Goal: Task Accomplishment & Management: Complete application form

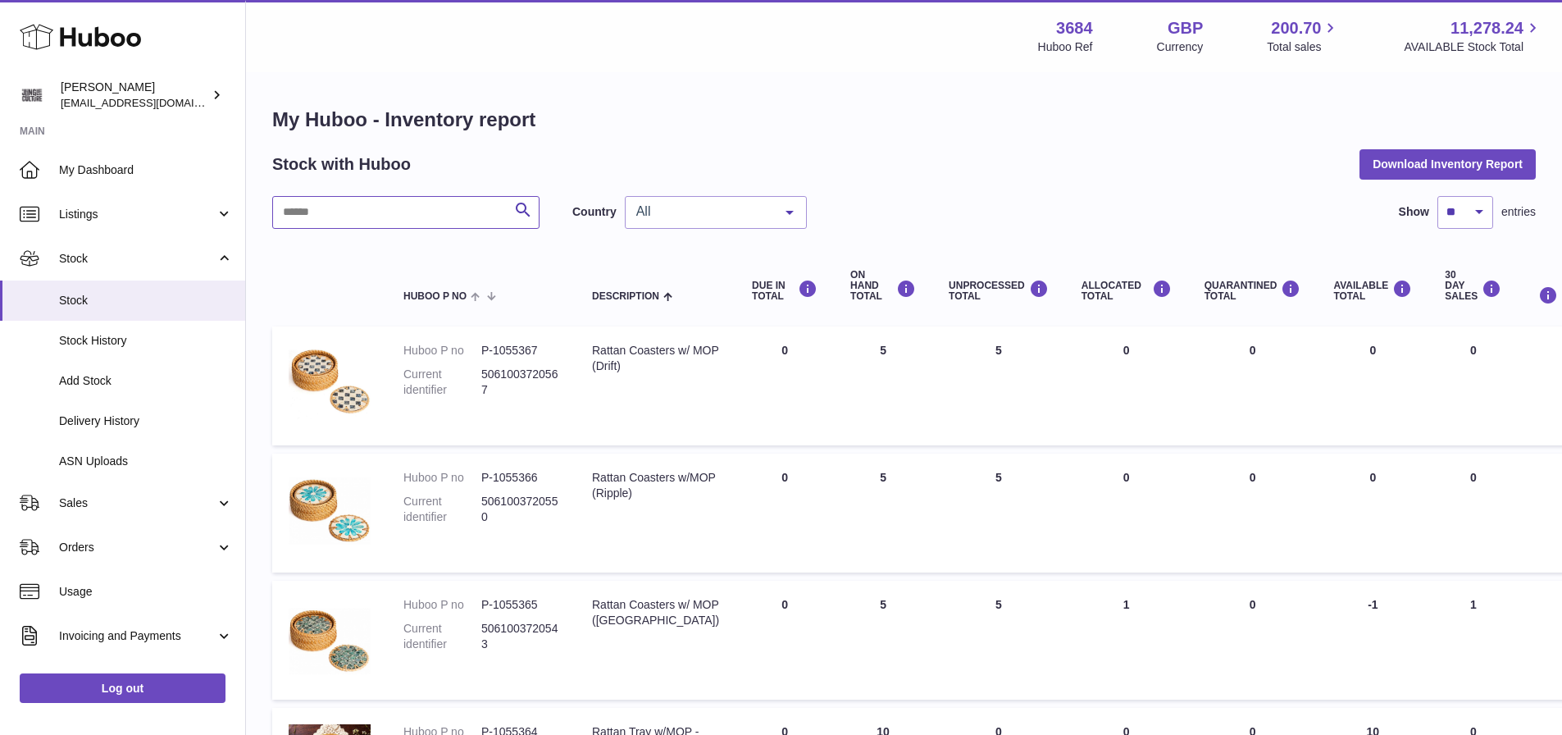
click at [361, 199] on input "text" at bounding box center [405, 212] width 267 height 33
click at [98, 181] on link "My Dashboard" at bounding box center [122, 170] width 245 height 44
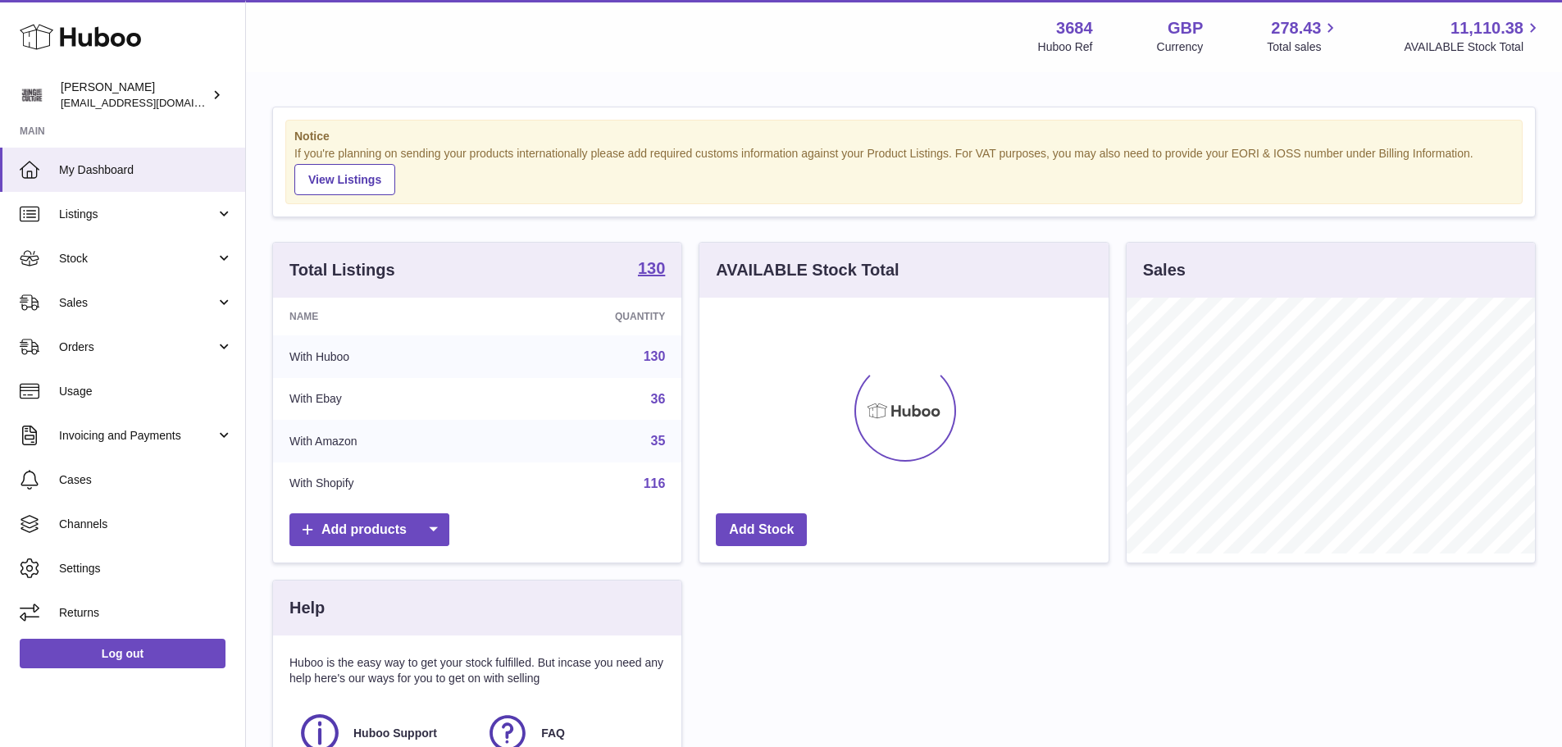
scroll to position [256, 409]
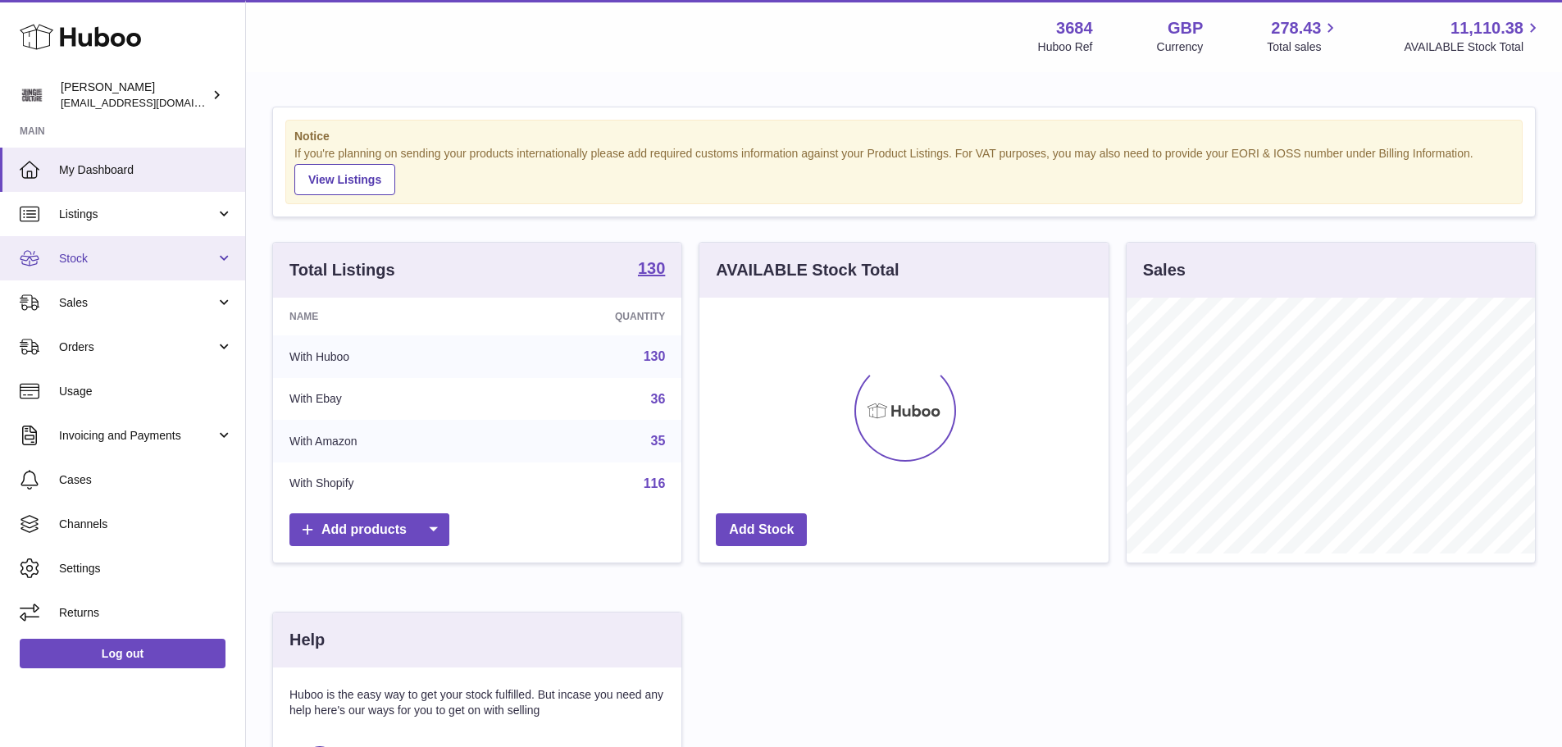
click at [99, 262] on span "Stock" at bounding box center [137, 259] width 157 height 16
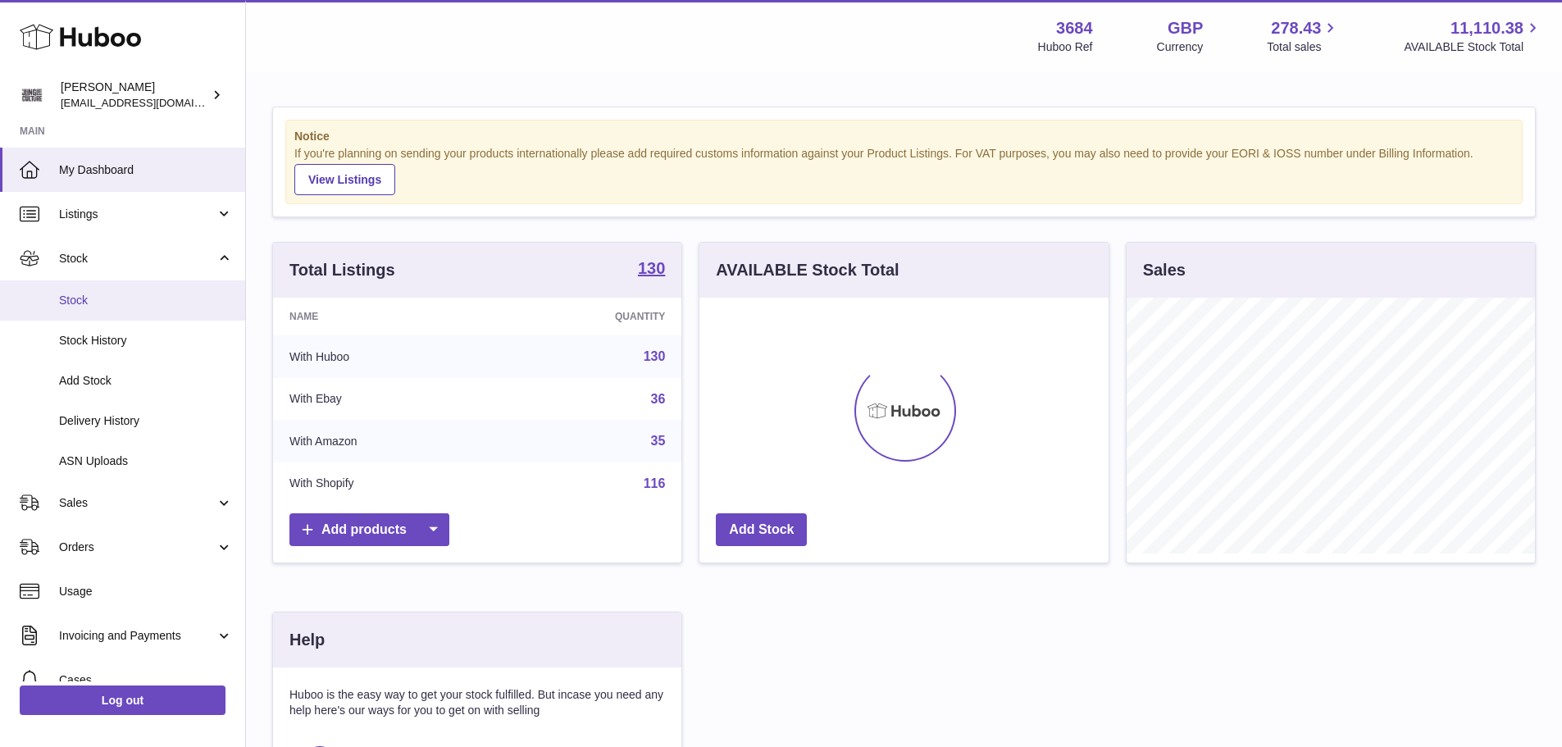
click at [105, 306] on span "Stock" at bounding box center [146, 301] width 174 height 16
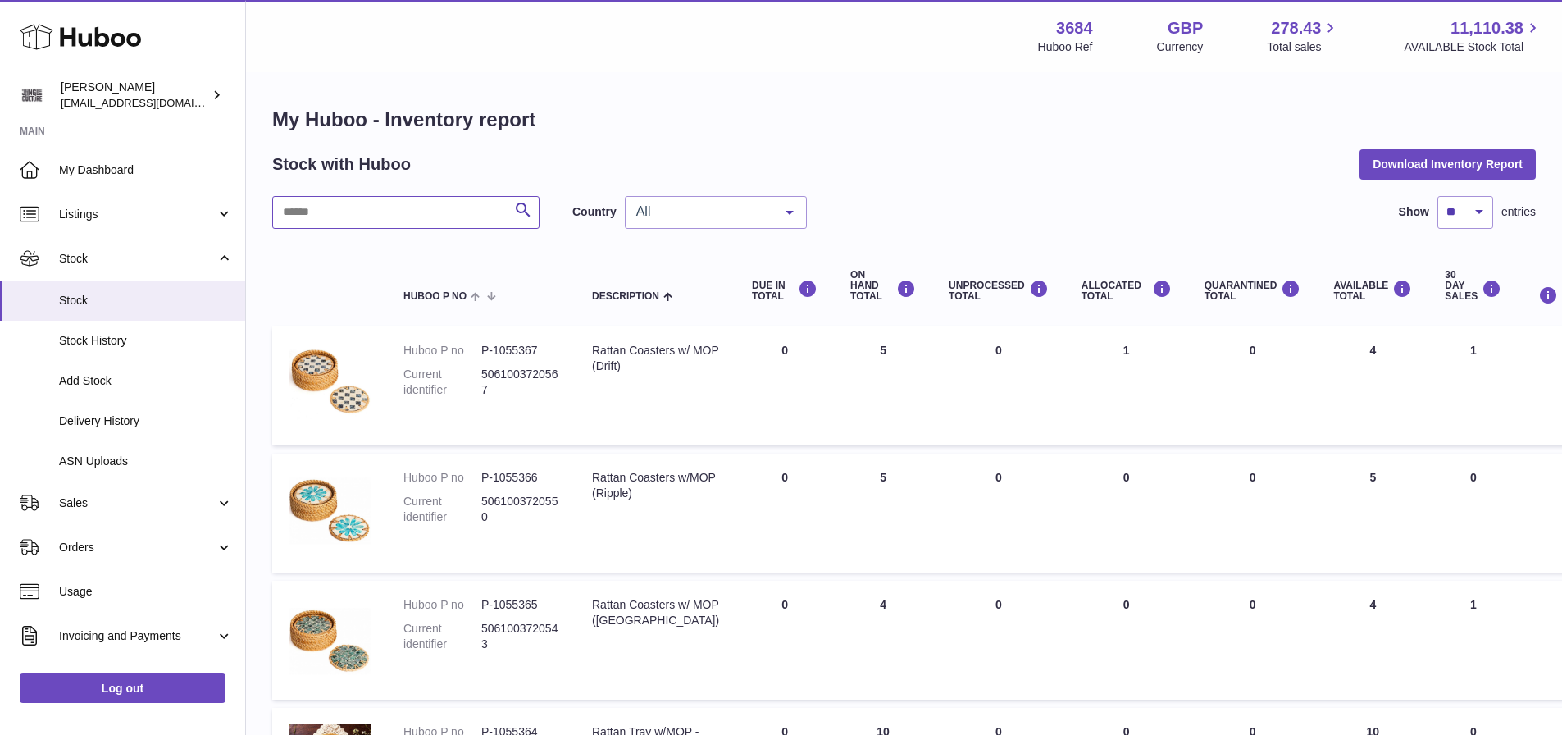
click at [371, 212] on input "text" at bounding box center [405, 212] width 267 height 33
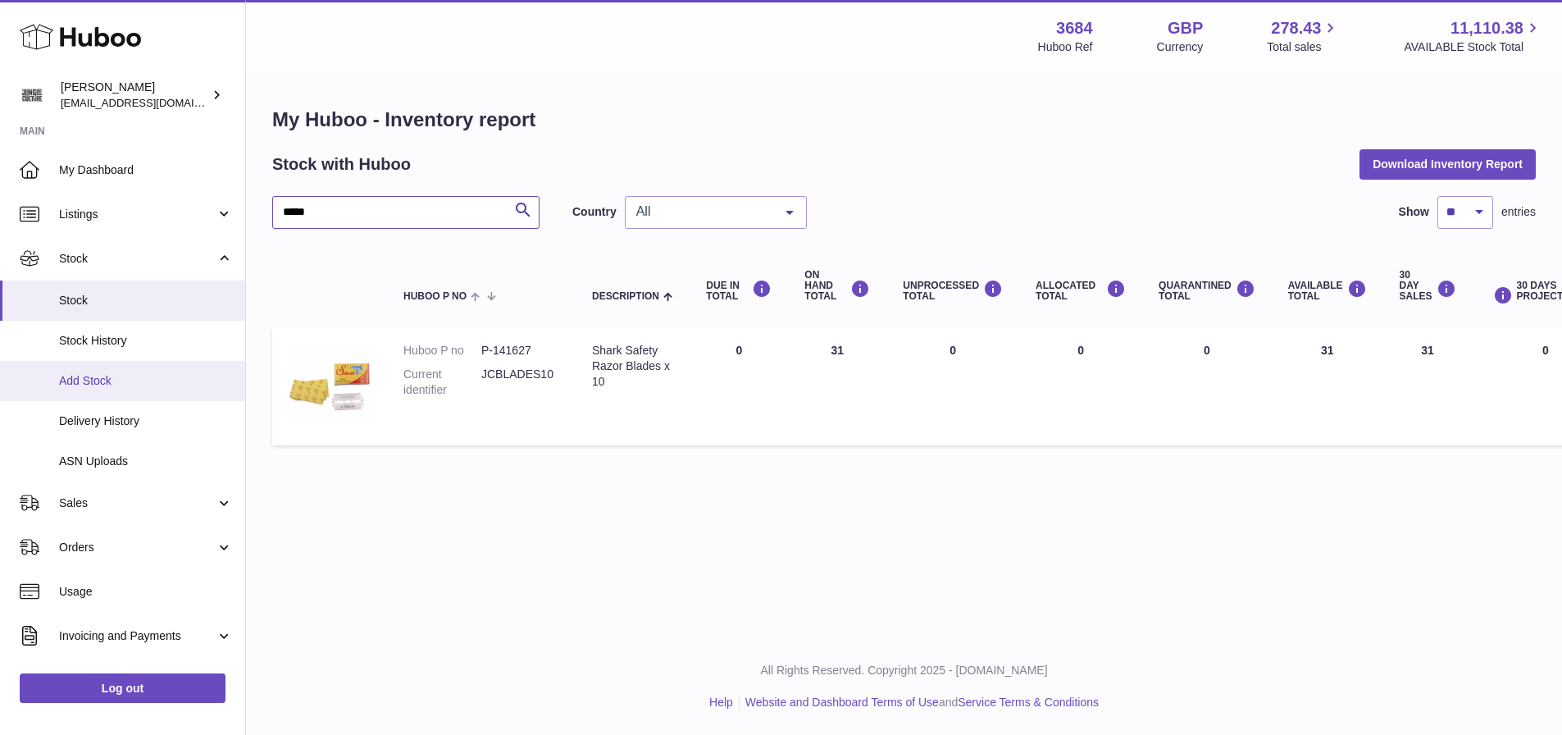
type input "*****"
click at [105, 371] on link "Add Stock" at bounding box center [122, 381] width 245 height 40
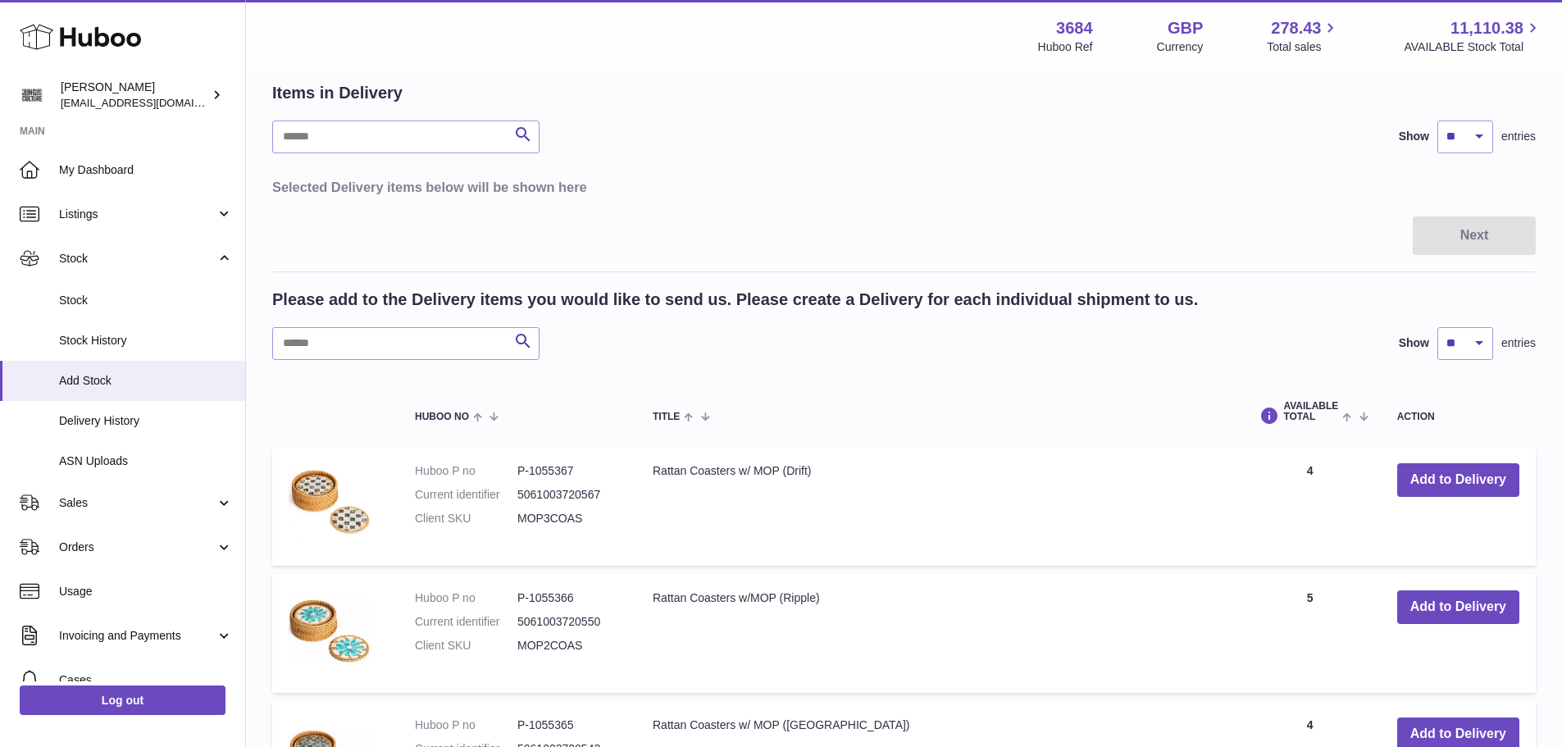
scroll to position [164, 0]
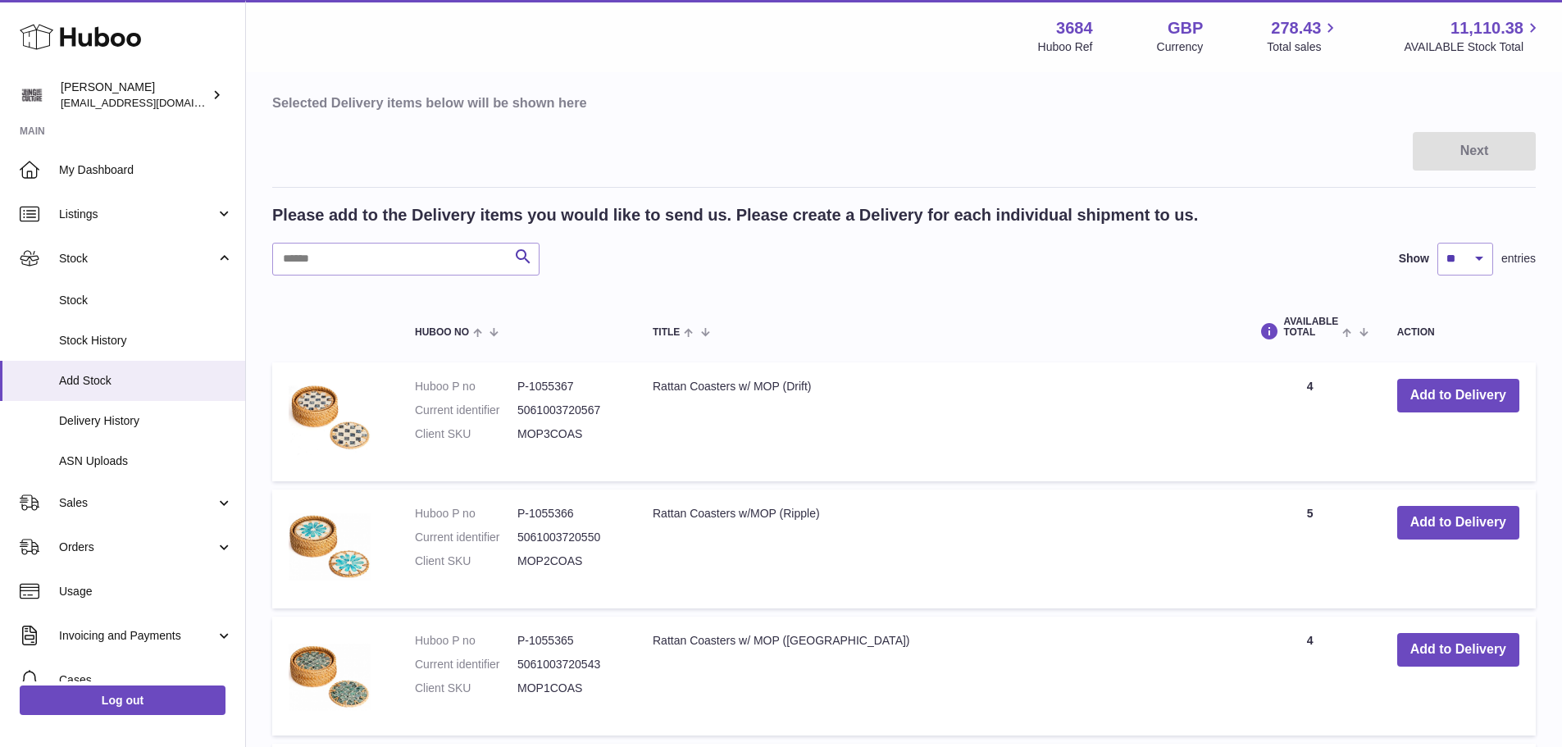
click at [1343, 334] on span at bounding box center [1350, 331] width 25 height 13
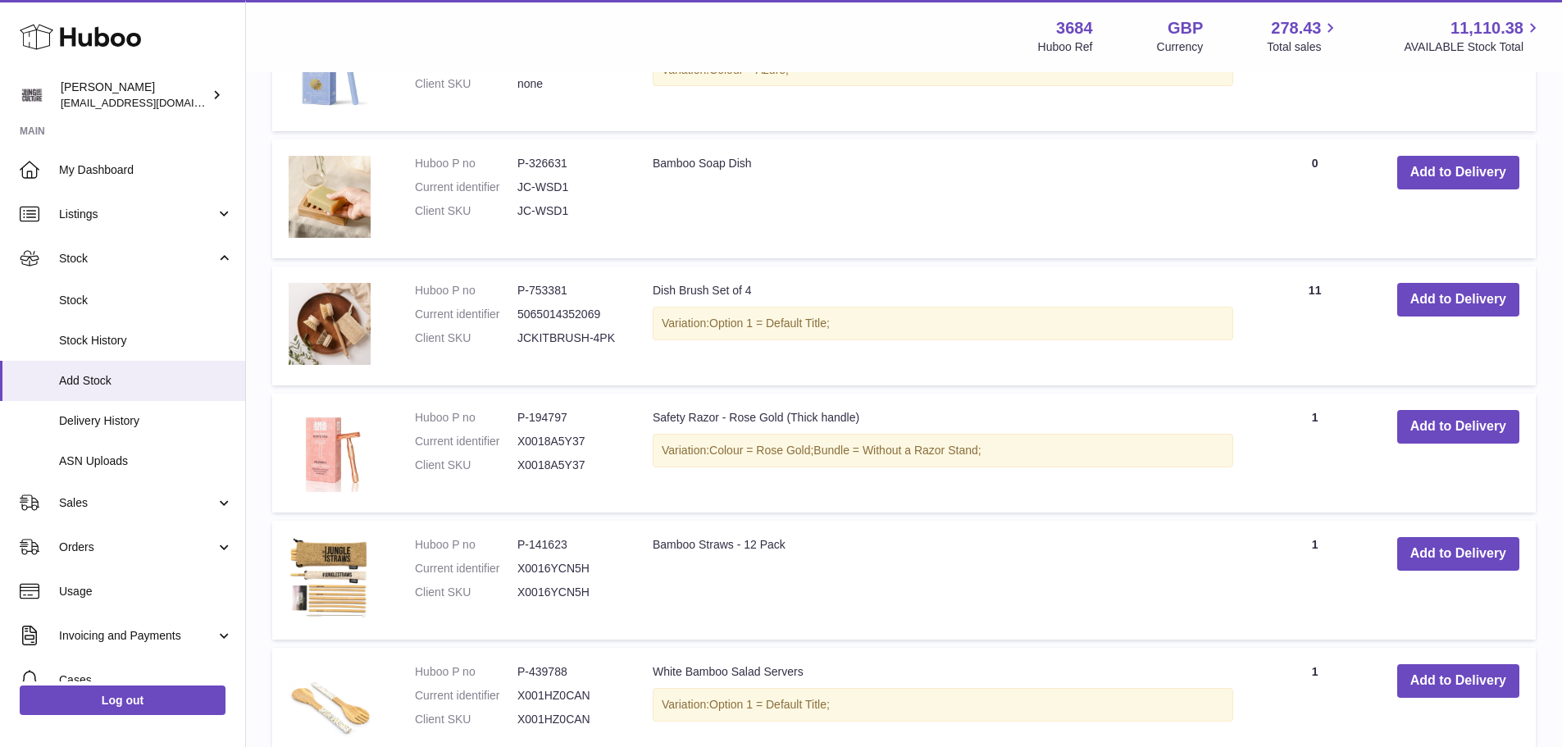
scroll to position [492, 0]
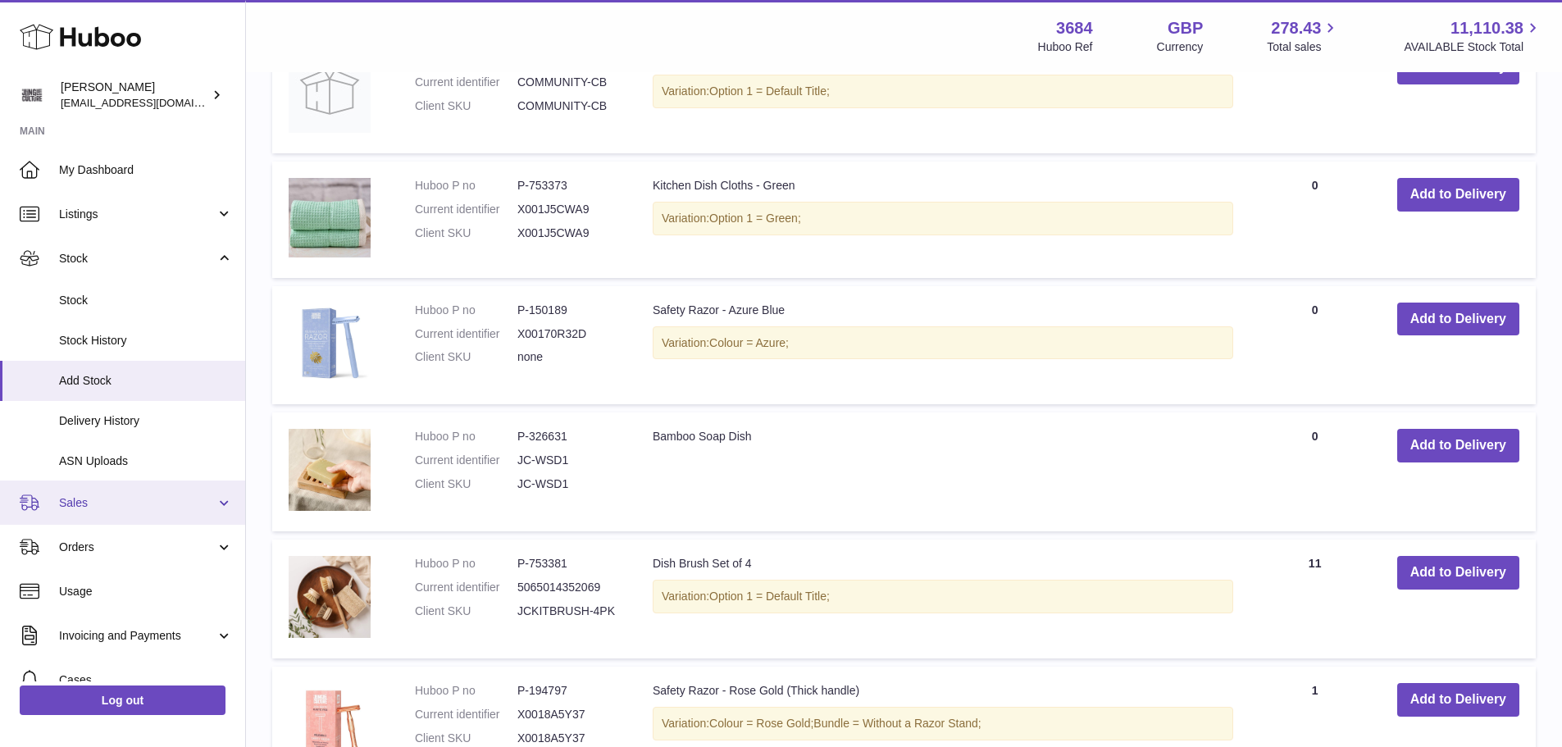
click at [104, 500] on span "Sales" at bounding box center [137, 503] width 157 height 16
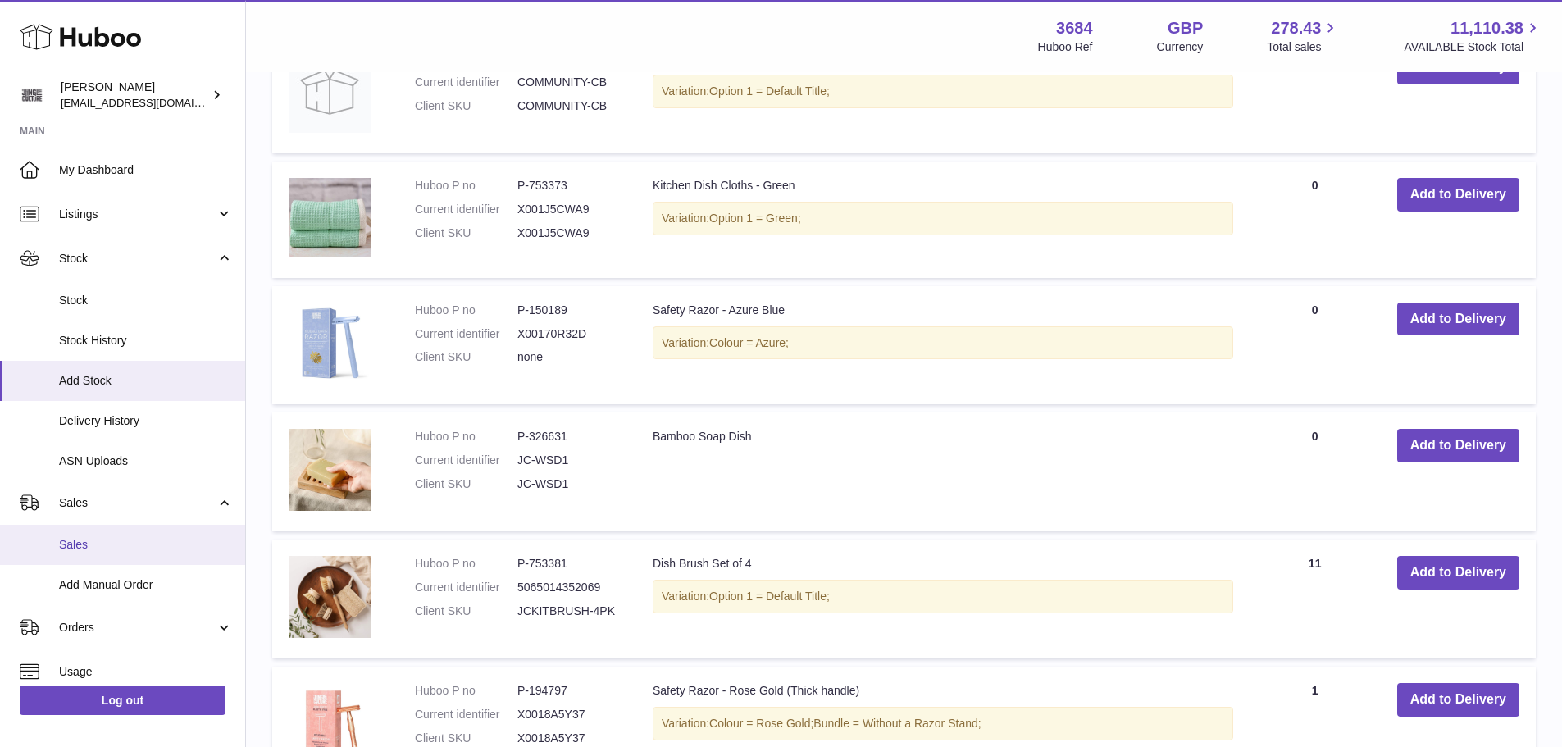
click at [102, 539] on span "Sales" at bounding box center [146, 545] width 174 height 16
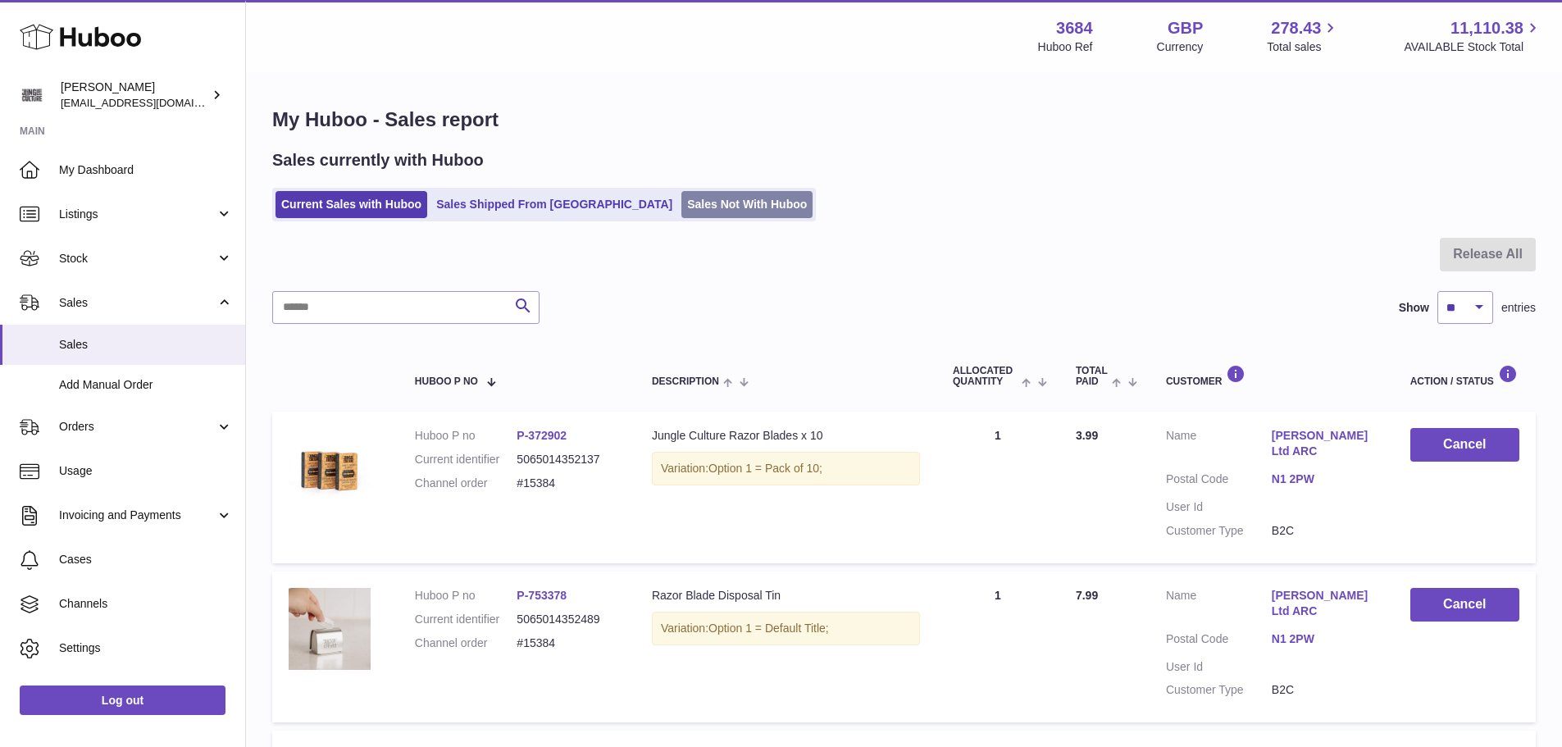
click at [687, 209] on link "Sales Not With Huboo" at bounding box center [746, 204] width 131 height 27
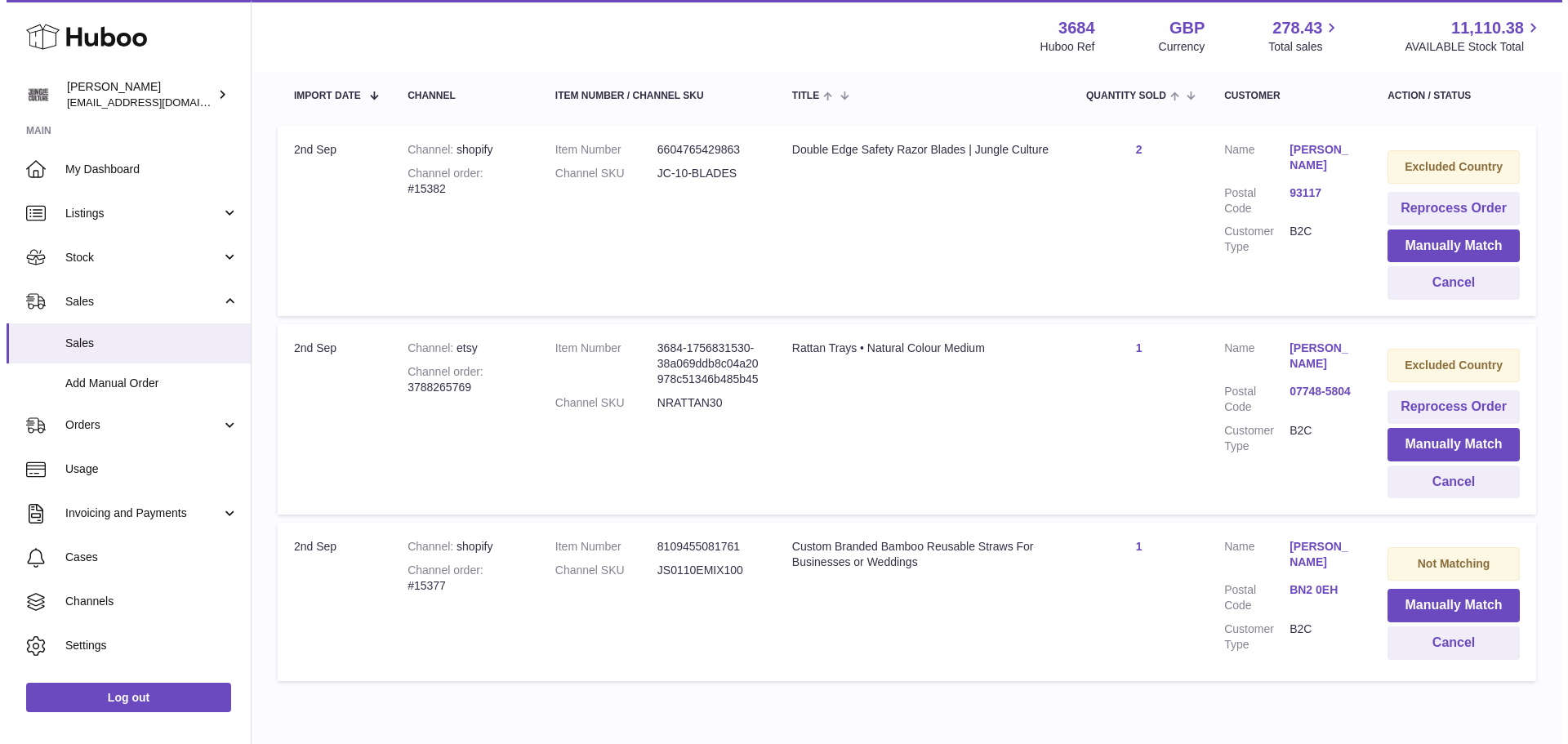
scroll to position [216, 0]
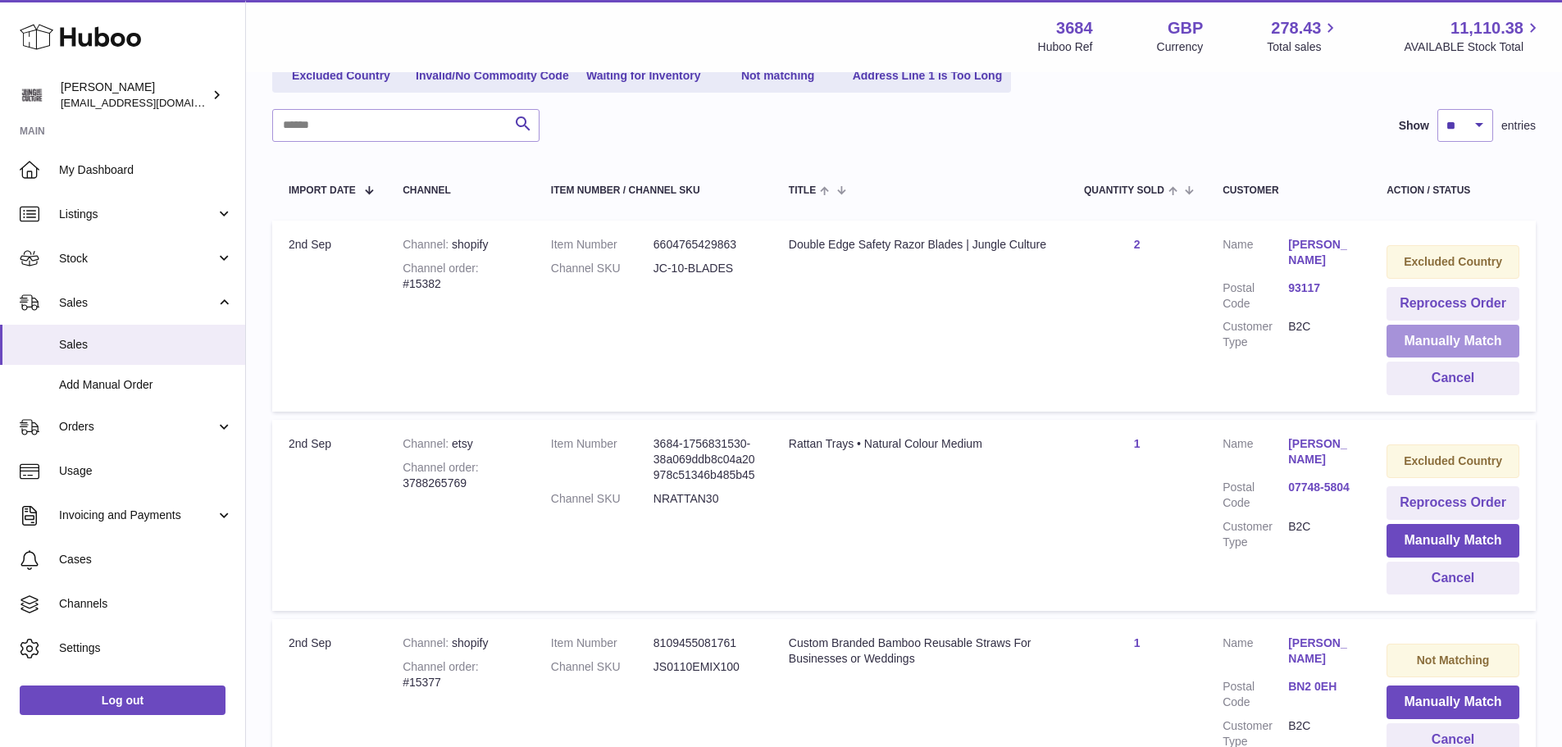
click at [1409, 344] on button "Manually Match" at bounding box center [1452, 342] width 133 height 34
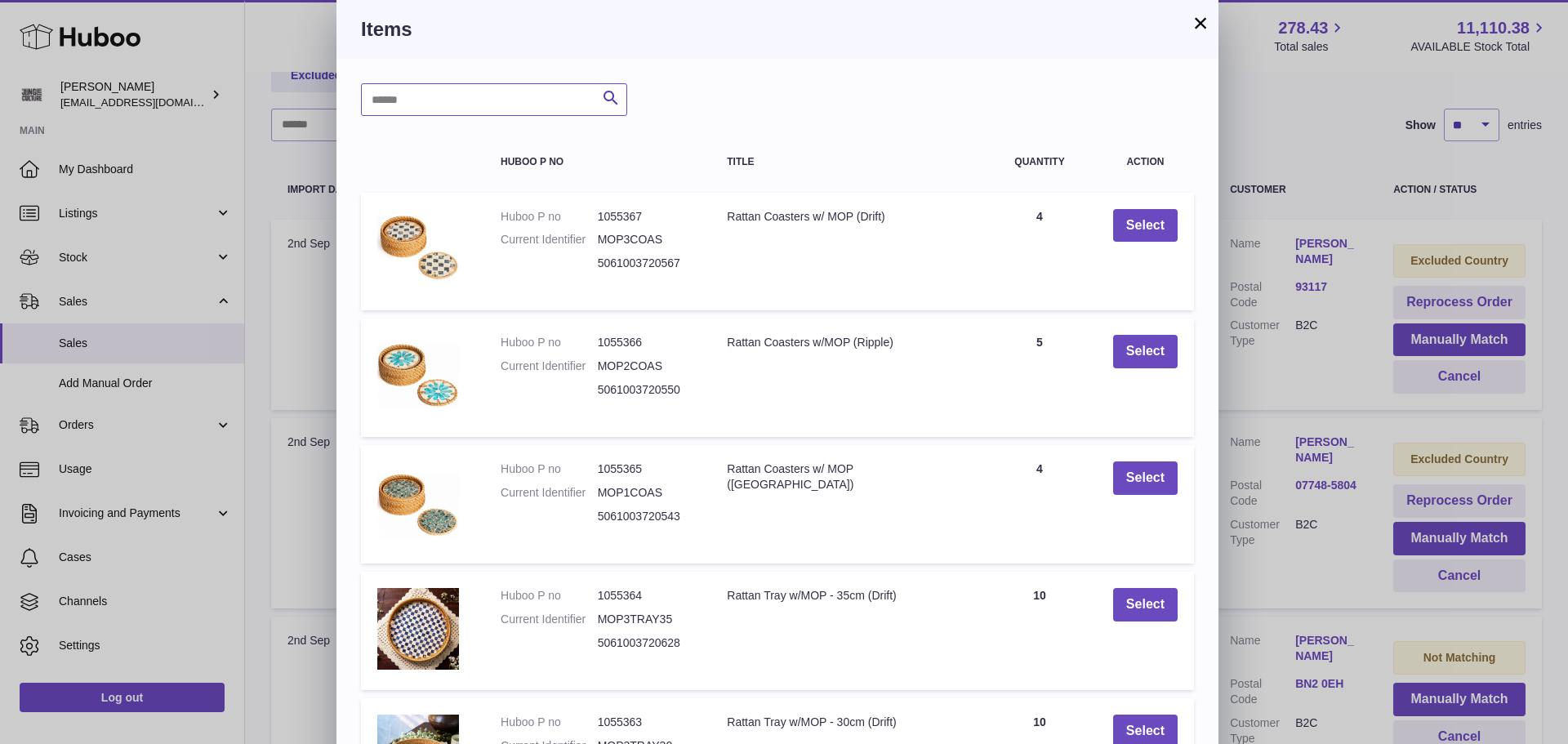
click at [437, 107] on input "text" at bounding box center [493, 100] width 266 height 33
type input "******"
click at [608, 96] on icon "submit" at bounding box center [611, 99] width 20 height 20
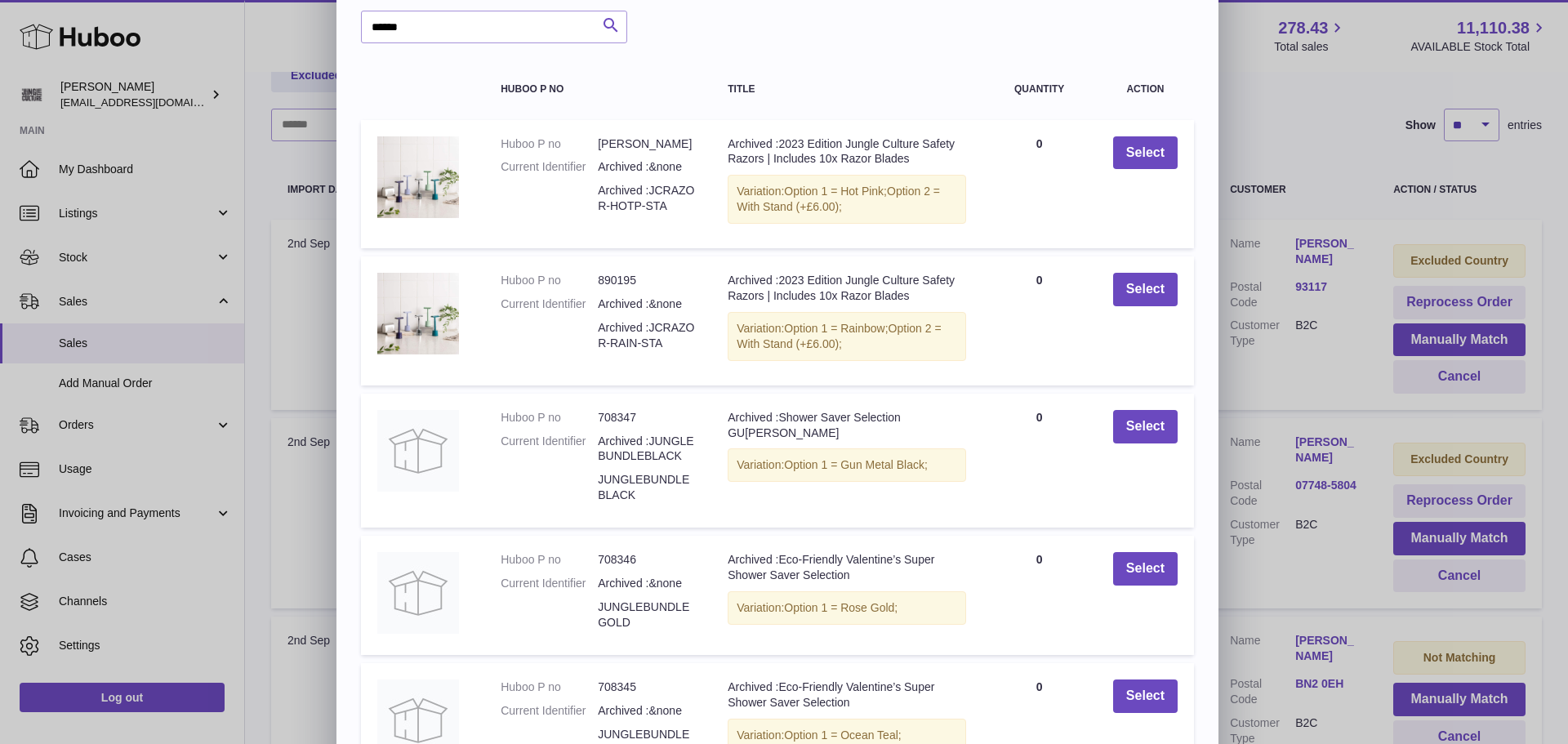
scroll to position [0, 0]
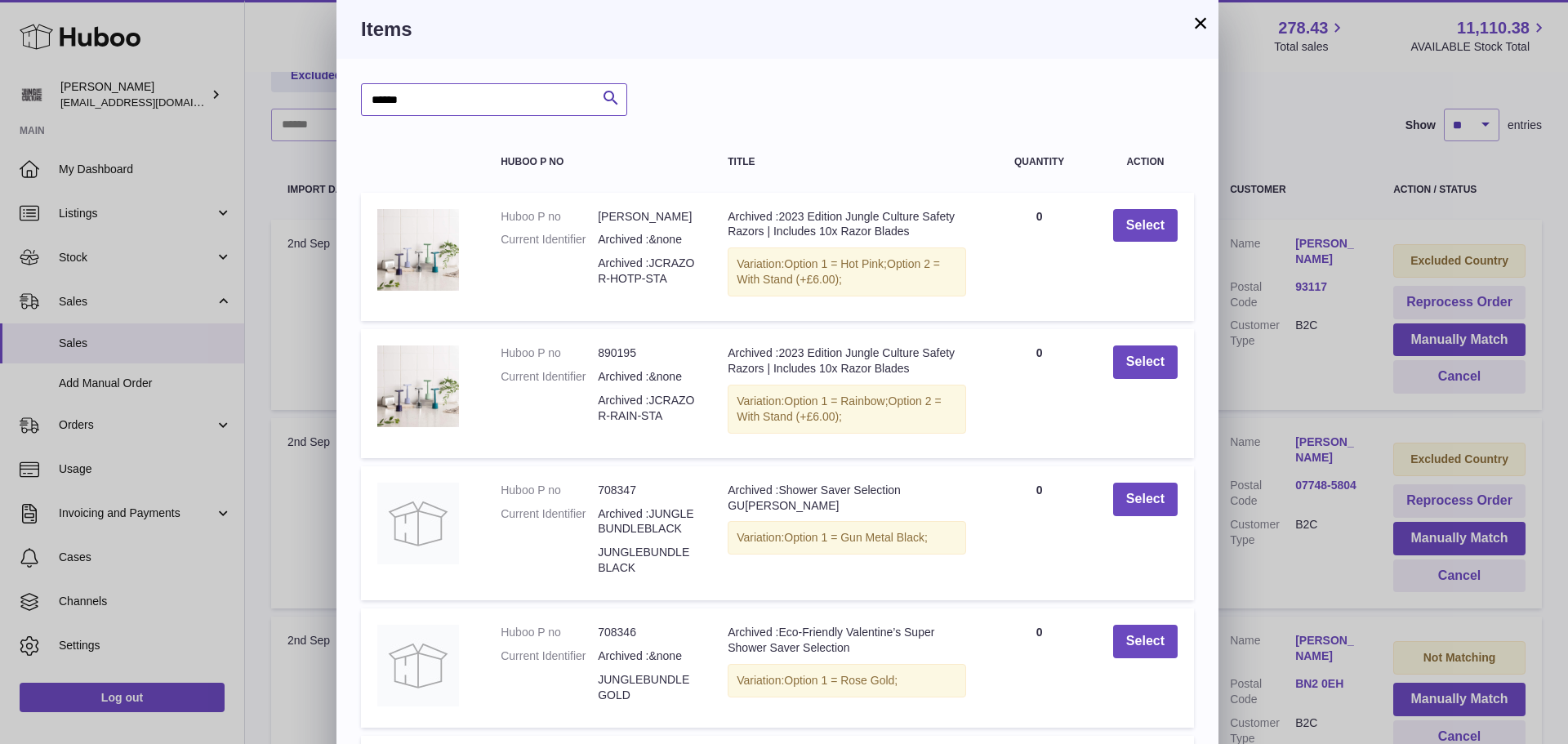
drag, startPoint x: 428, startPoint y: 105, endPoint x: 365, endPoint y: 97, distance: 63.5
click at [365, 97] on input "******" at bounding box center [493, 100] width 266 height 33
type input "******"
click at [612, 101] on icon "submit" at bounding box center [611, 99] width 20 height 20
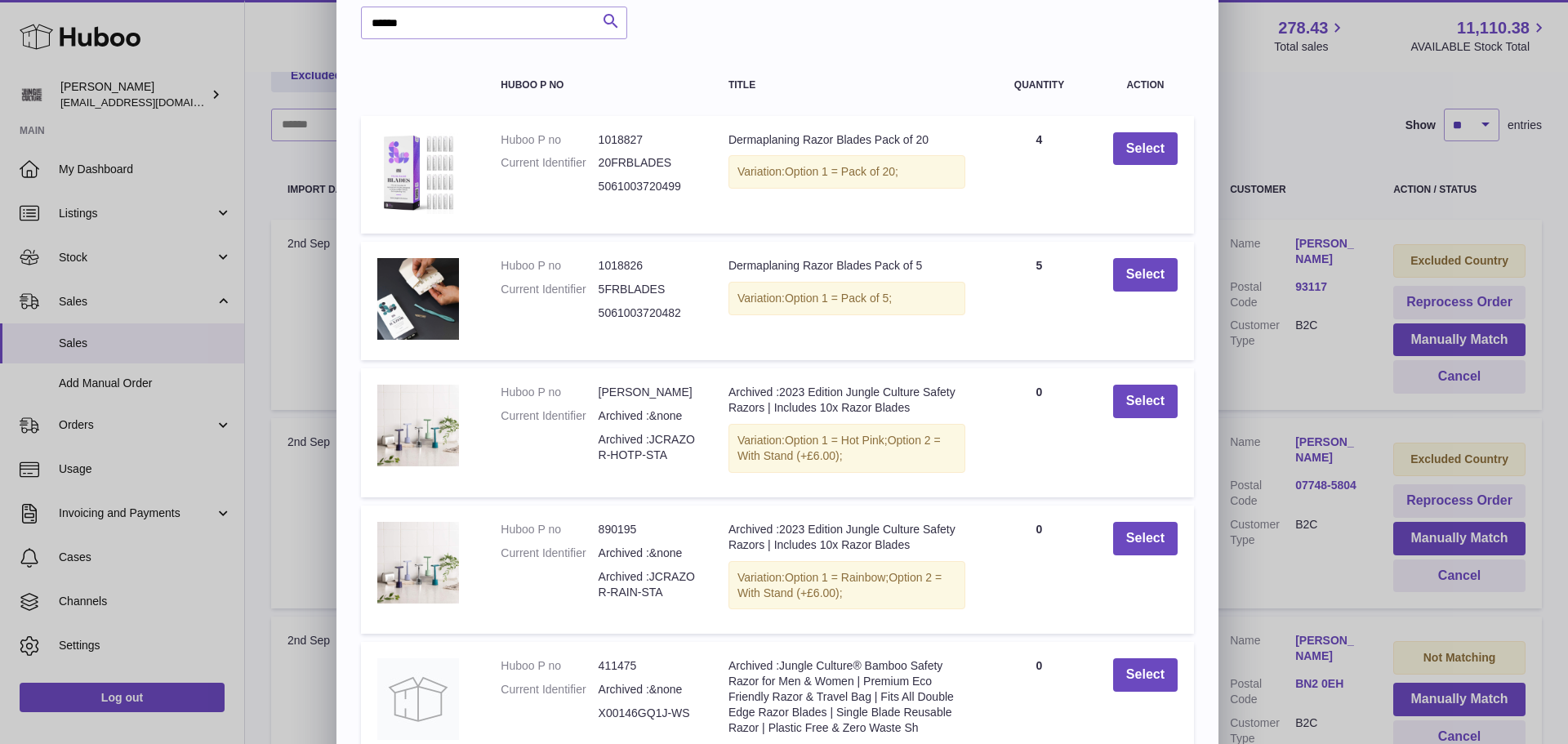
scroll to position [206, 0]
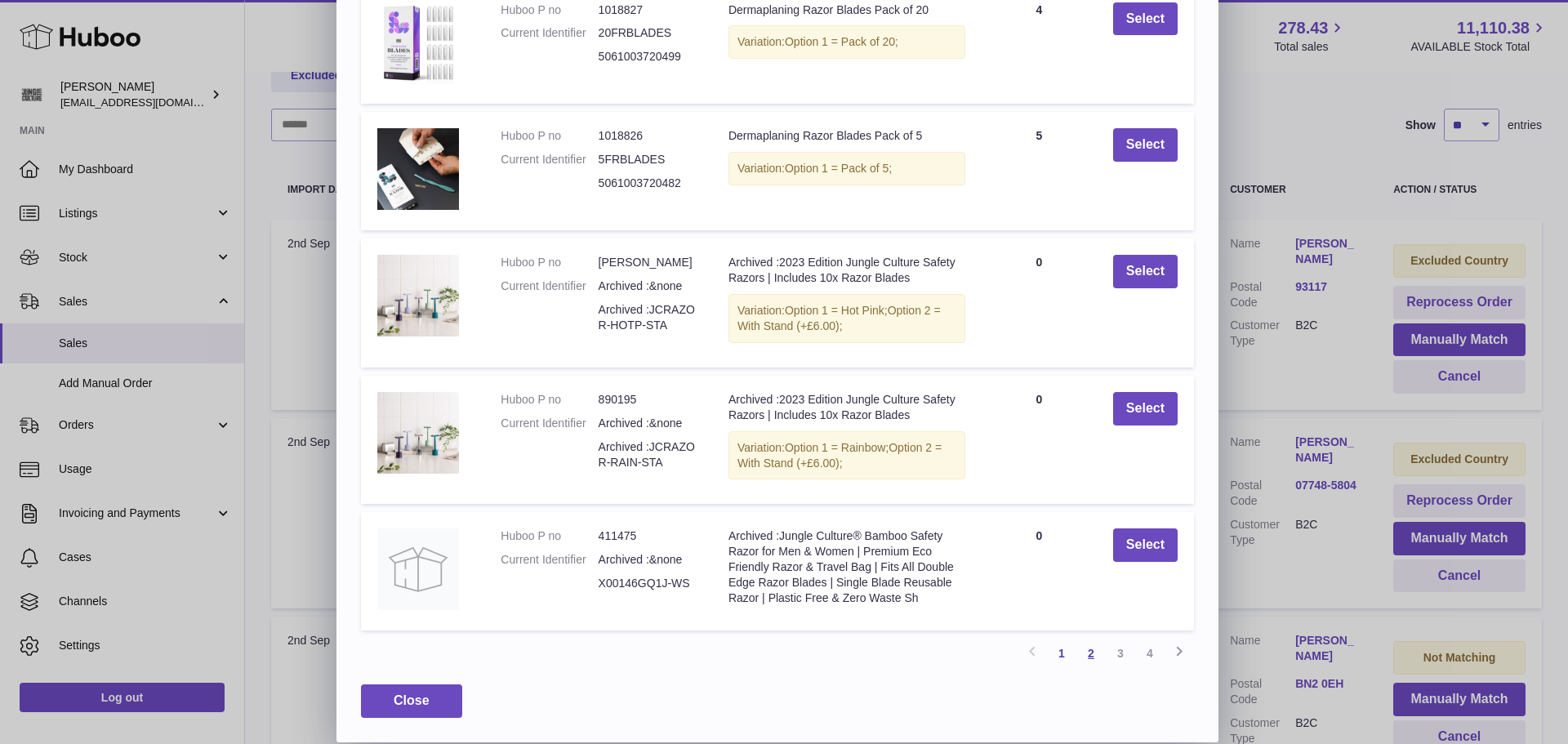
click at [1090, 652] on link "2" at bounding box center [1092, 653] width 30 height 30
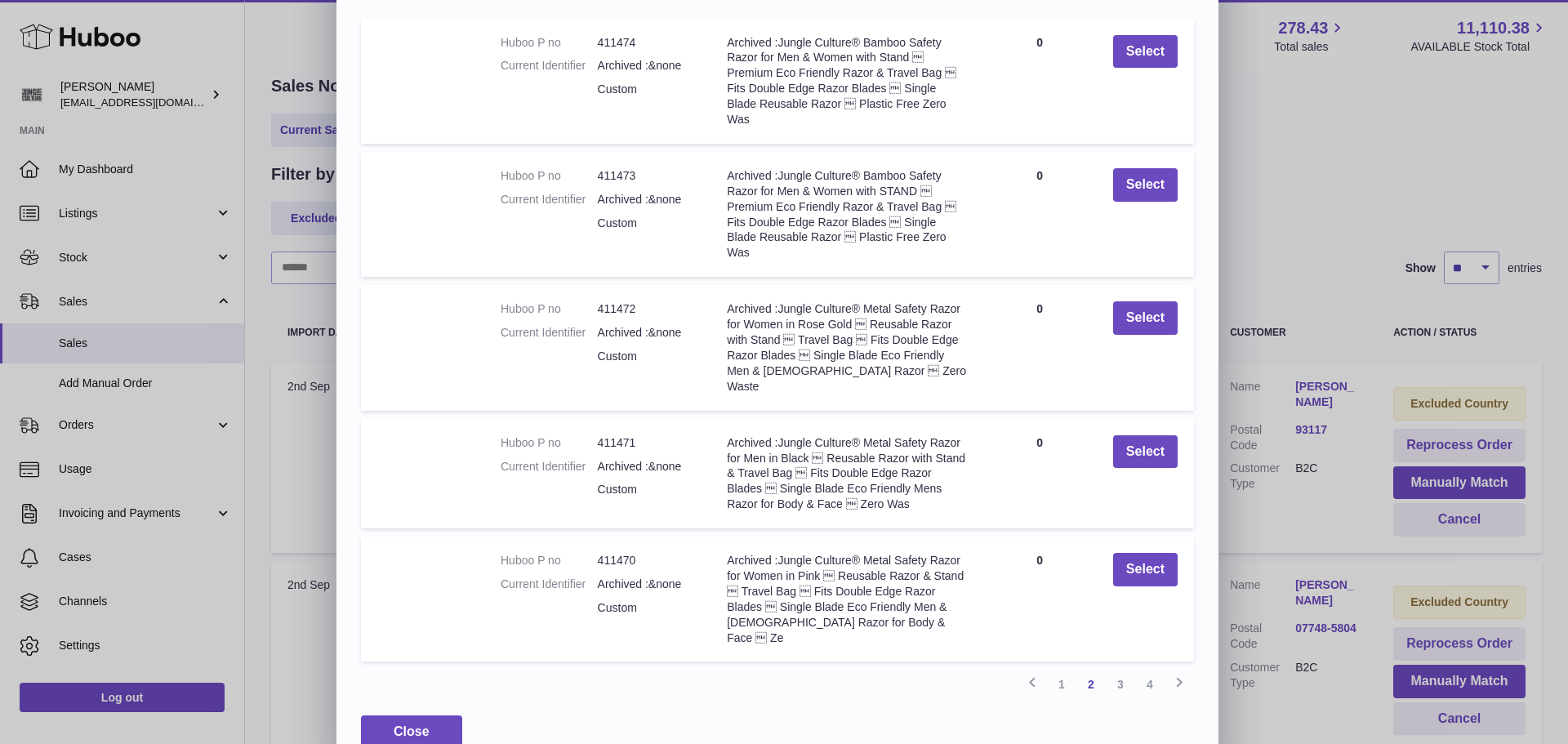
scroll to position [200, 0]
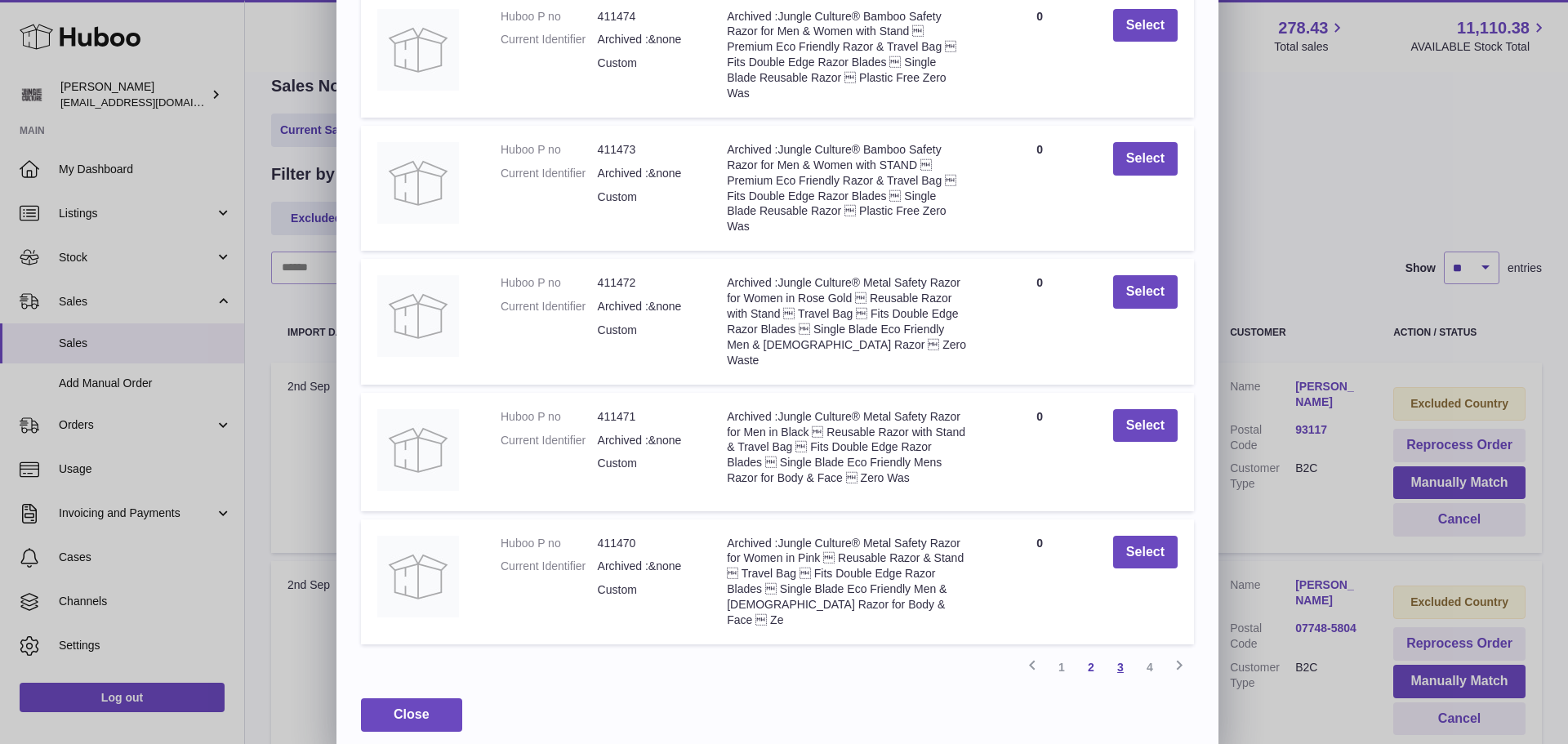
click at [1127, 655] on link "3" at bounding box center [1121, 667] width 30 height 30
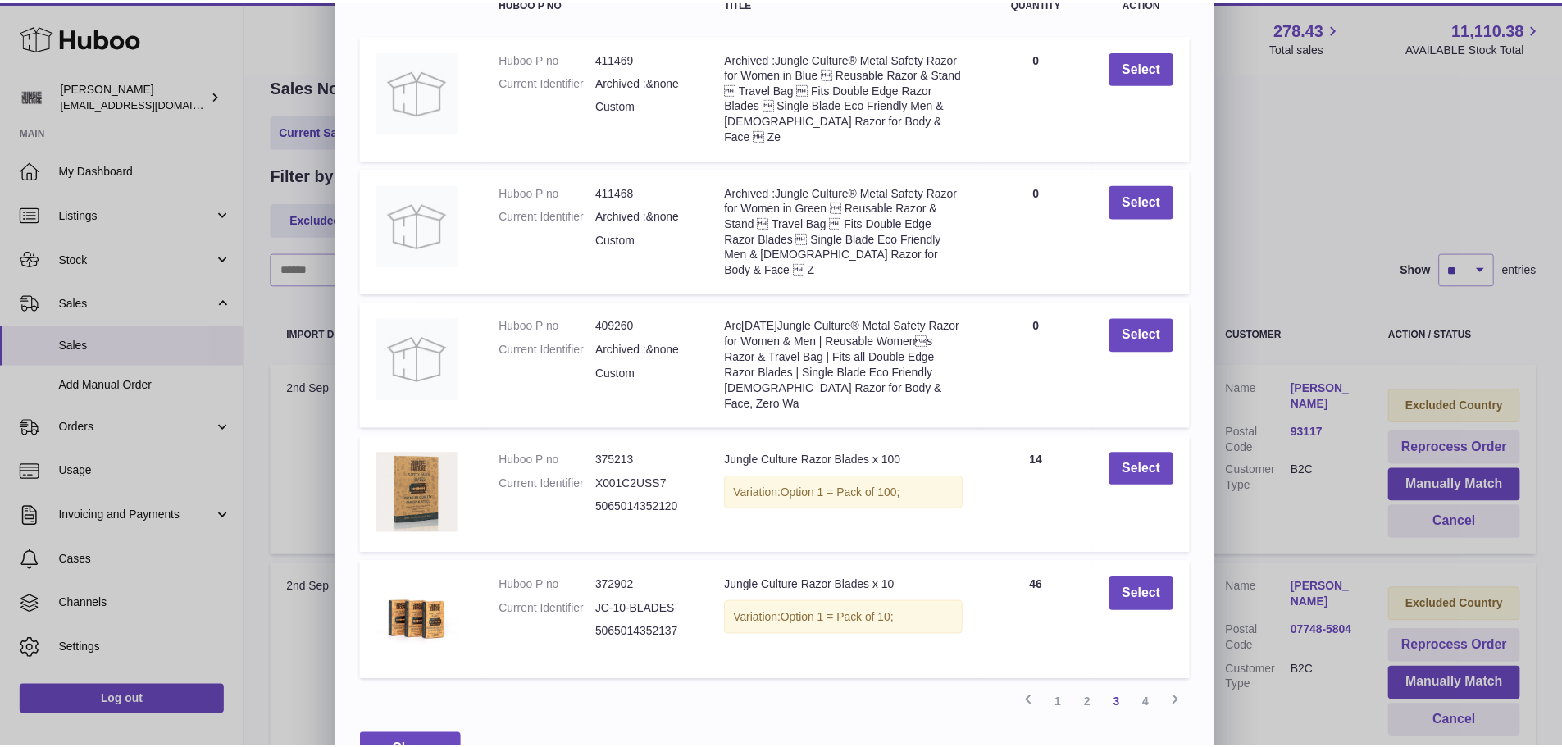
scroll to position [186, 0]
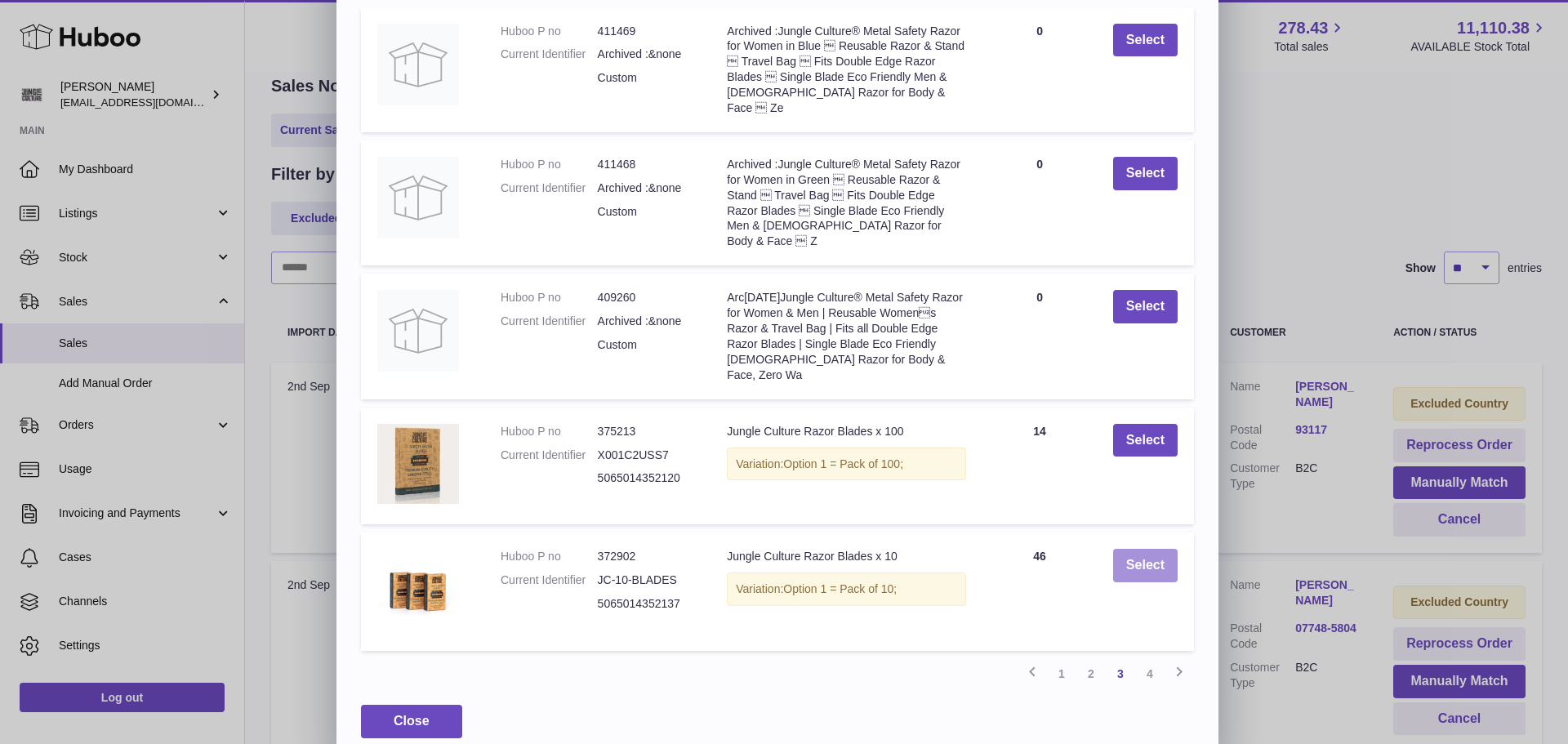
click at [1154, 554] on button "Select" at bounding box center [1145, 566] width 65 height 34
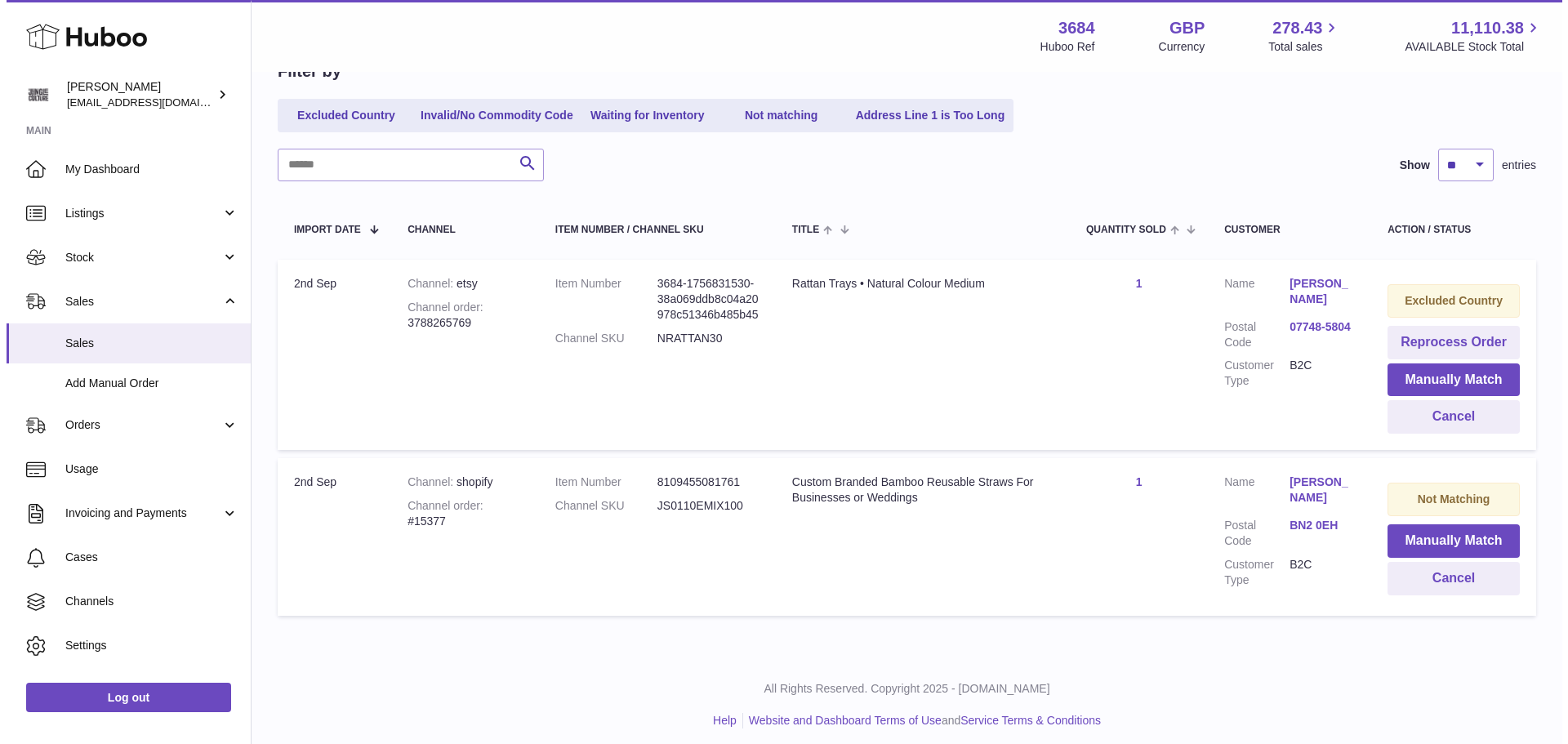
scroll to position [180, 0]
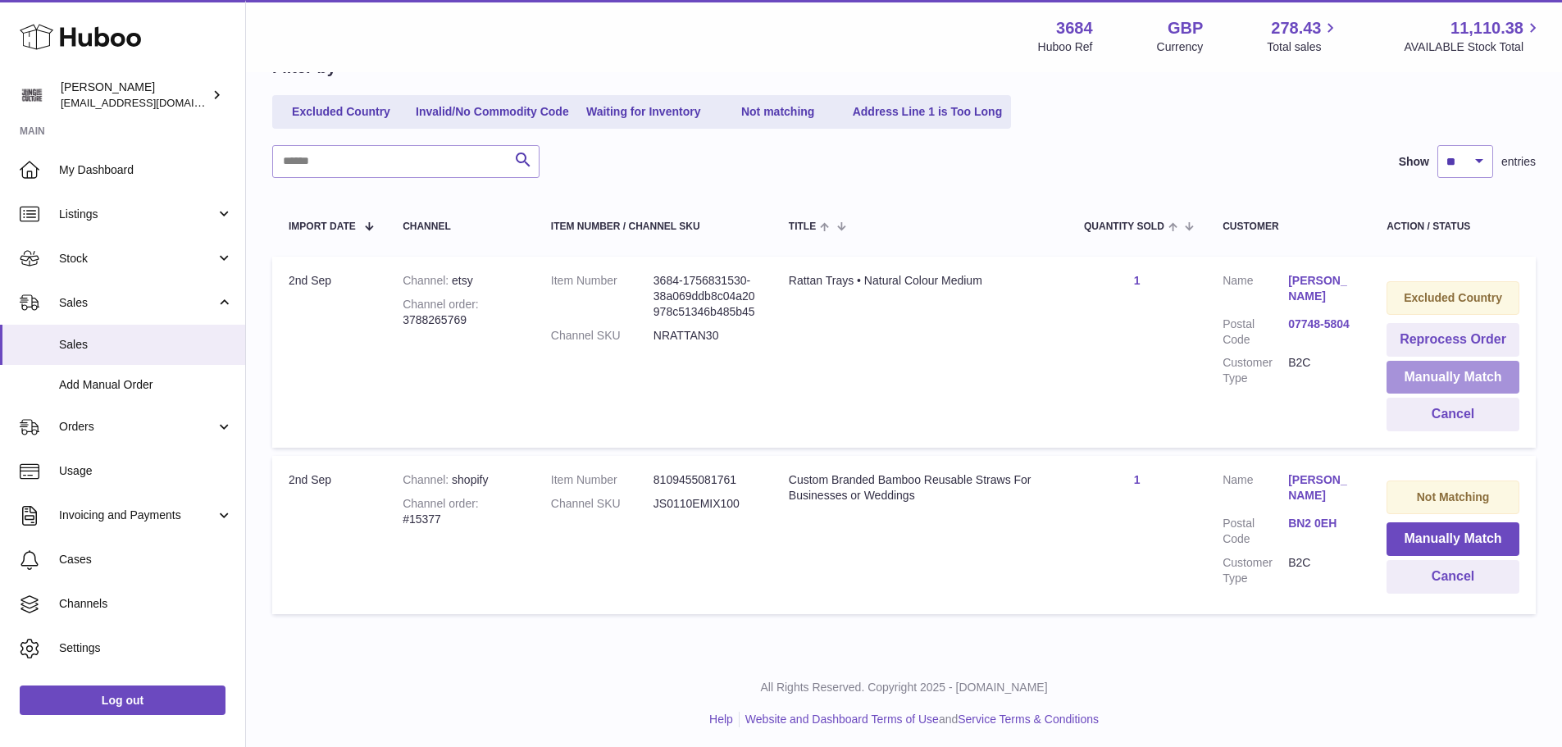
click at [1427, 382] on button "Manually Match" at bounding box center [1452, 378] width 133 height 34
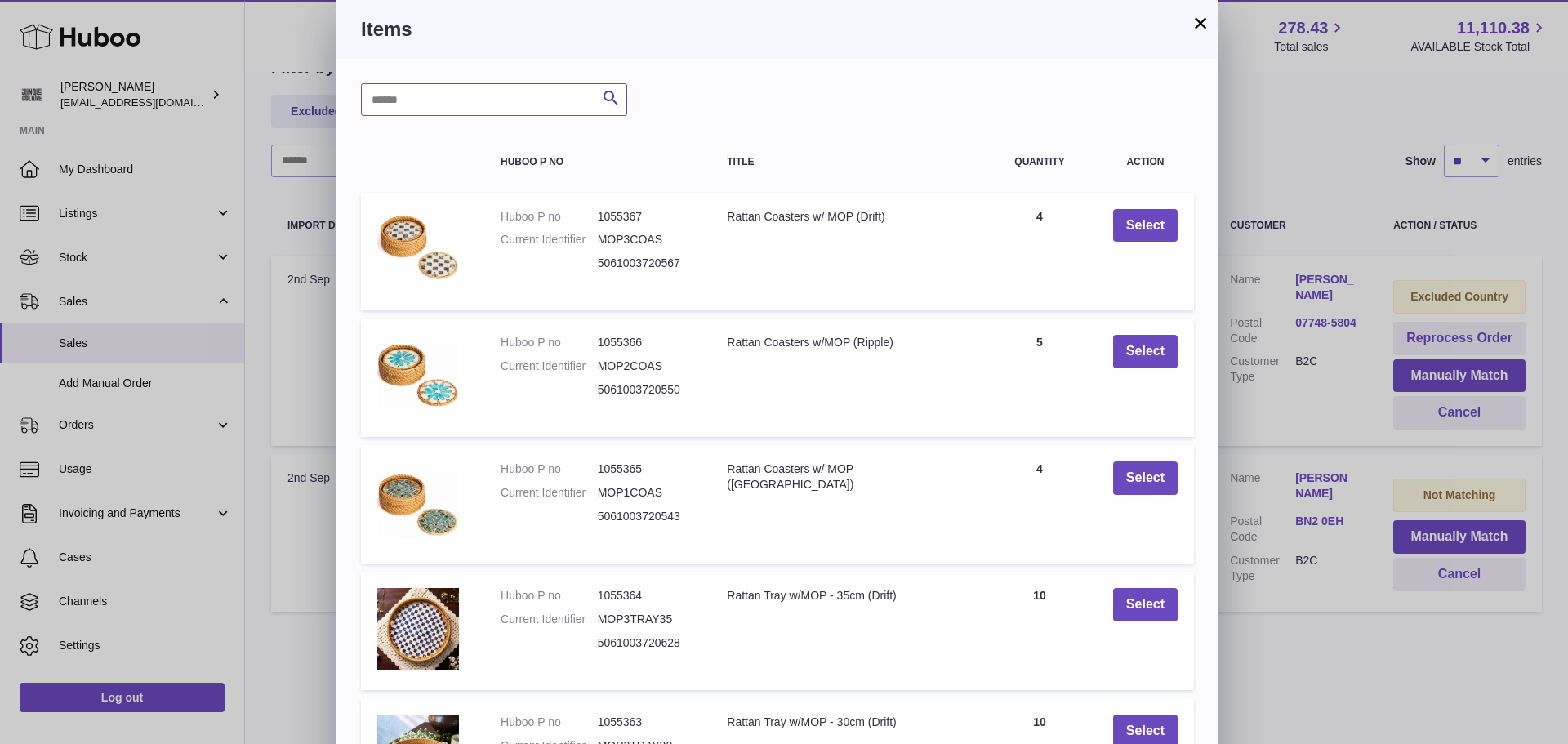
click at [451, 106] on input "text" at bounding box center [493, 100] width 266 height 33
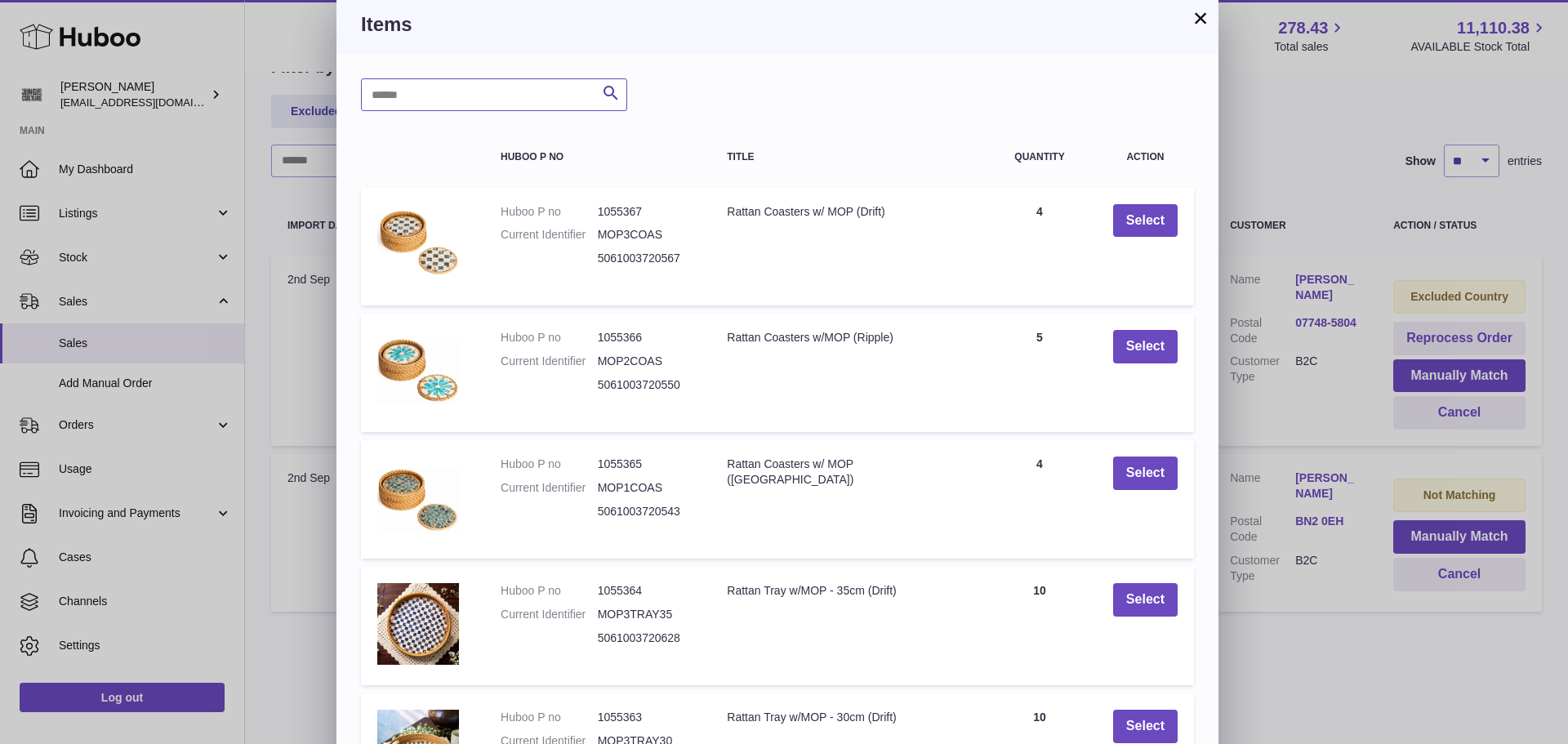
scroll to position [0, 0]
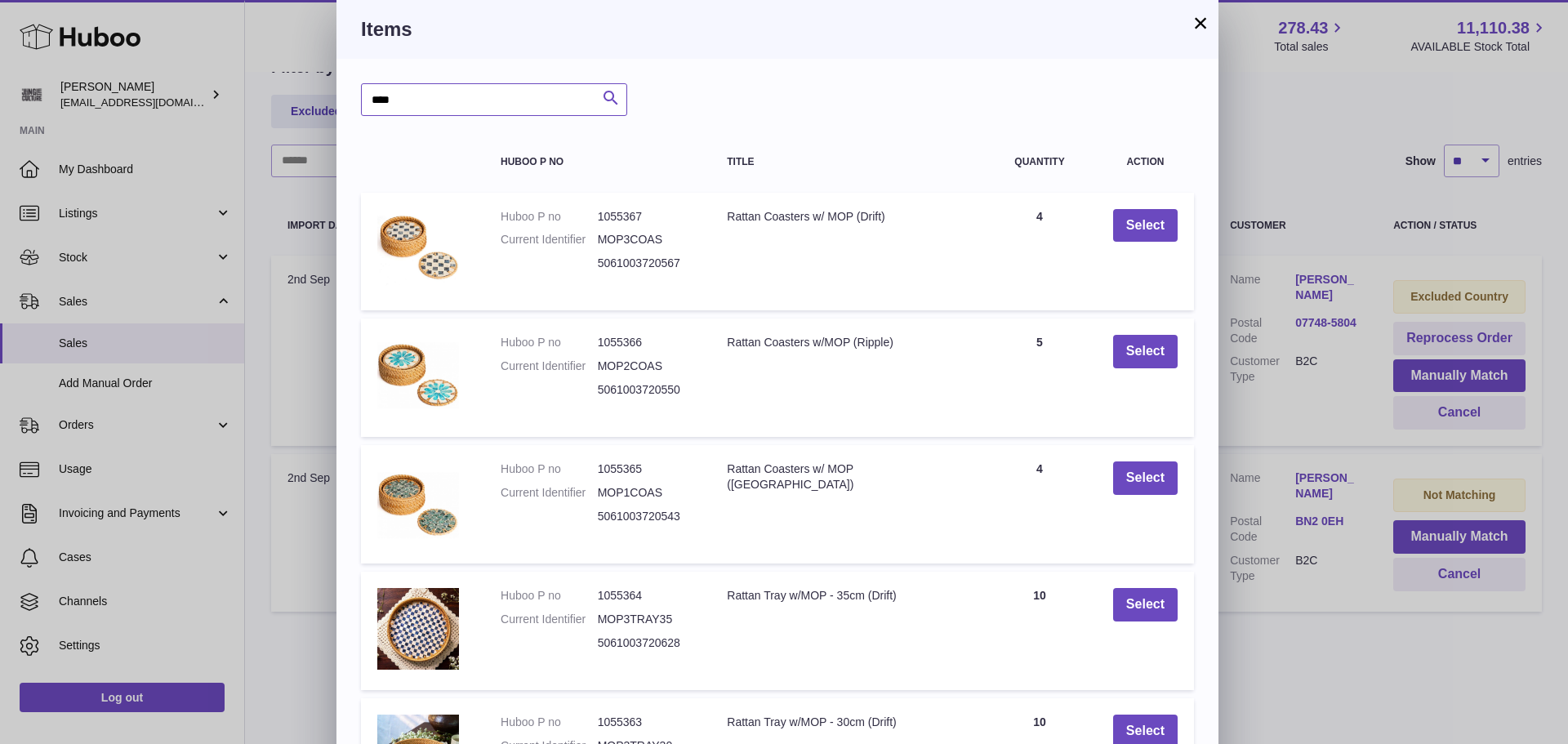
type input "****"
click at [610, 106] on icon "submit" at bounding box center [611, 99] width 20 height 20
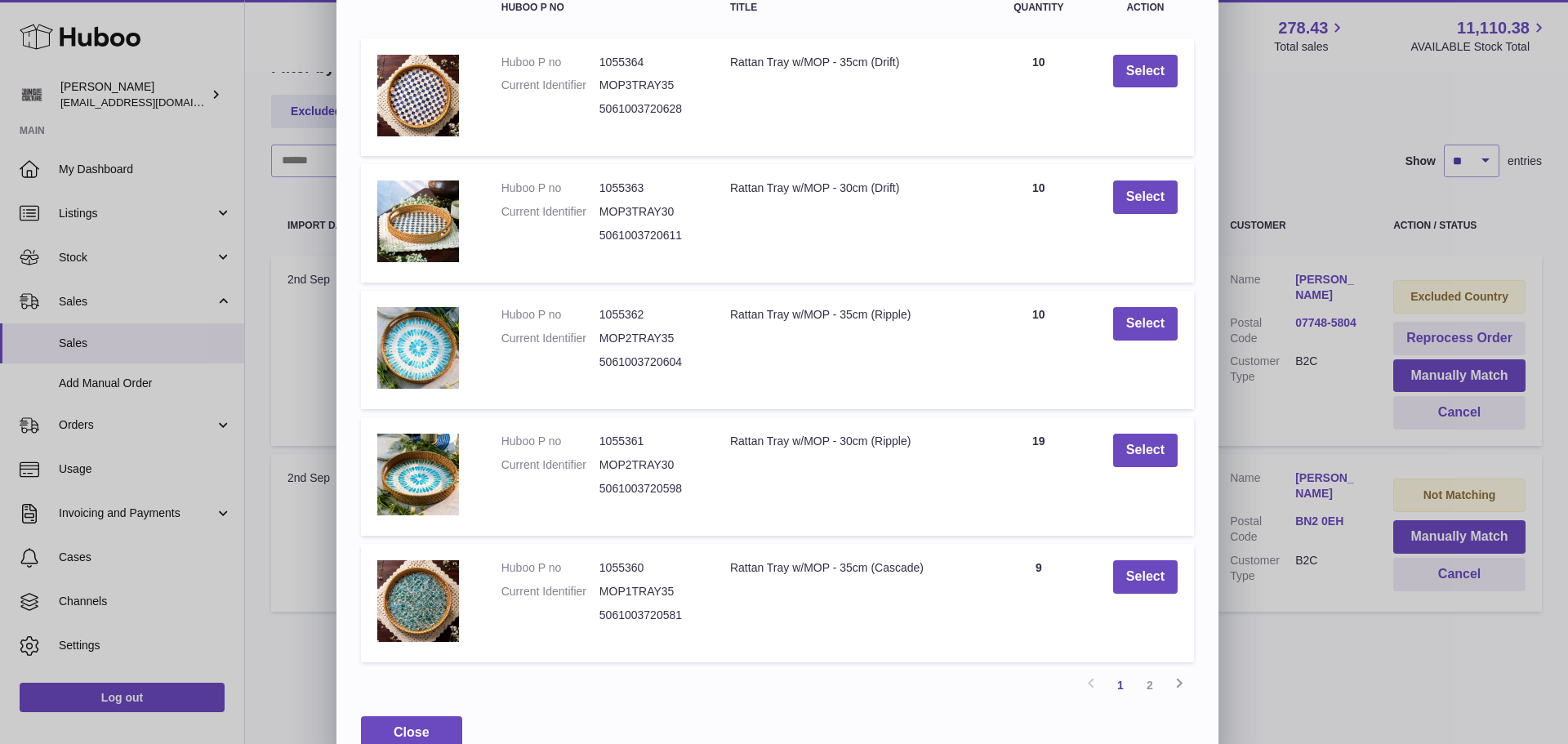
scroll to position [186, 0]
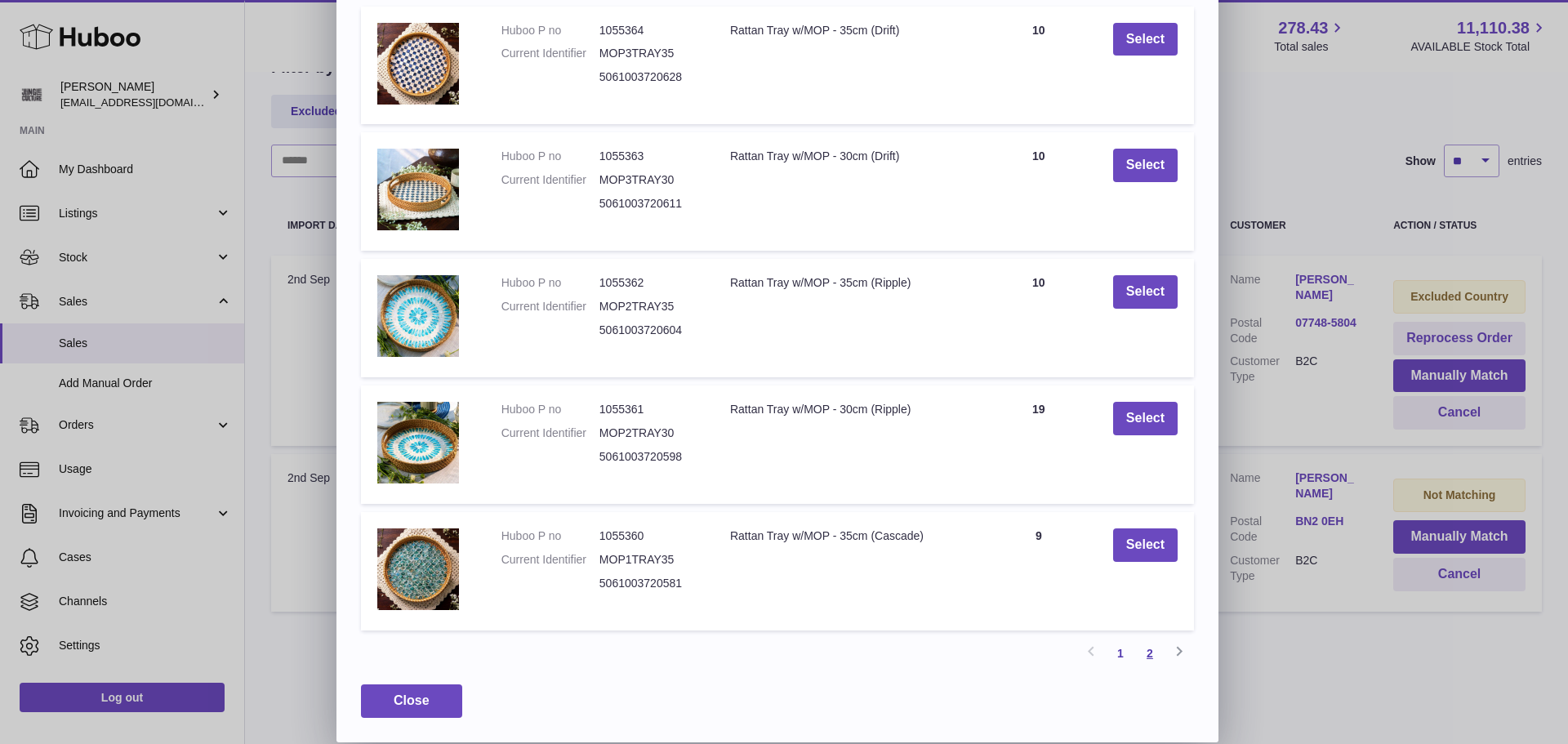
click at [1152, 653] on link "2" at bounding box center [1151, 653] width 30 height 30
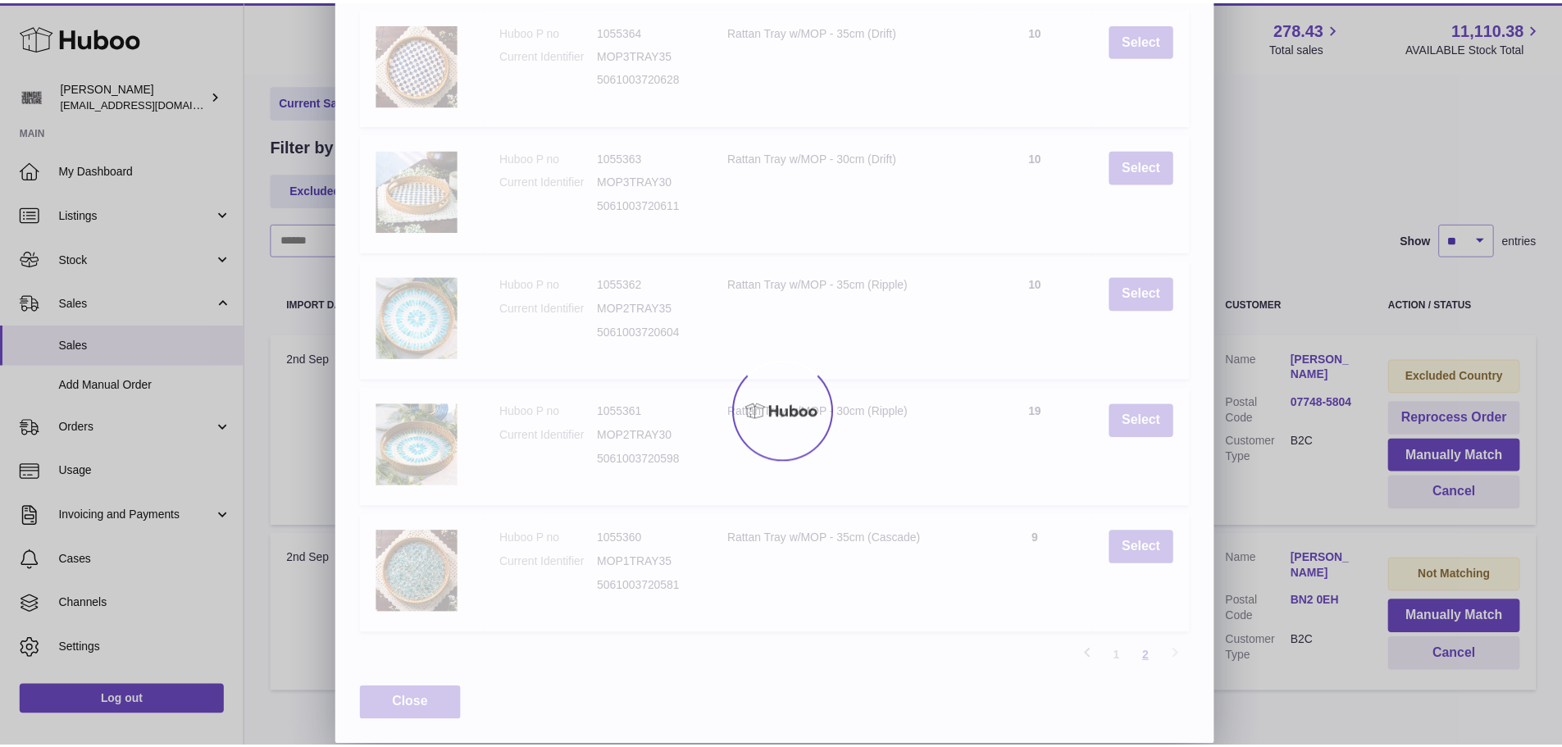
scroll to position [74, 0]
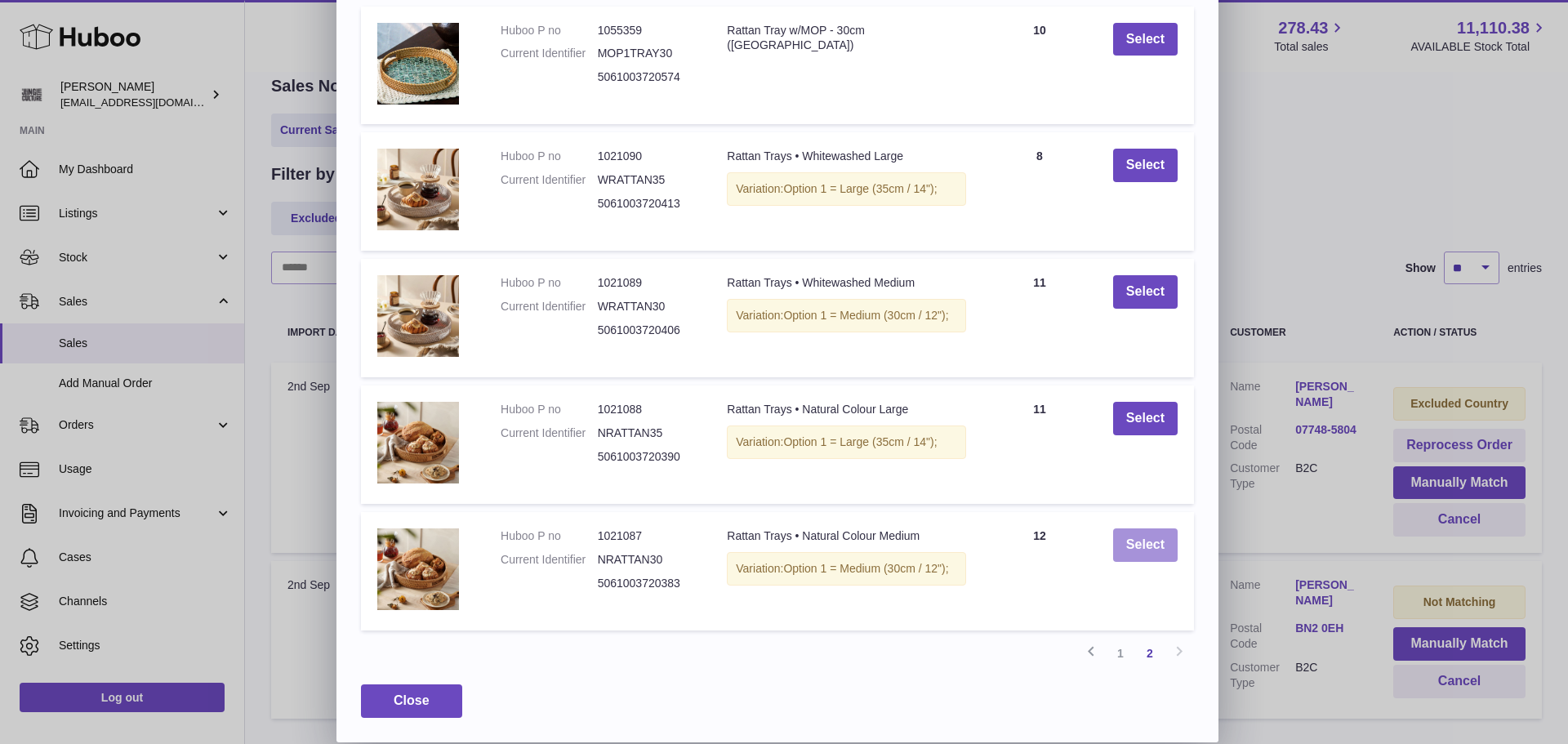
click at [1132, 546] on button "Select" at bounding box center [1145, 545] width 65 height 34
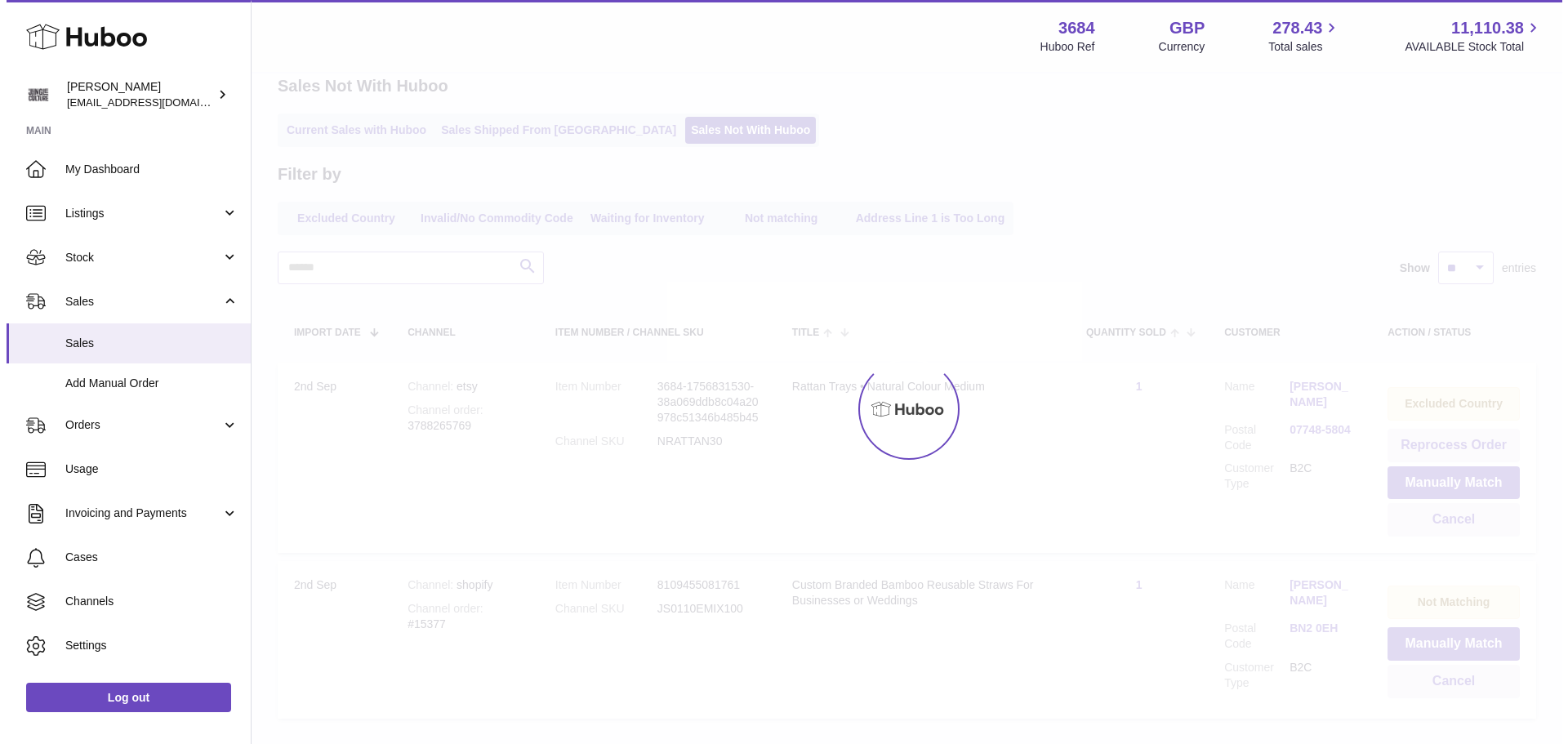
scroll to position [0, 0]
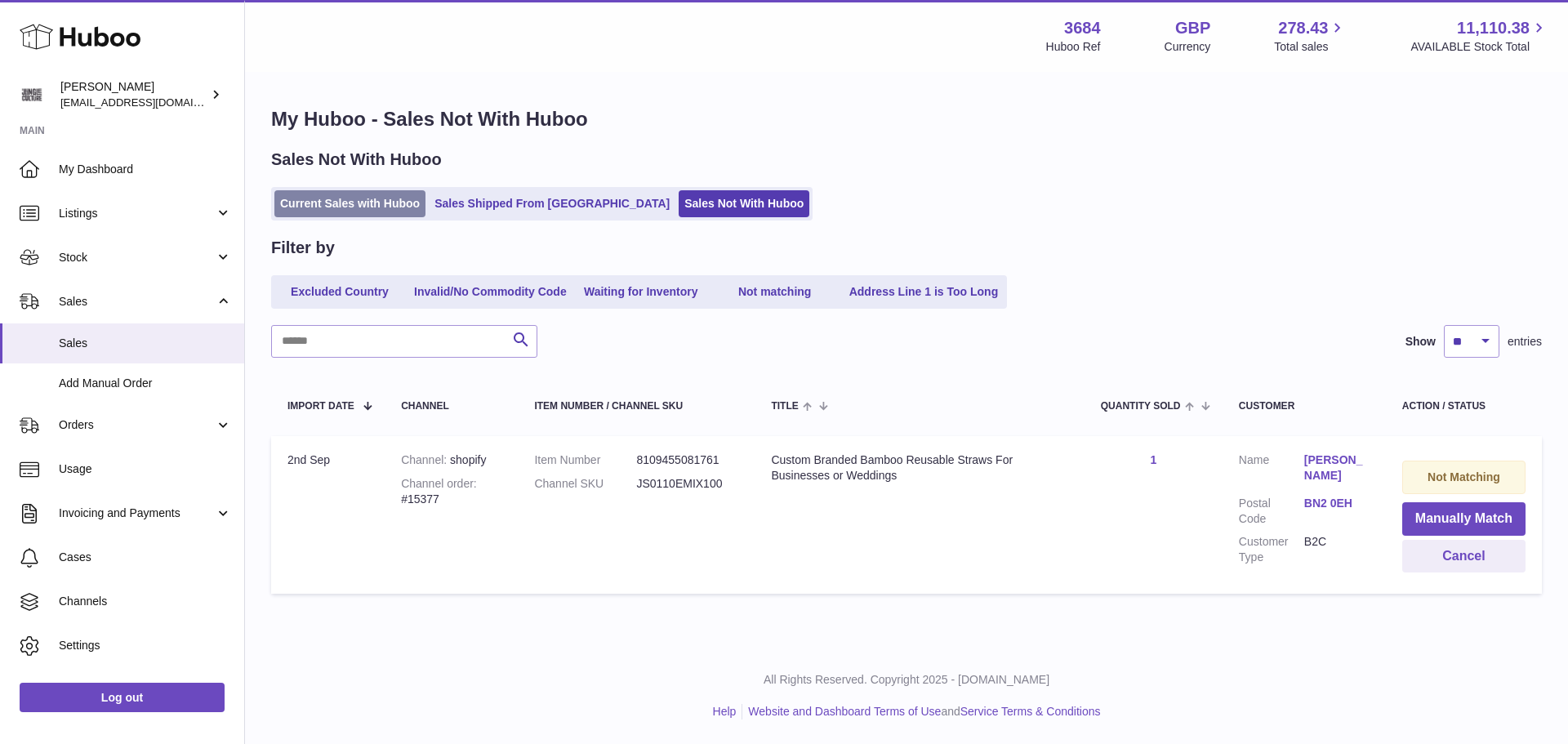
click at [370, 203] on link "Current Sales with Huboo" at bounding box center [350, 203] width 151 height 27
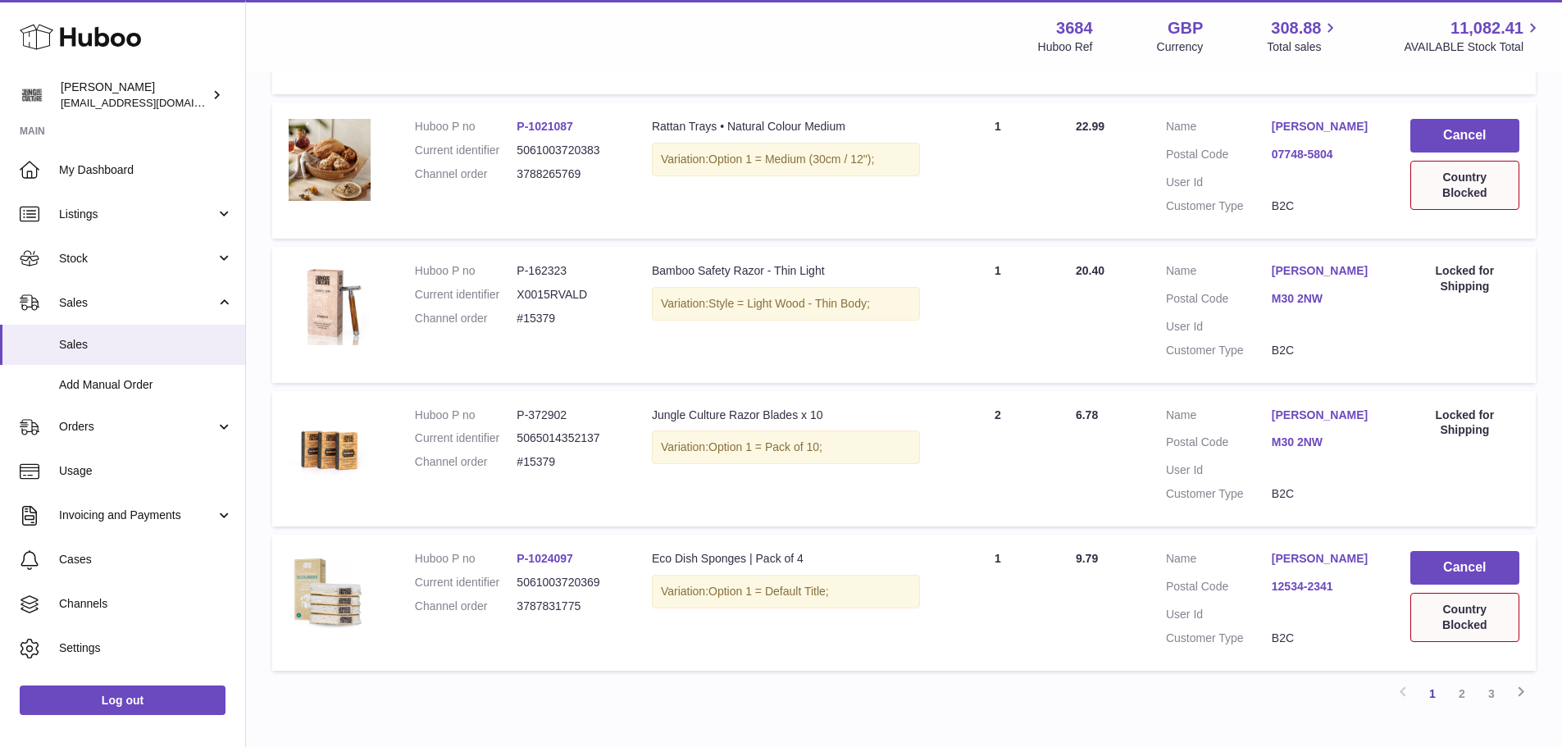
scroll to position [1322, 0]
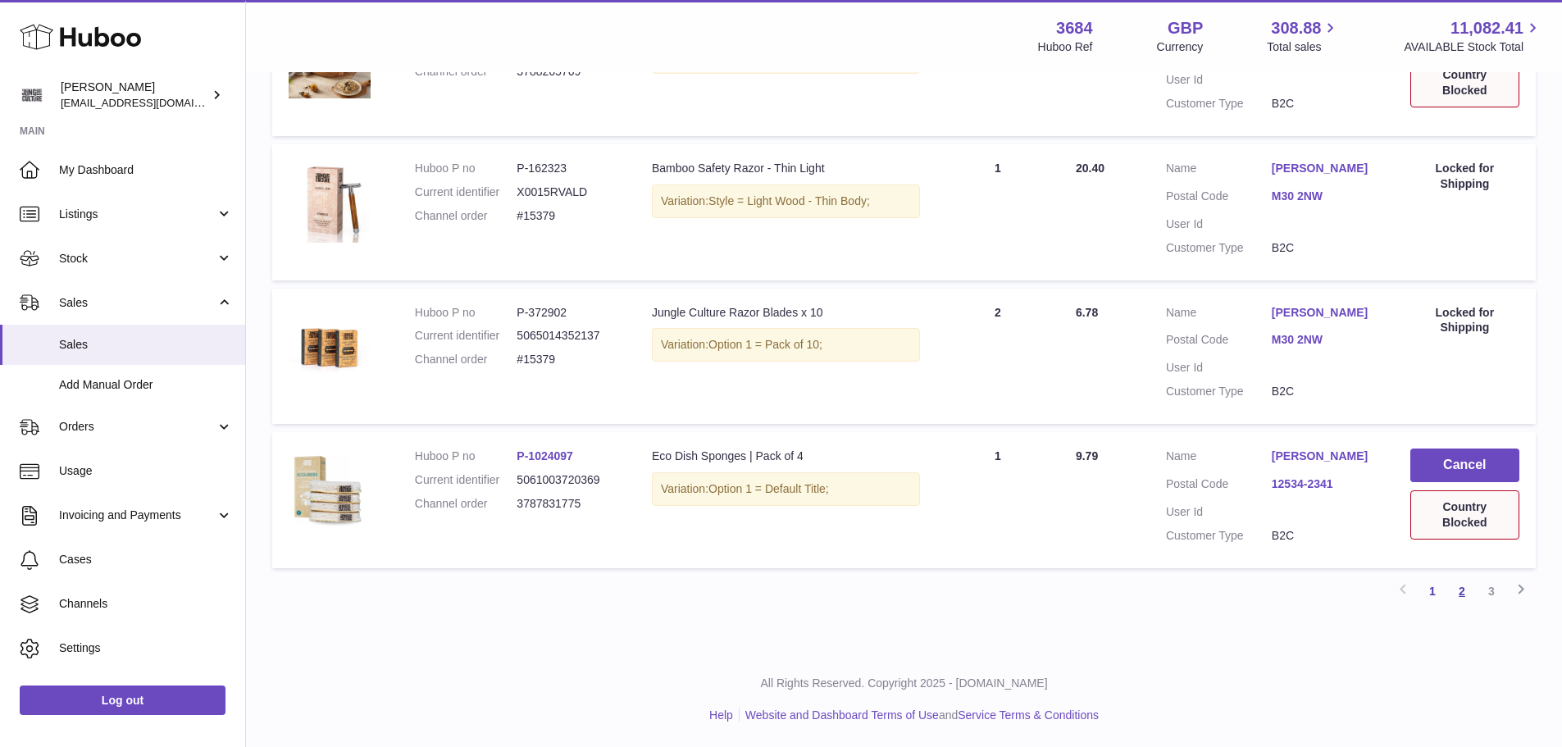
click at [1468, 591] on link "2" at bounding box center [1462, 591] width 30 height 30
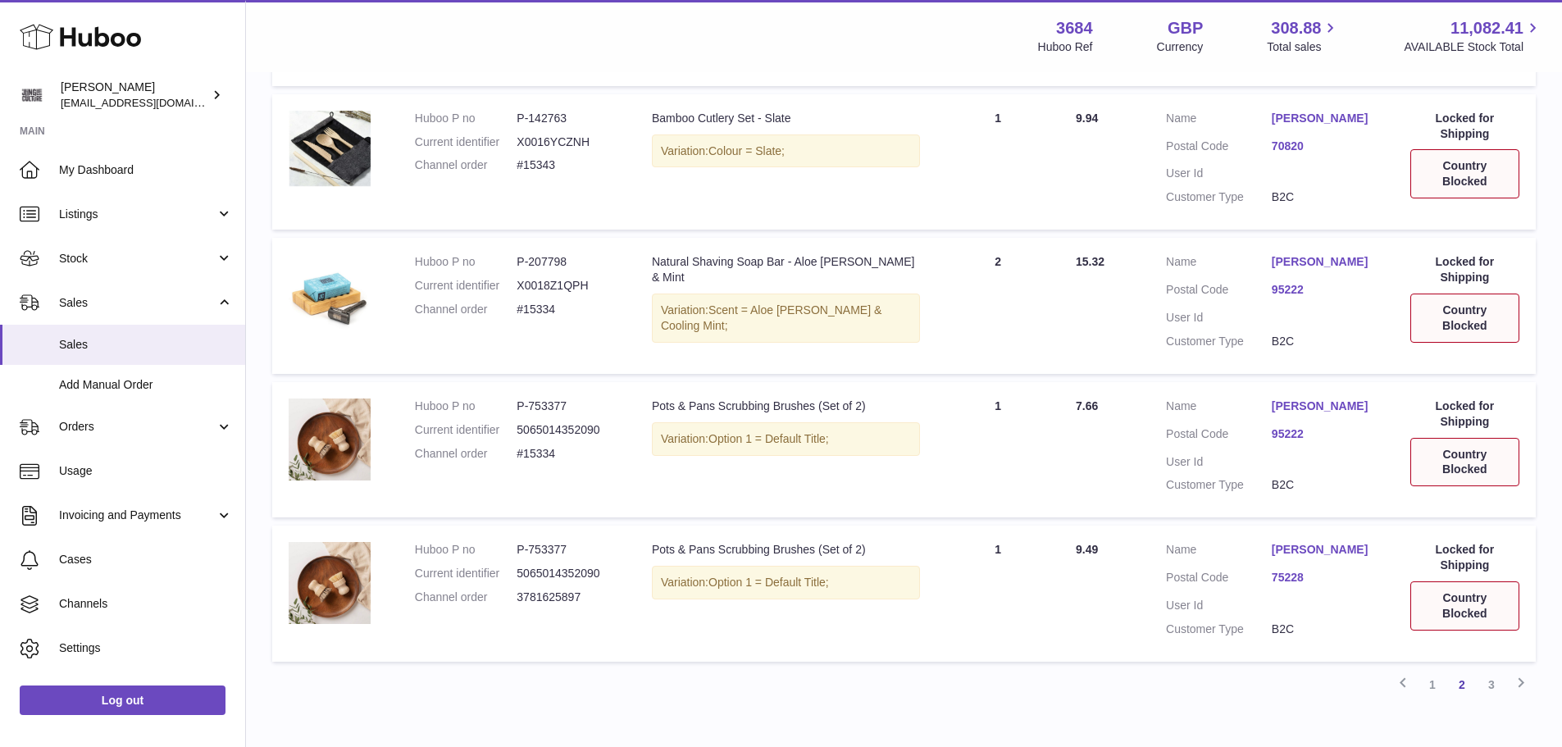
scroll to position [1291, 0]
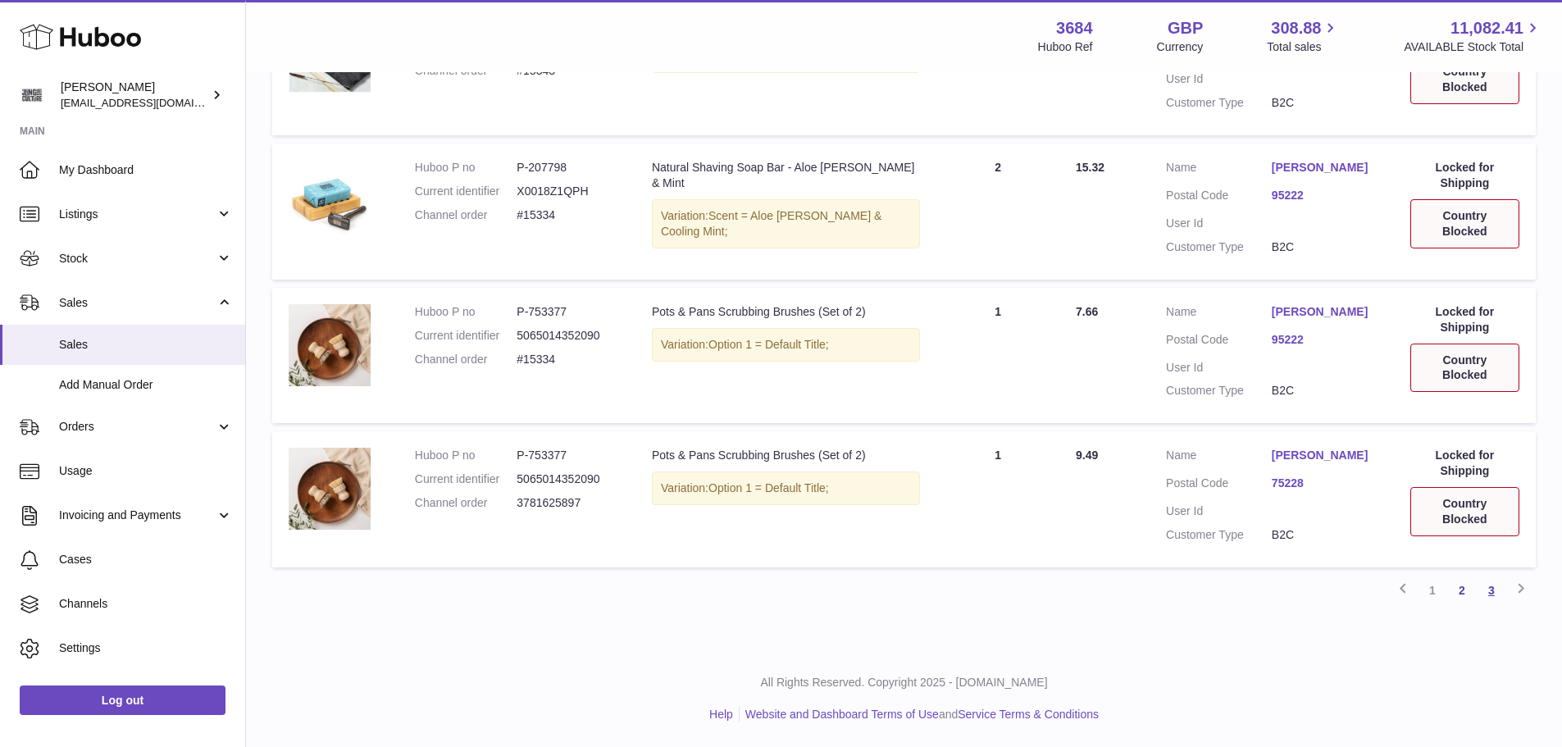
click at [1495, 585] on link "3" at bounding box center [1492, 591] width 30 height 30
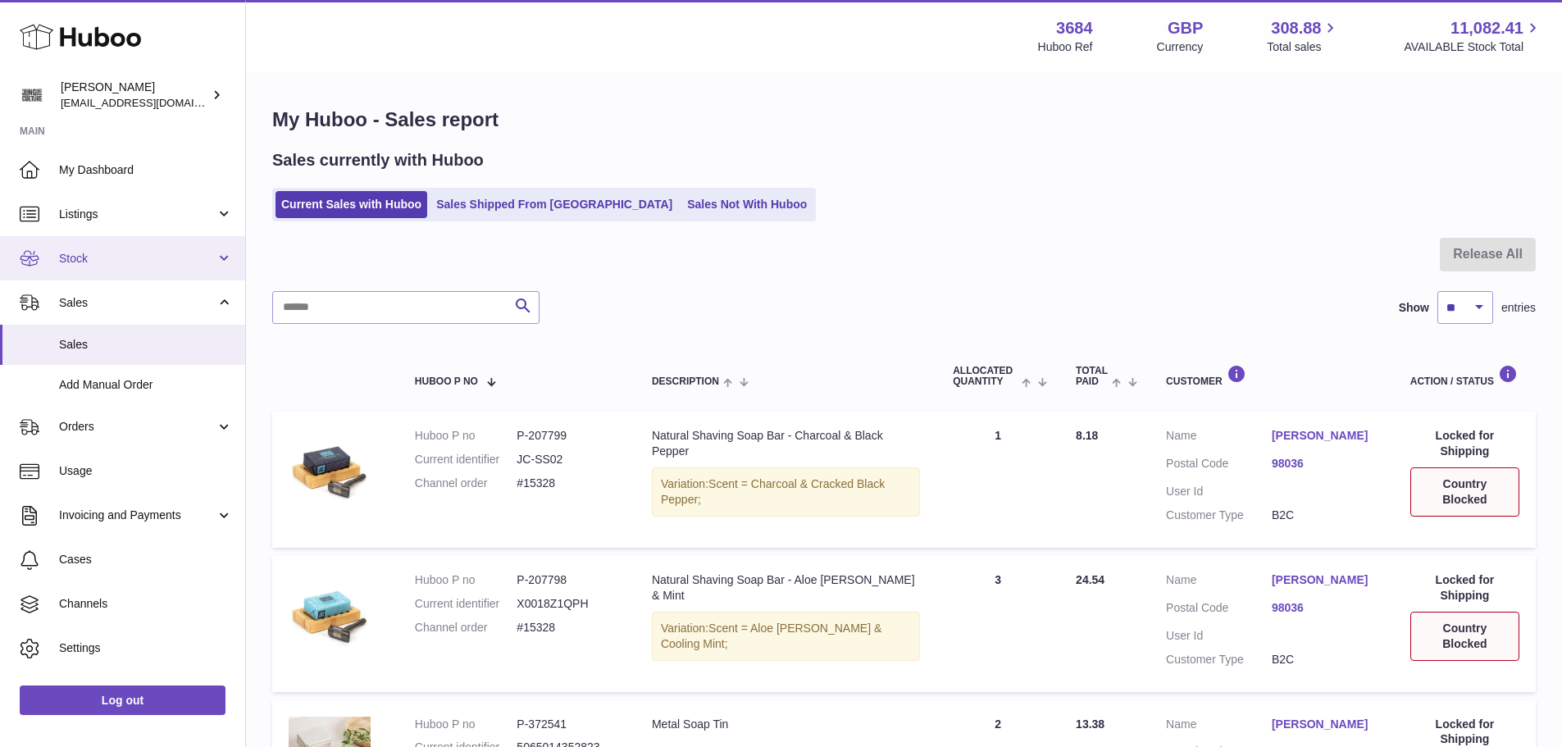
click at [103, 251] on span "Stock" at bounding box center [137, 259] width 157 height 16
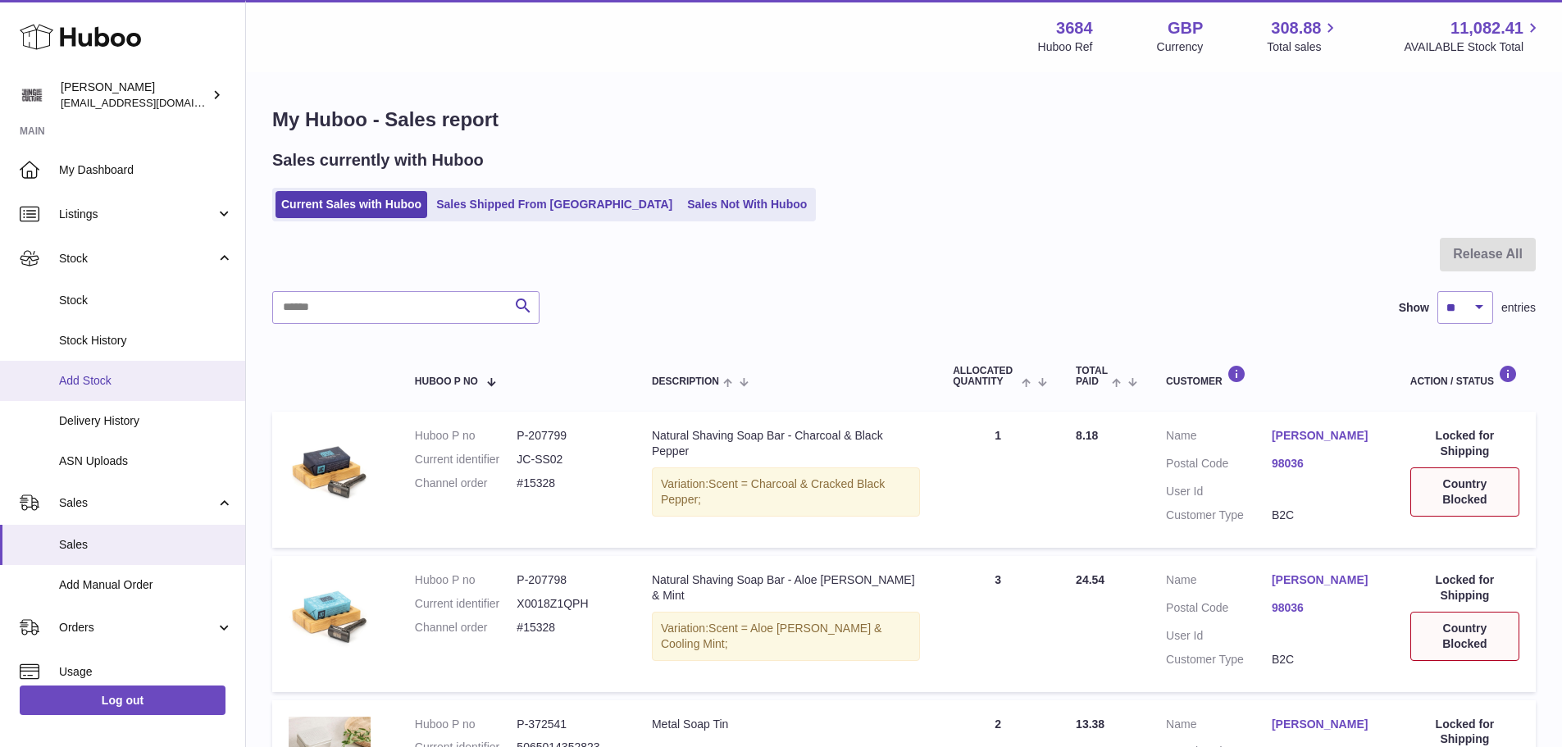
click at [127, 377] on span "Add Stock" at bounding box center [146, 381] width 174 height 16
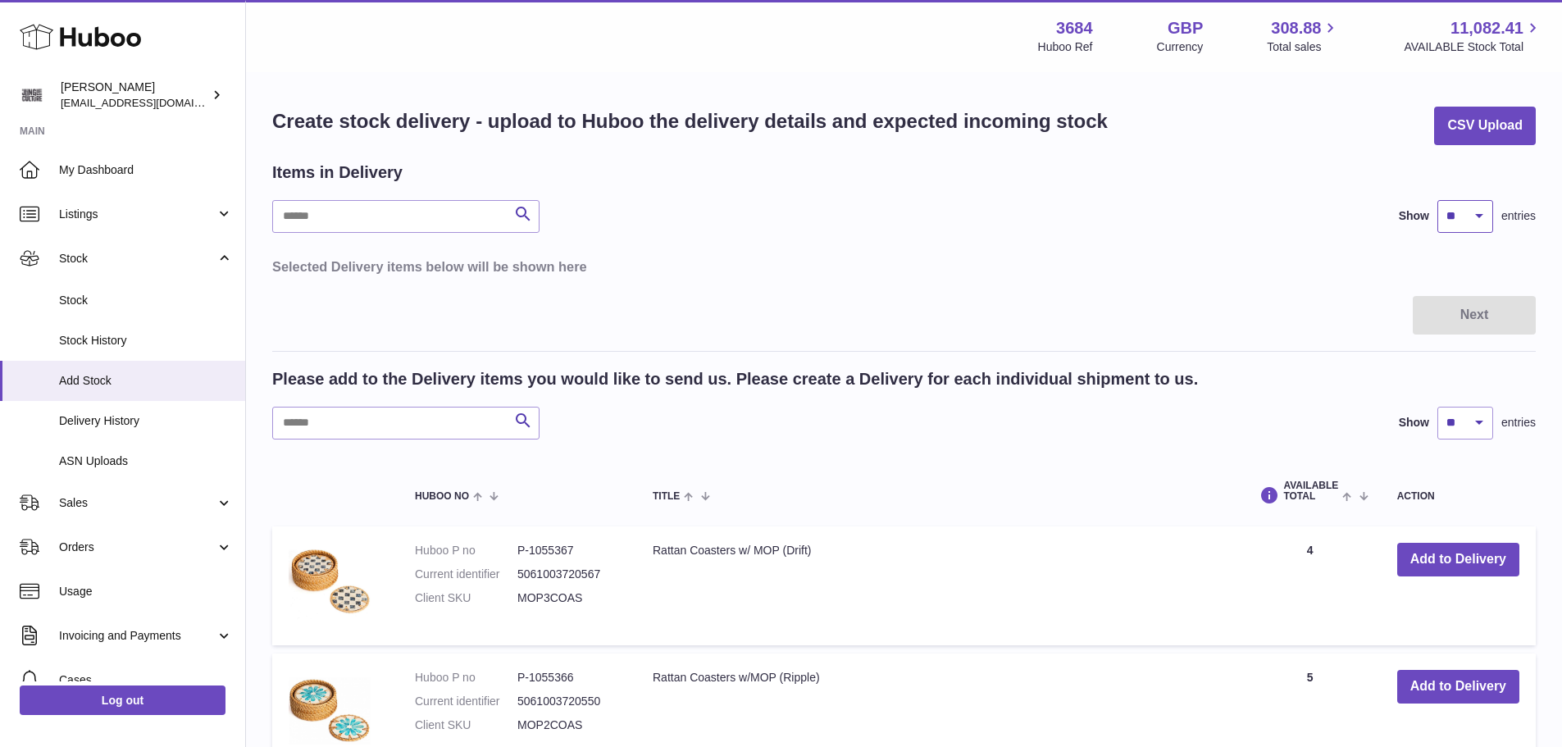
click at [1484, 218] on select "** ** ** ***" at bounding box center [1465, 216] width 56 height 33
select select "**"
click at [1437, 200] on select "** ** ** ***" at bounding box center [1465, 216] width 56 height 33
click at [371, 429] on input "text" at bounding box center [405, 423] width 267 height 33
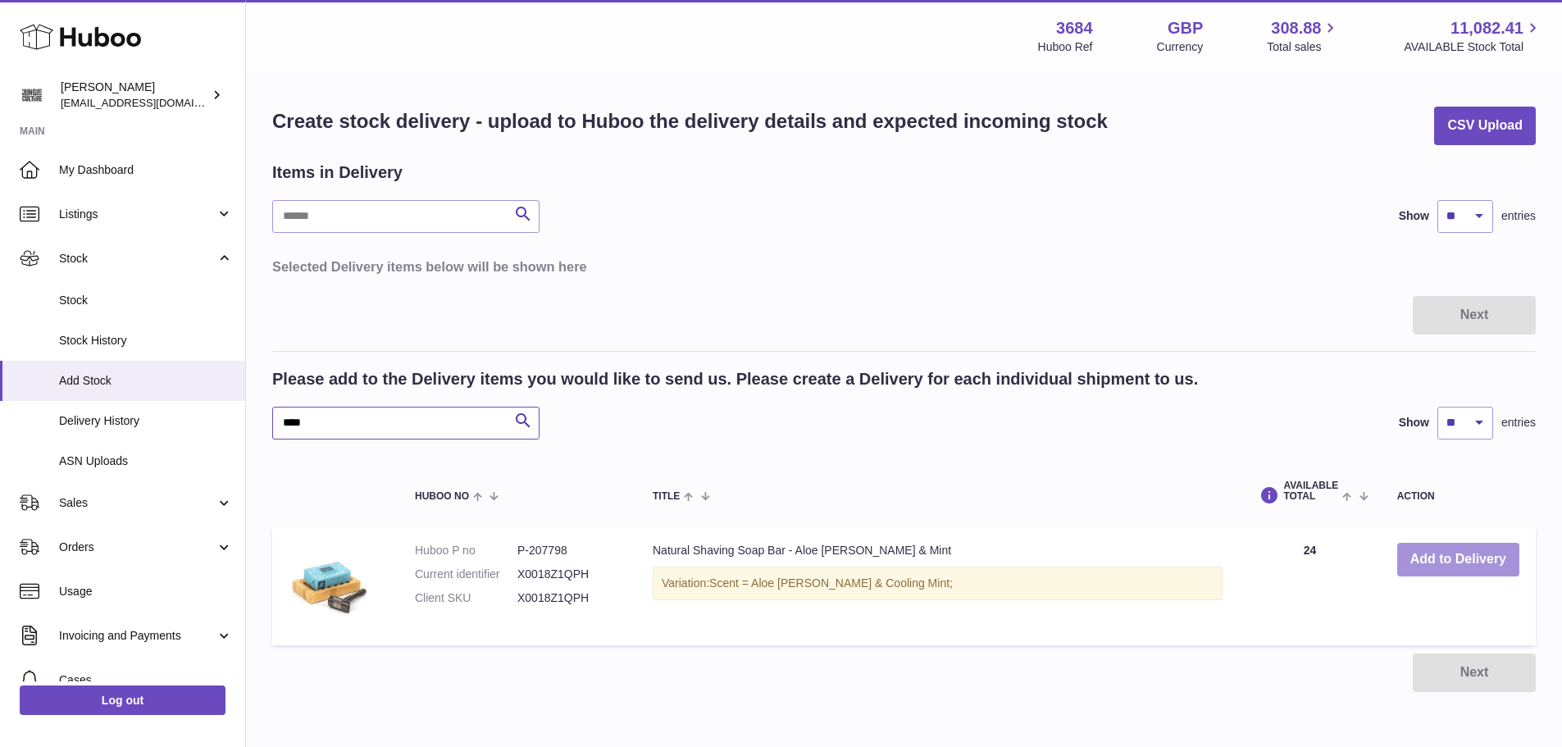
type input "****"
click at [1442, 547] on button "Add to Delivery" at bounding box center [1458, 560] width 122 height 34
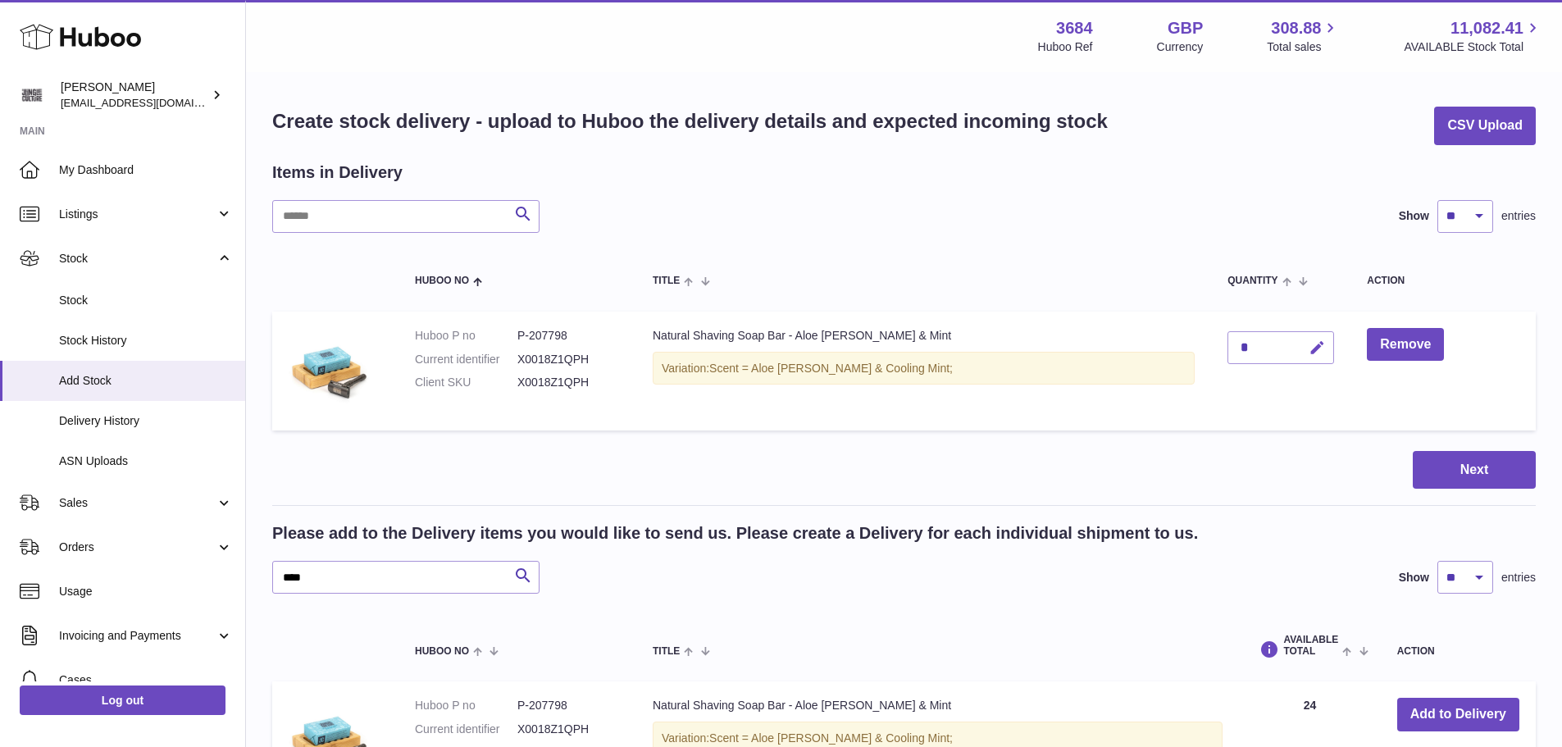
click at [1308, 348] on icon "button" at bounding box center [1316, 347] width 17 height 17
type input "**"
click at [1299, 346] on button "submit" at bounding box center [1314, 347] width 31 height 26
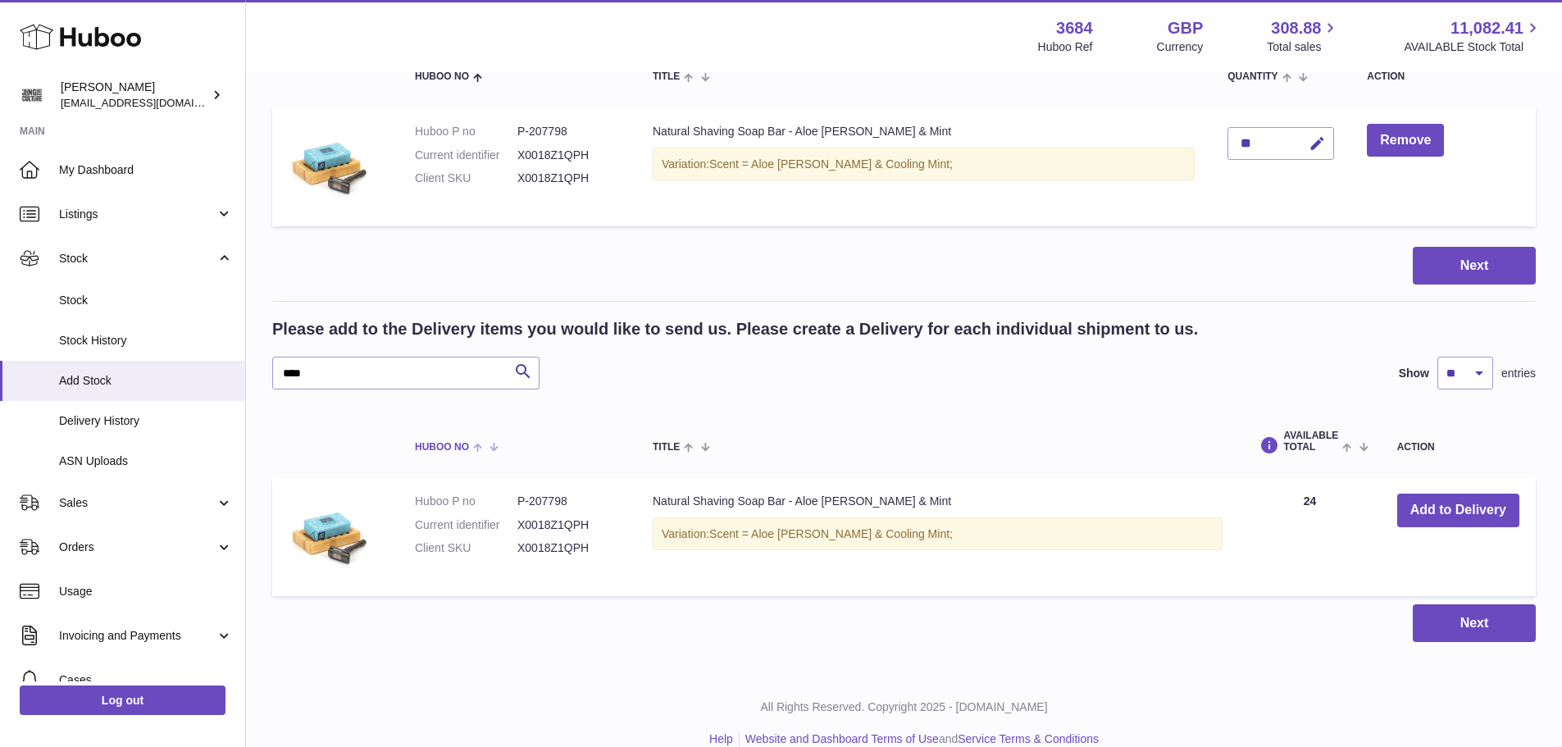
scroll to position [229, 0]
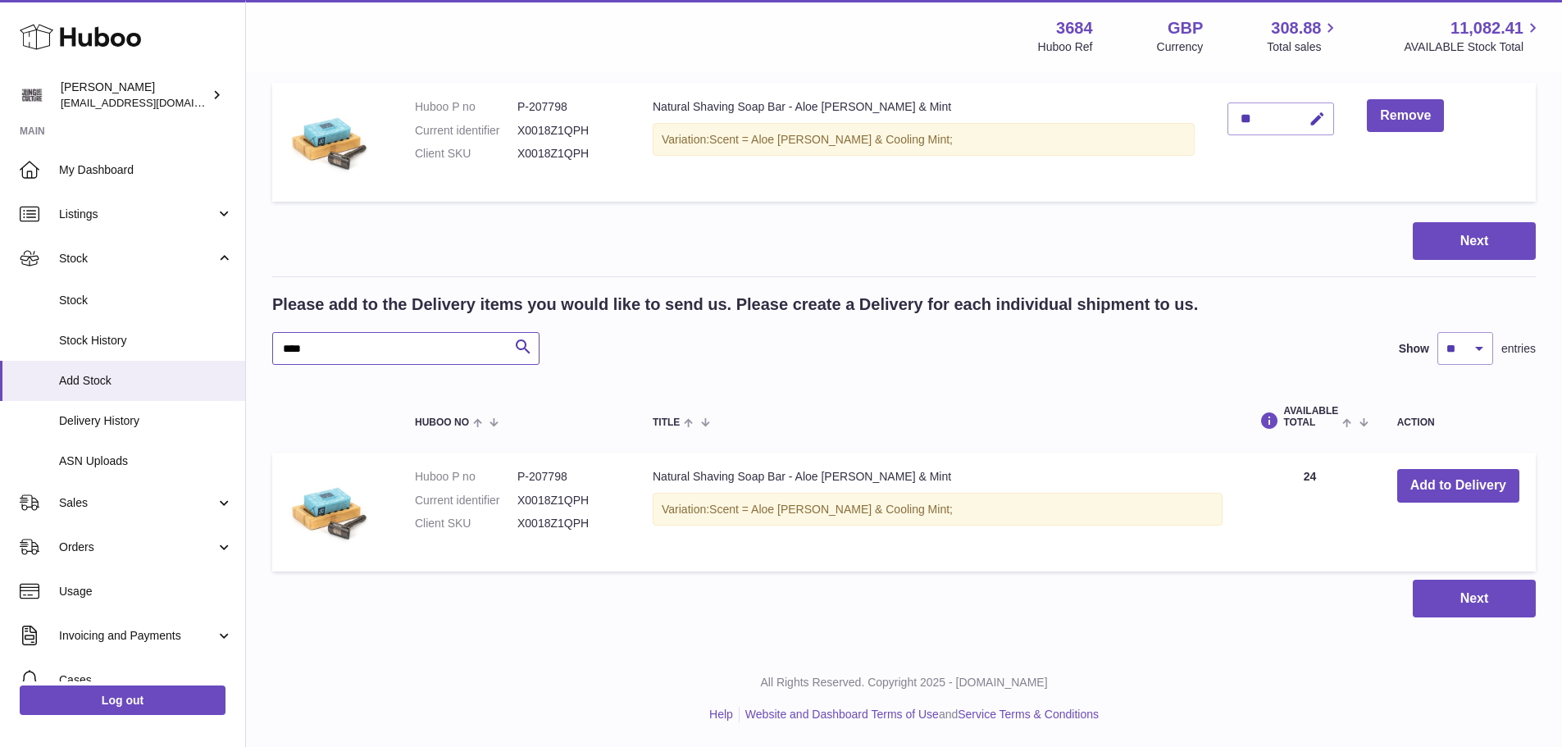
drag, startPoint x: 358, startPoint y: 339, endPoint x: 278, endPoint y: 342, distance: 80.4
click at [278, 342] on input "****" at bounding box center [405, 348] width 267 height 33
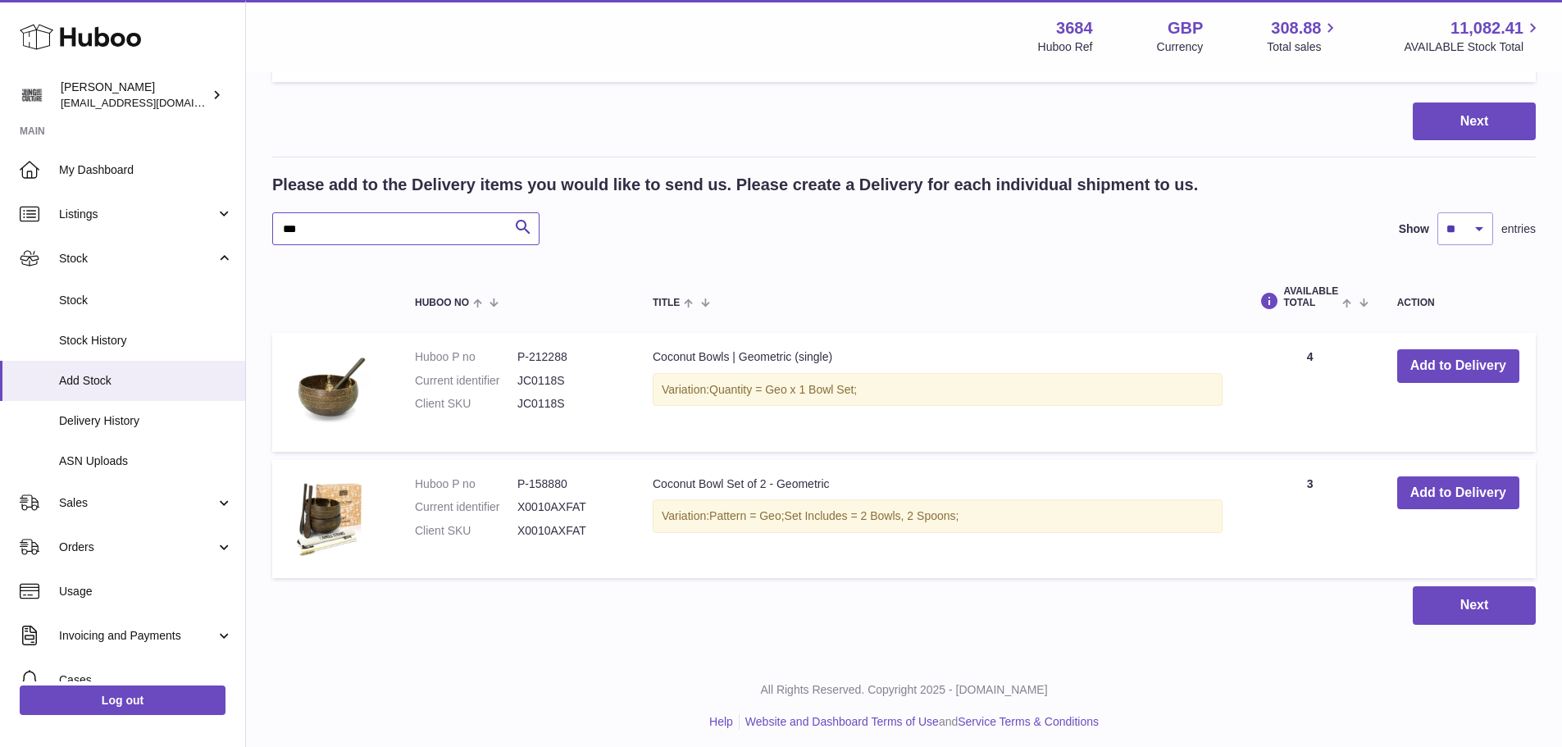
scroll to position [356, 0]
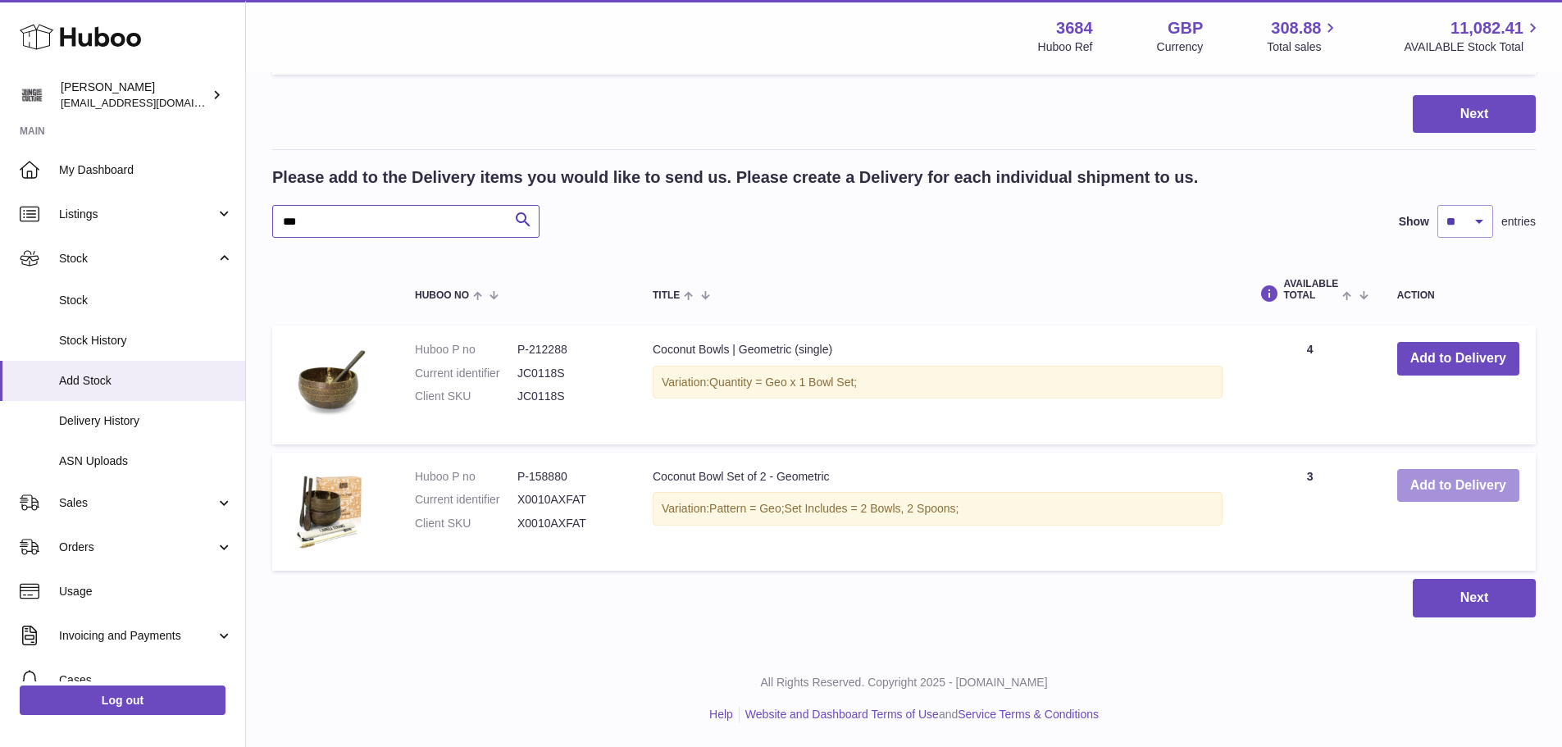
type input "***"
click at [1436, 476] on button "Add to Delivery" at bounding box center [1458, 486] width 122 height 34
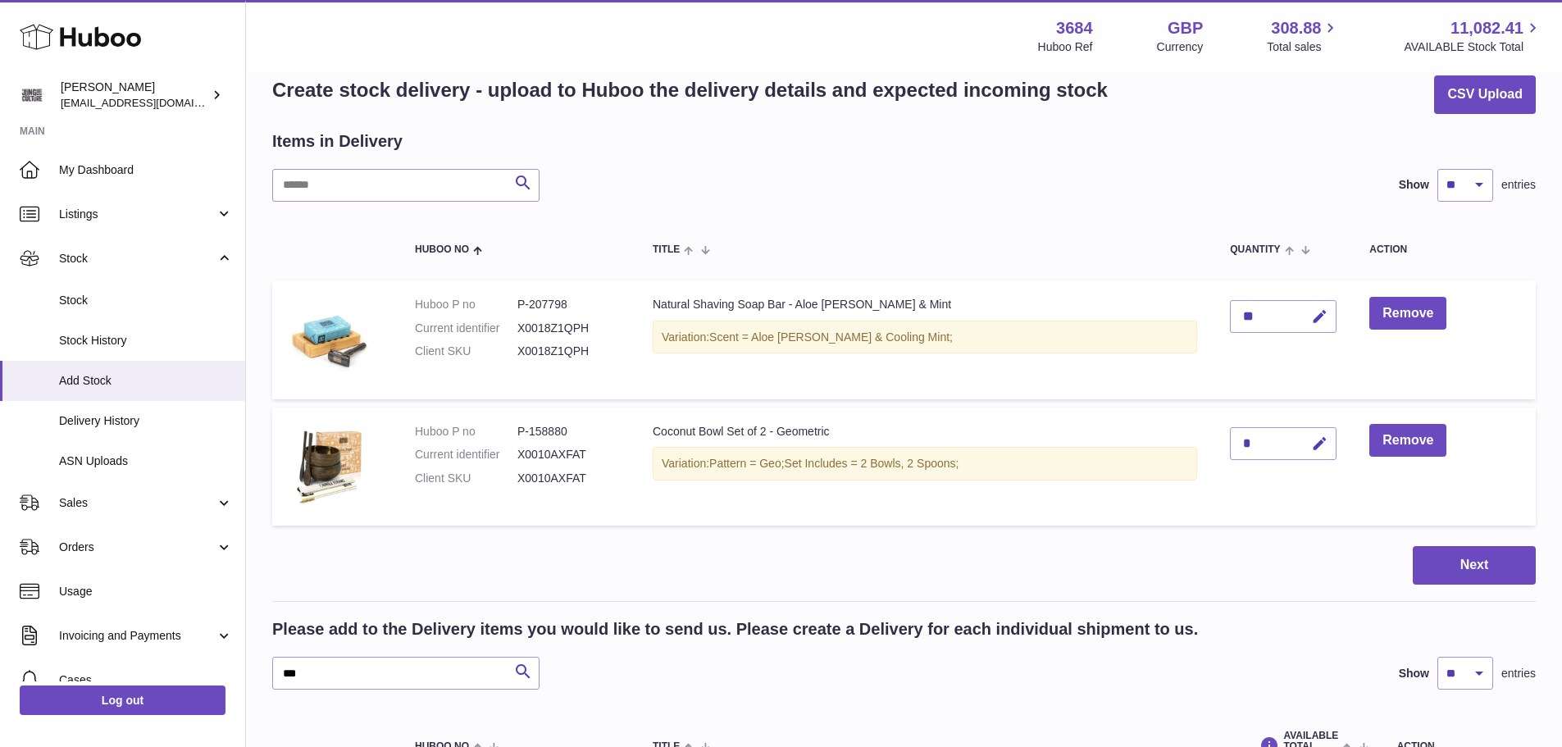
scroll to position [28, 0]
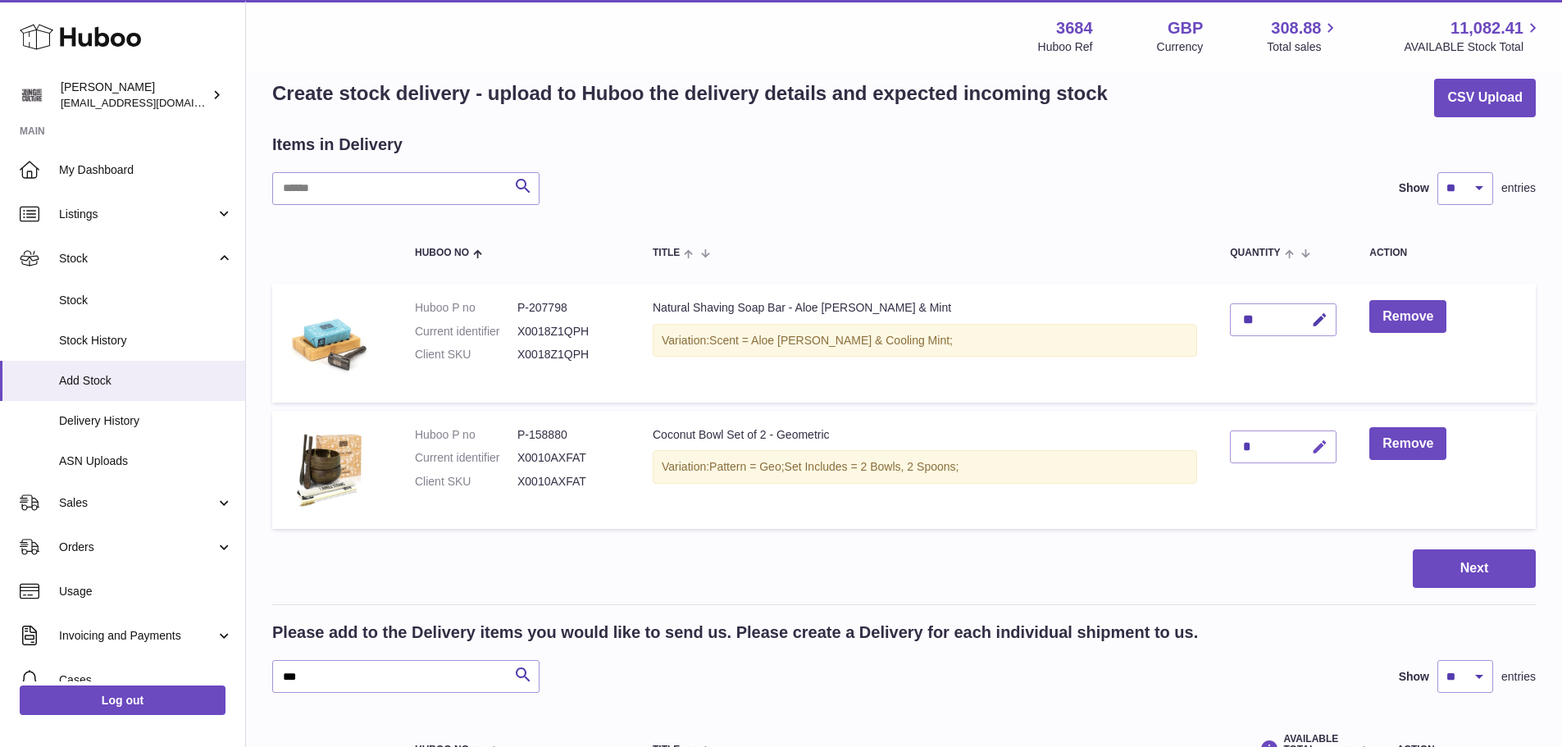
click at [1324, 450] on icon "button" at bounding box center [1319, 447] width 17 height 17
type input "**"
click at [1320, 445] on icon "submit" at bounding box center [1320, 446] width 15 height 15
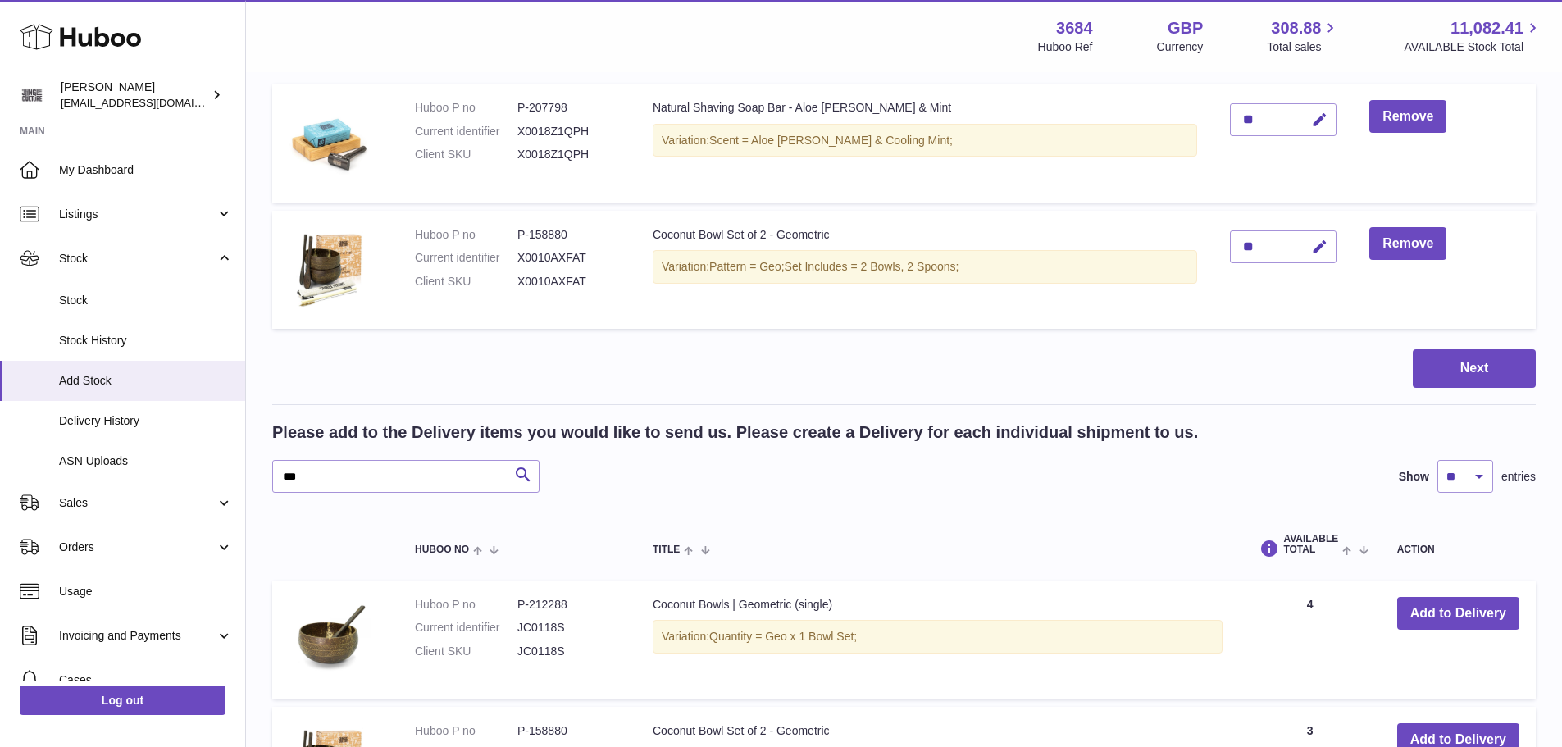
scroll to position [274, 0]
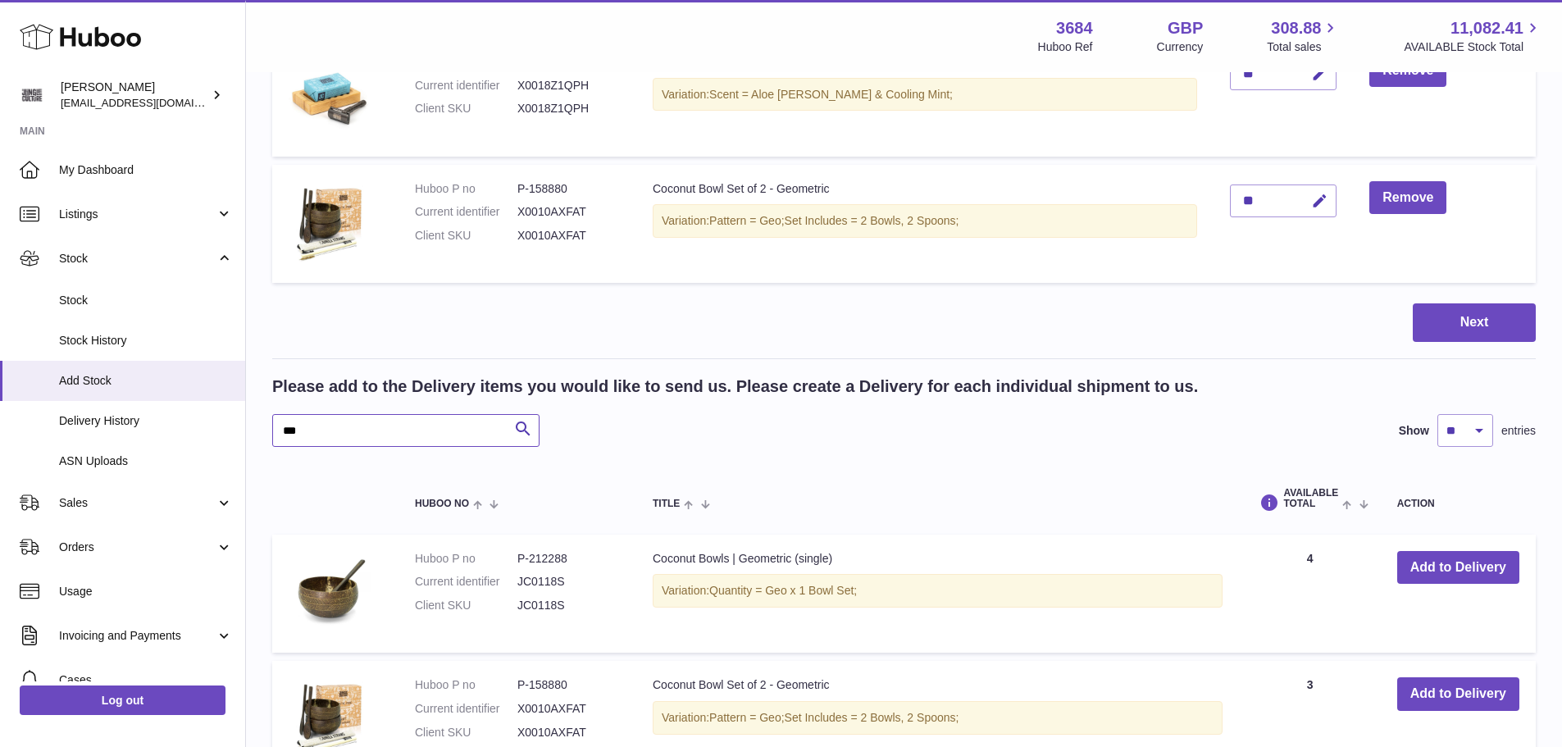
click at [415, 429] on input "***" at bounding box center [405, 430] width 267 height 33
type input "*"
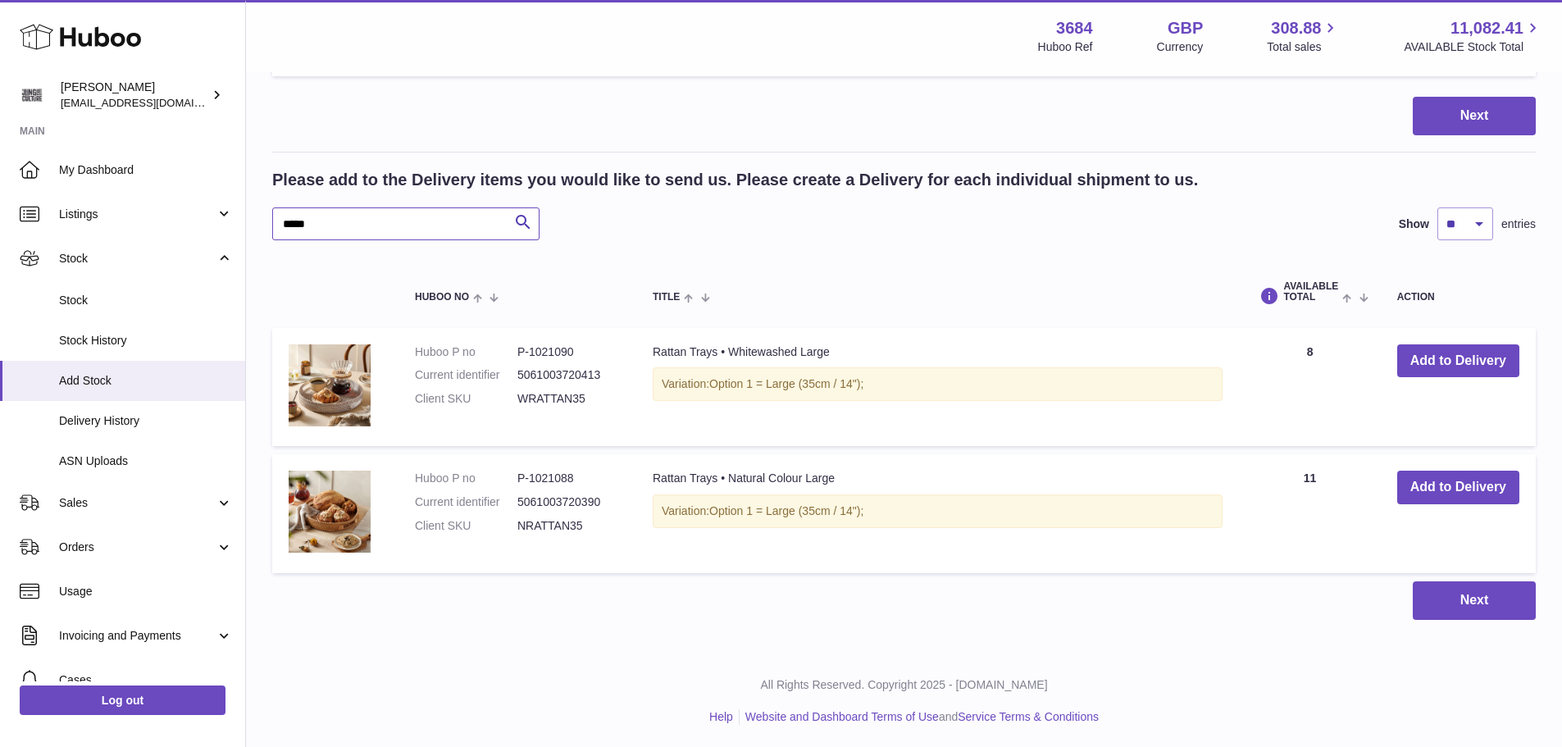
scroll to position [483, 0]
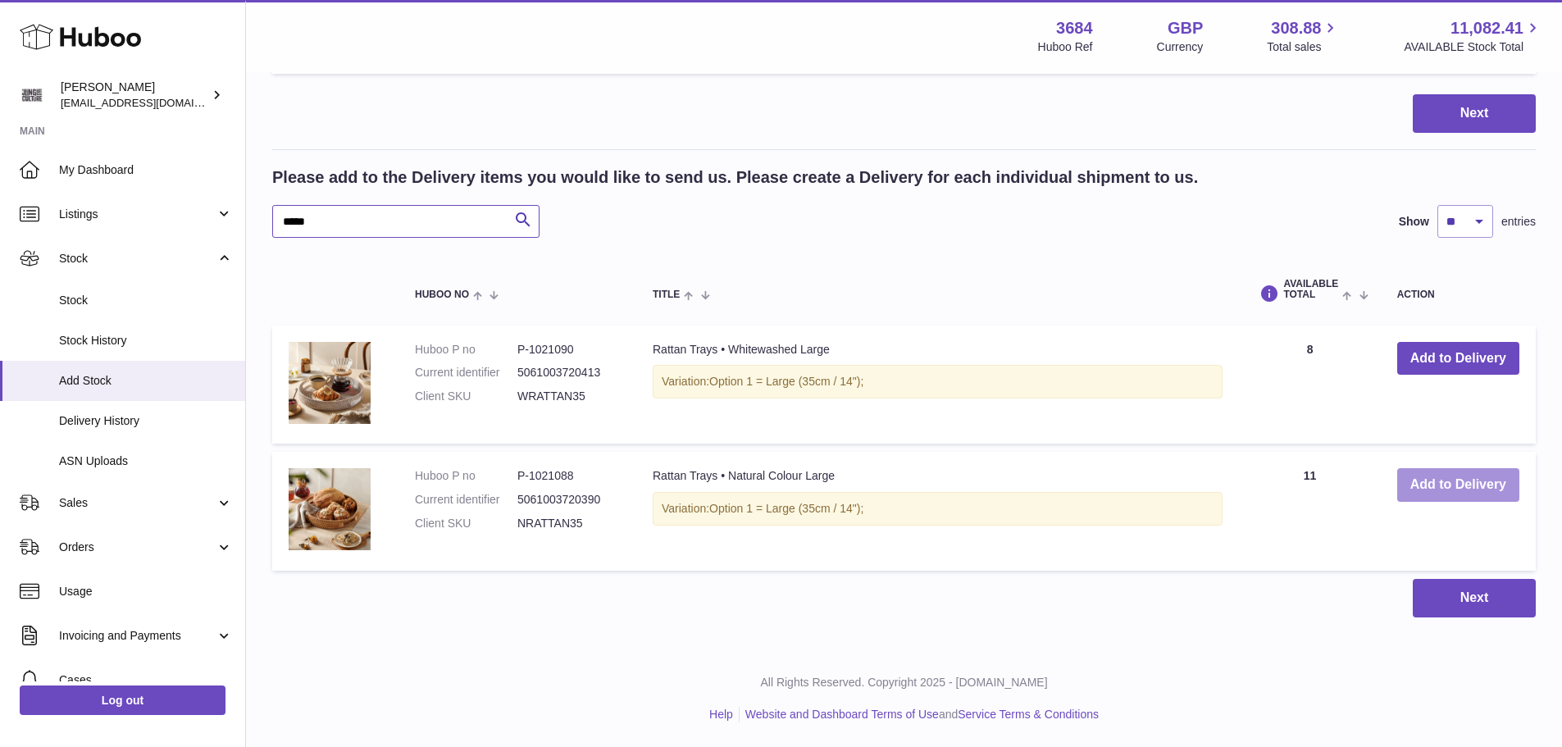
type input "*****"
click at [1485, 489] on button "Add to Delivery" at bounding box center [1458, 485] width 122 height 34
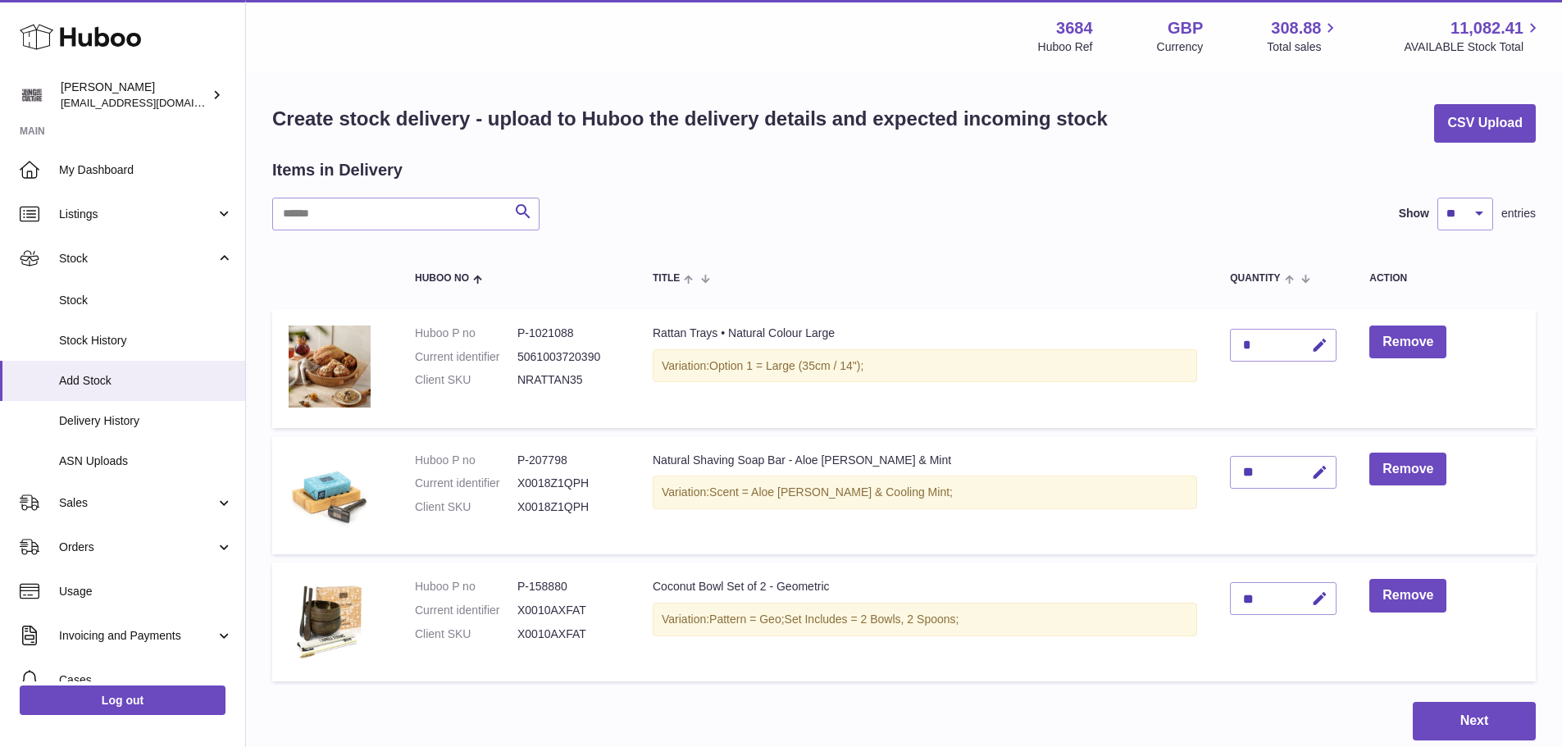
scroll to position [0, 0]
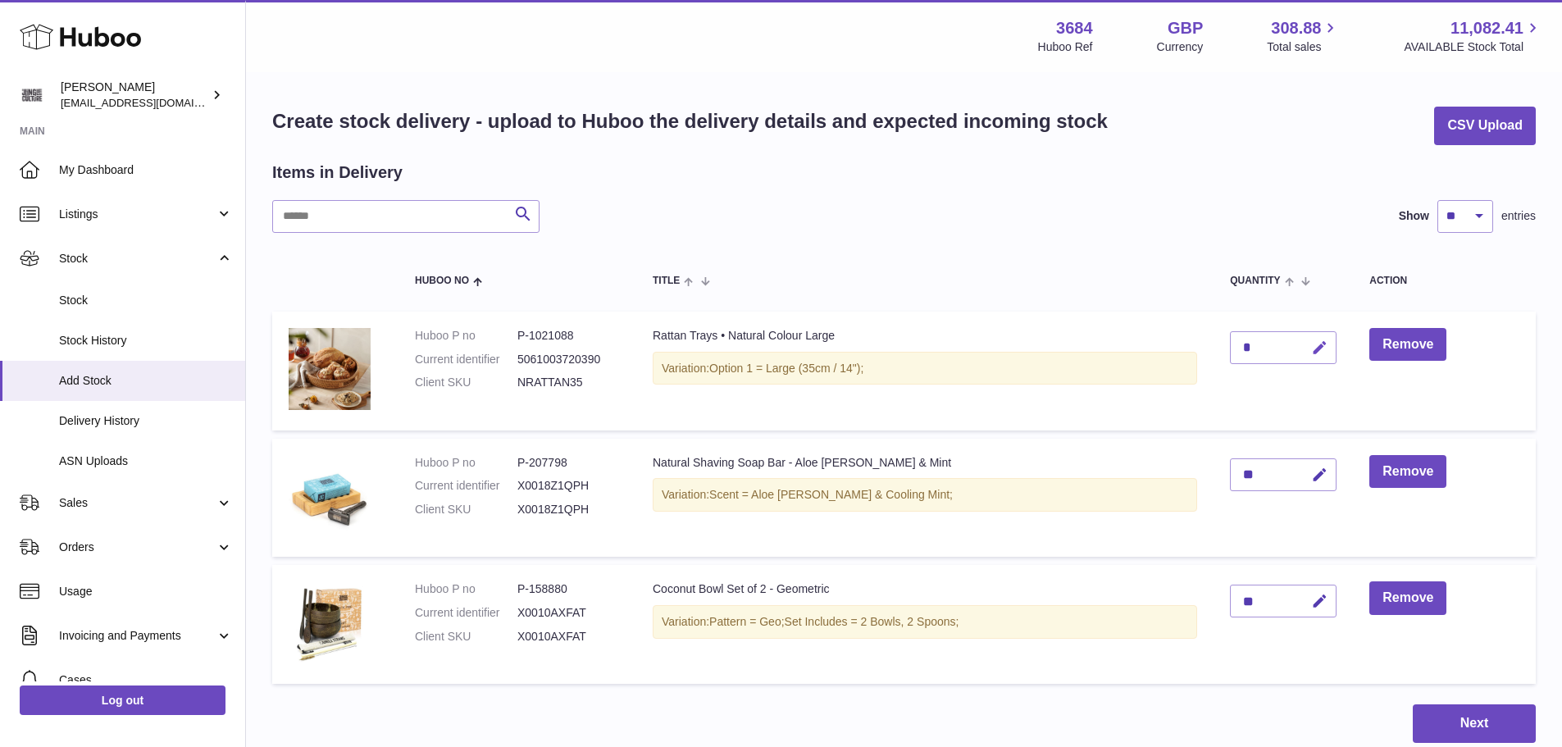
click at [1317, 349] on icon "button" at bounding box center [1319, 347] width 17 height 17
type input "**"
click at [1313, 353] on button "submit" at bounding box center [1317, 347] width 31 height 26
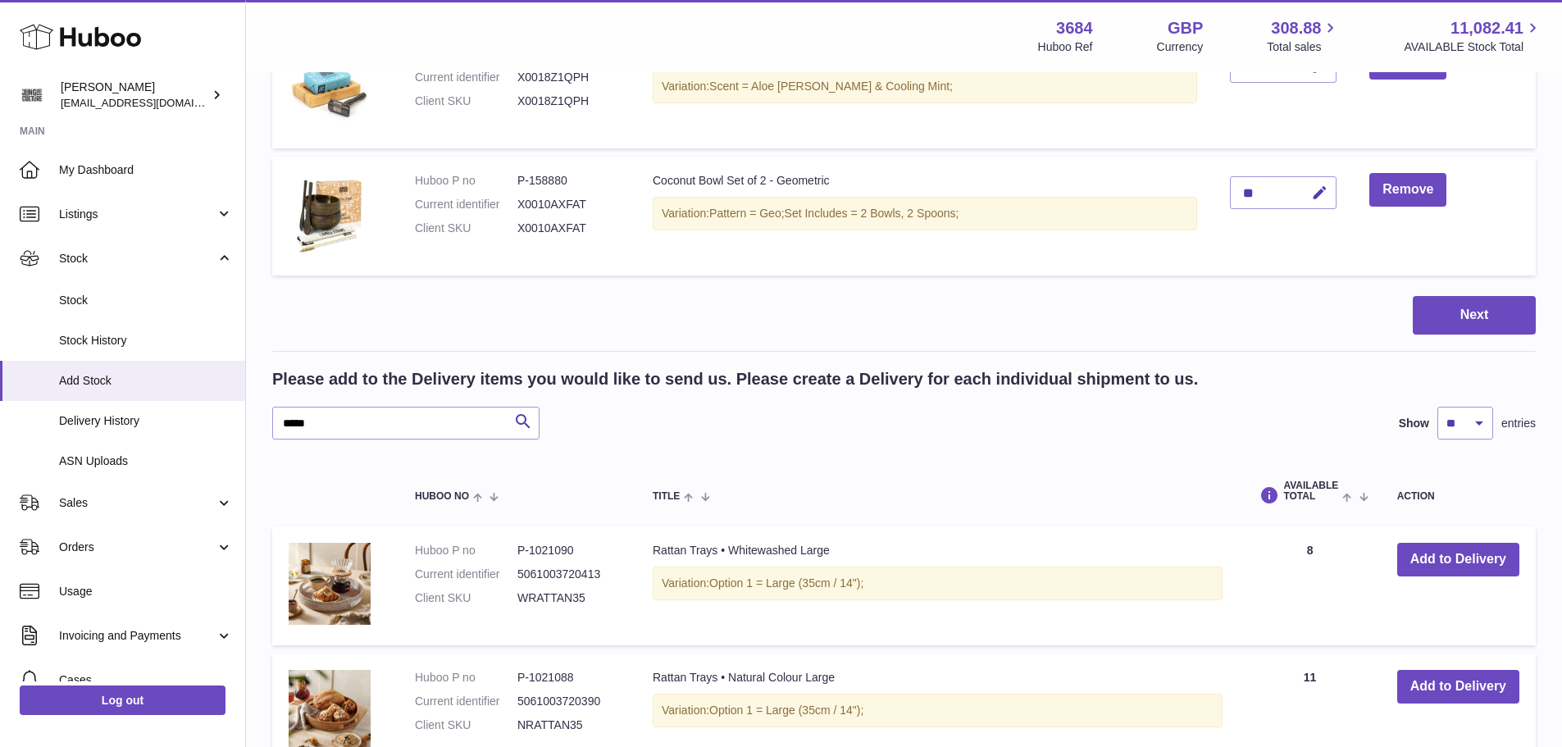
scroll to position [410, 0]
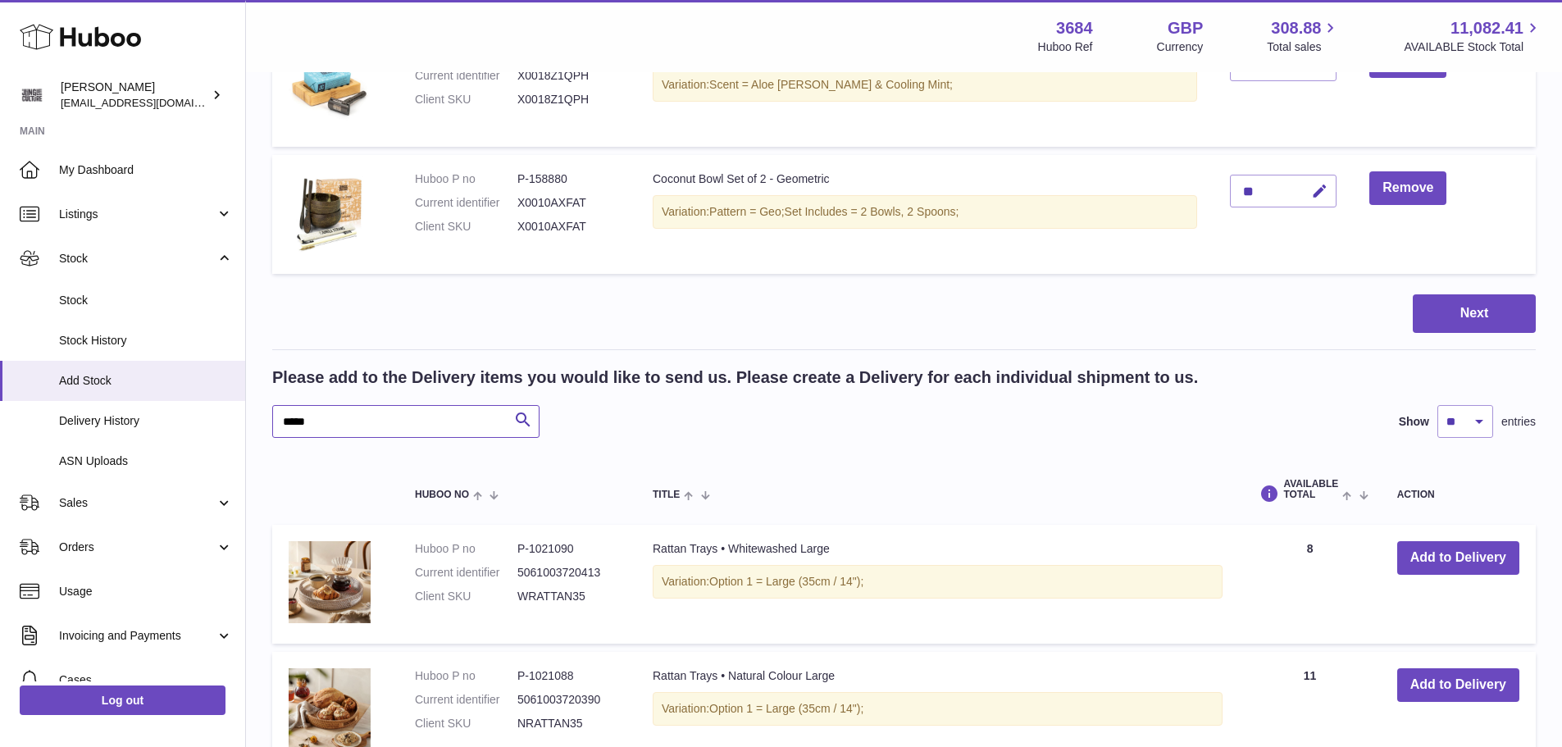
click at [321, 420] on input "*****" at bounding box center [405, 421] width 267 height 33
type input "*"
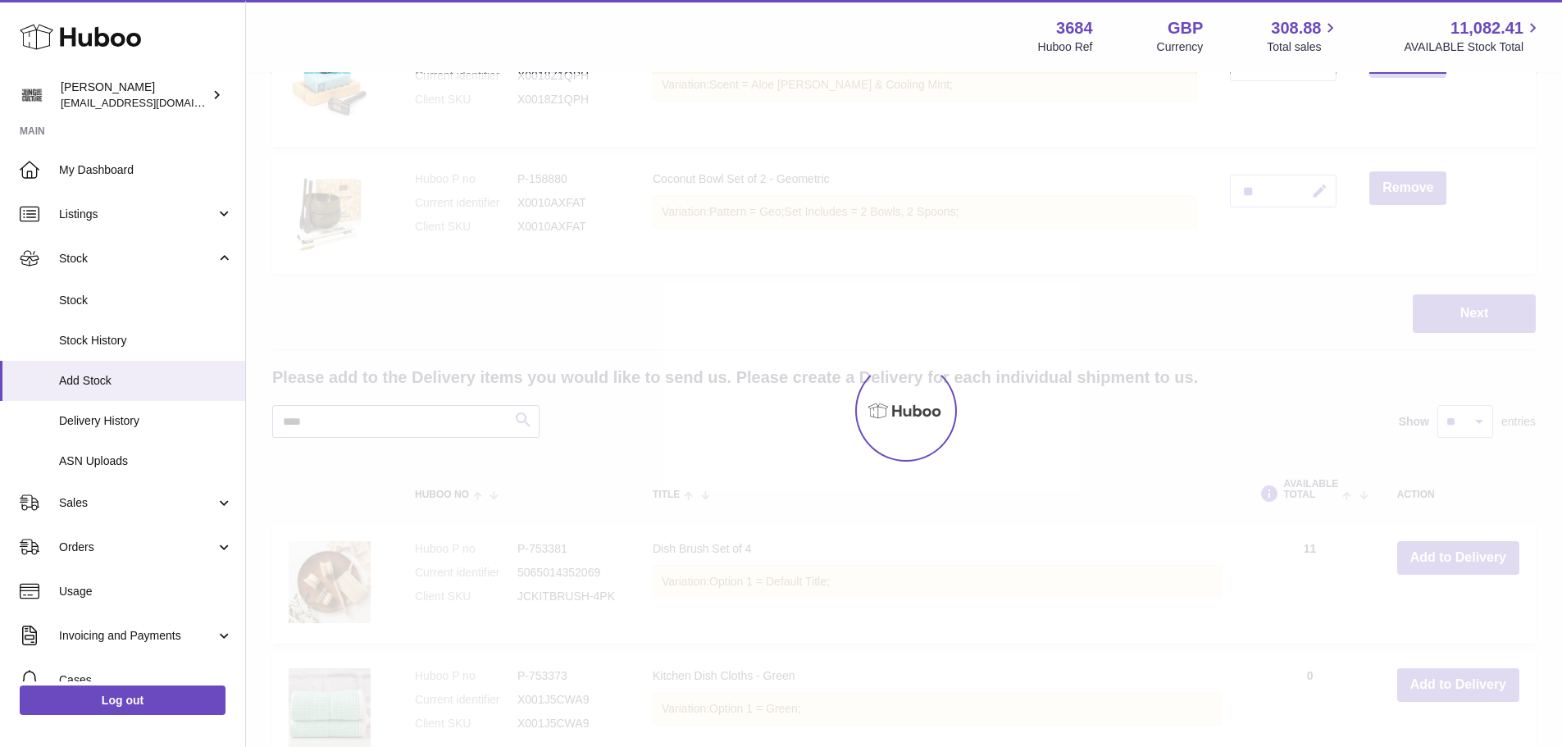
scroll to position [350, 0]
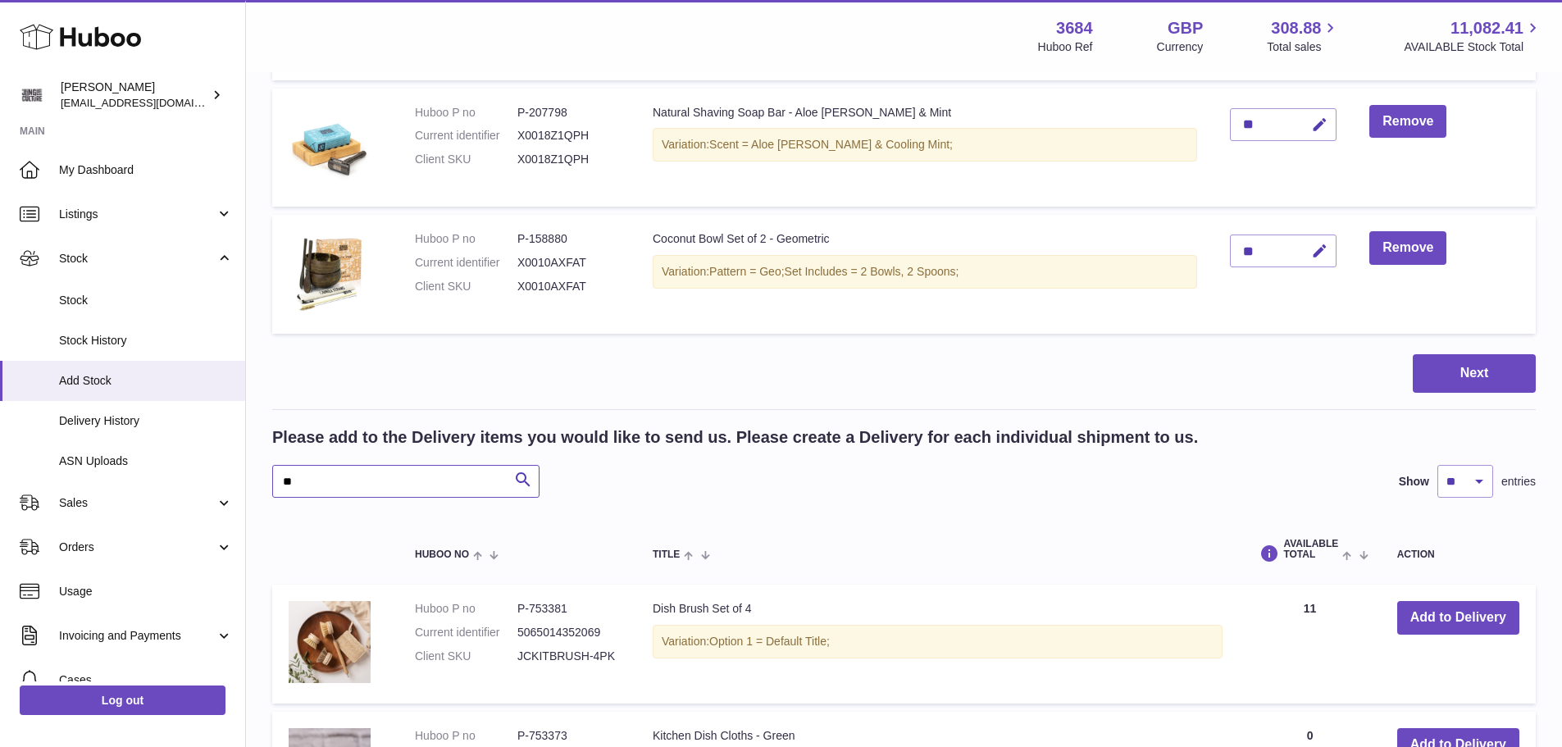
scroll to position [410, 0]
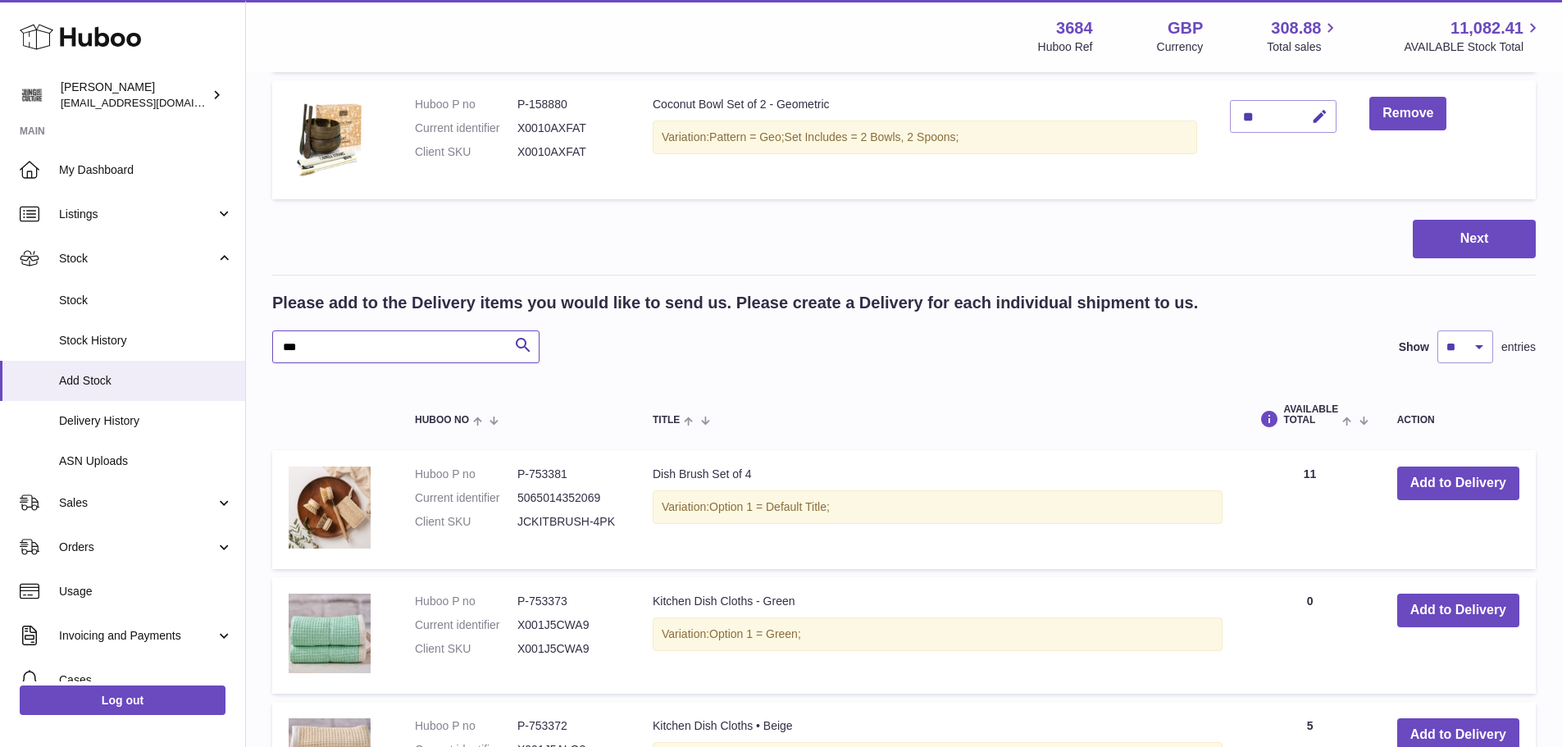
scroll to position [574, 0]
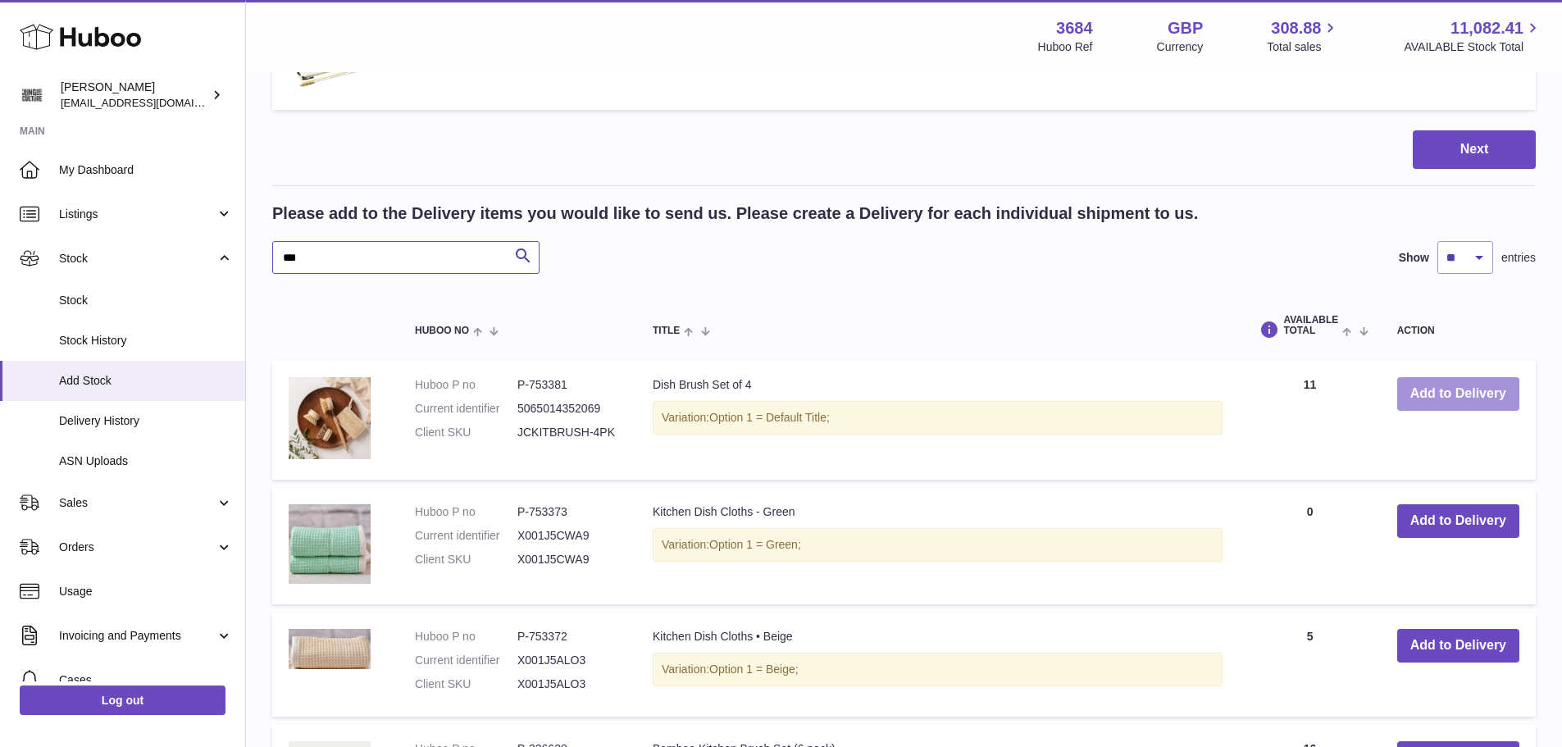
type input "***"
click at [1436, 398] on button "Add to Delivery" at bounding box center [1458, 394] width 122 height 34
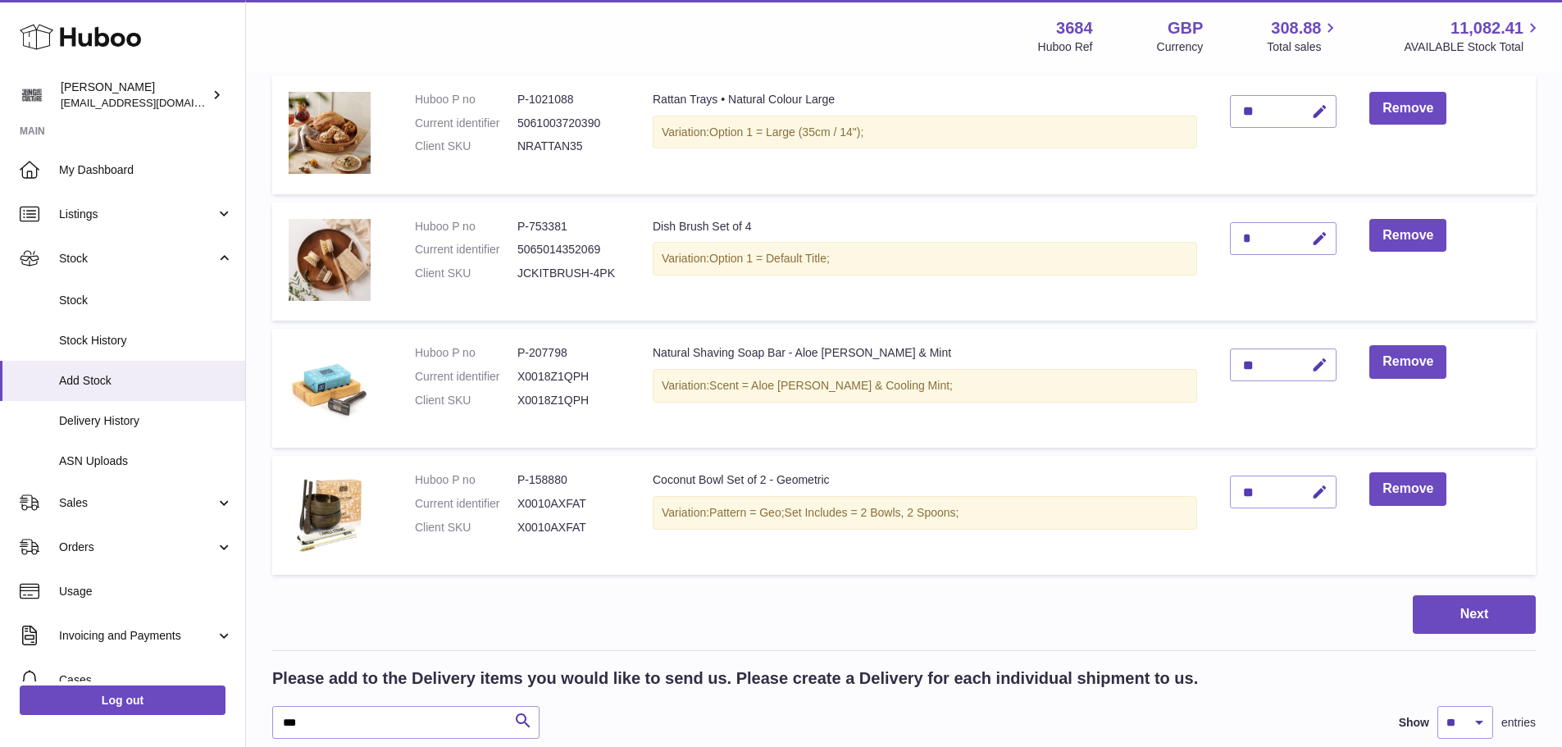
scroll to position [209, 0]
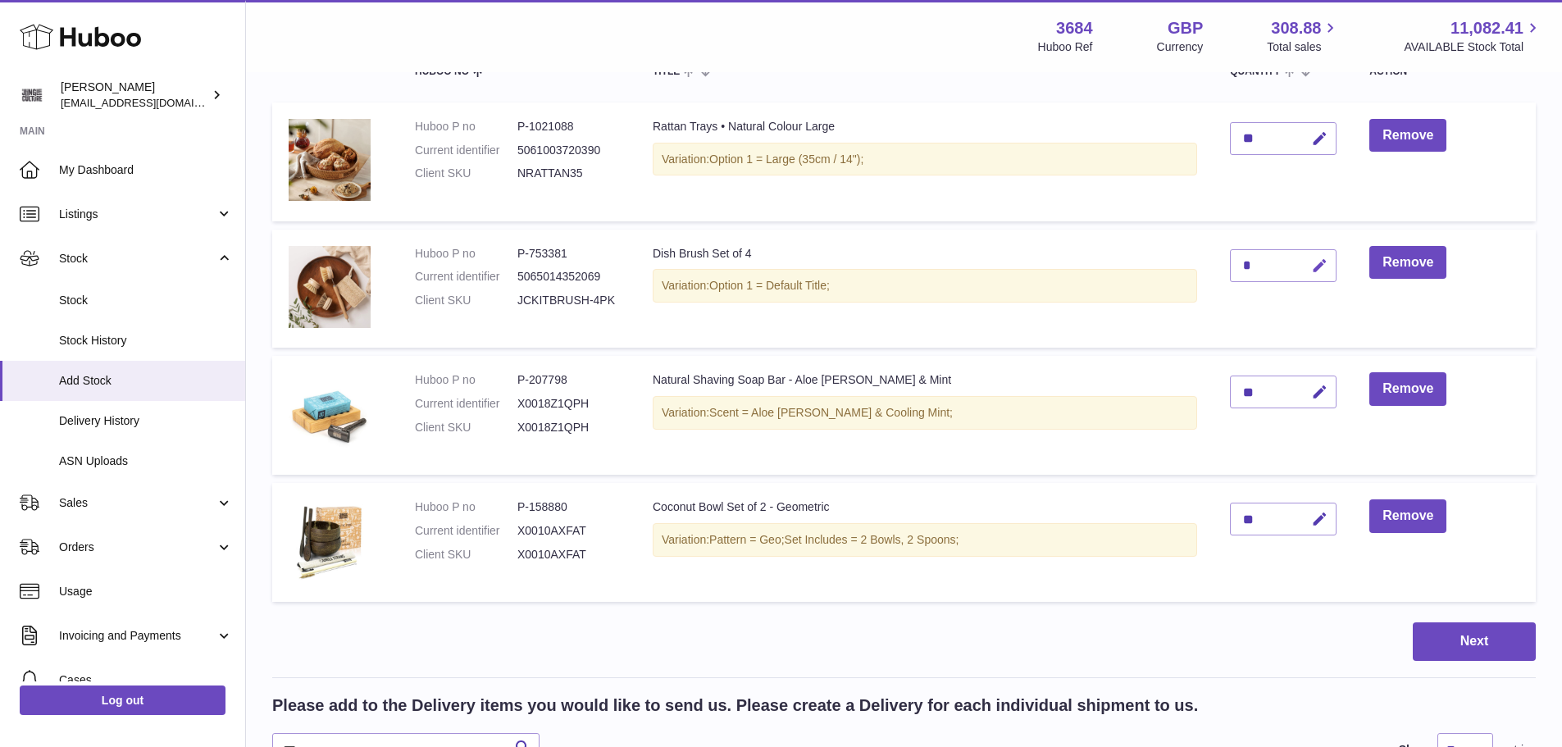
click at [1312, 266] on button "button" at bounding box center [1317, 266] width 39 height 34
type input "**"
click at [1315, 274] on button "submit" at bounding box center [1317, 266] width 31 height 26
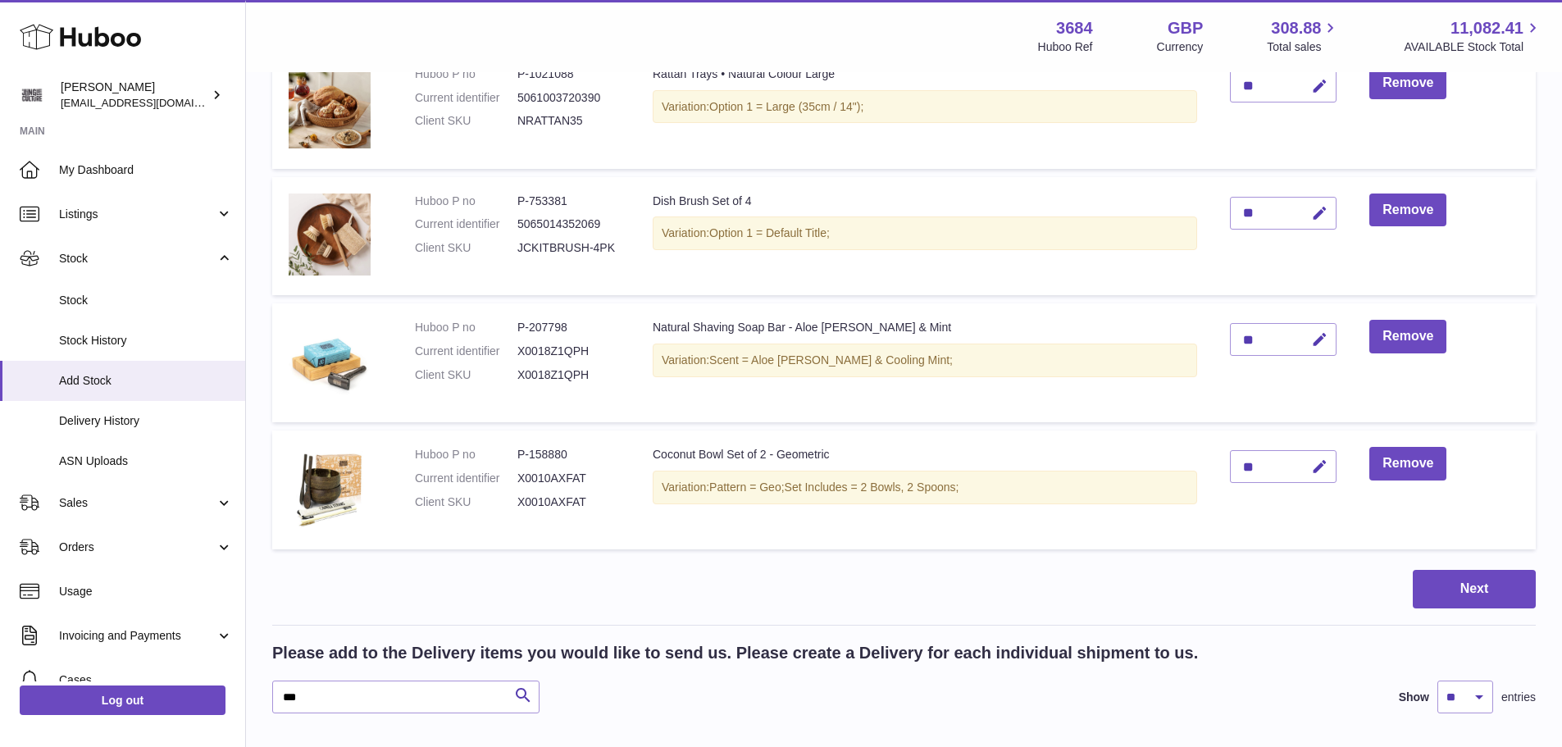
scroll to position [537, 0]
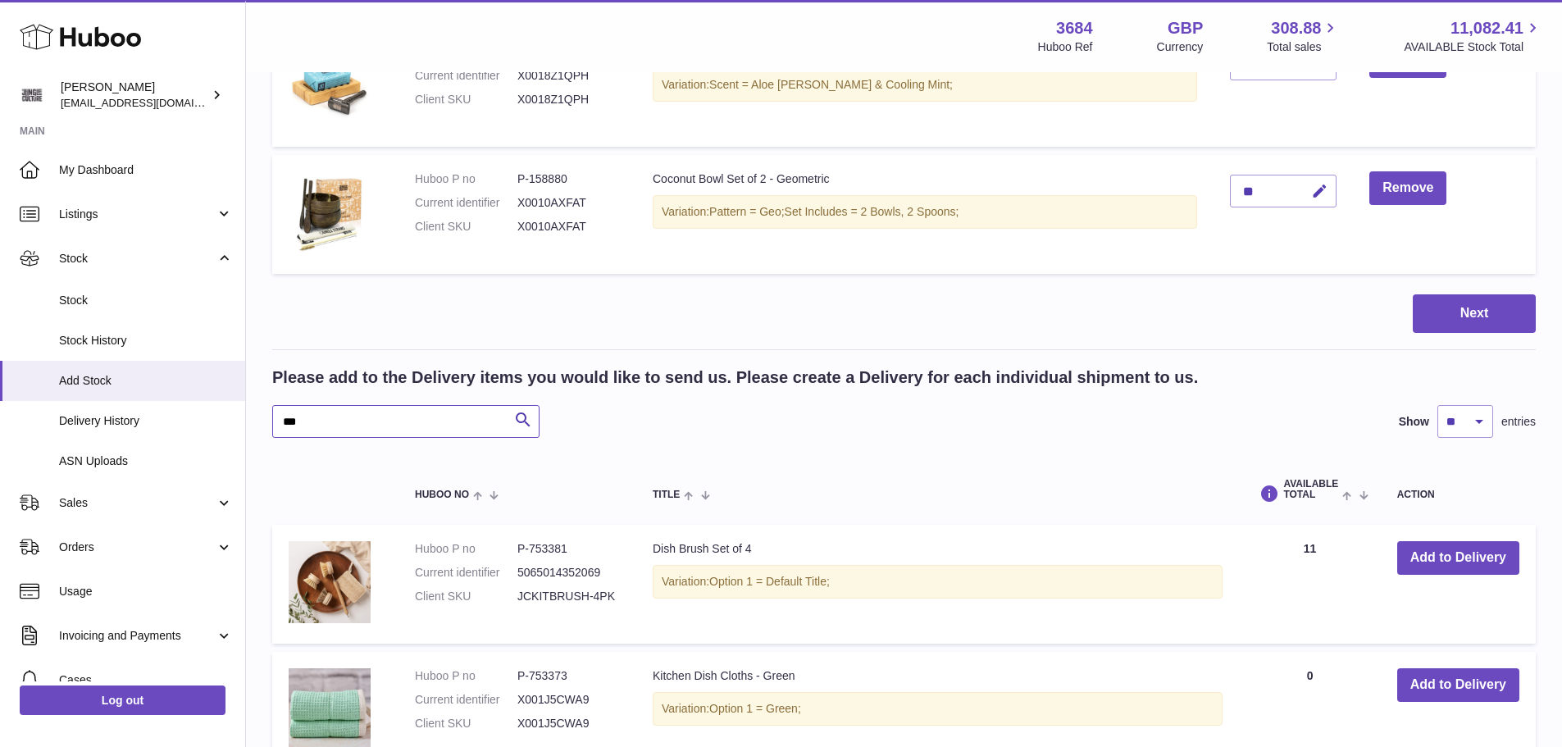
click at [271, 412] on div "Create stock delivery - upload to Huboo the delivery details and expected incom…" at bounding box center [904, 312] width 1316 height 1550
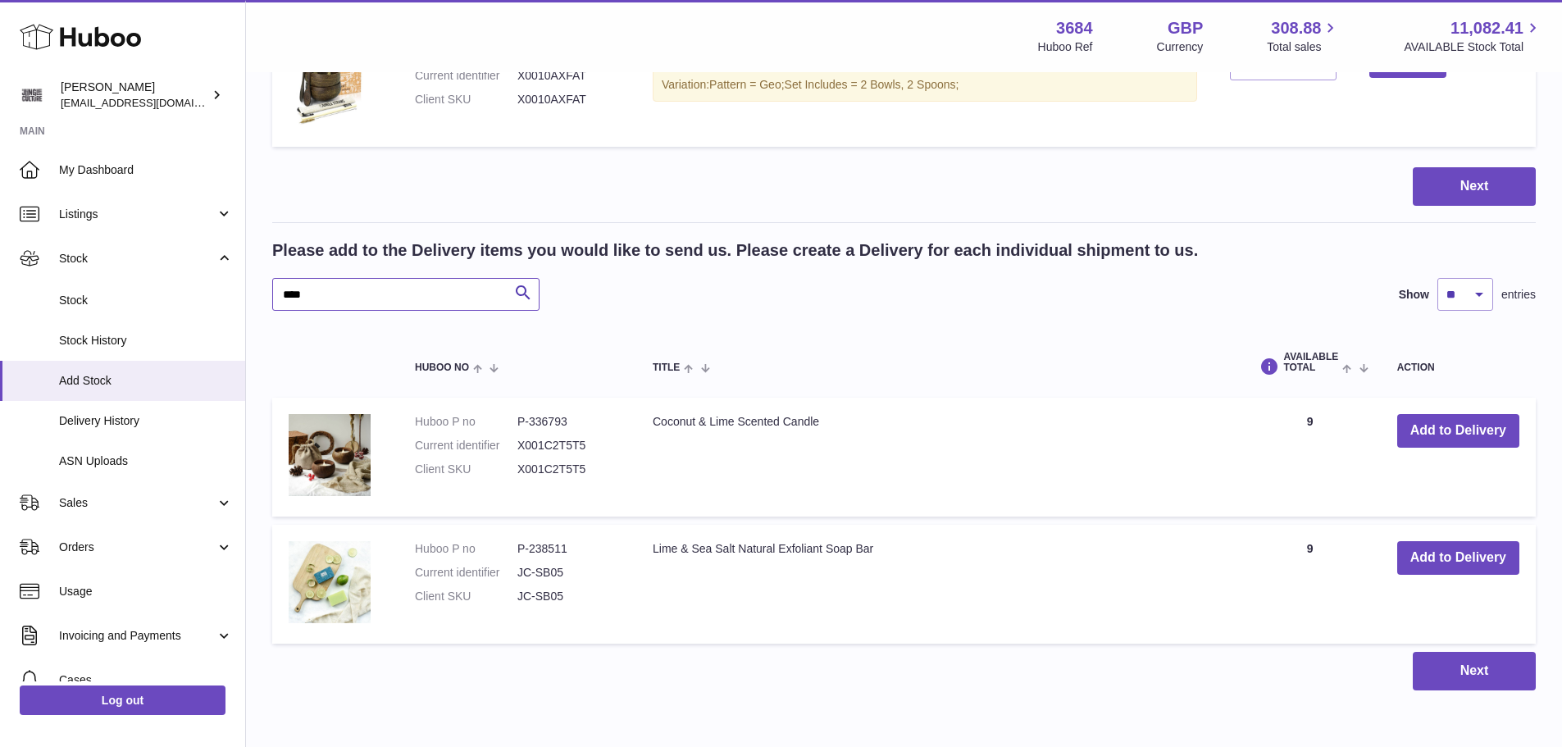
scroll to position [701, 0]
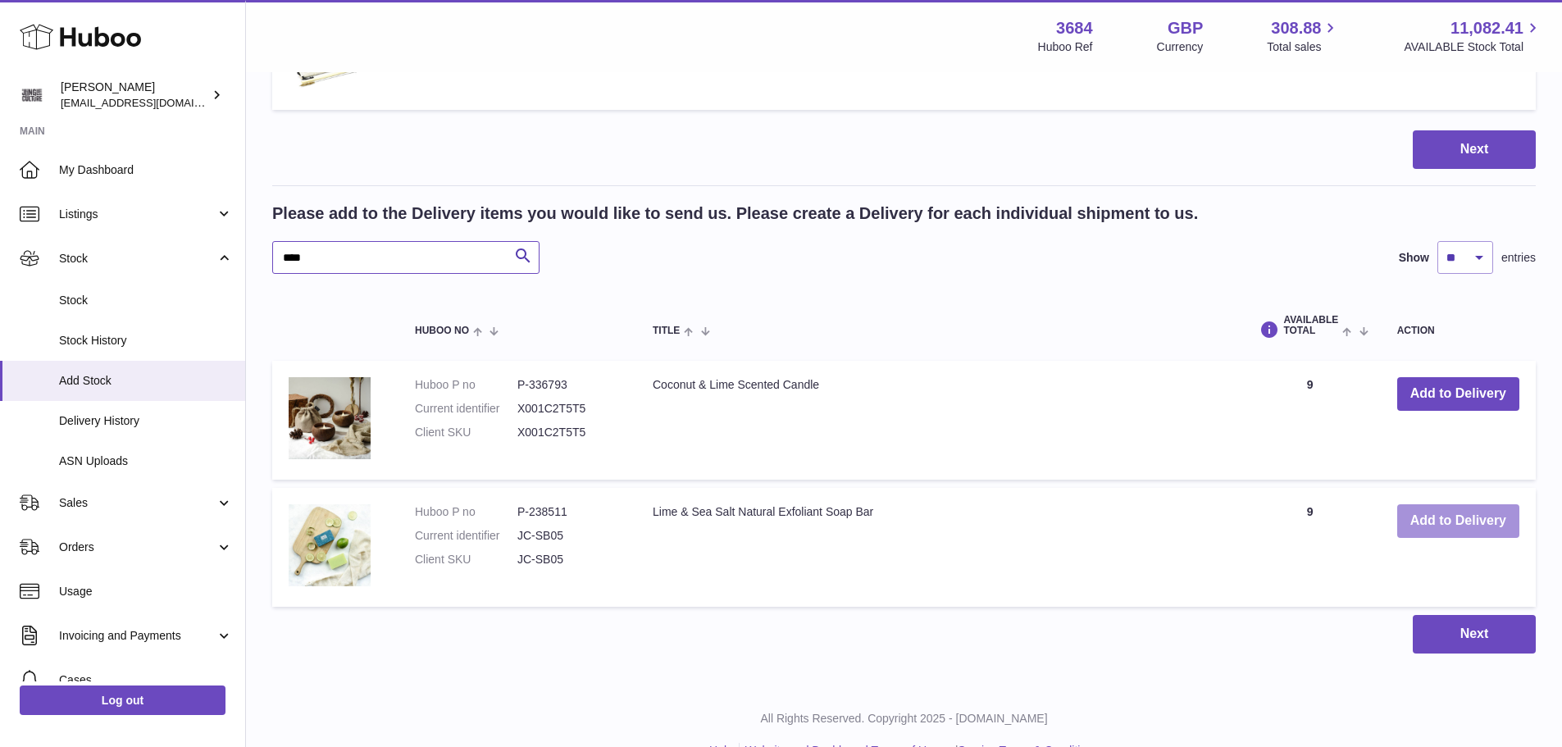
type input "****"
click at [1425, 523] on button "Add to Delivery" at bounding box center [1458, 521] width 122 height 34
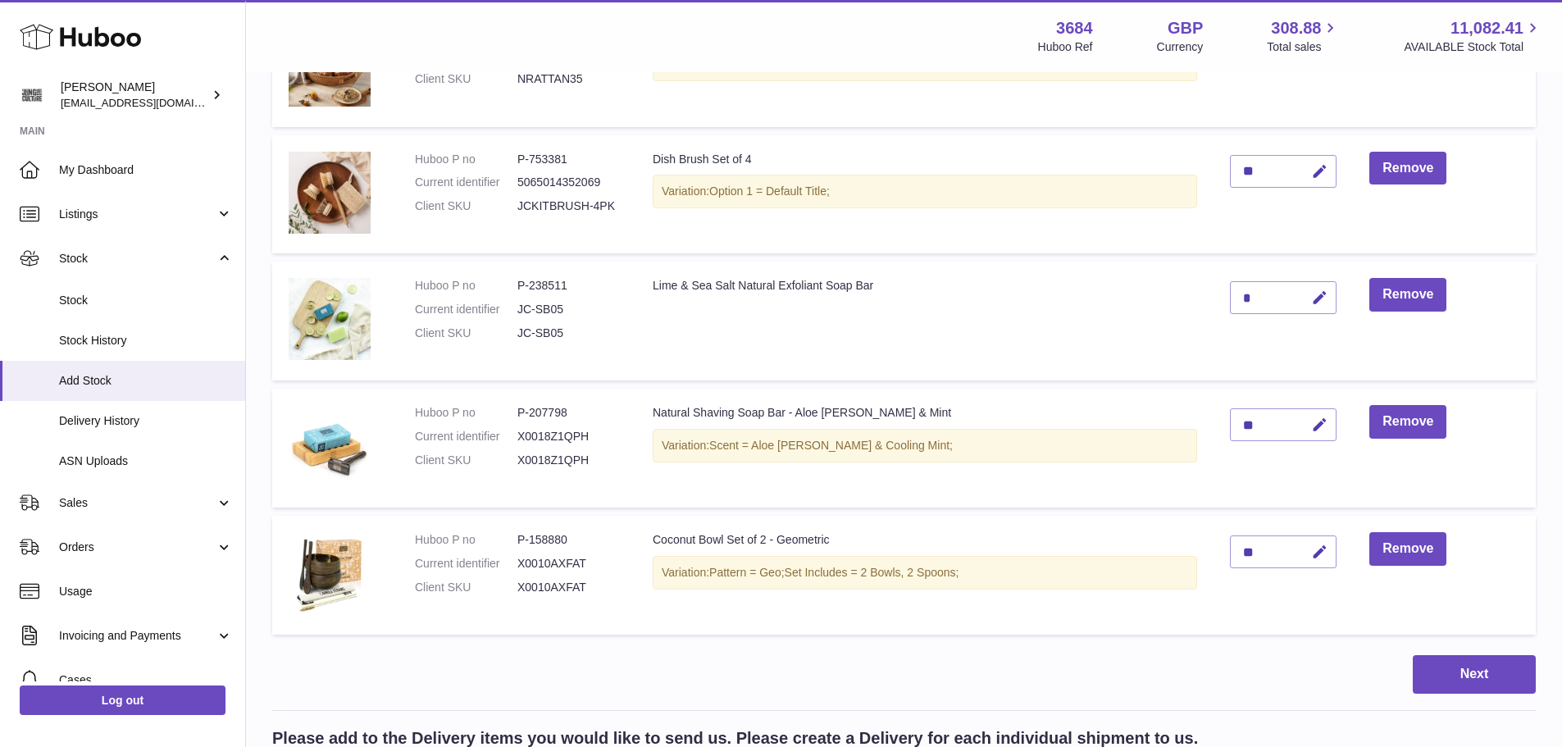
scroll to position [209, 0]
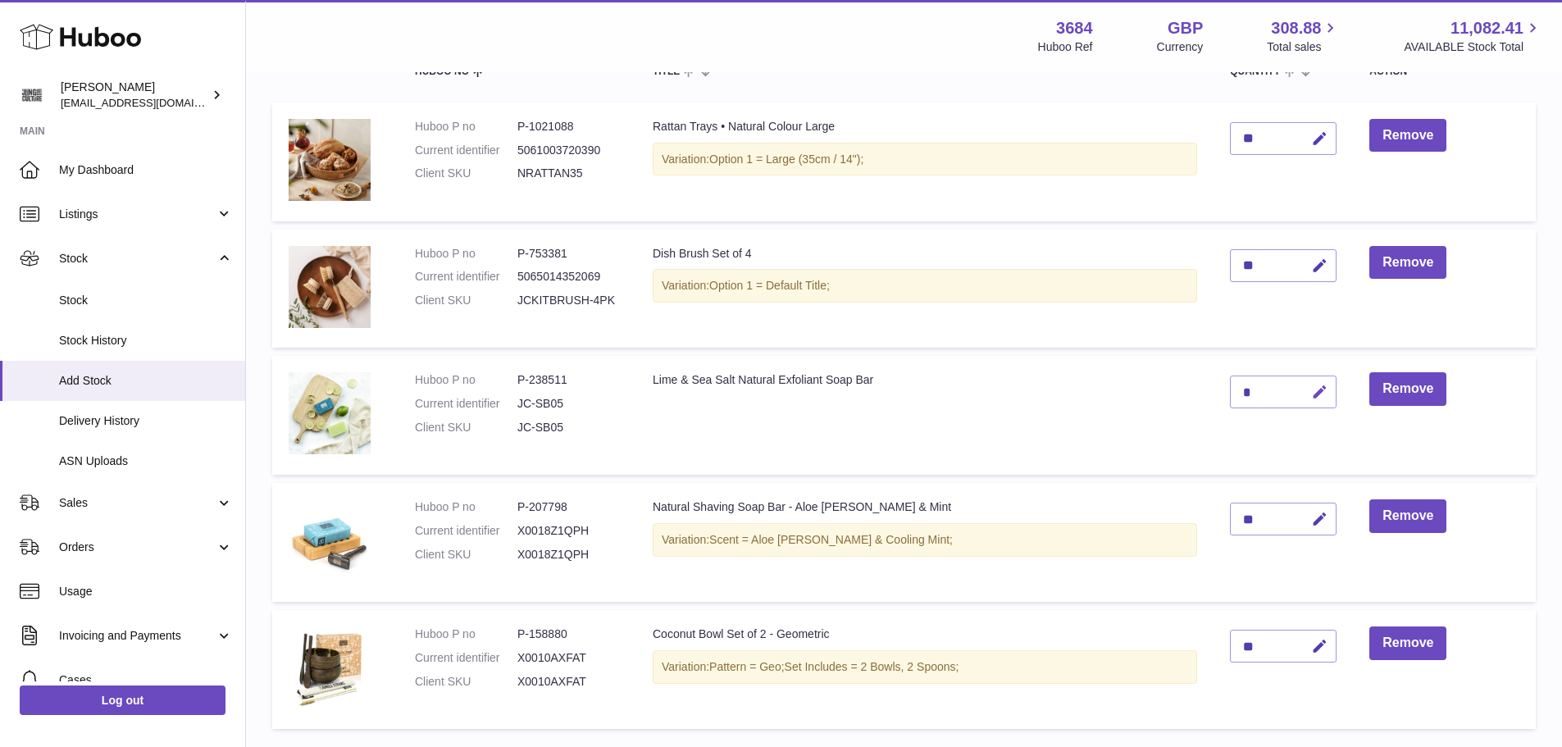
click at [1318, 389] on icon "button" at bounding box center [1319, 392] width 17 height 17
type input "**"
click at [1327, 394] on icon "submit" at bounding box center [1320, 392] width 15 height 15
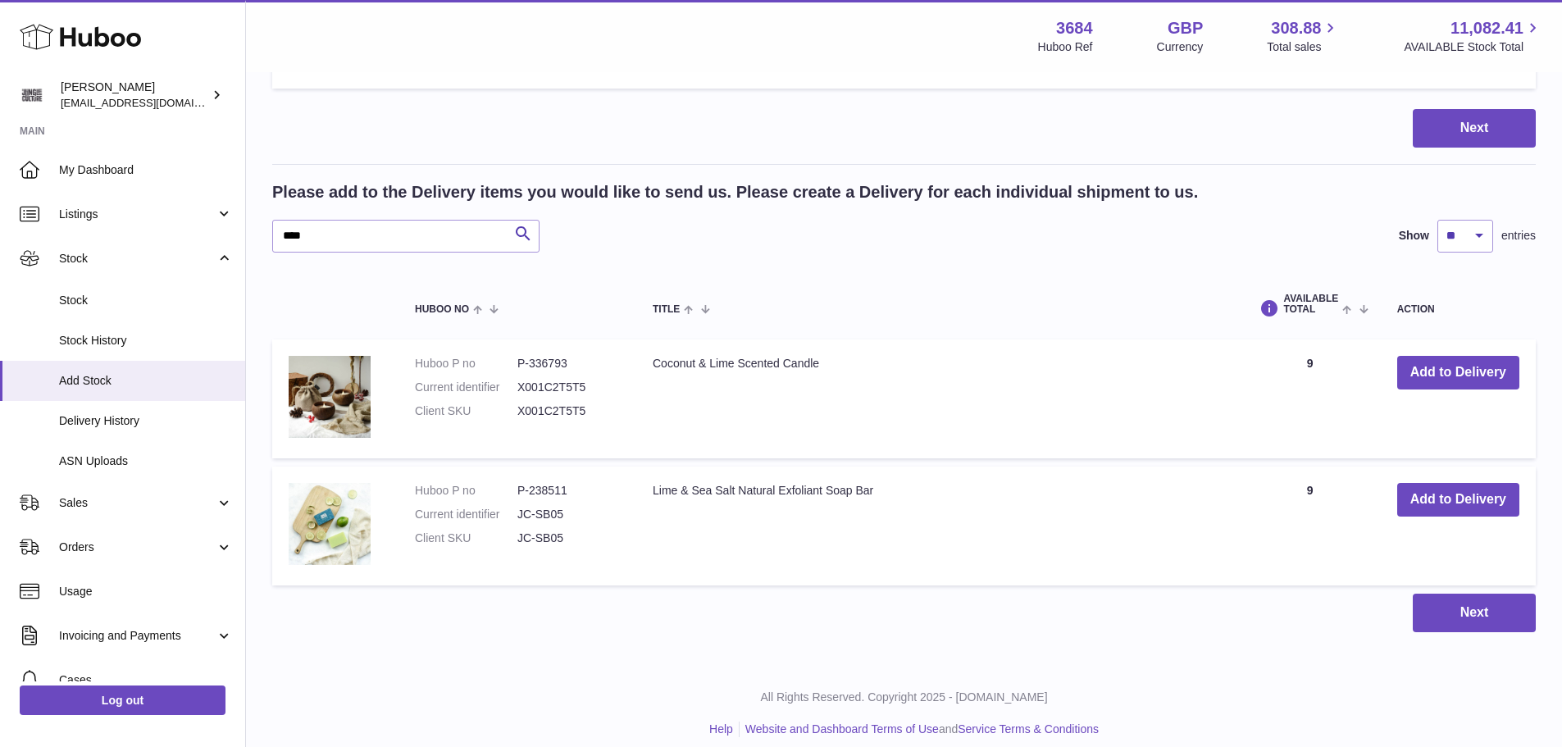
scroll to position [864, 0]
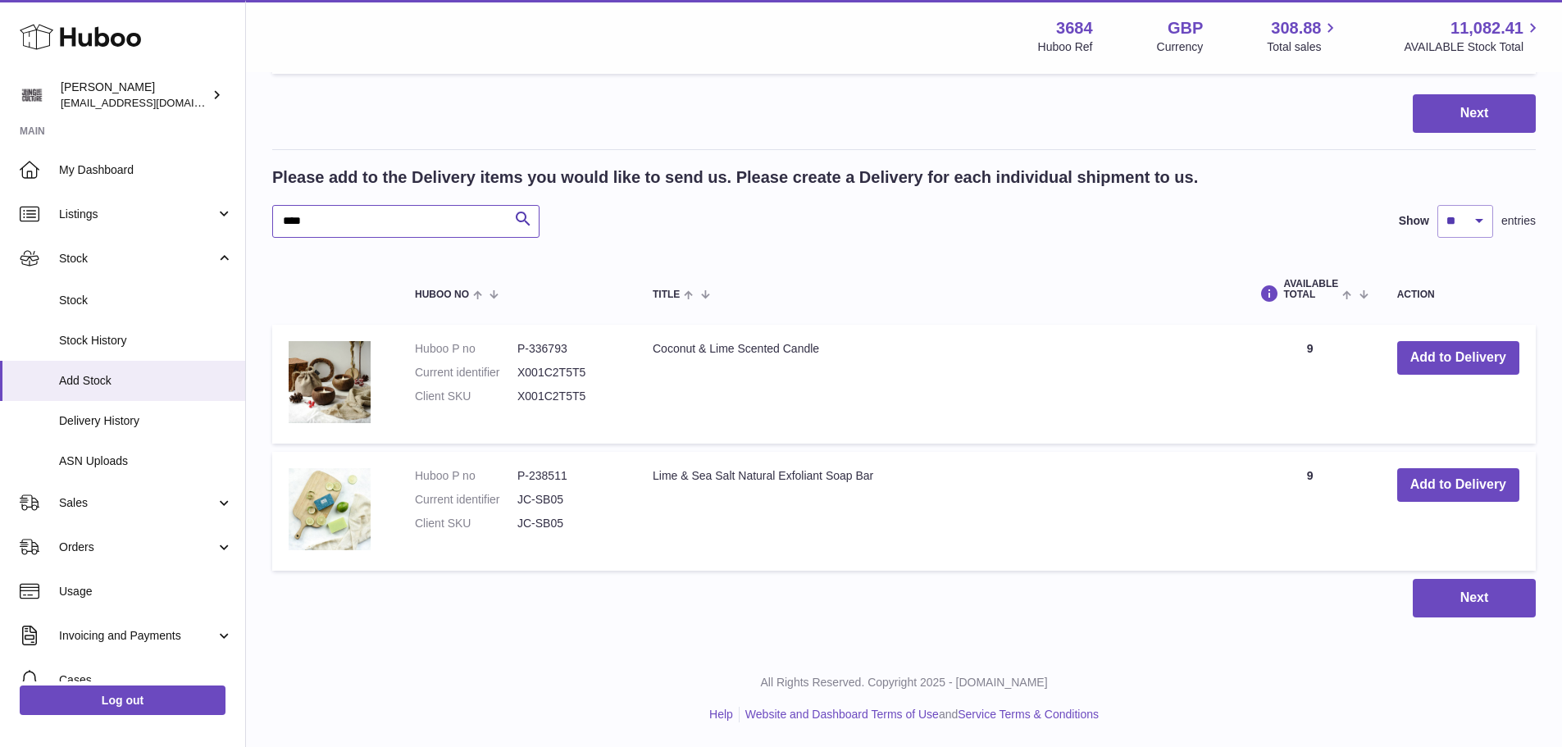
drag, startPoint x: 349, startPoint y: 225, endPoint x: 285, endPoint y: 224, distance: 64.0
click at [285, 224] on input "****" at bounding box center [405, 221] width 267 height 33
type input "*"
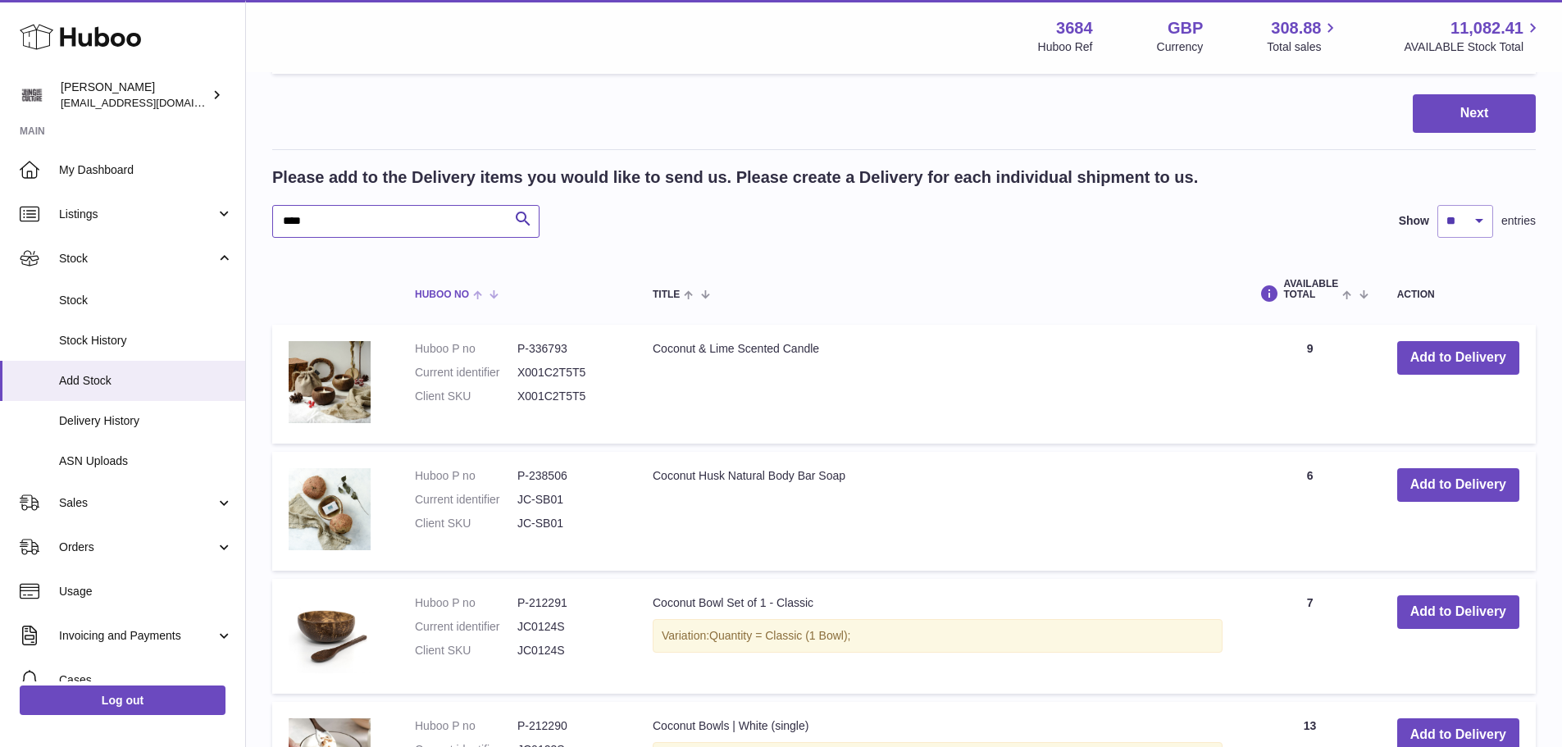
scroll to position [946, 0]
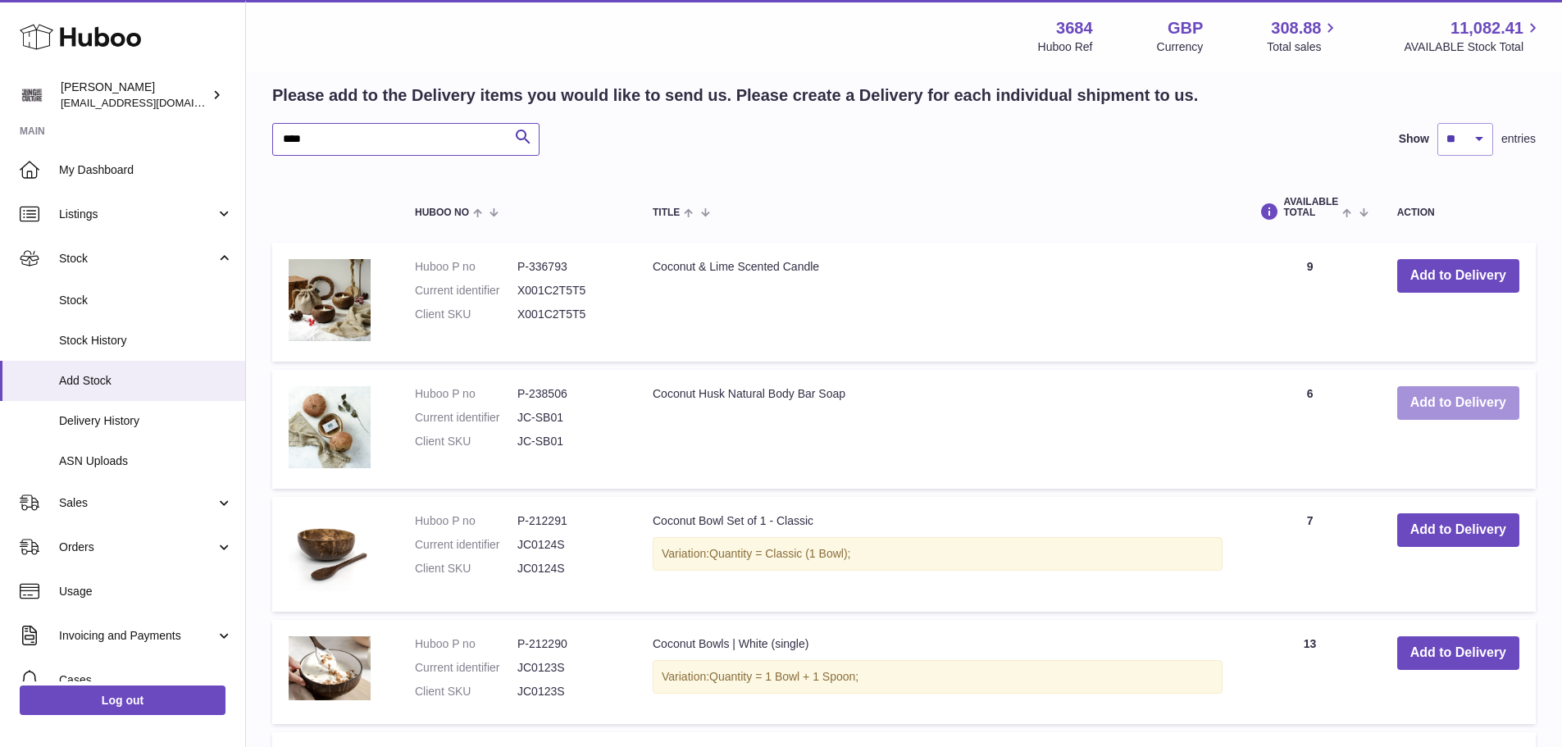
type input "****"
click at [1436, 402] on button "Add to Delivery" at bounding box center [1458, 403] width 122 height 34
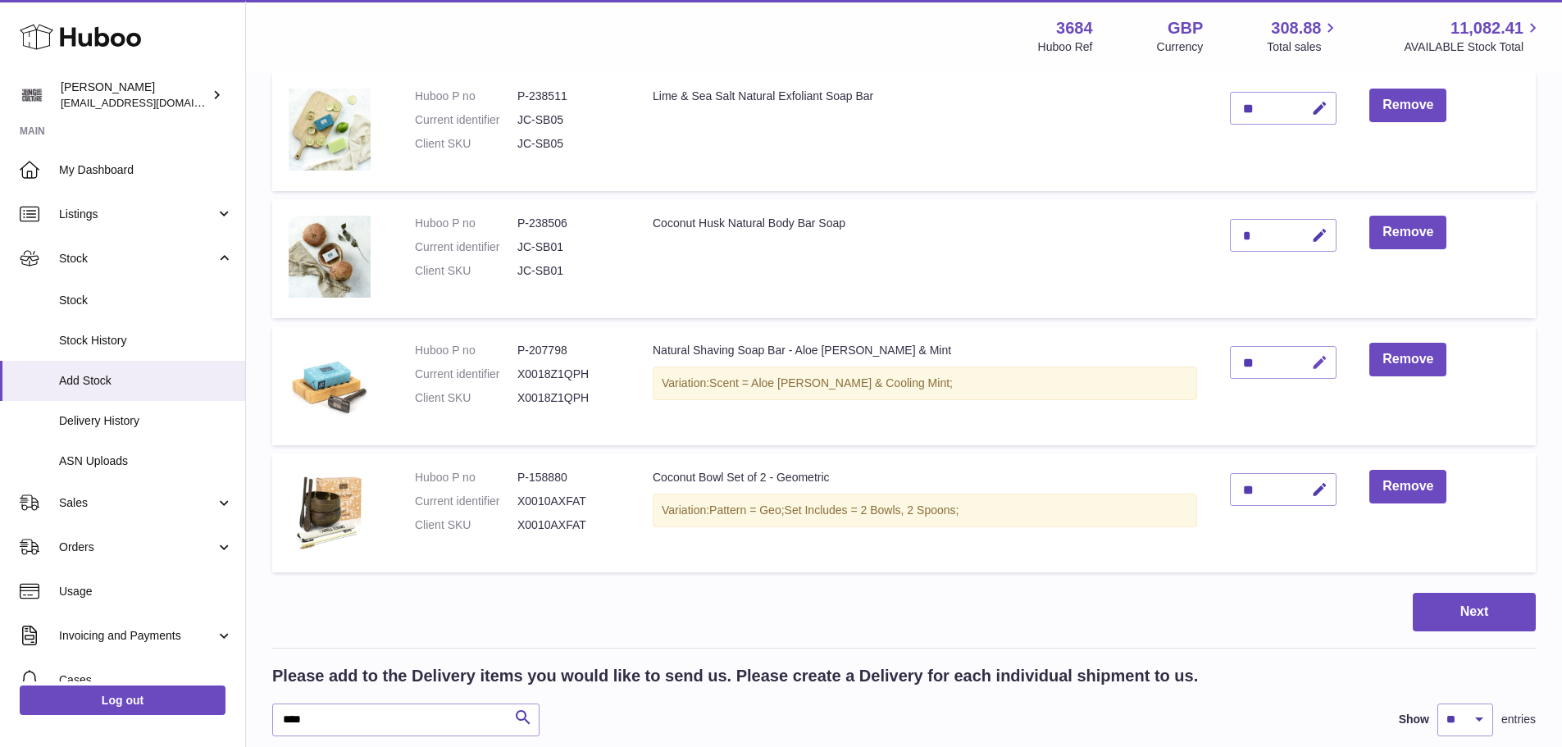
scroll to position [454, 0]
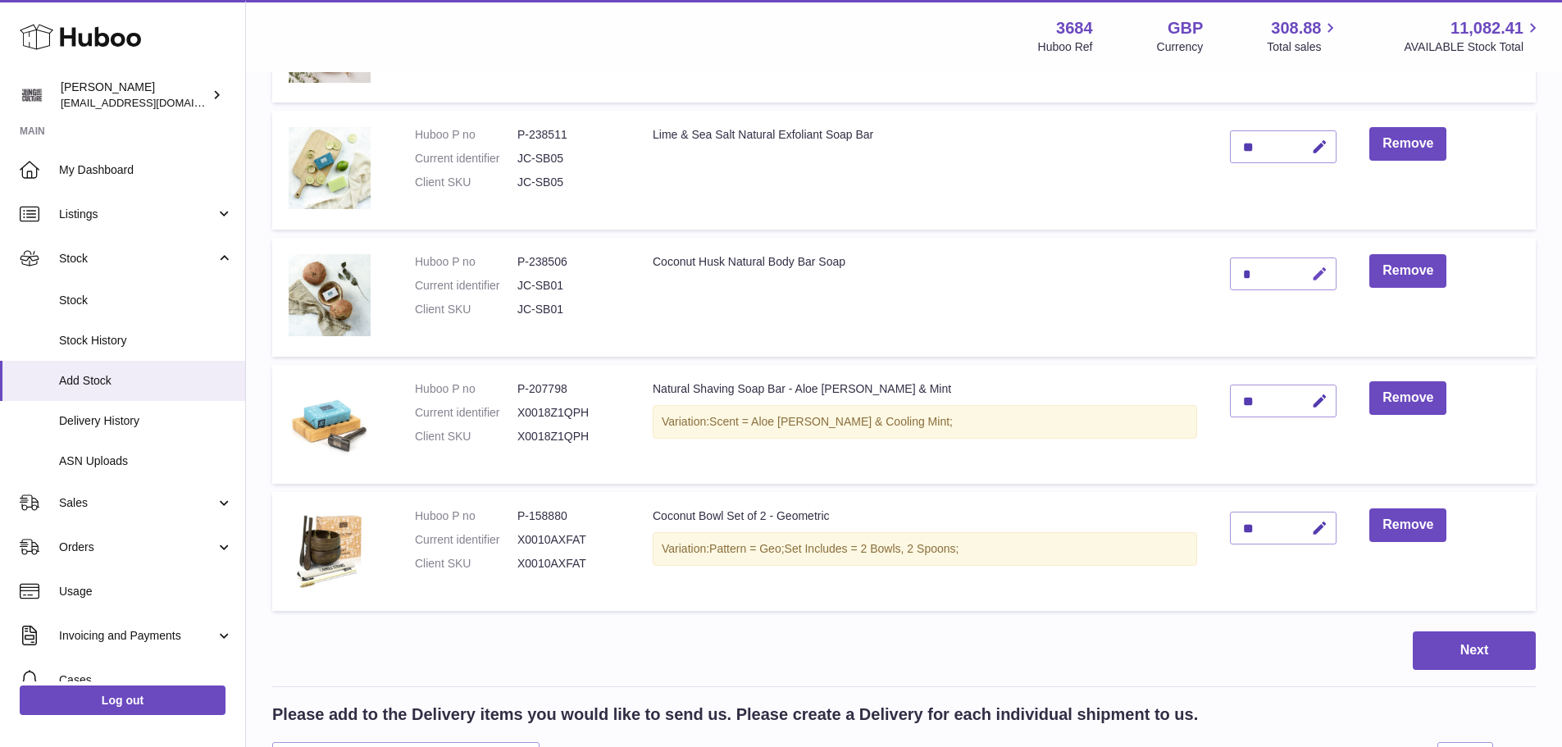
click at [1321, 266] on icon "button" at bounding box center [1319, 274] width 17 height 17
type input "*"
click at [1321, 273] on icon "submit" at bounding box center [1320, 273] width 15 height 15
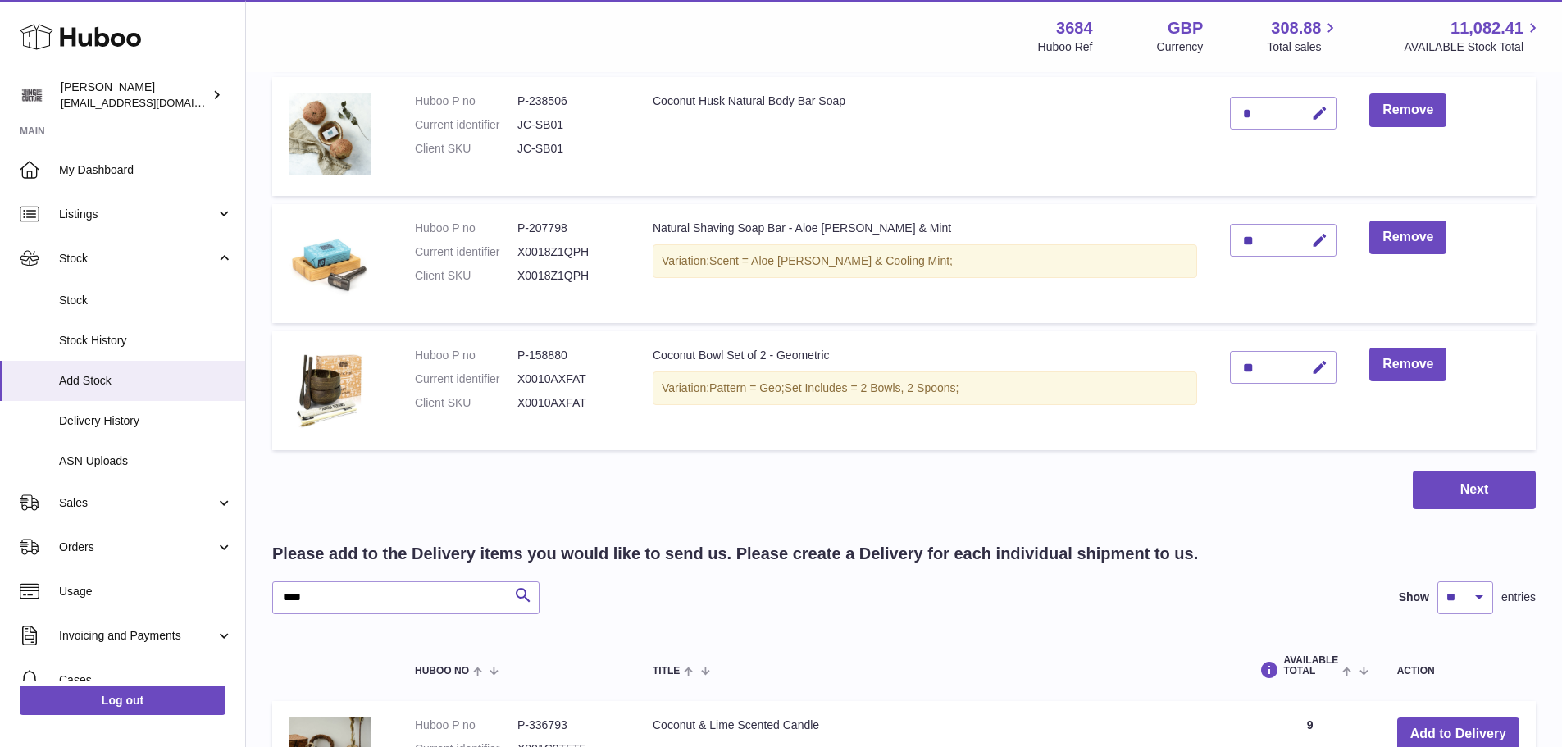
scroll to position [700, 0]
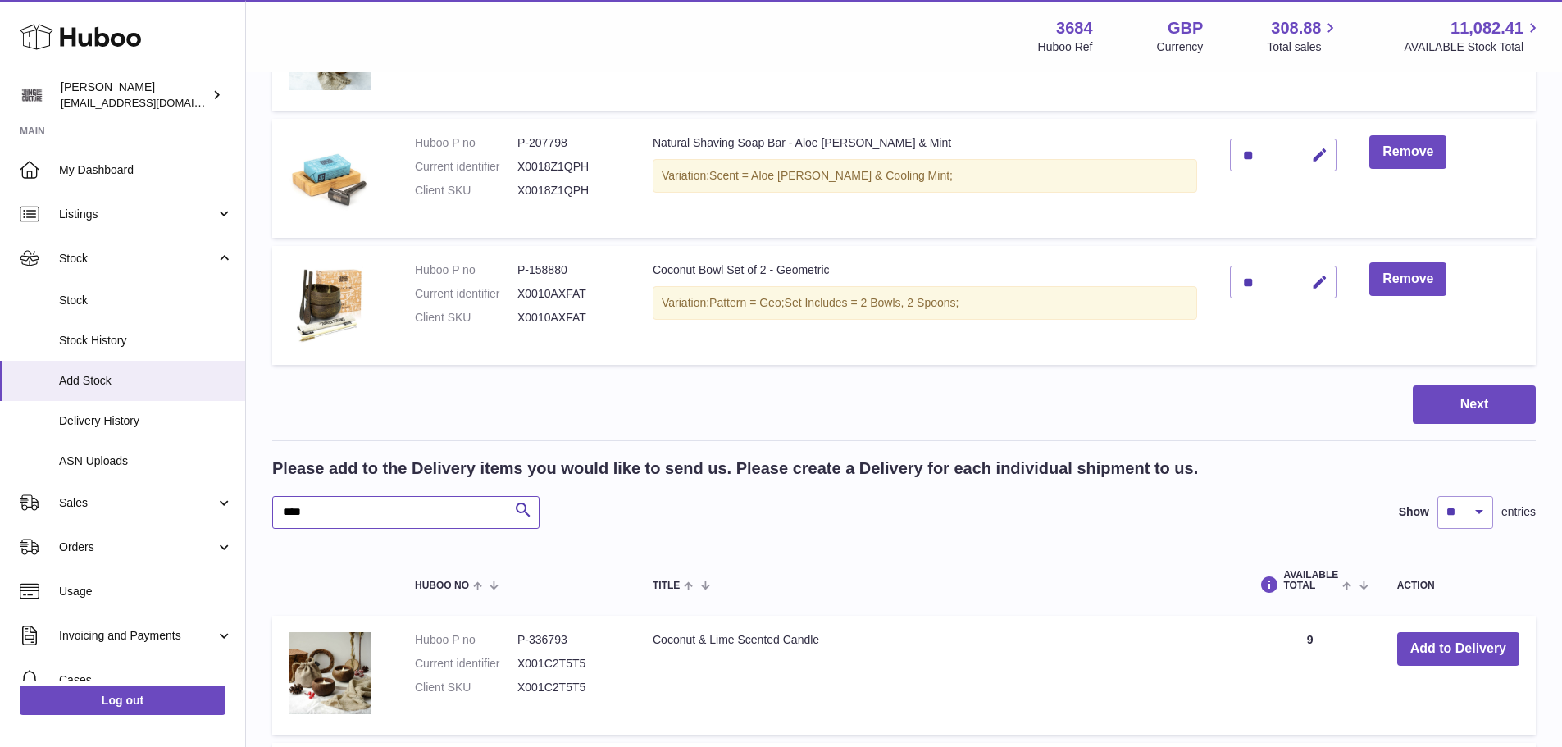
drag, startPoint x: 379, startPoint y: 503, endPoint x: 313, endPoint y: 508, distance: 65.8
click at [313, 508] on input "****" at bounding box center [405, 512] width 267 height 33
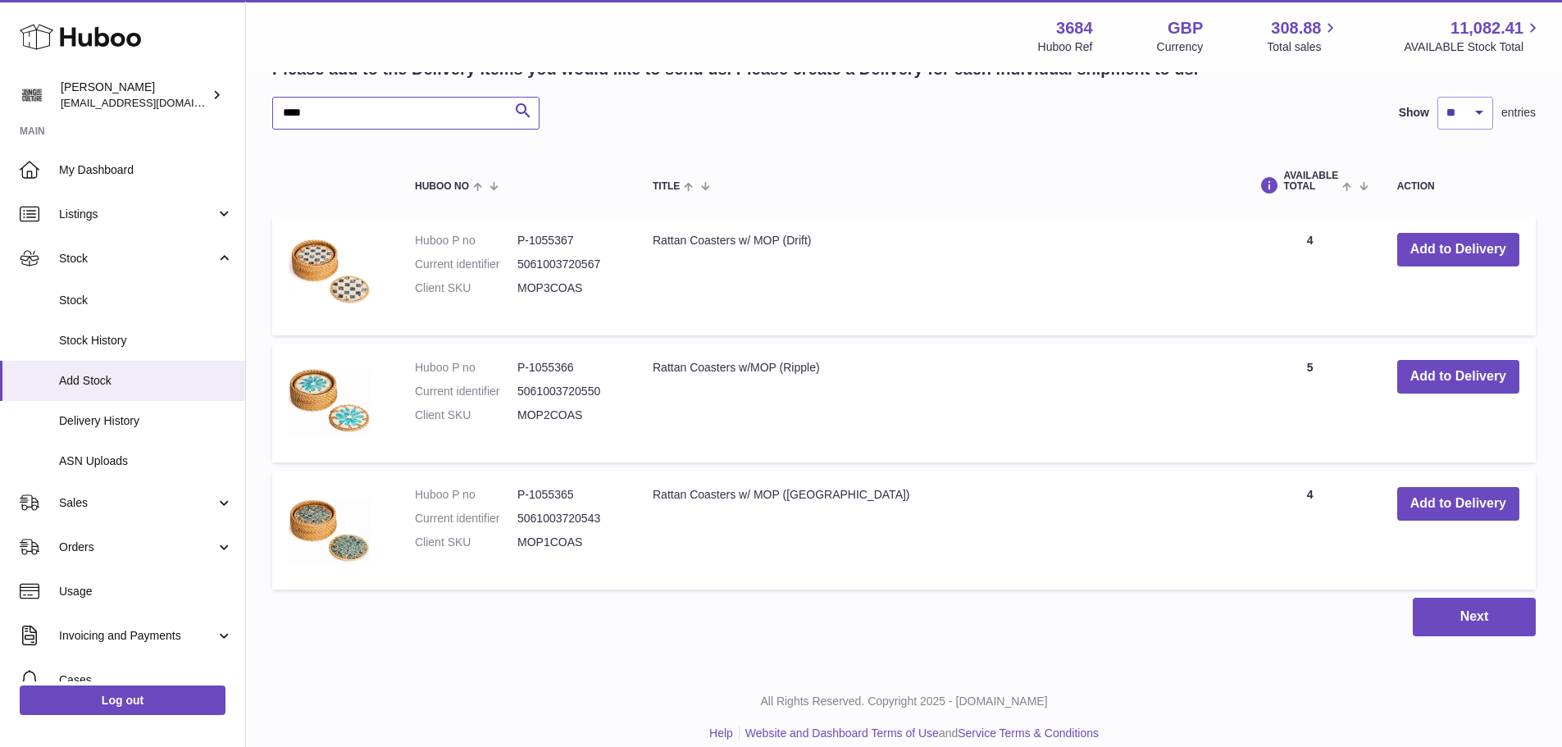
scroll to position [1110, 0]
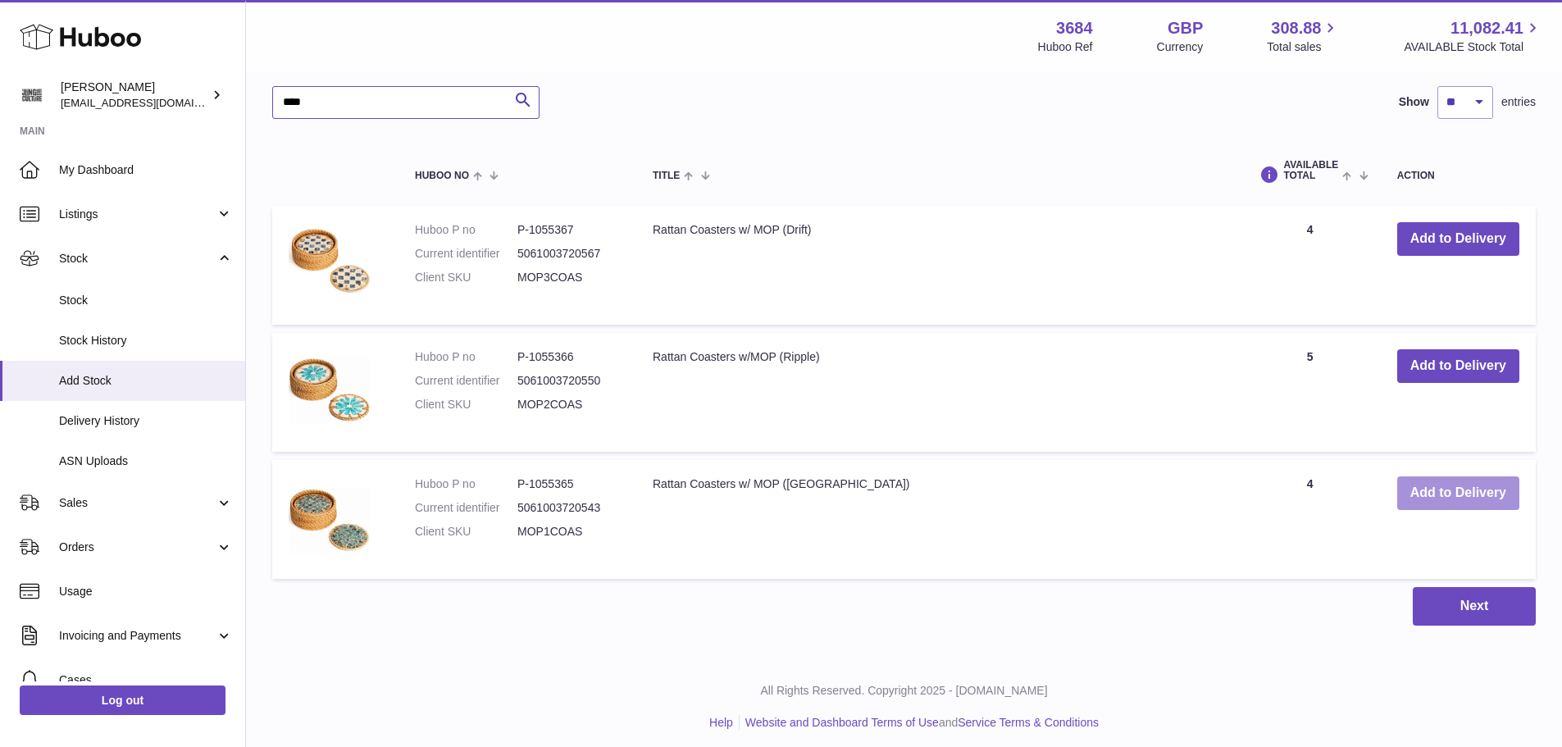
type input "****"
click at [1446, 493] on button "Add to Delivery" at bounding box center [1458, 493] width 122 height 34
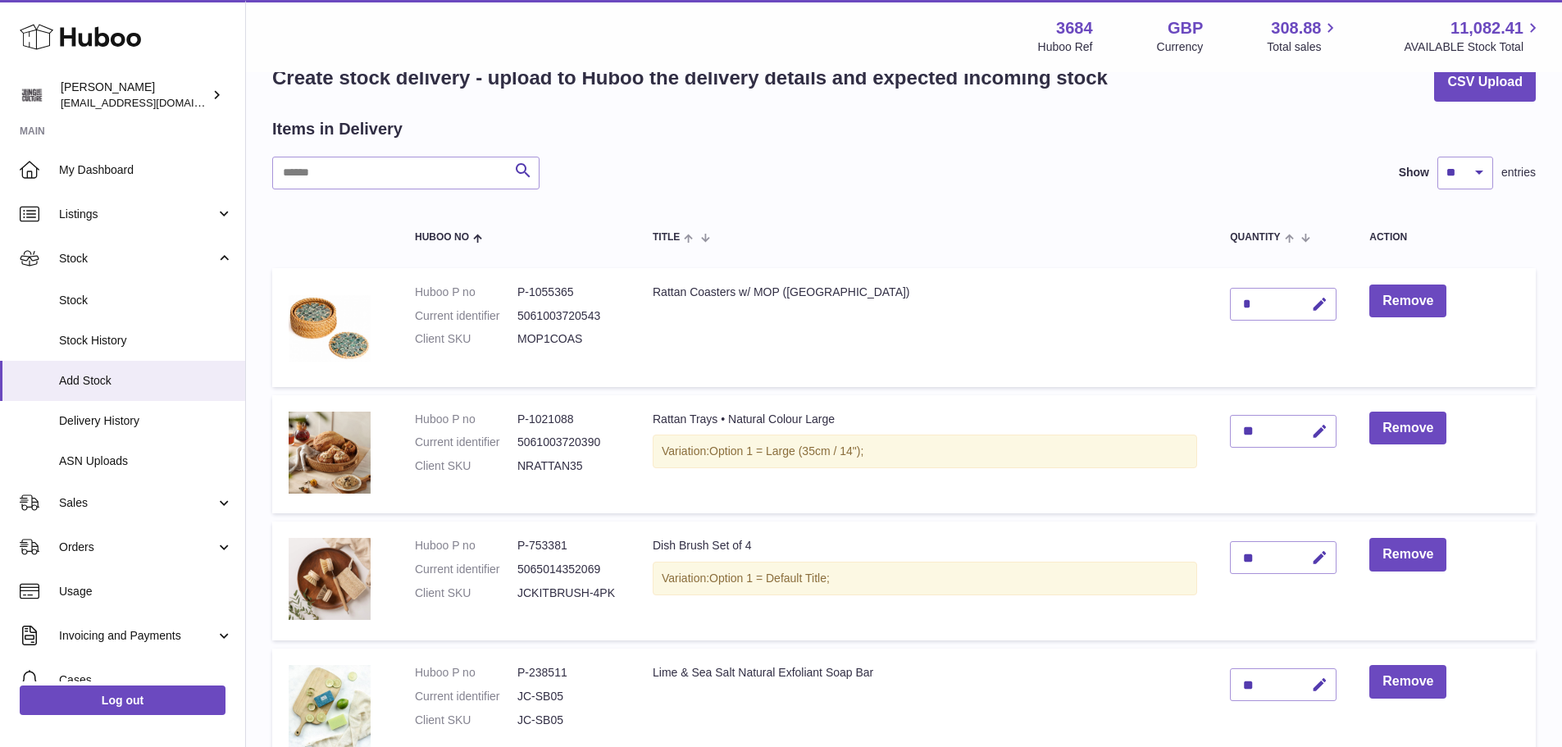
scroll to position [0, 0]
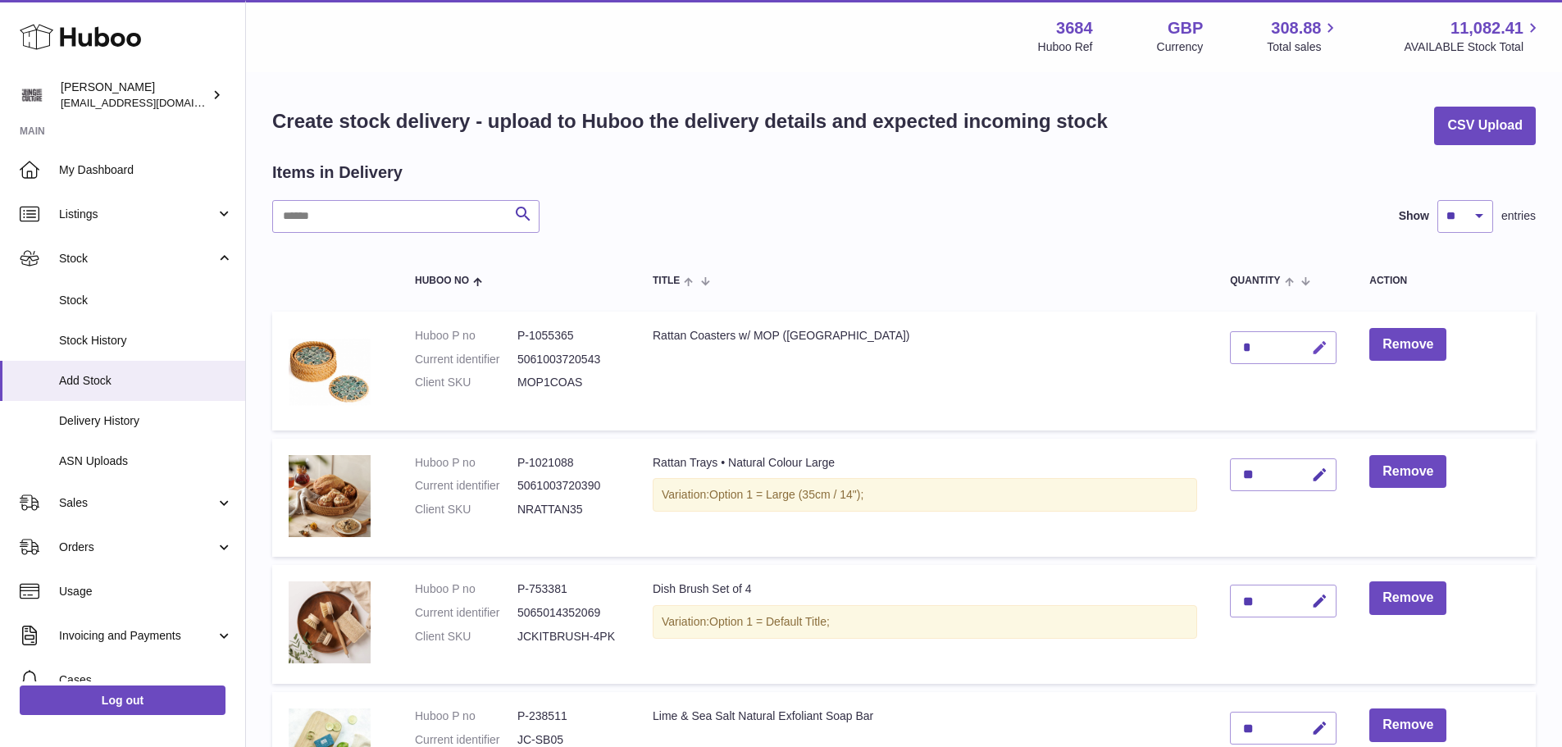
click at [1328, 352] on icon "button" at bounding box center [1319, 347] width 17 height 17
type input "*"
click at [1321, 348] on icon "submit" at bounding box center [1320, 347] width 15 height 15
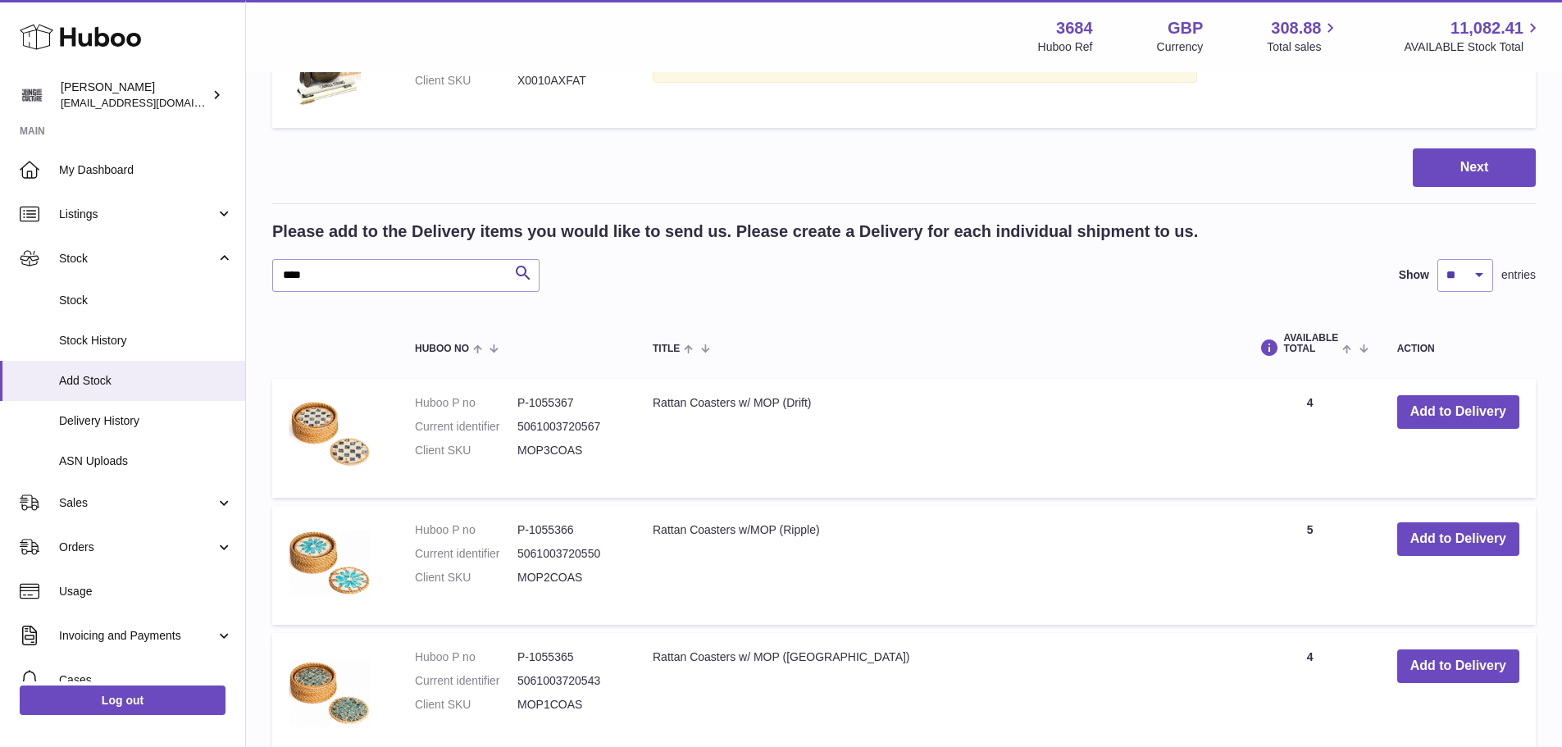
scroll to position [1066, 0]
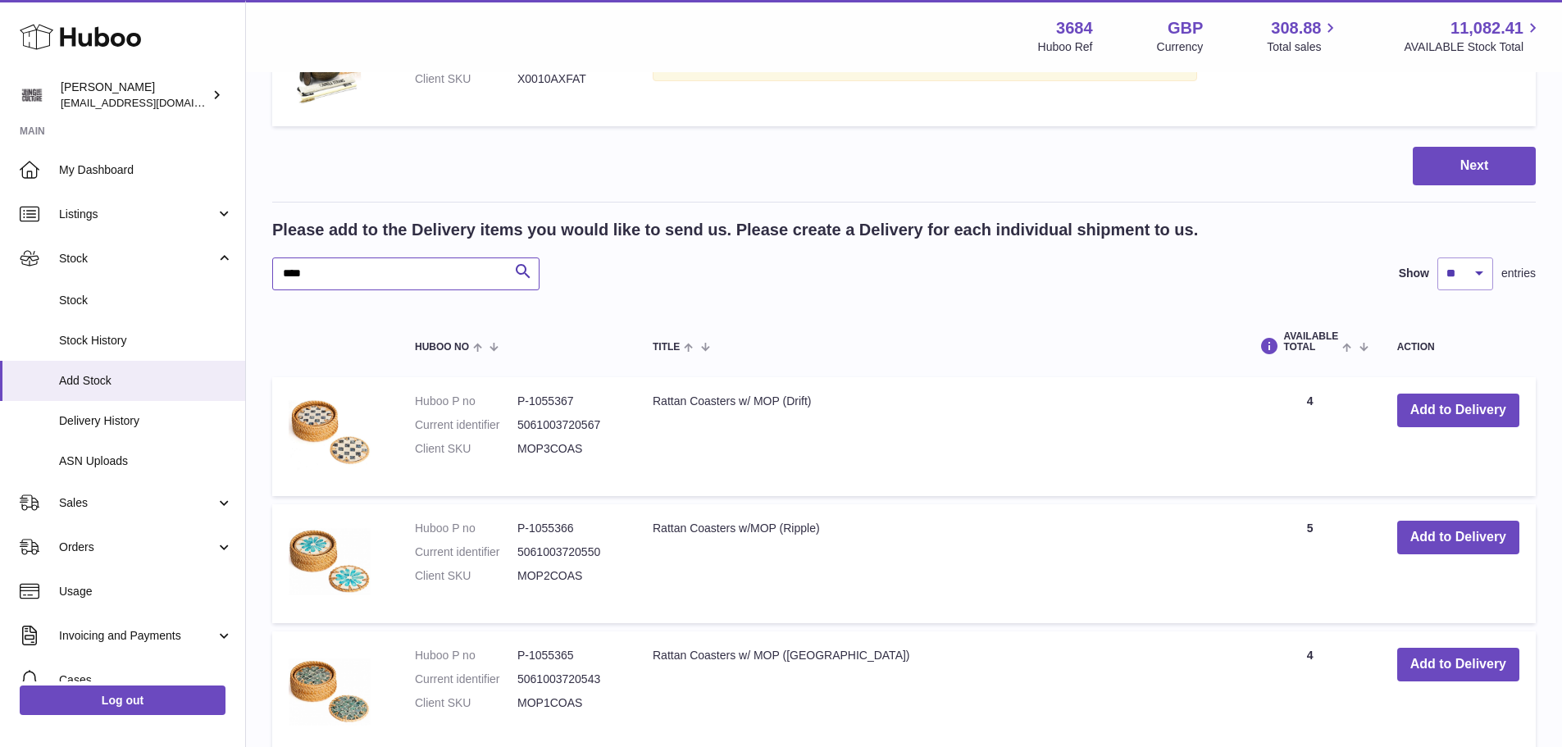
drag, startPoint x: 331, startPoint y: 271, endPoint x: 255, endPoint y: 275, distance: 76.4
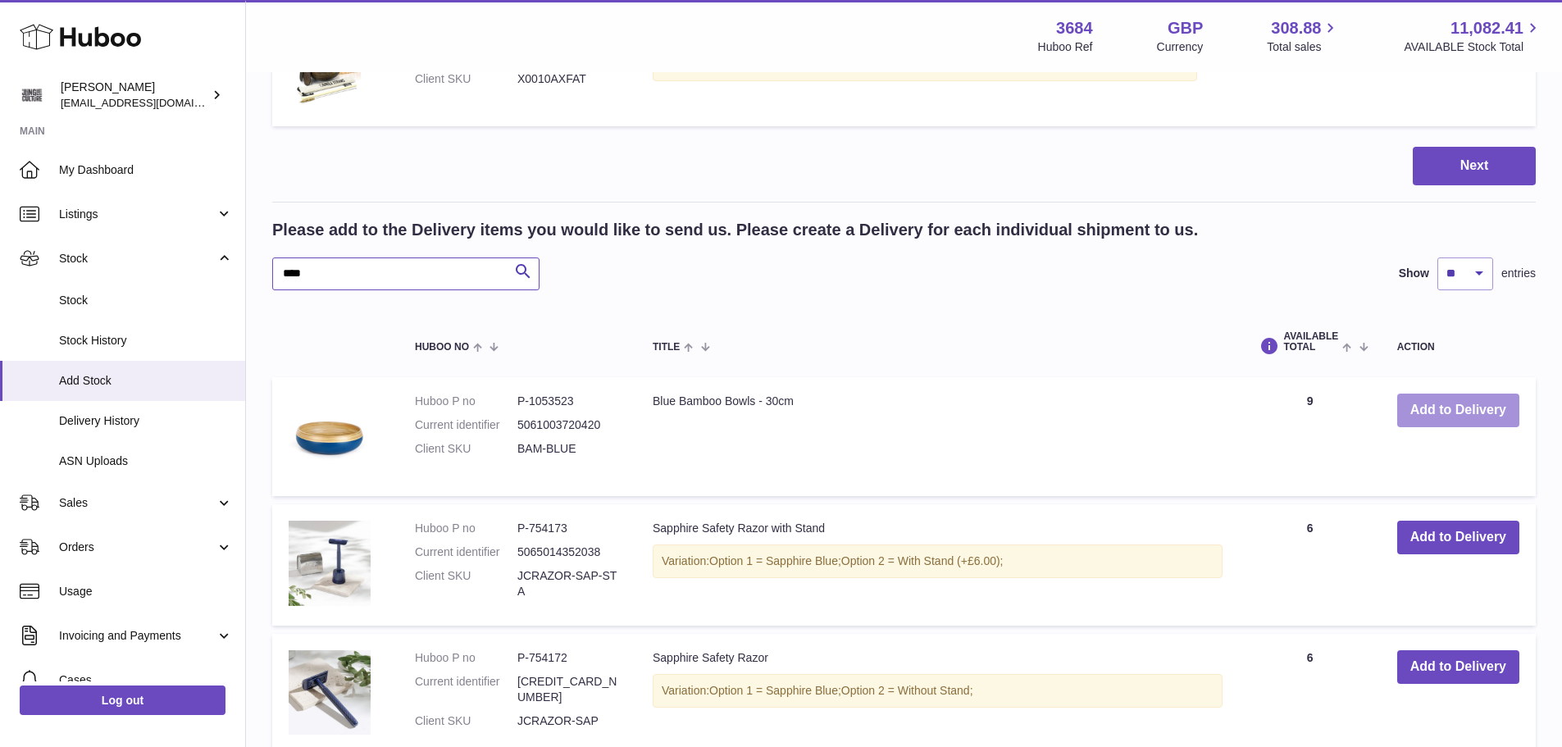
type input "****"
click at [1469, 410] on button "Add to Delivery" at bounding box center [1458, 411] width 122 height 34
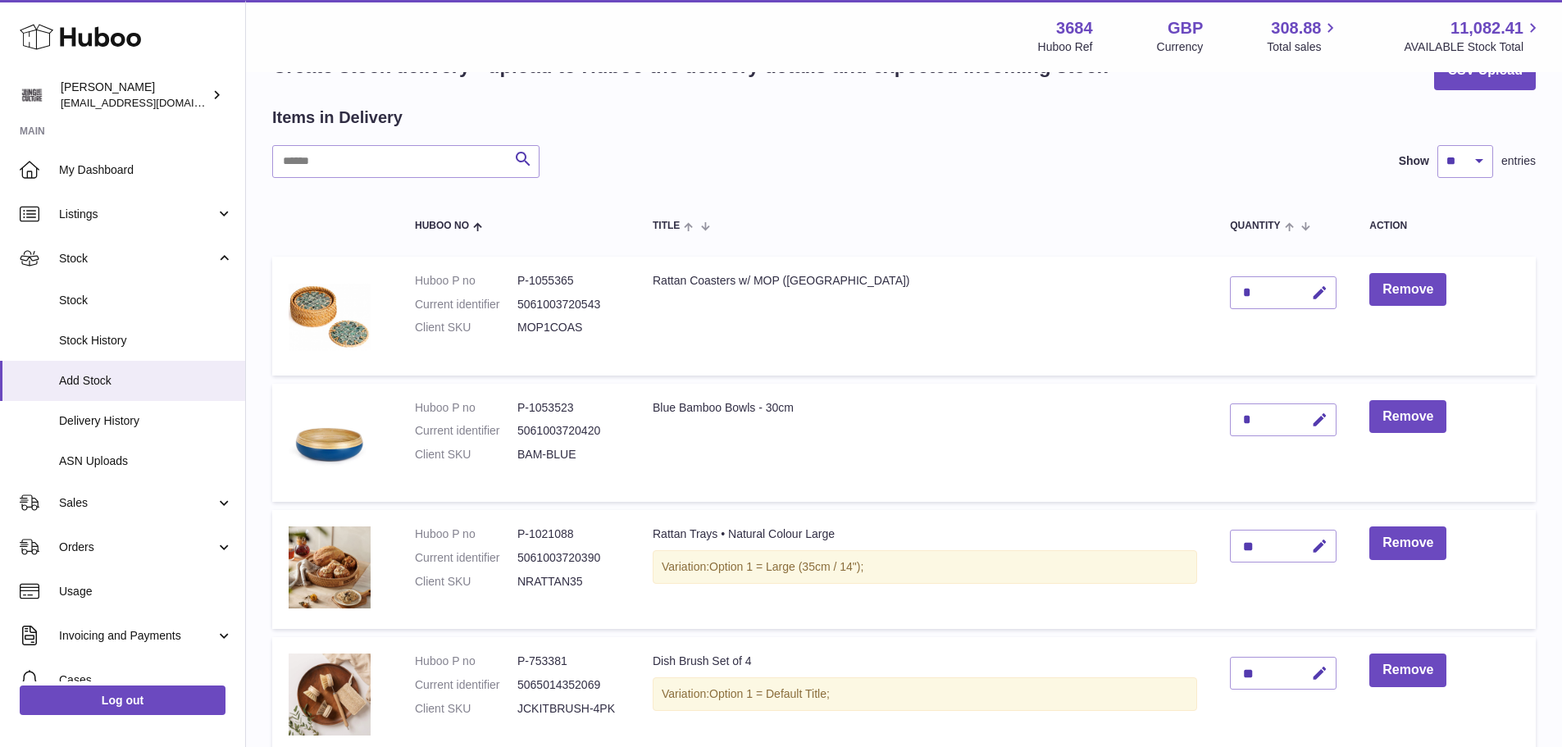
scroll to position [45, 0]
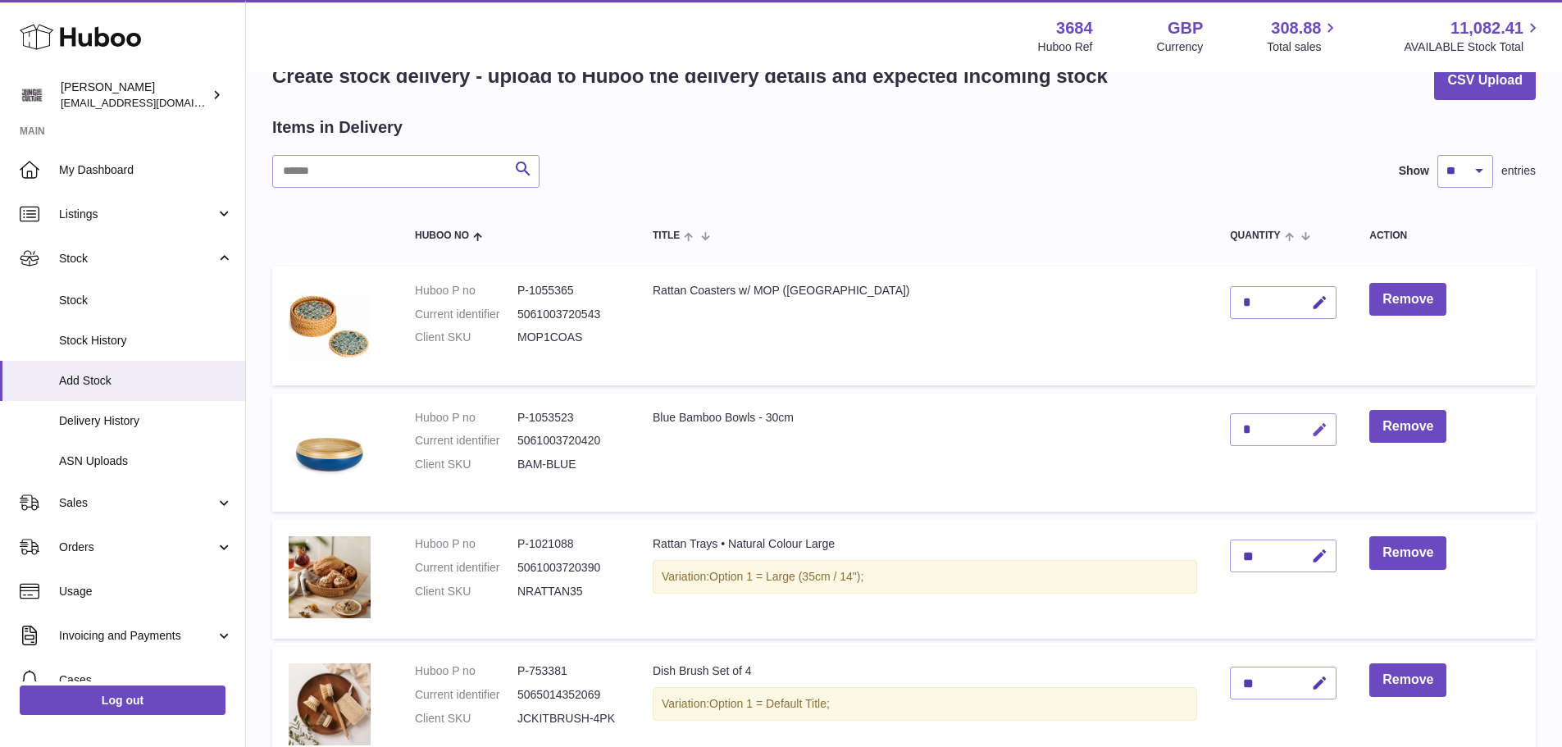
click at [1324, 436] on icon "button" at bounding box center [1319, 429] width 17 height 17
type input "*"
click at [1308, 424] on button "submit" at bounding box center [1317, 429] width 31 height 26
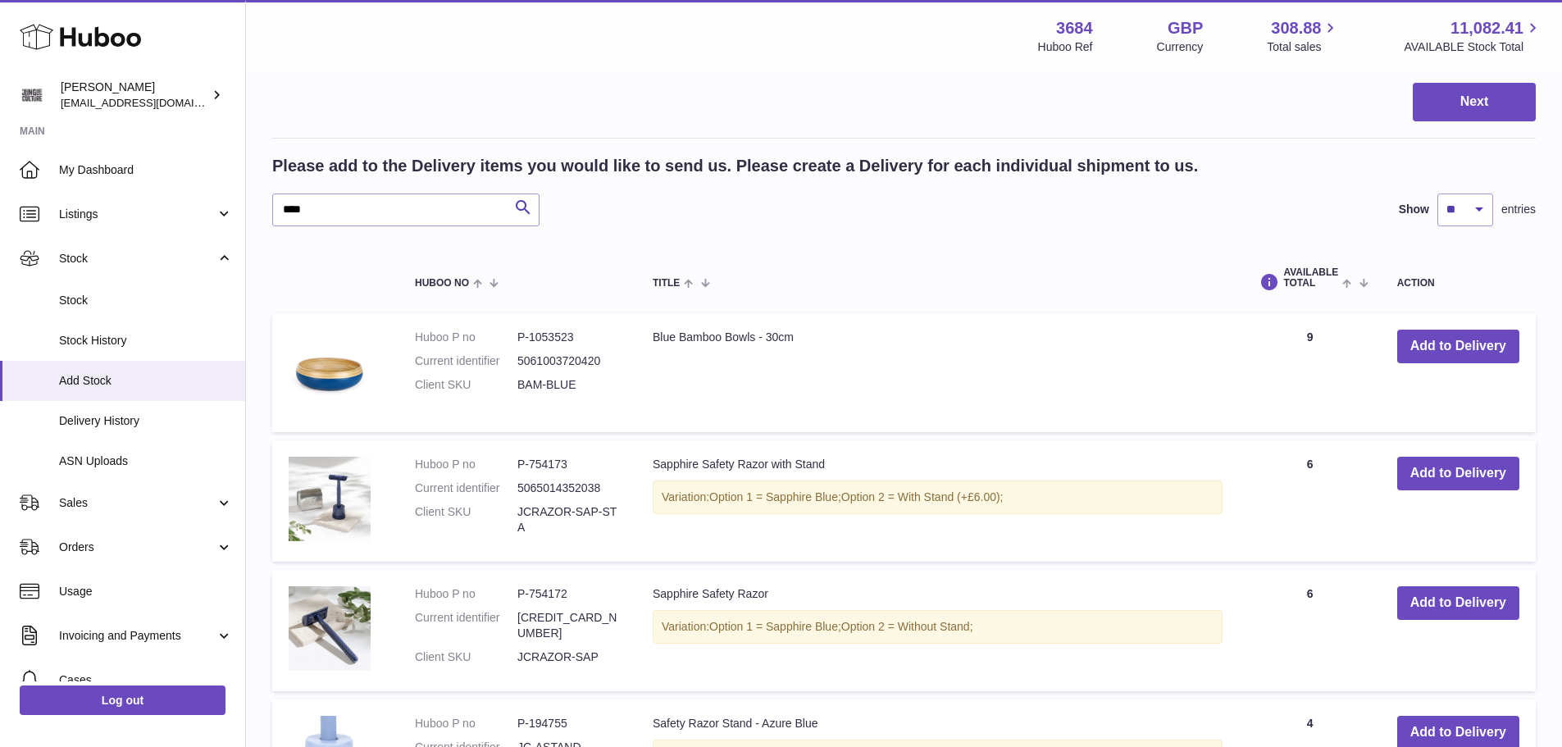
scroll to position [1111, 0]
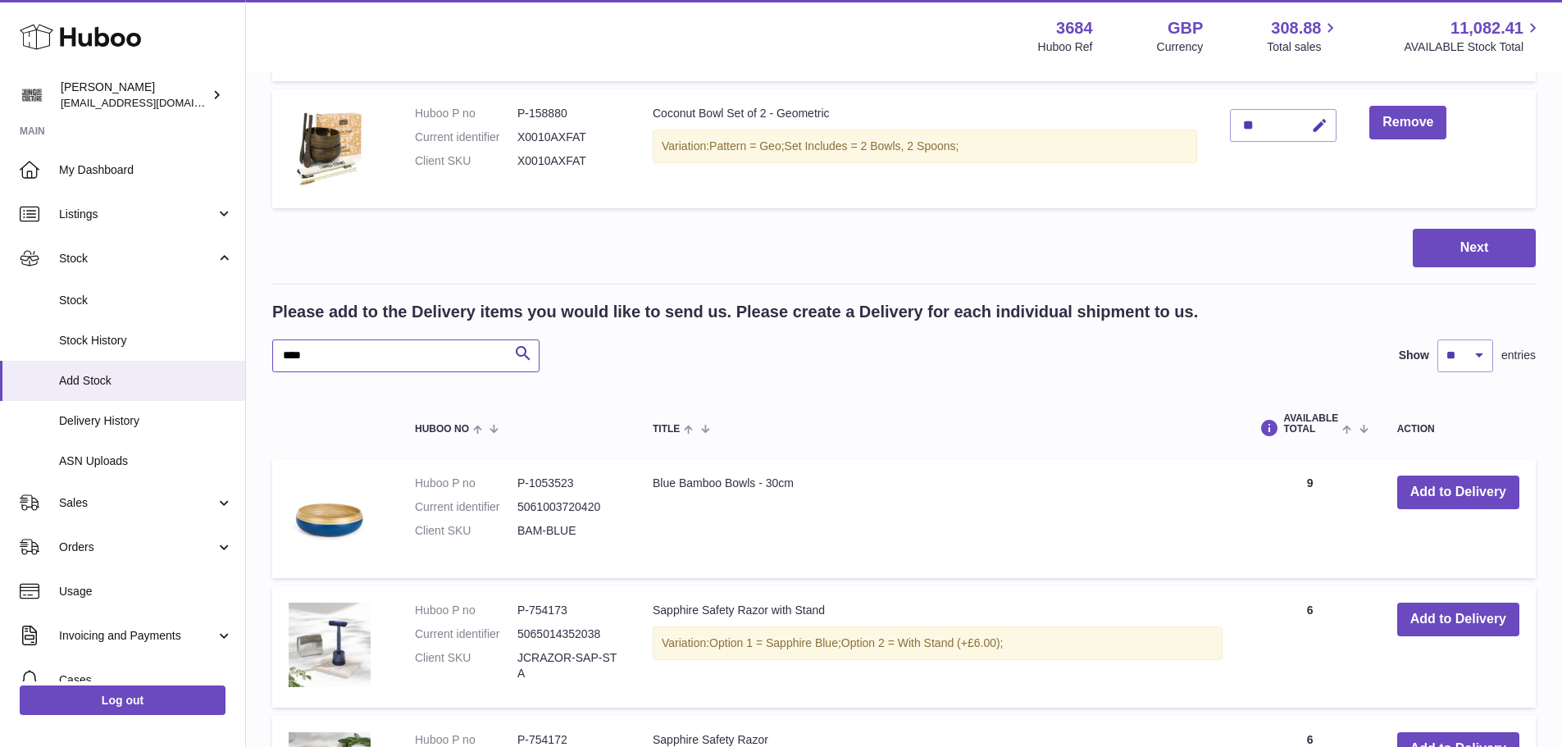
drag, startPoint x: 332, startPoint y: 357, endPoint x: 282, endPoint y: 349, distance: 50.6
click at [282, 349] on input "****" at bounding box center [405, 355] width 267 height 33
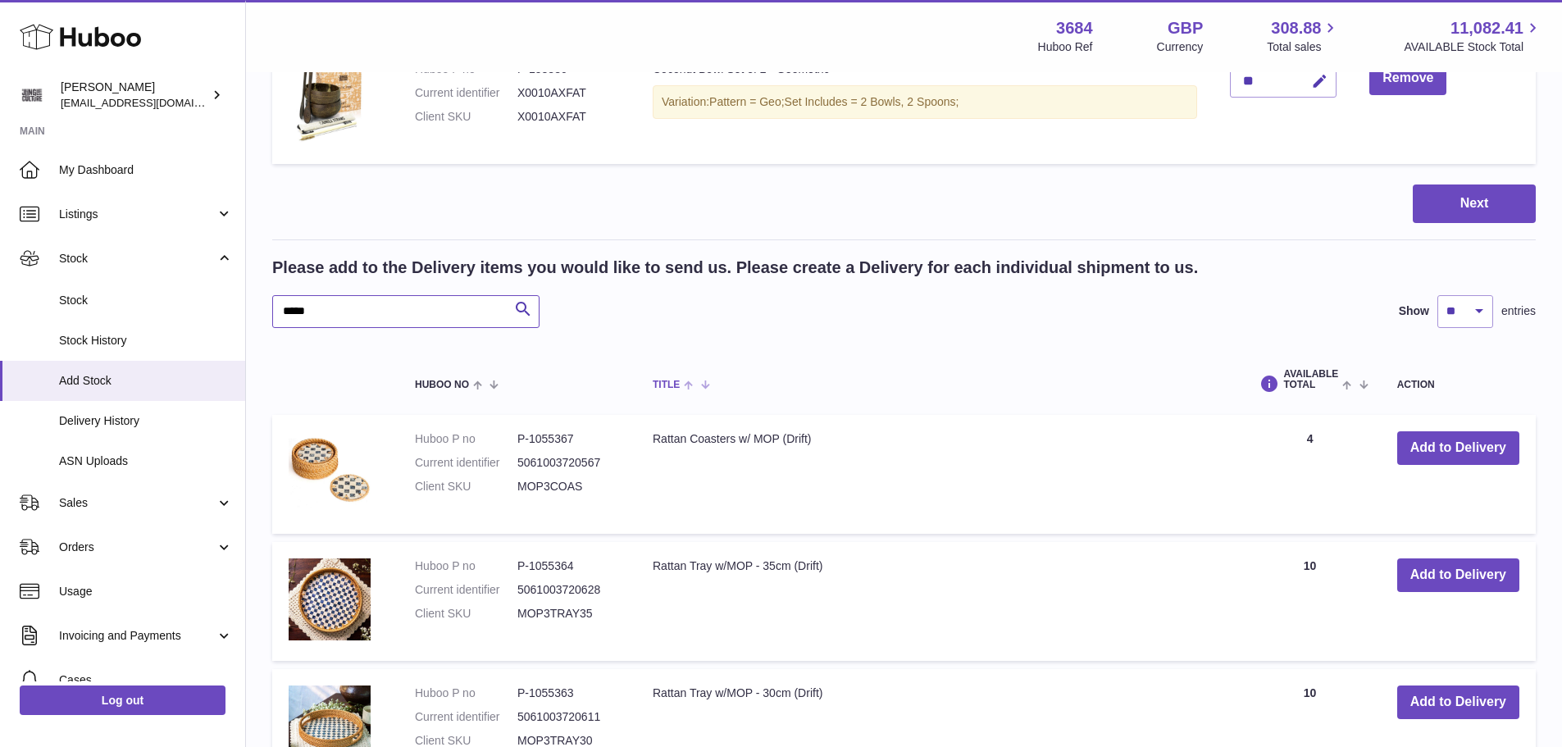
scroll to position [1193, 0]
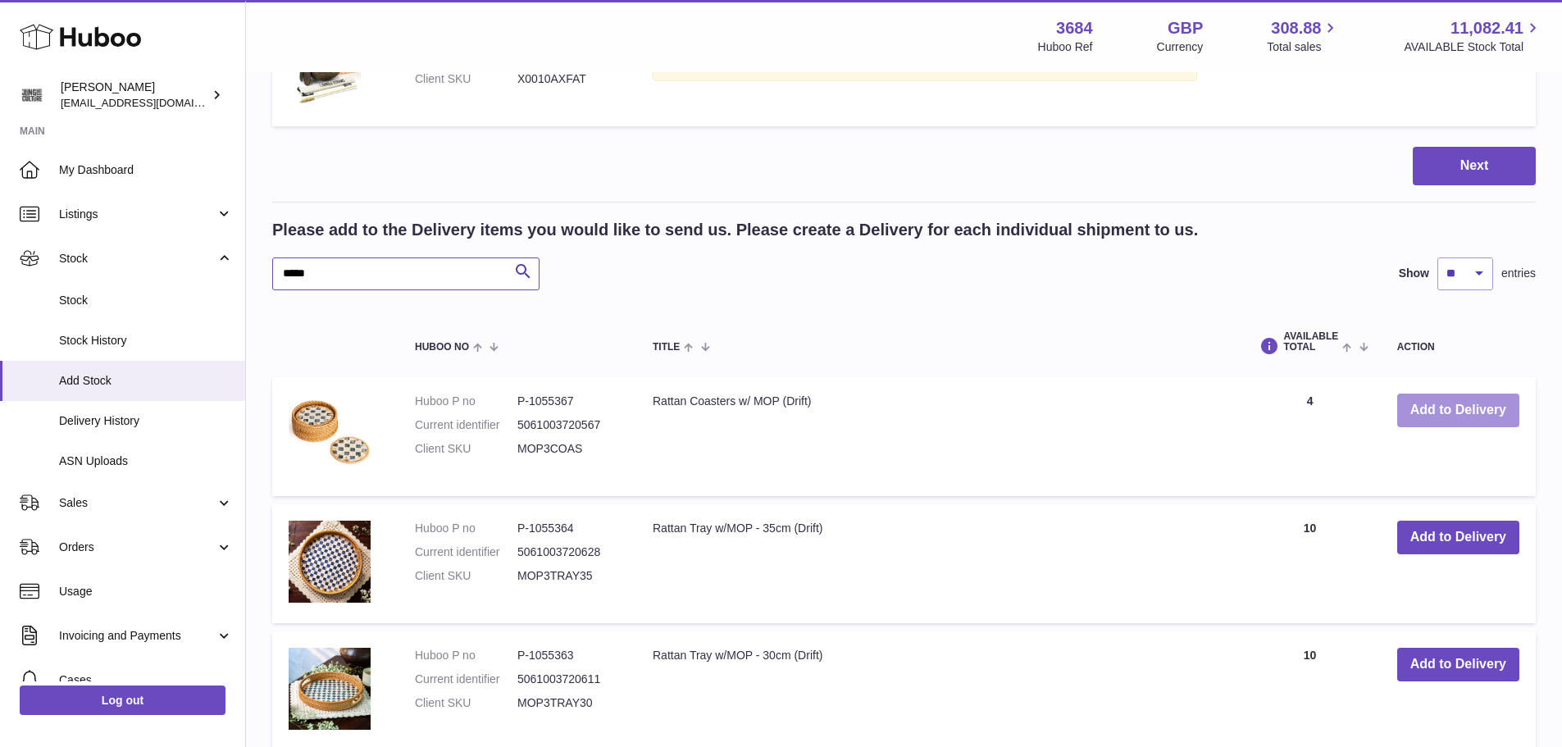
type input "*****"
click at [1440, 412] on button "Add to Delivery" at bounding box center [1458, 411] width 122 height 34
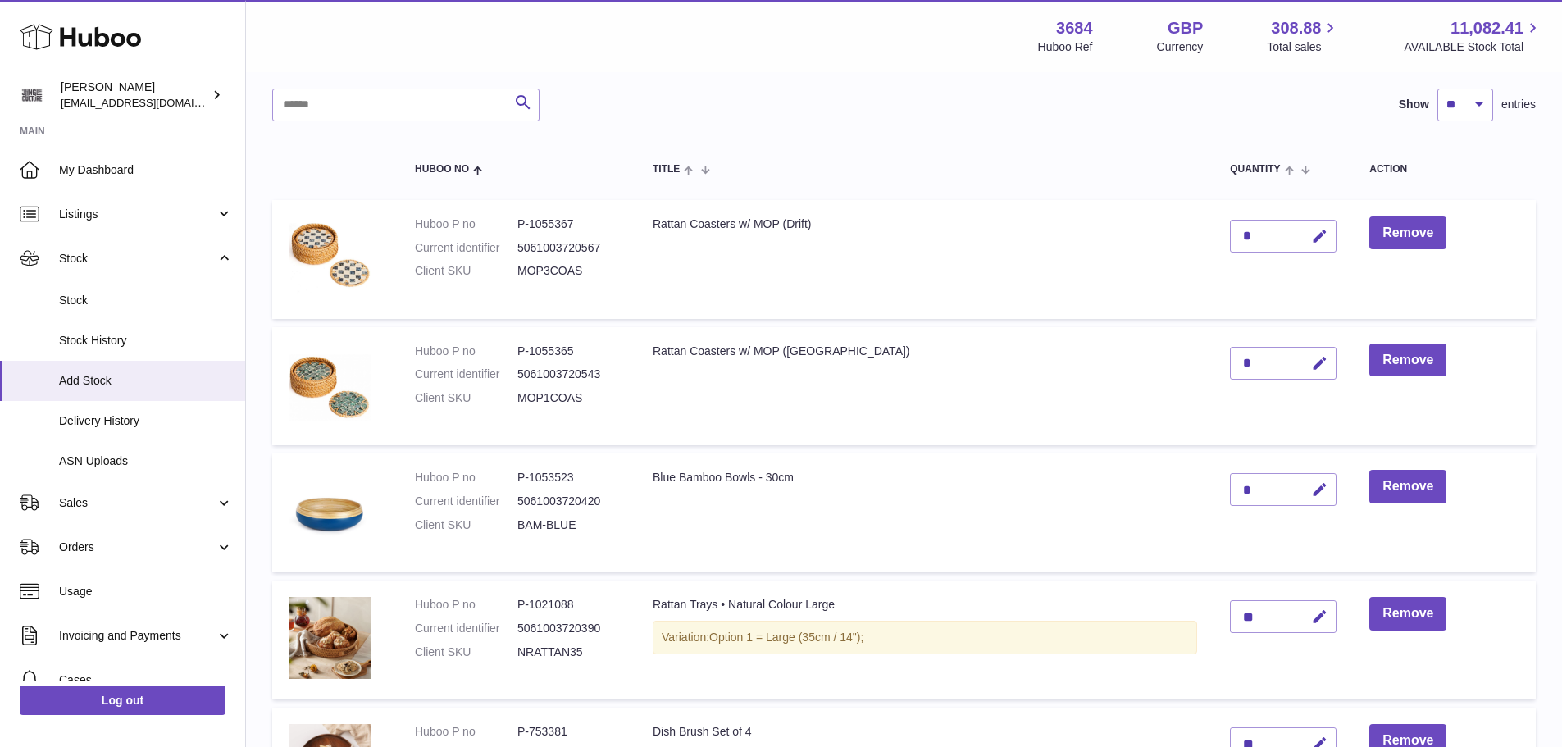
scroll to position [90, 0]
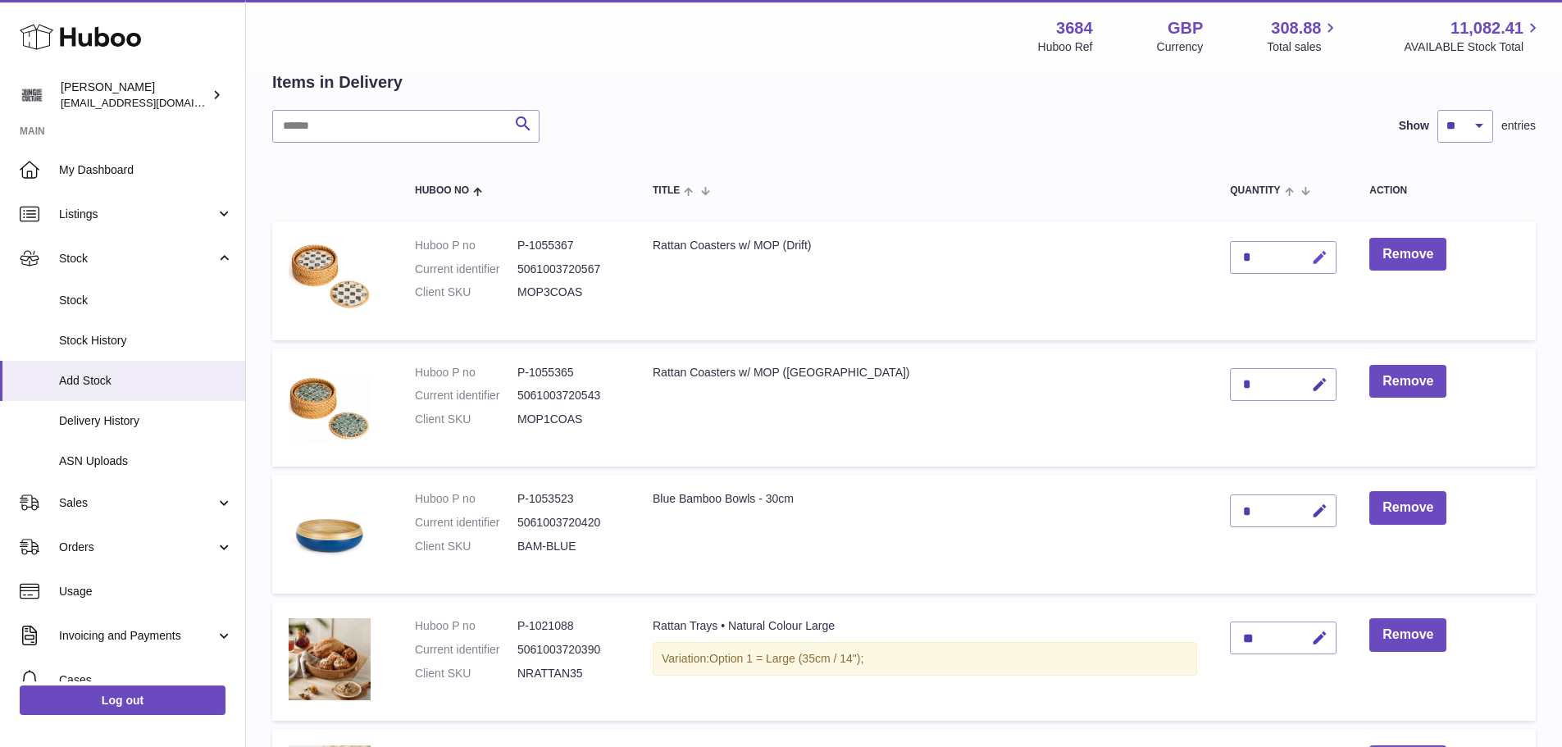
click at [1325, 262] on icon "button" at bounding box center [1319, 257] width 17 height 17
type input "*"
click at [1321, 256] on icon "submit" at bounding box center [1320, 257] width 15 height 15
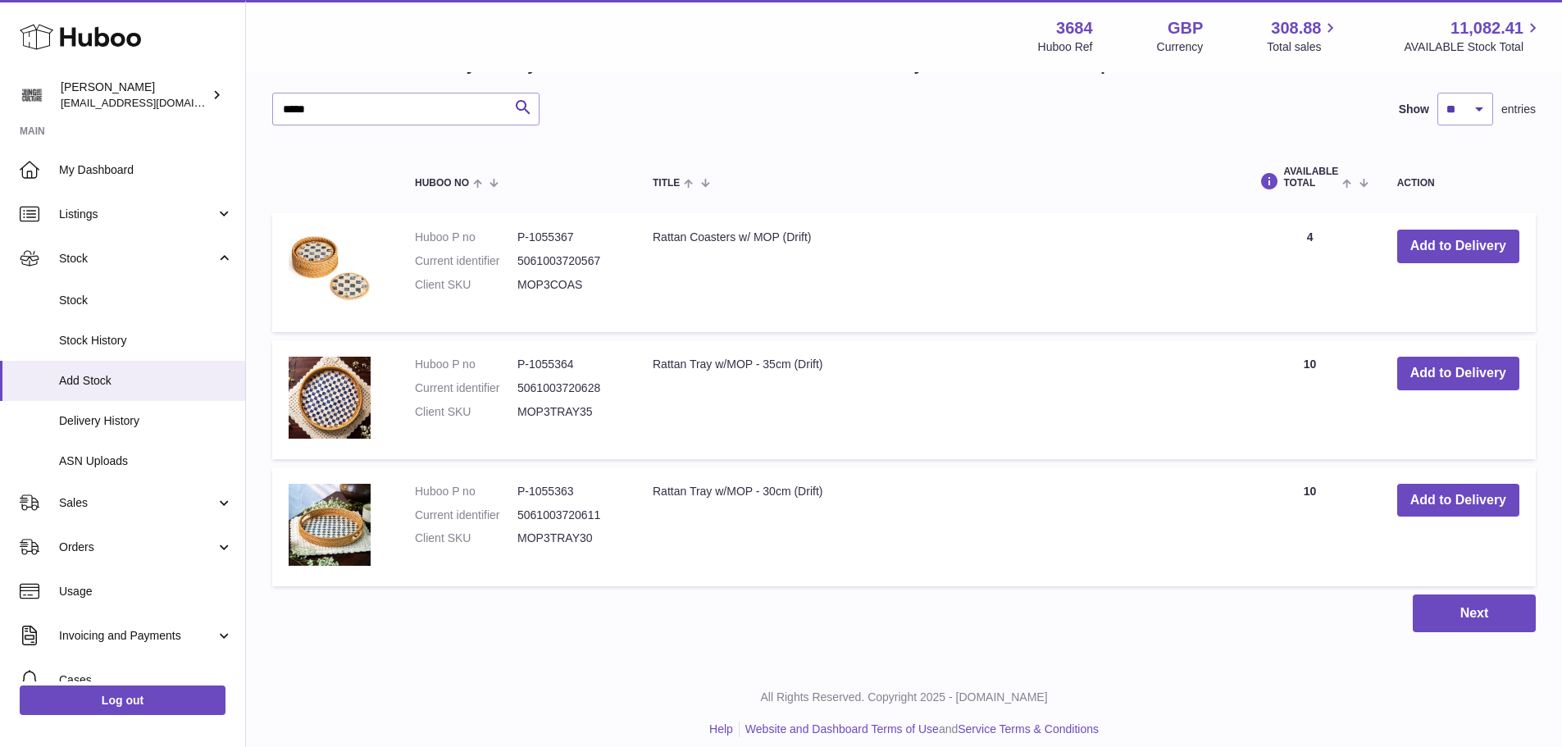
scroll to position [1238, 0]
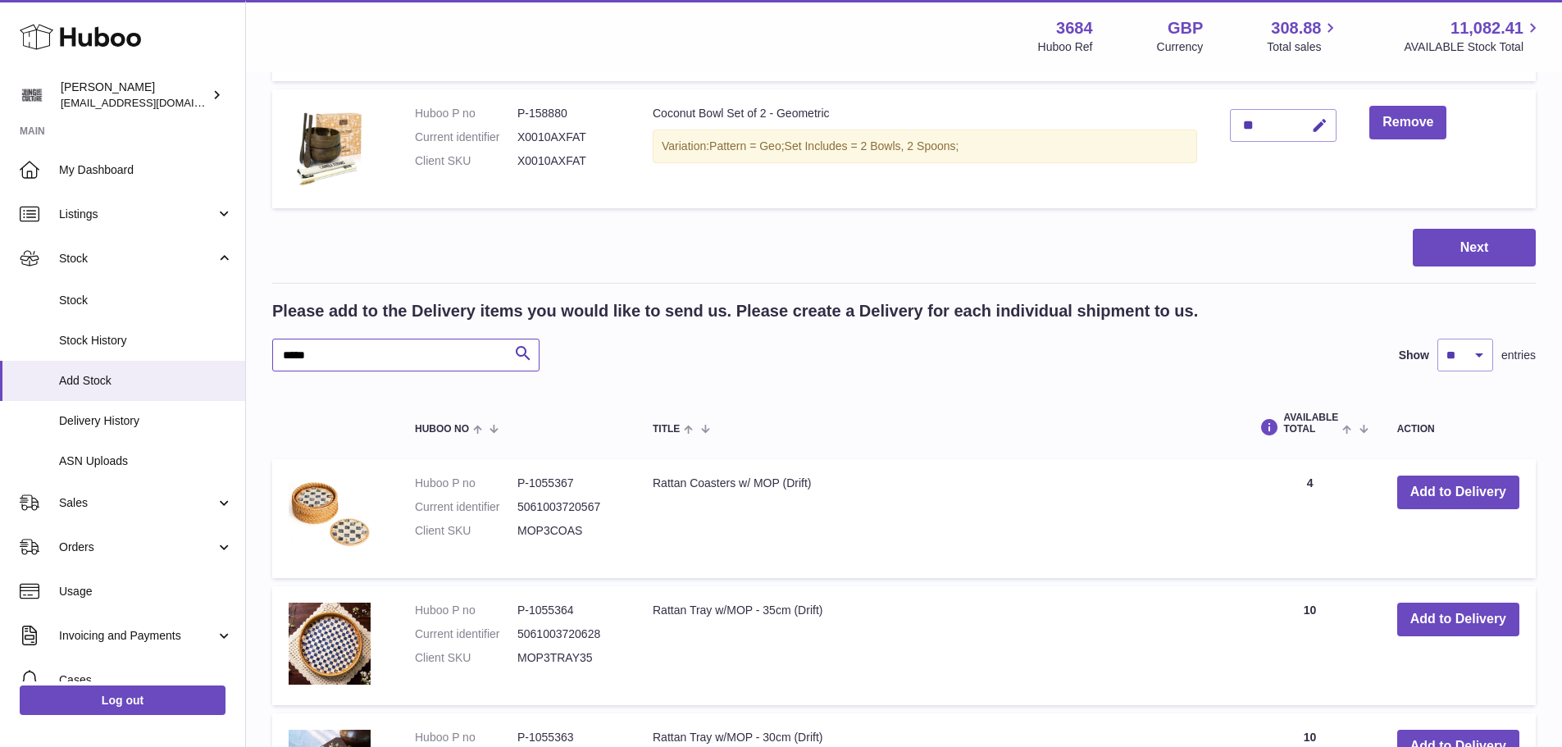
drag, startPoint x: 301, startPoint y: 348, endPoint x: 280, endPoint y: 348, distance: 21.3
click at [280, 348] on input "*****" at bounding box center [405, 355] width 267 height 33
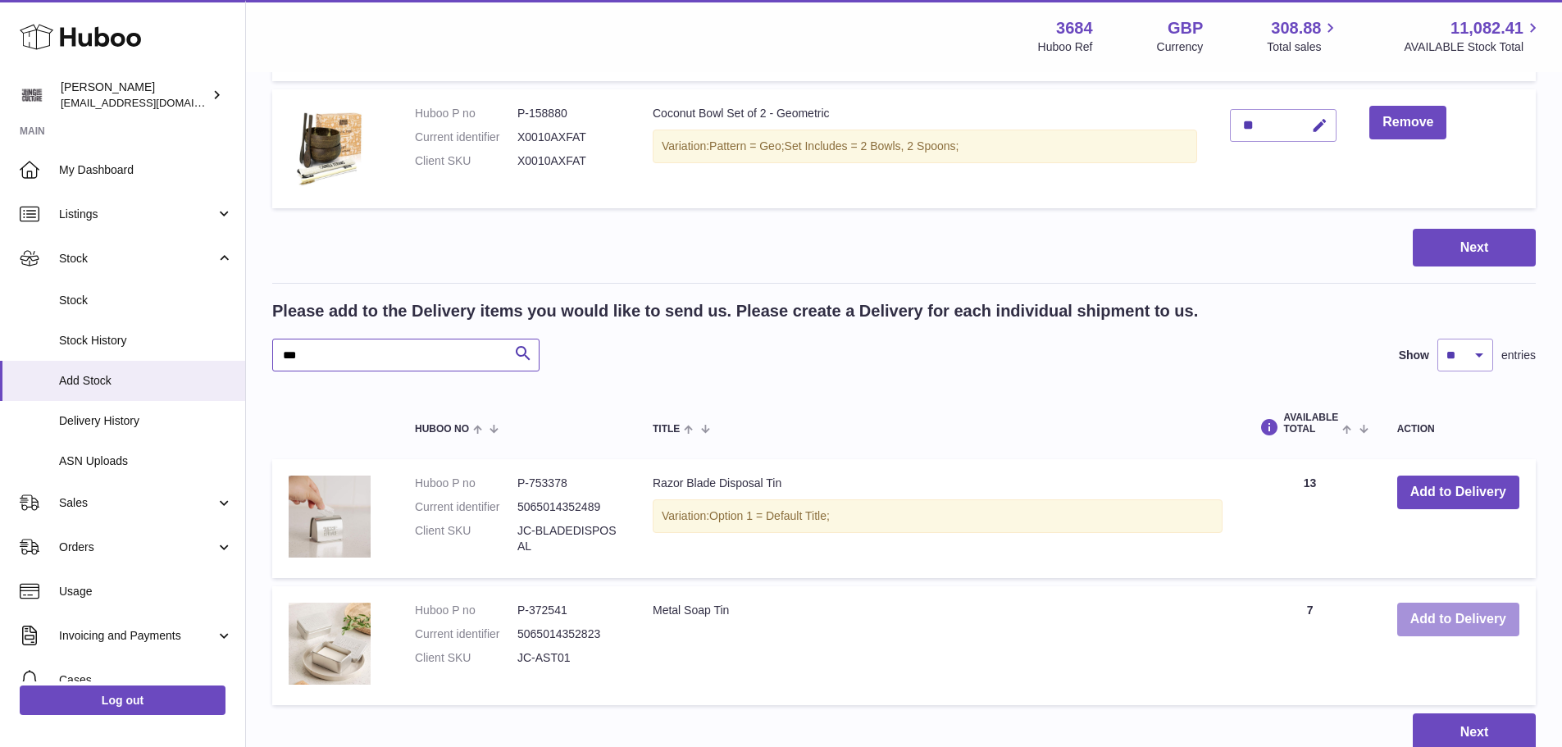
type input "***"
click at [1437, 616] on button "Add to Delivery" at bounding box center [1458, 620] width 122 height 34
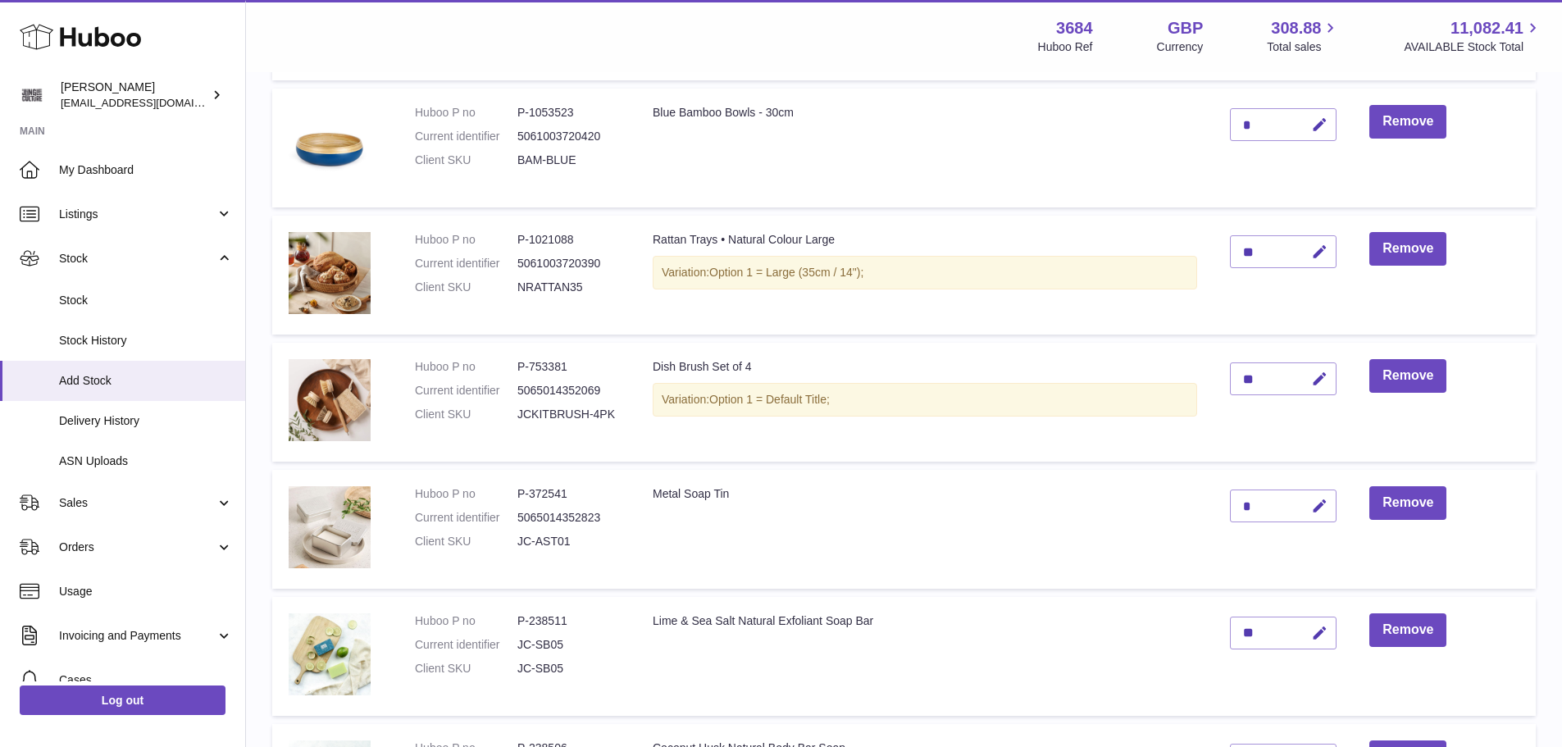
scroll to position [627, 0]
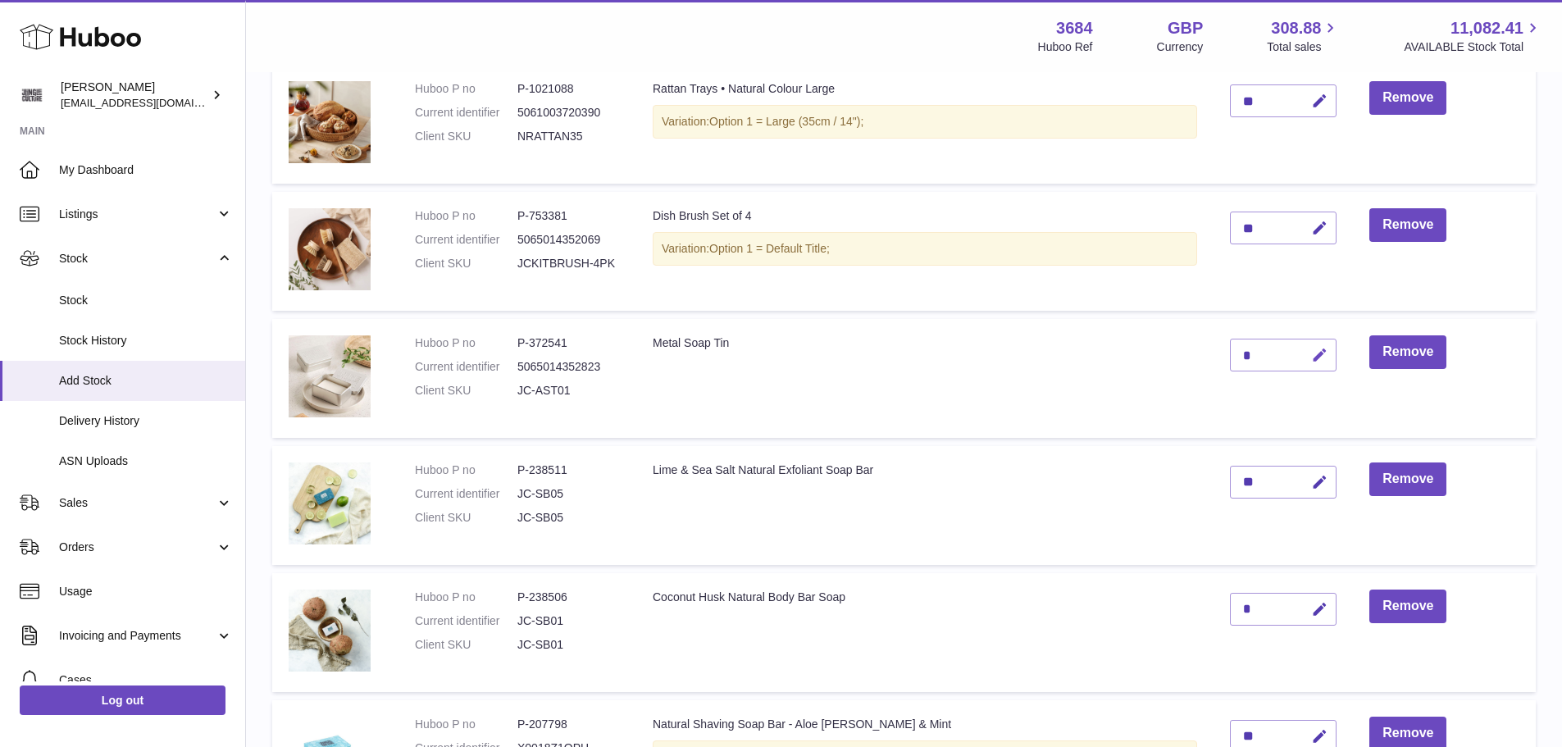
click at [1322, 363] on icon "button" at bounding box center [1319, 355] width 17 height 17
type input "*"
click at [1325, 359] on icon "submit" at bounding box center [1320, 355] width 15 height 15
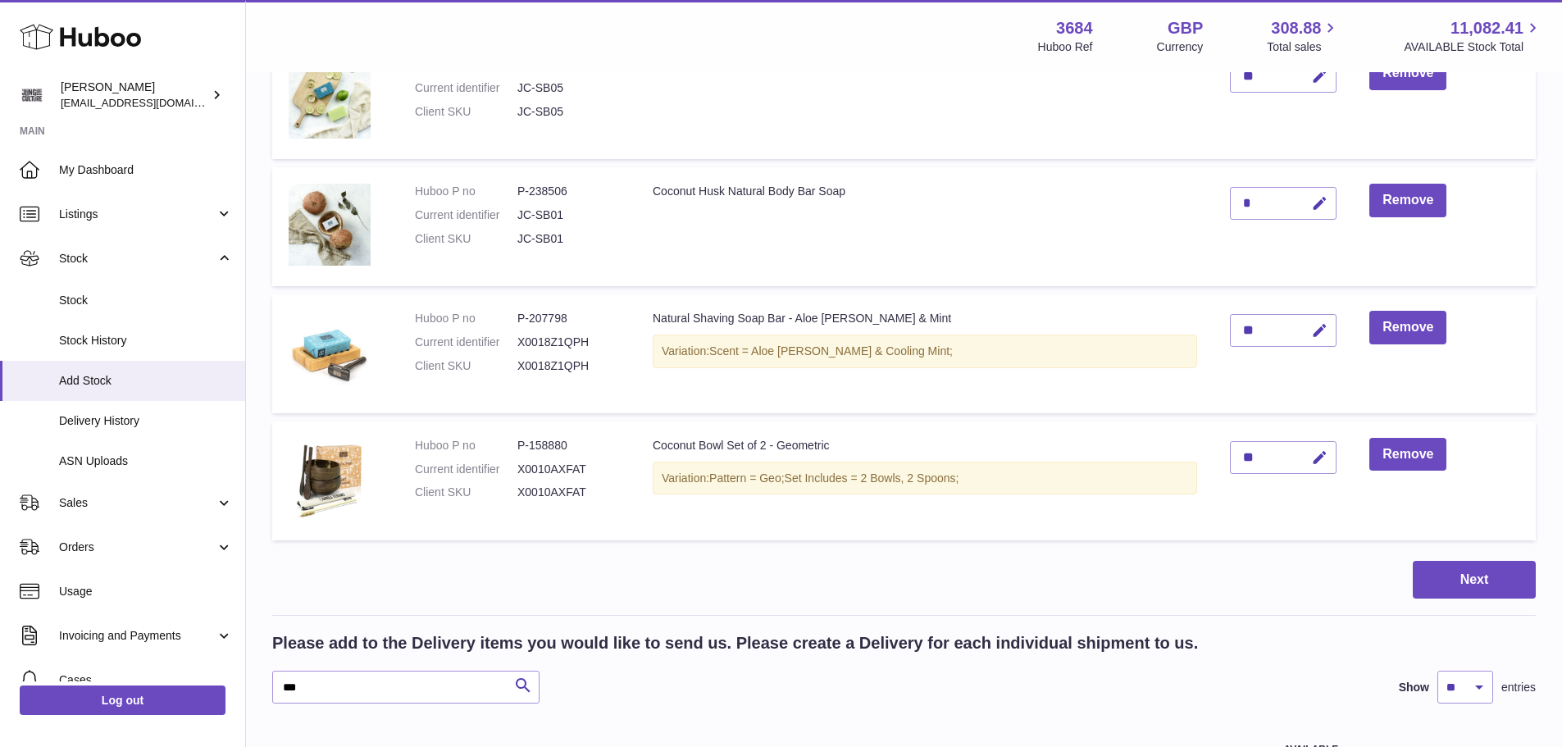
scroll to position [1365, 0]
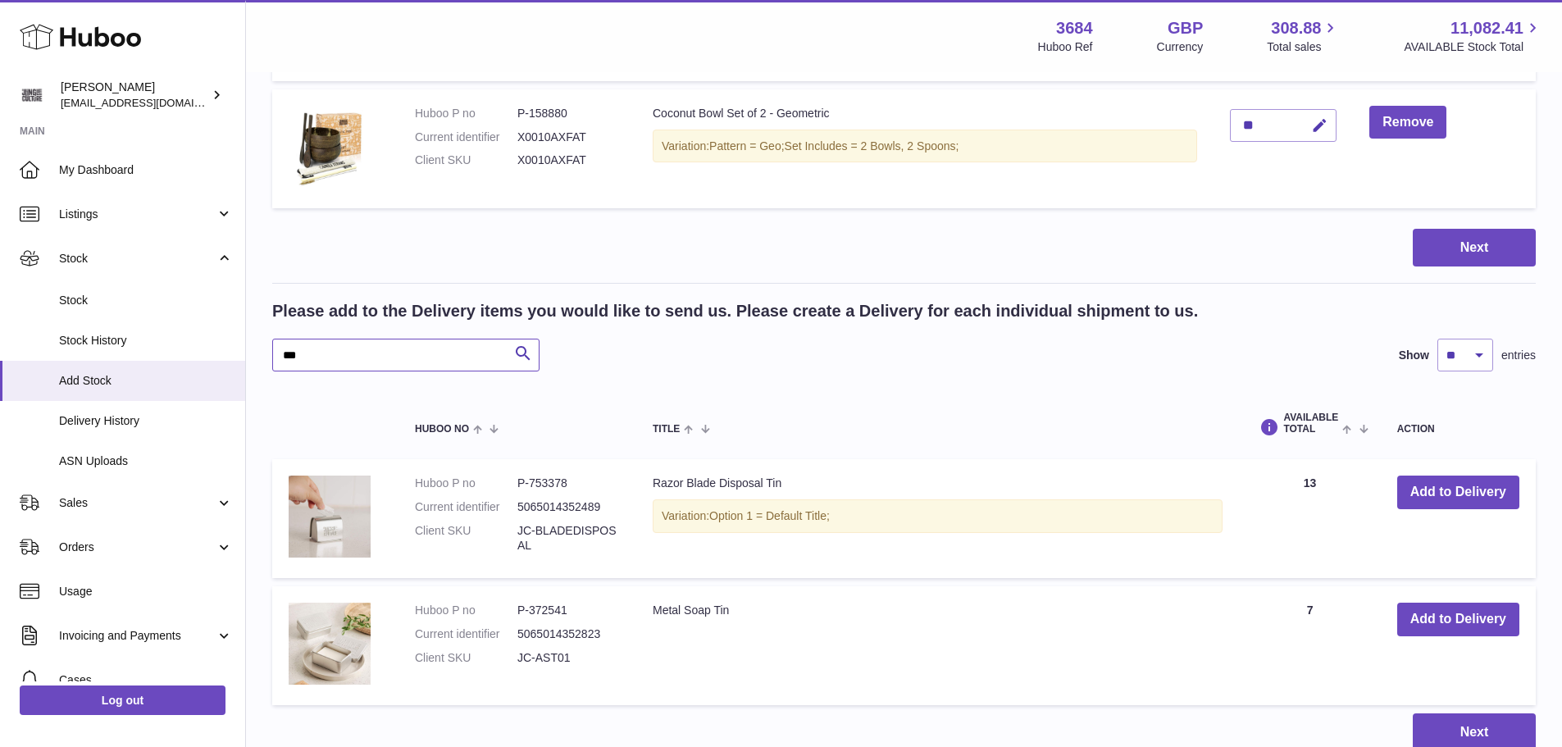
drag, startPoint x: 344, startPoint y: 348, endPoint x: 267, endPoint y: 353, distance: 77.2
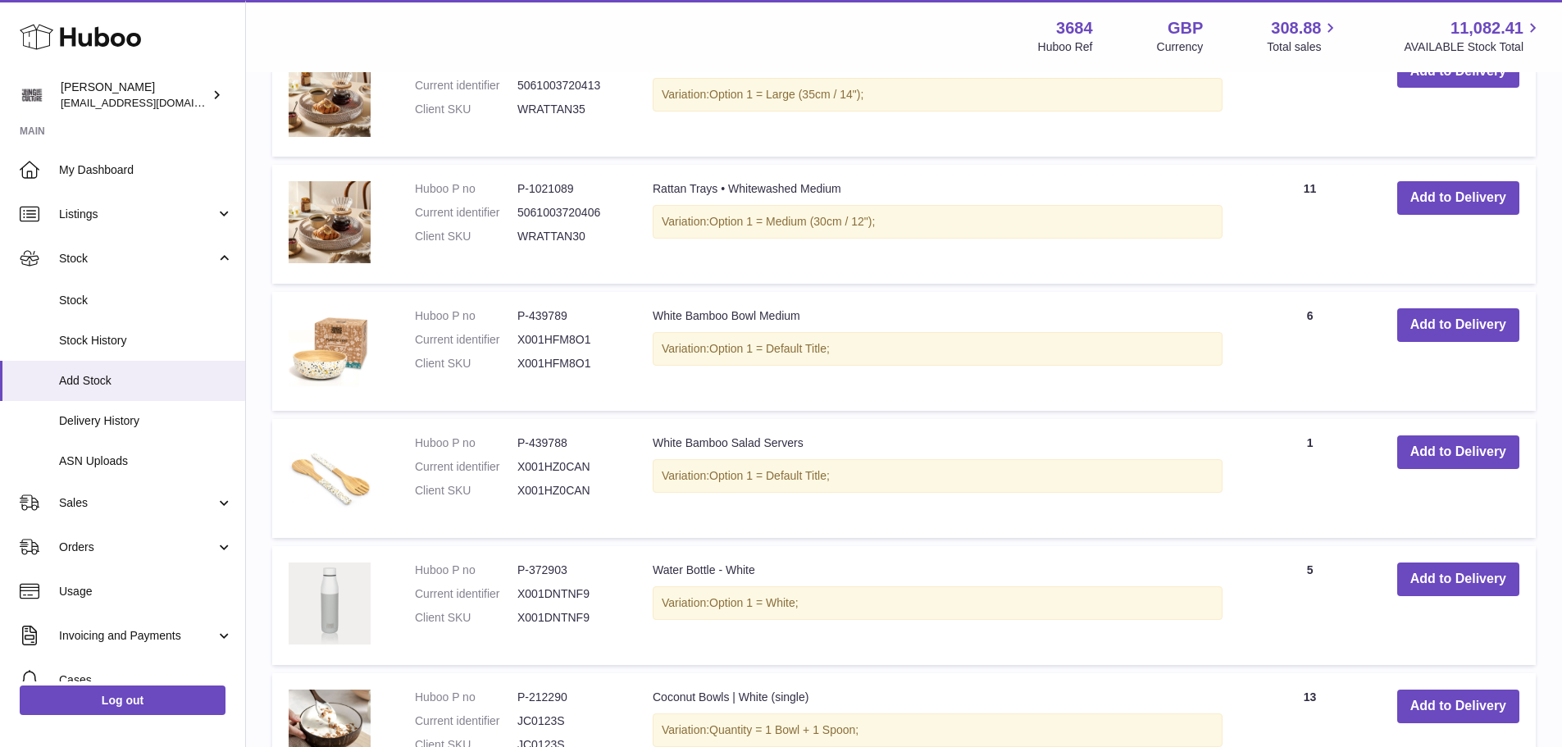
scroll to position [2103, 0]
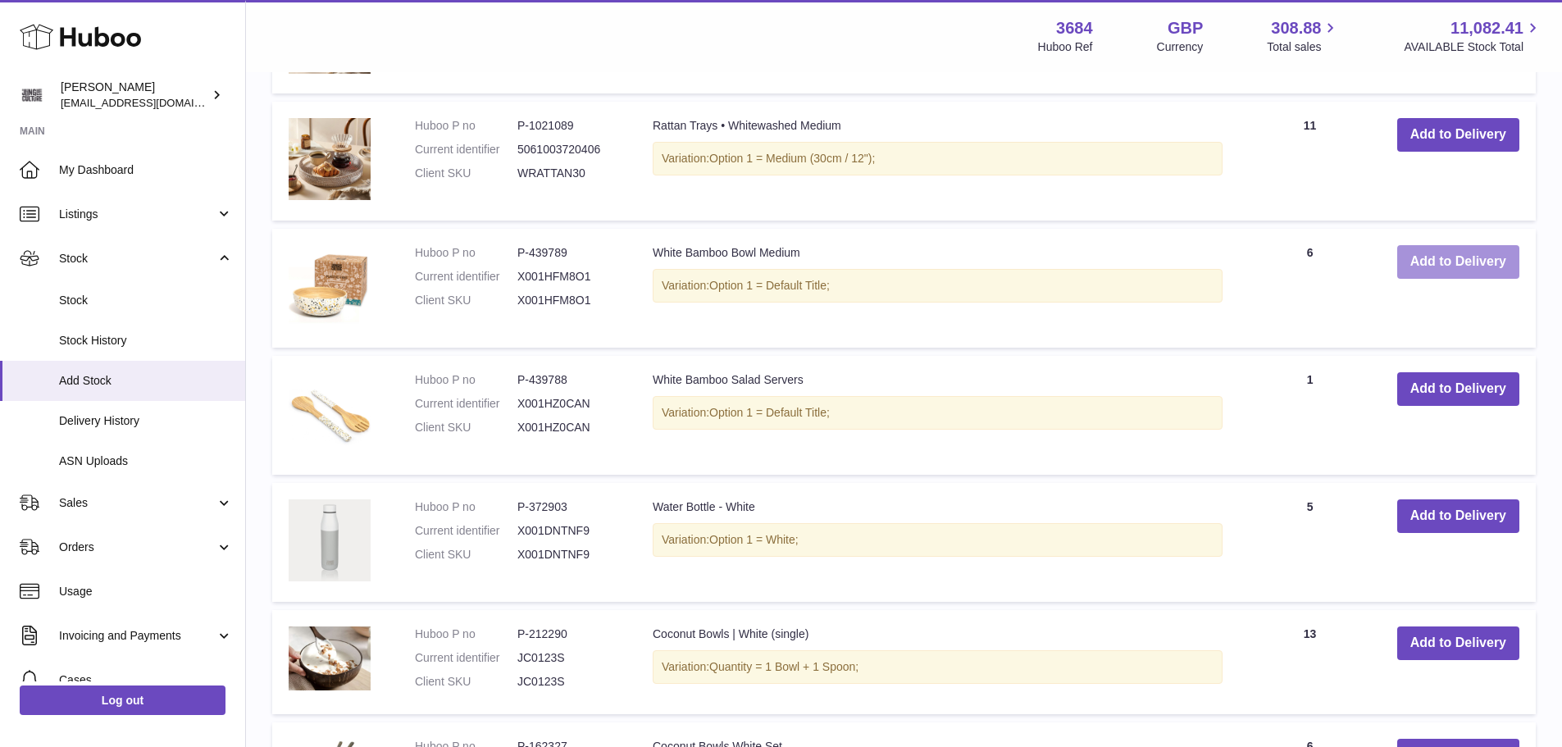
type input "*****"
click at [1426, 262] on button "Add to Delivery" at bounding box center [1458, 262] width 122 height 34
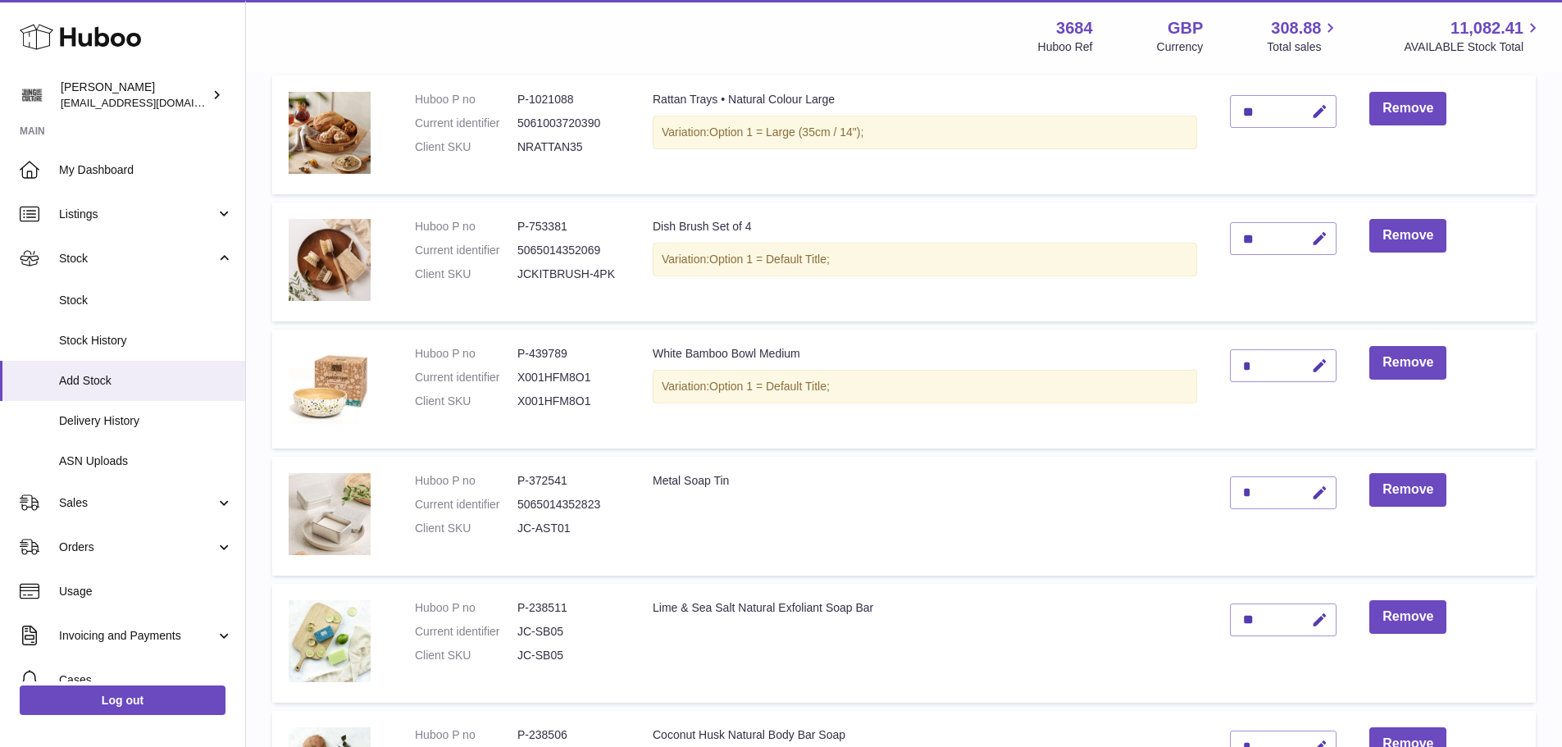
scroll to position [507, 0]
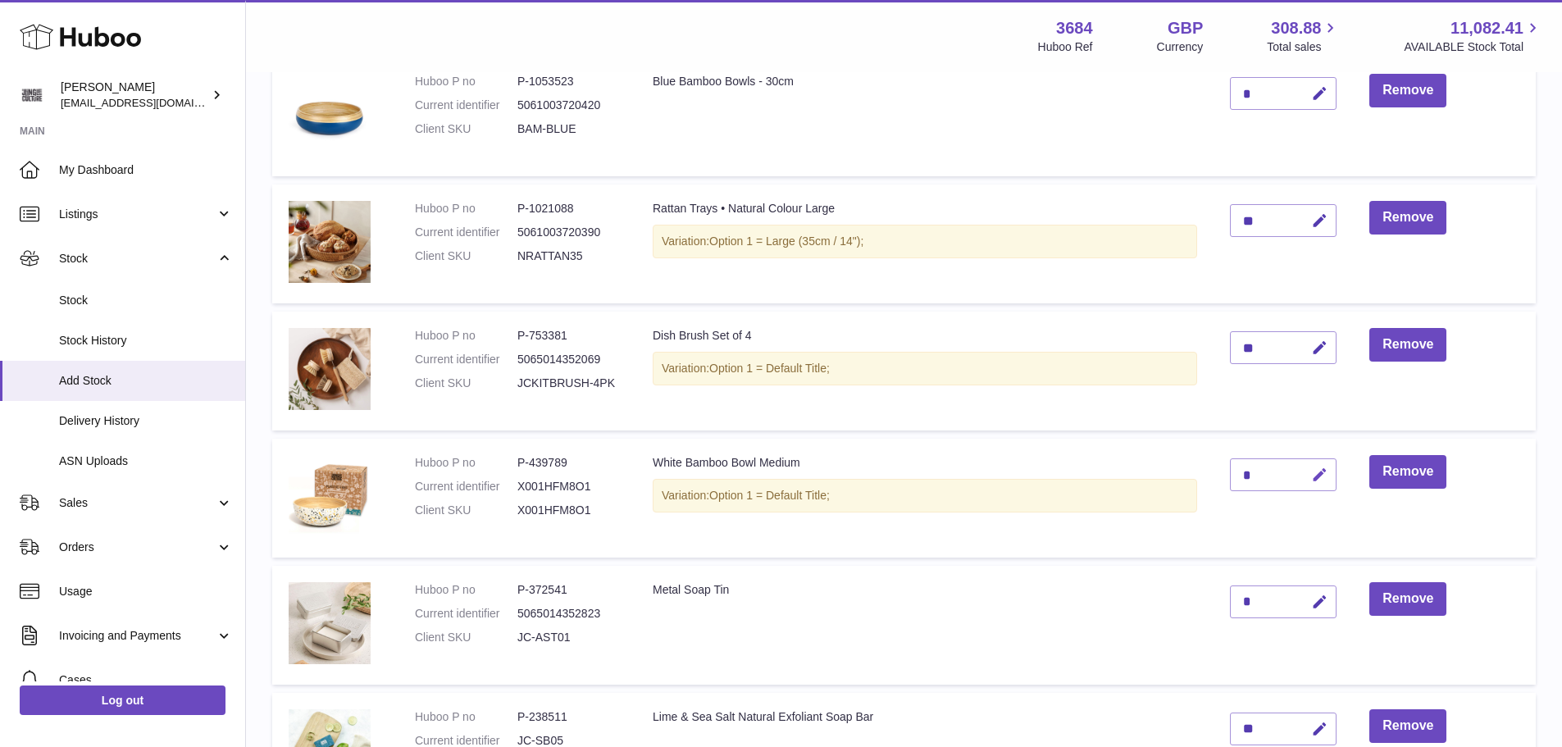
click at [1327, 472] on icon "button" at bounding box center [1319, 474] width 17 height 17
type input "*"
click at [1313, 473] on button "submit" at bounding box center [1317, 475] width 31 height 26
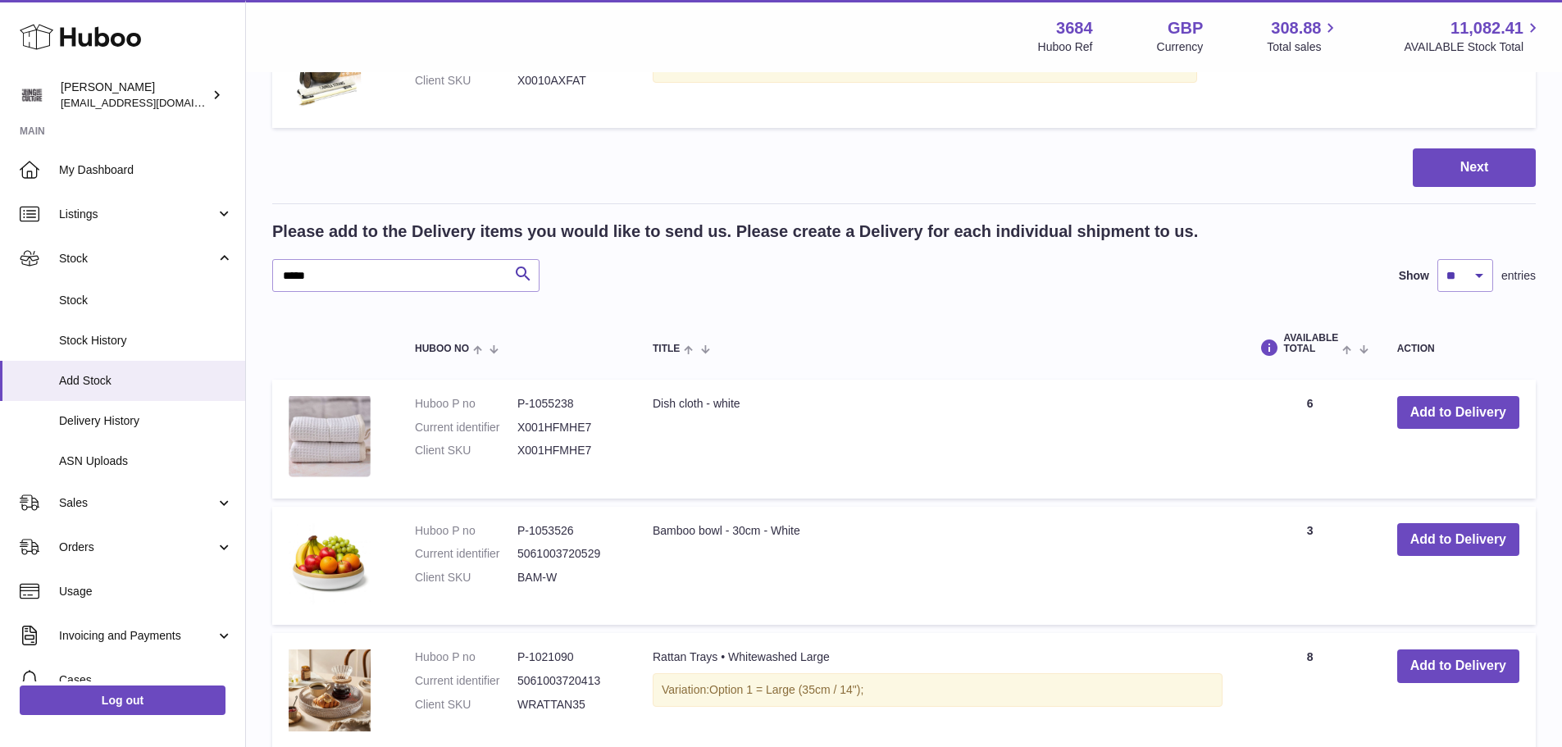
scroll to position [1573, 0]
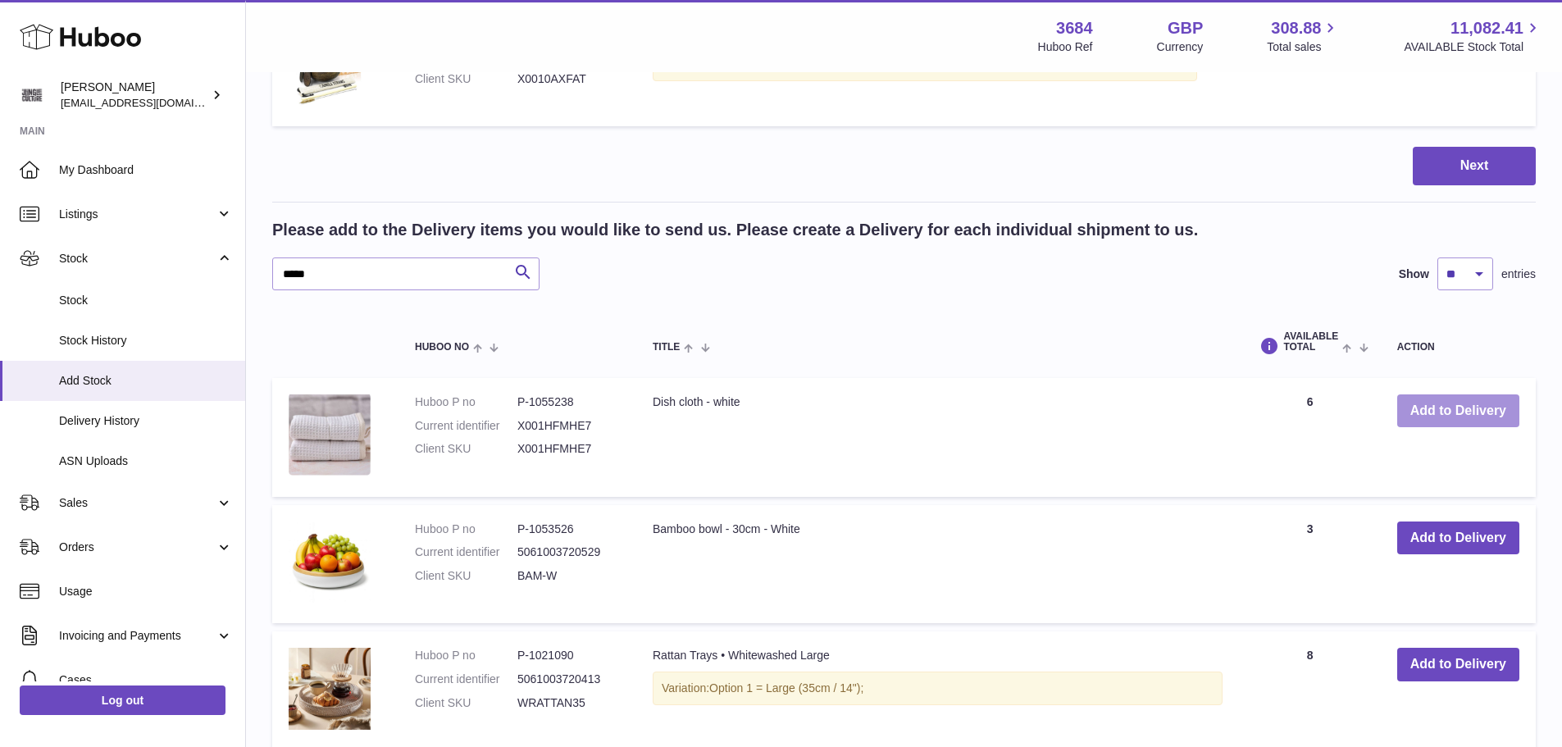
click at [1477, 416] on button "Add to Delivery" at bounding box center [1458, 411] width 122 height 34
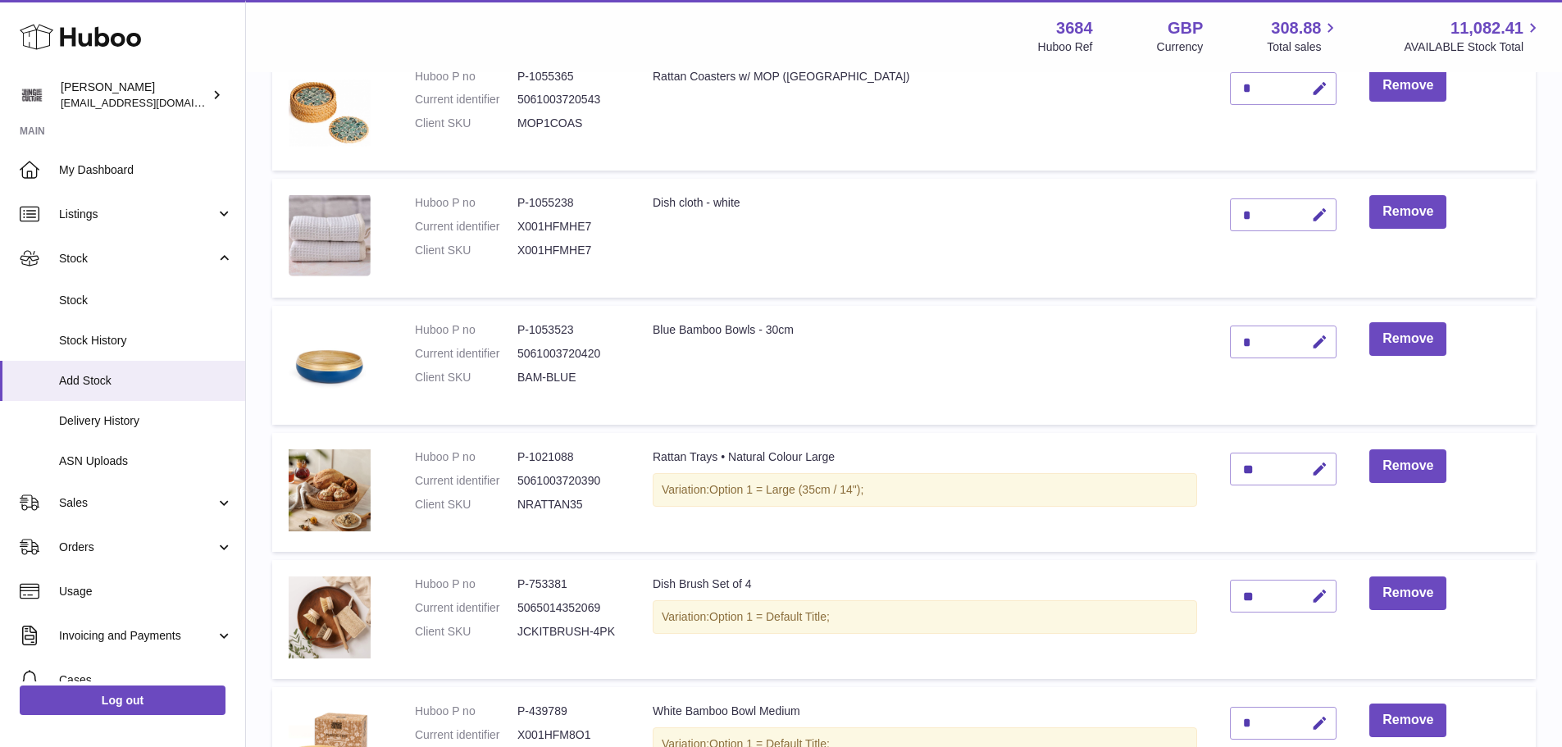
scroll to position [306, 0]
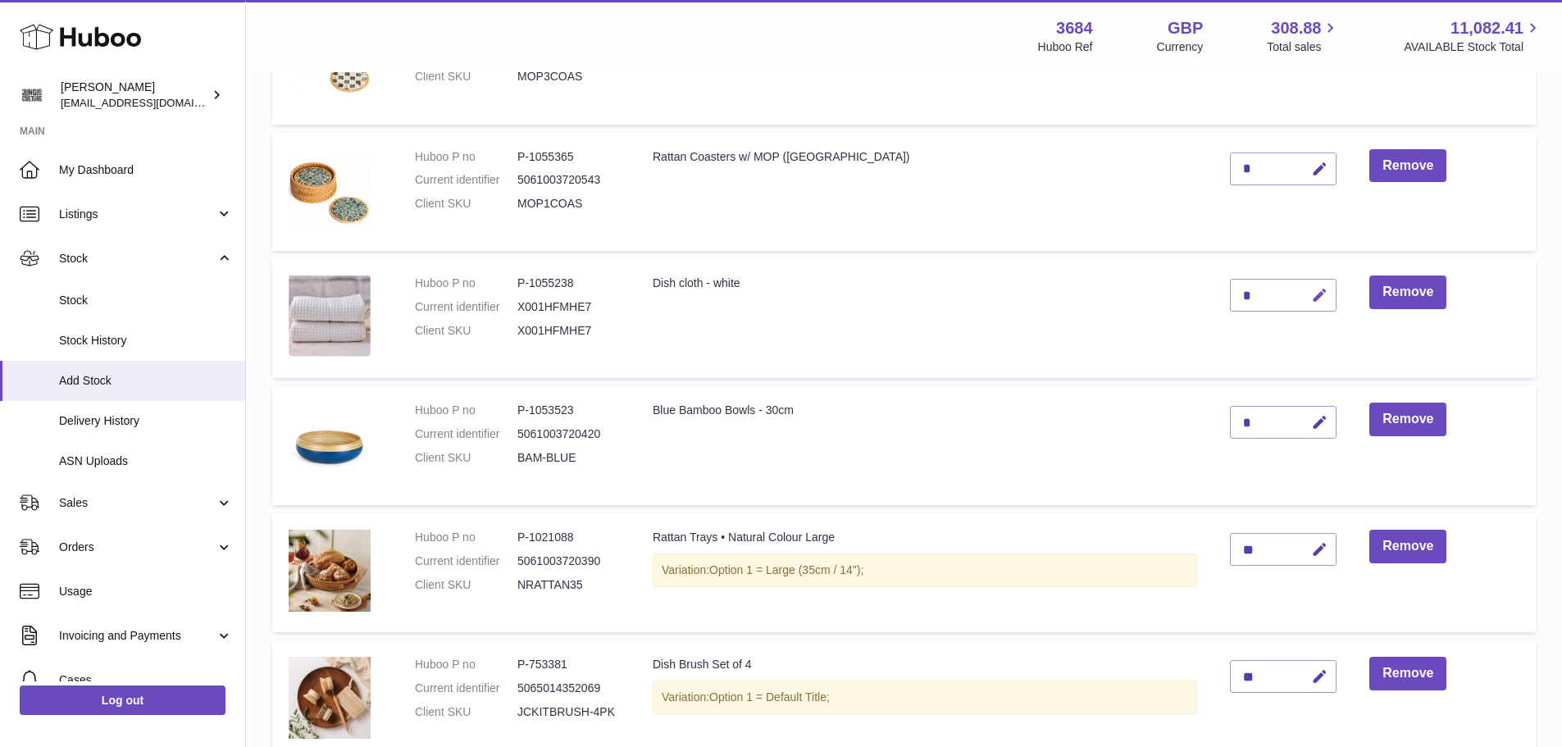
click at [1322, 292] on icon "button" at bounding box center [1319, 295] width 17 height 17
type input "*"
click at [1314, 282] on button "submit" at bounding box center [1317, 295] width 31 height 26
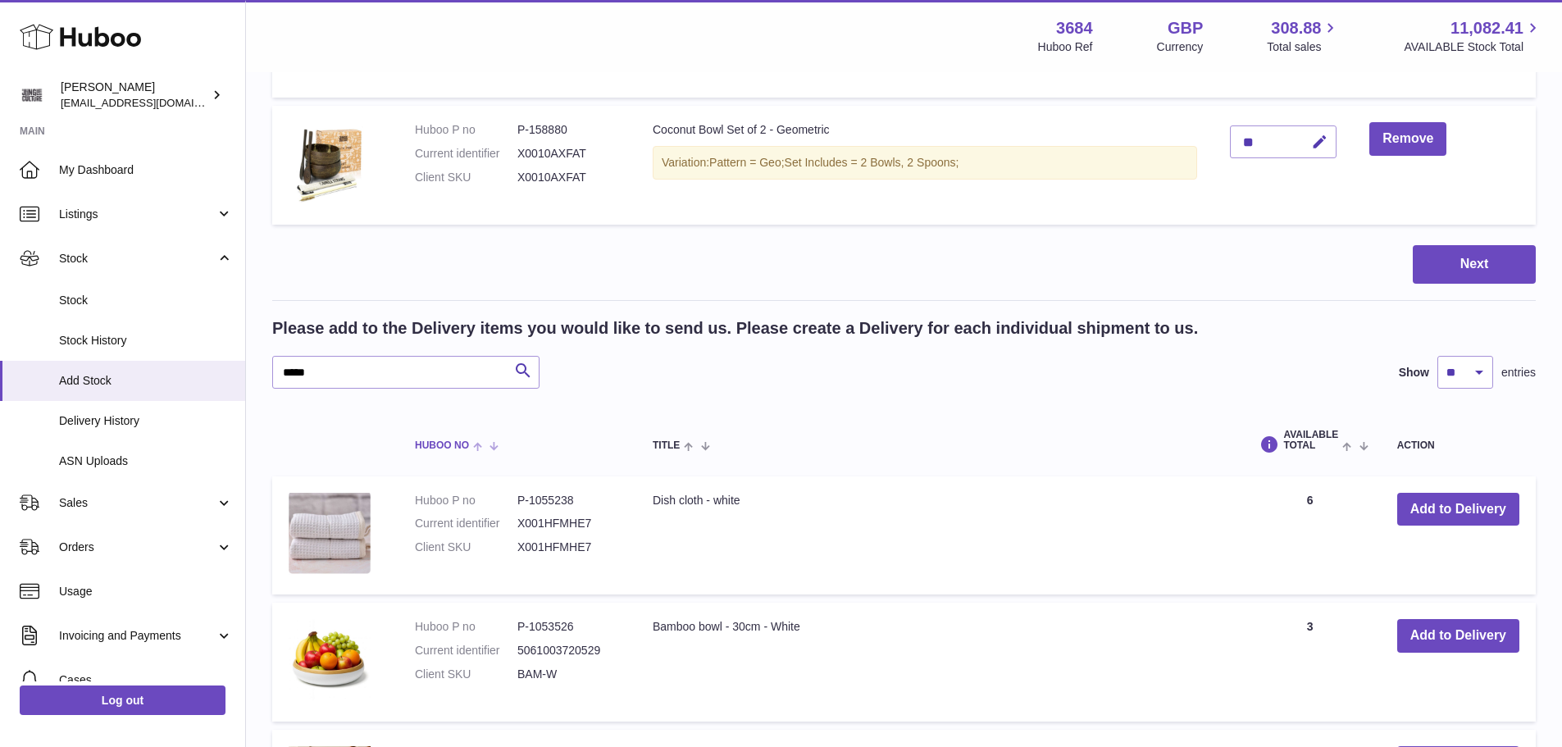
scroll to position [1700, 0]
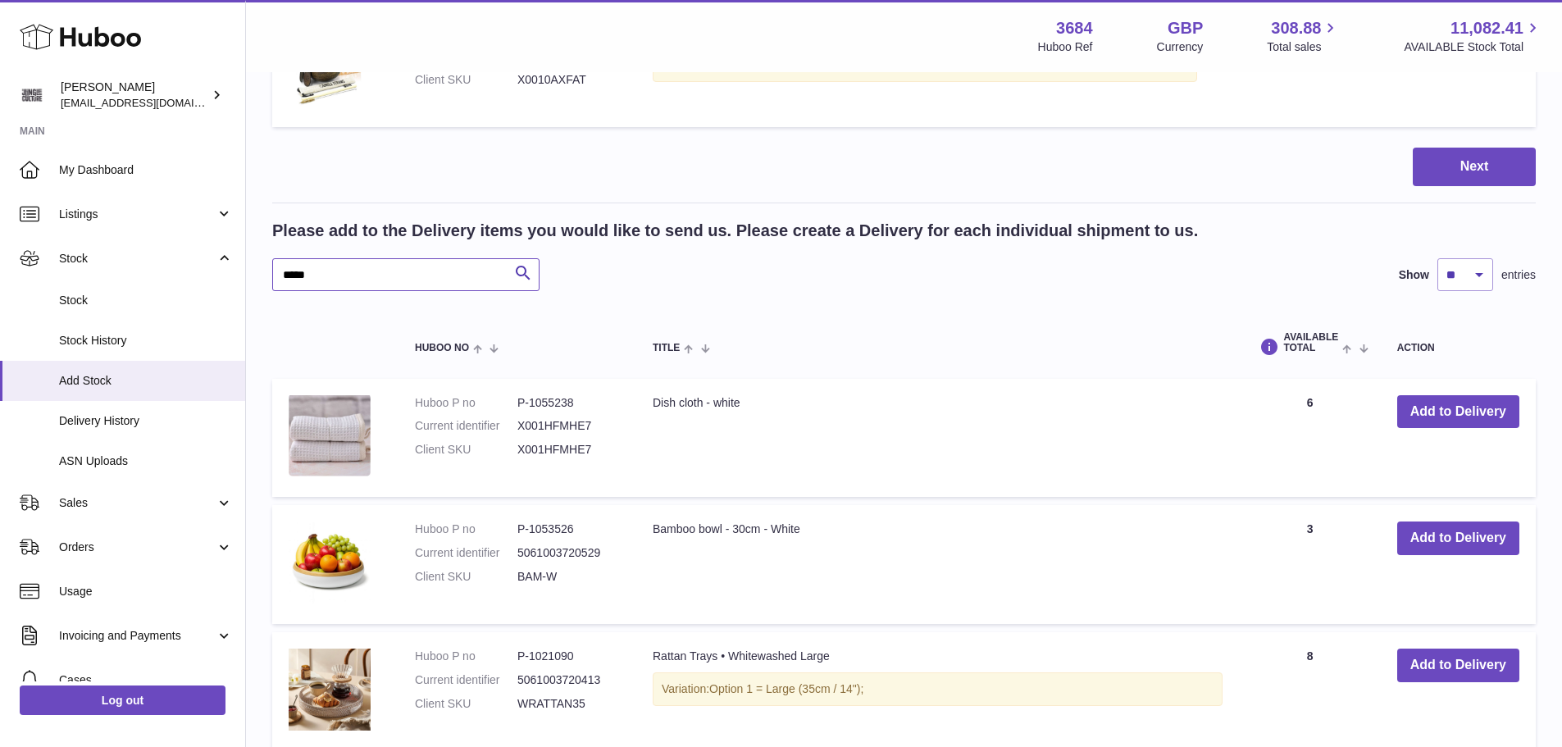
drag, startPoint x: 358, startPoint y: 277, endPoint x: 278, endPoint y: 272, distance: 80.5
click at [278, 272] on input "*****" at bounding box center [405, 274] width 267 height 33
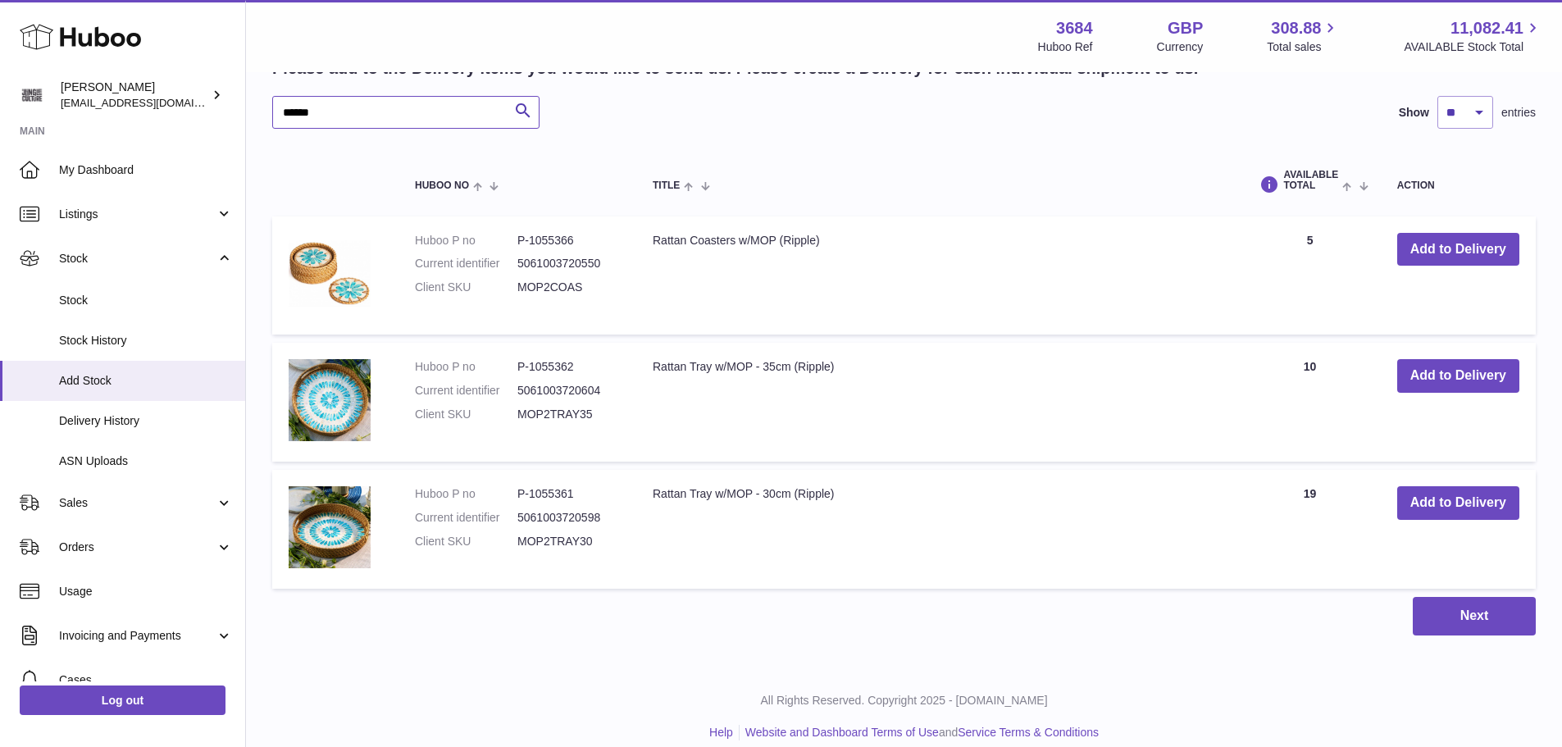
scroll to position [1864, 0]
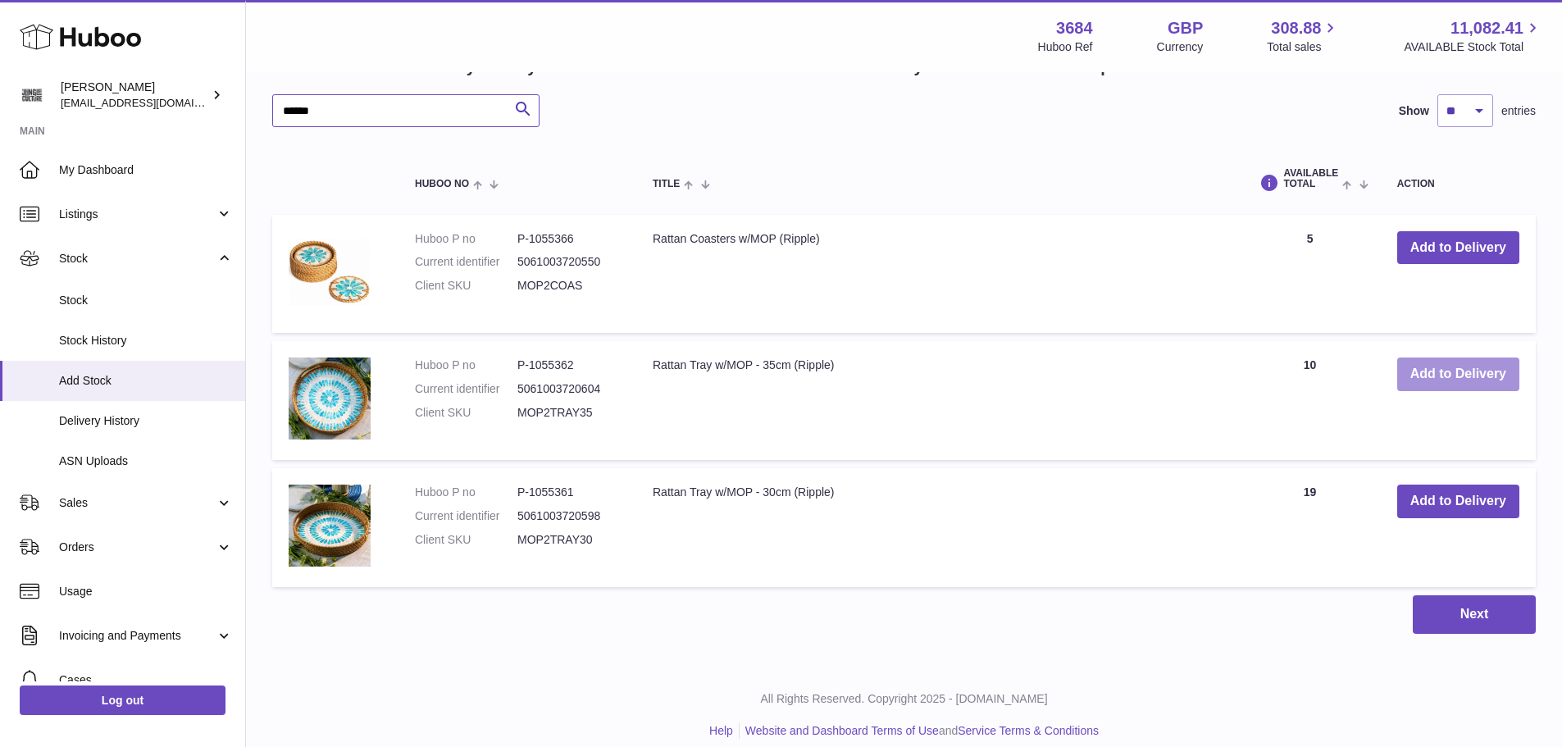
type input "******"
click at [1445, 375] on button "Add to Delivery" at bounding box center [1458, 374] width 122 height 34
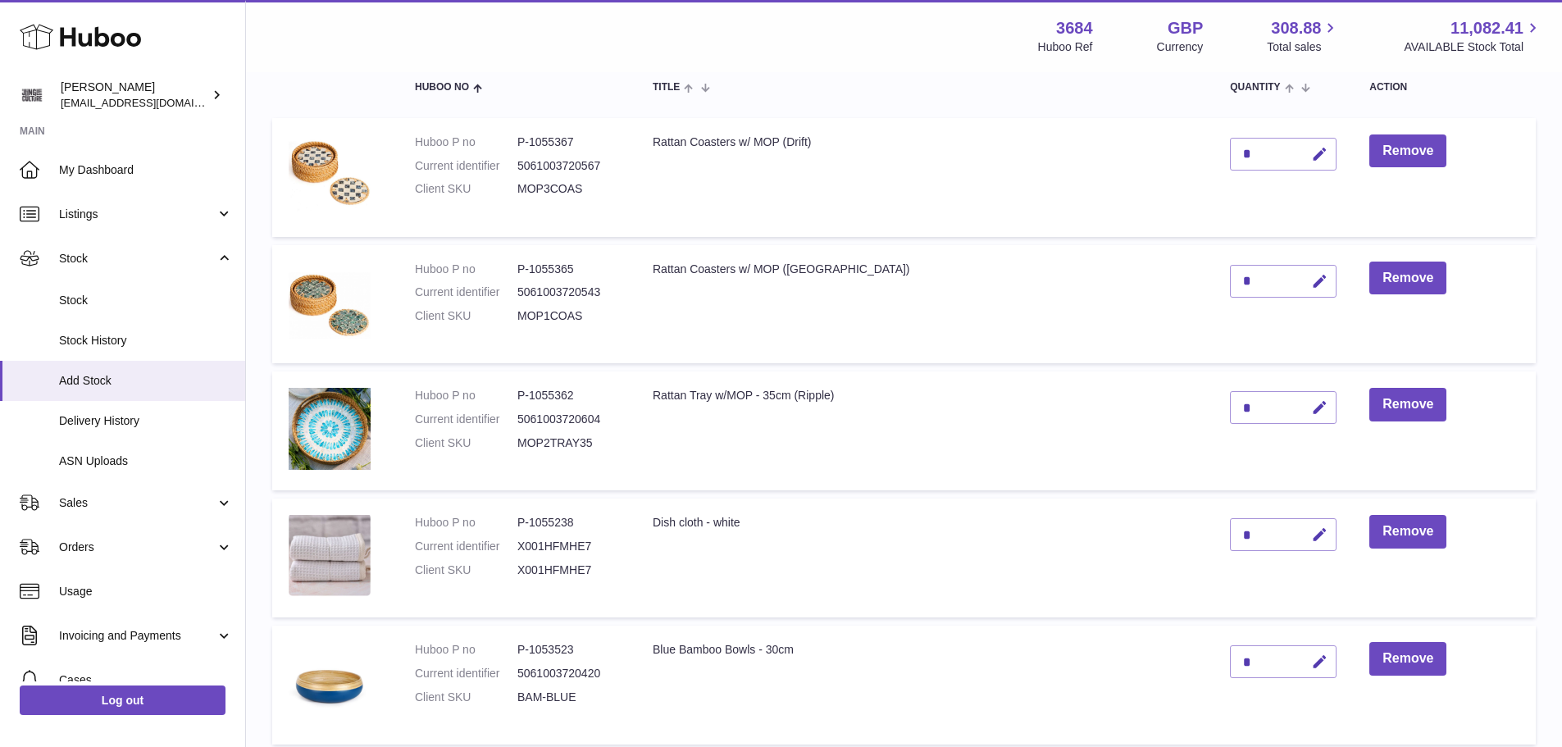
scroll to position [187, 0]
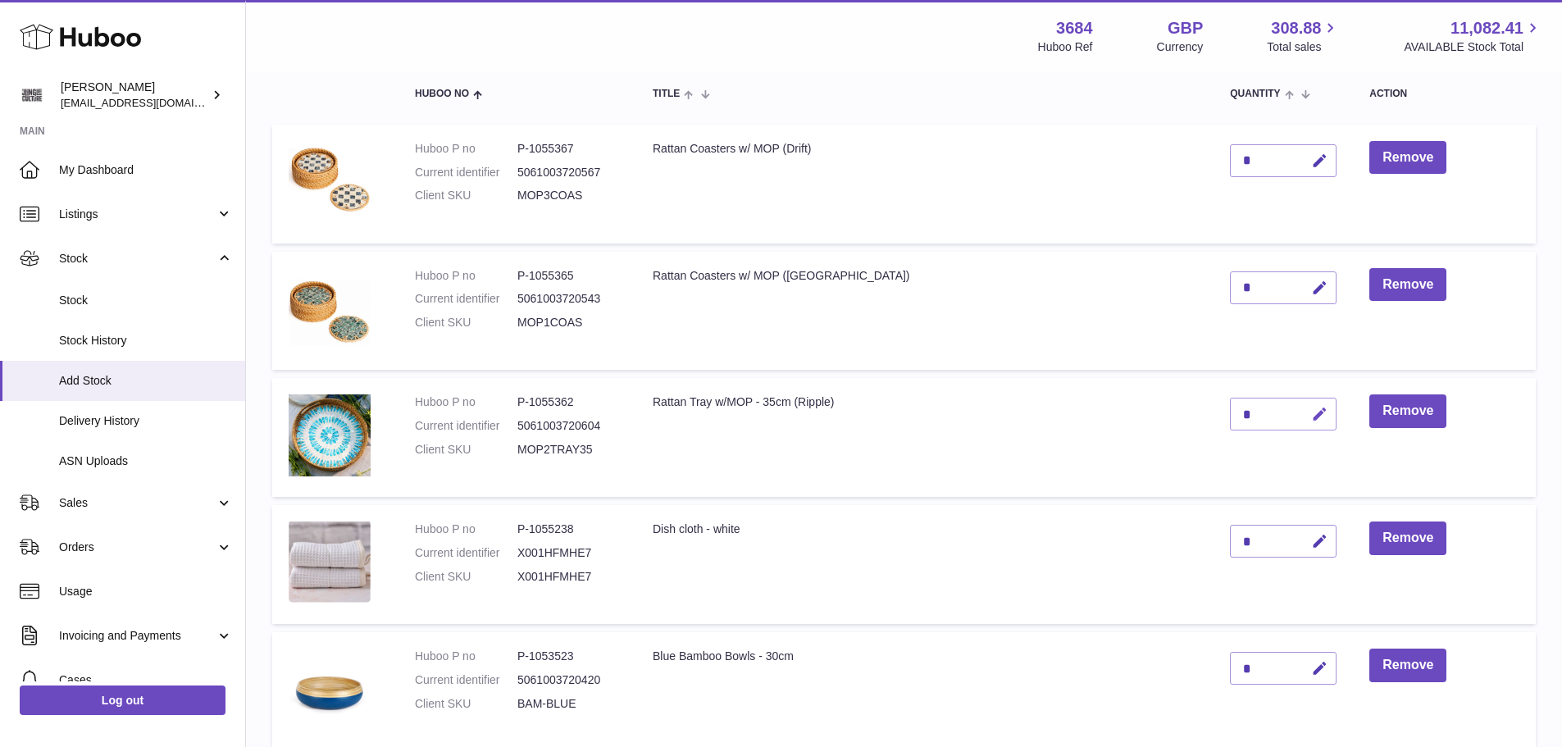
click at [1313, 412] on button "button" at bounding box center [1317, 415] width 39 height 34
type input "**"
click at [1310, 412] on button "submit" at bounding box center [1317, 414] width 31 height 26
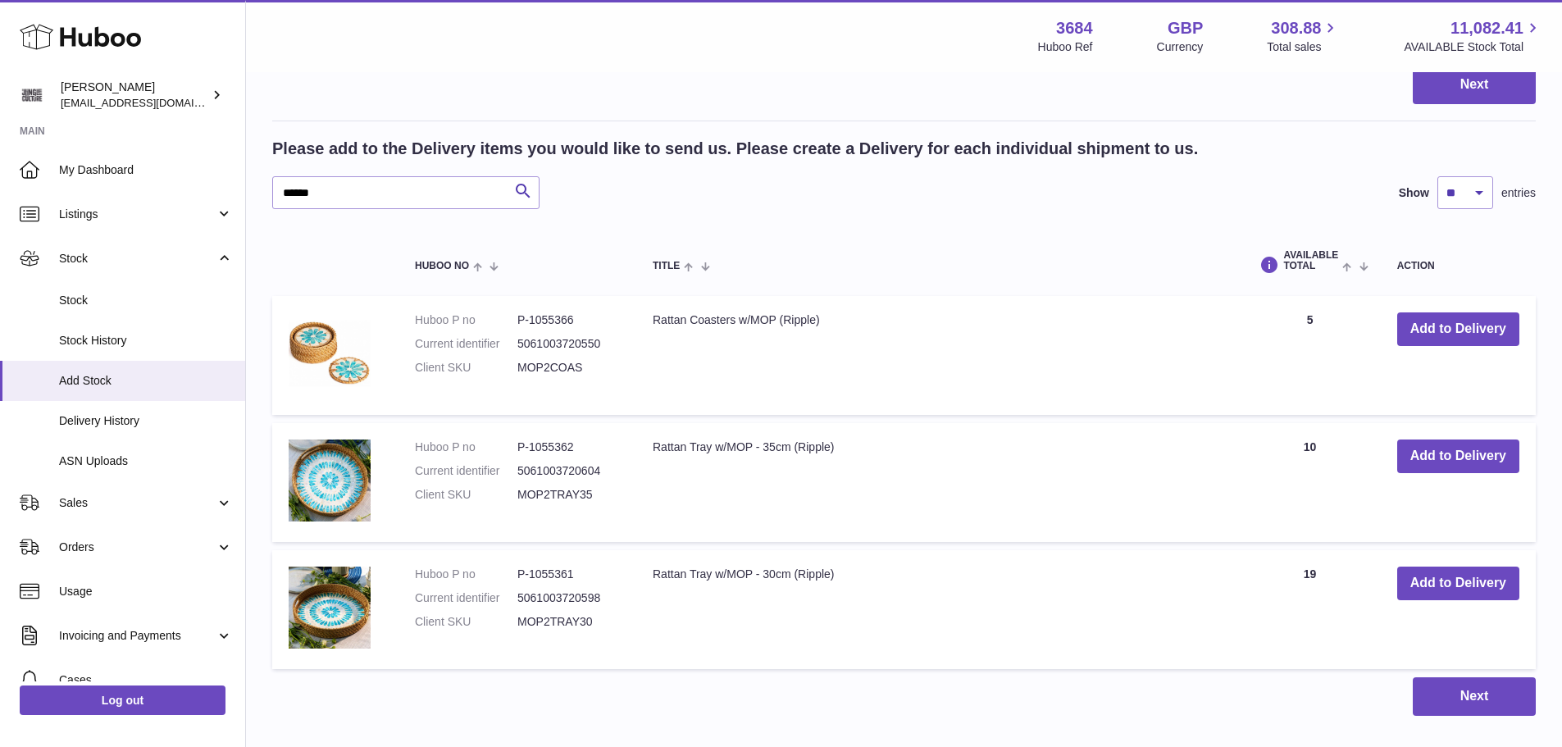
scroll to position [1991, 0]
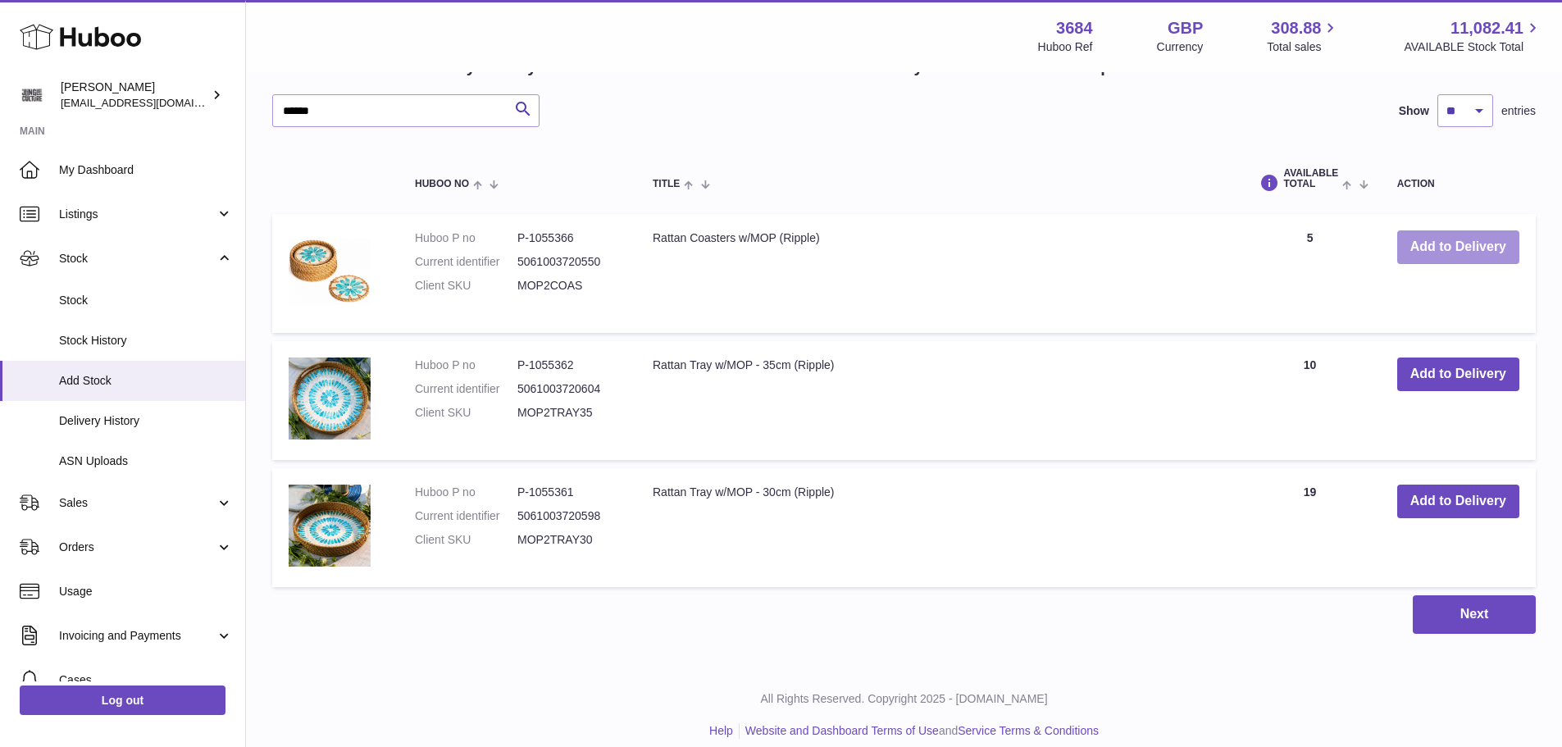
click at [1447, 253] on button "Add to Delivery" at bounding box center [1458, 247] width 122 height 34
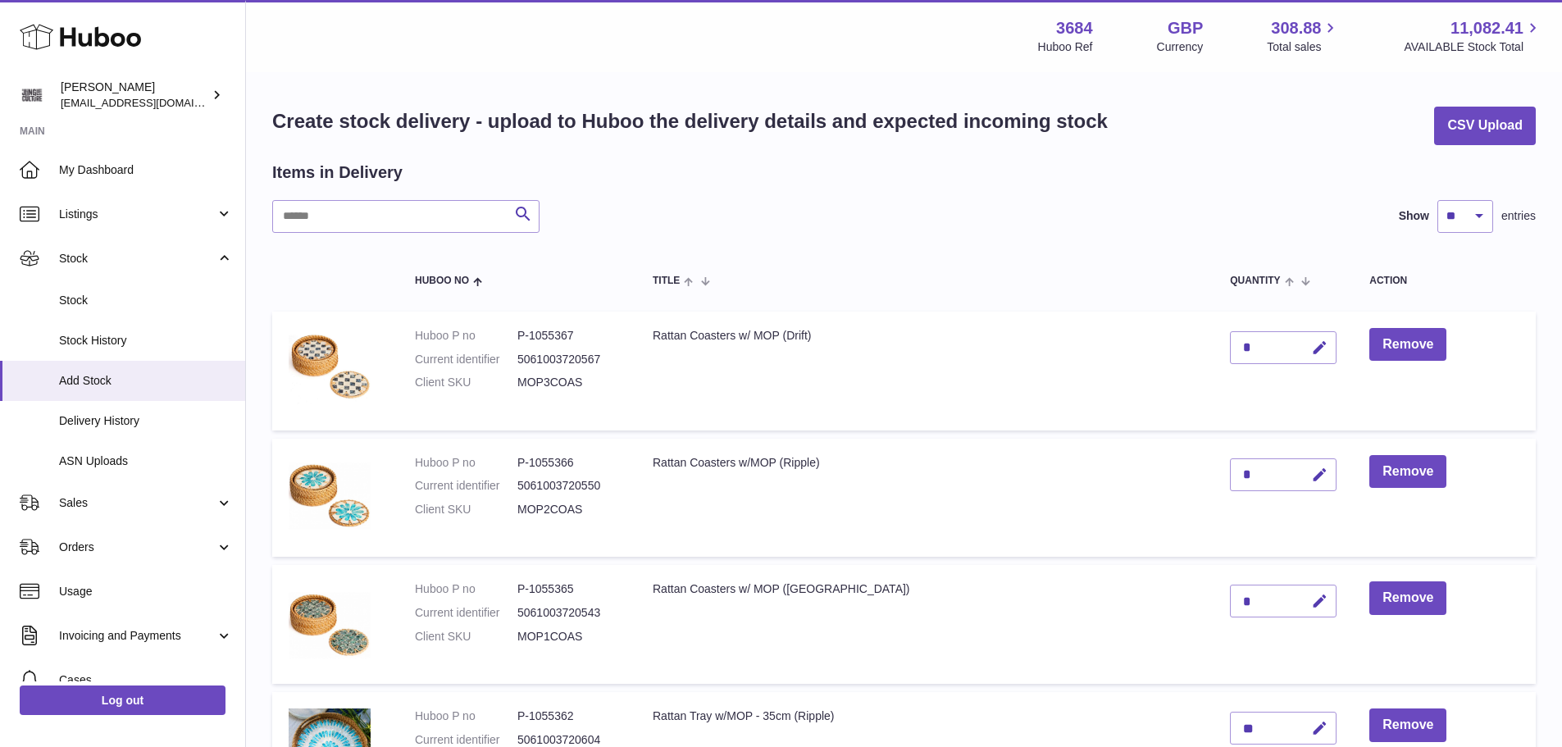
scroll to position [164, 0]
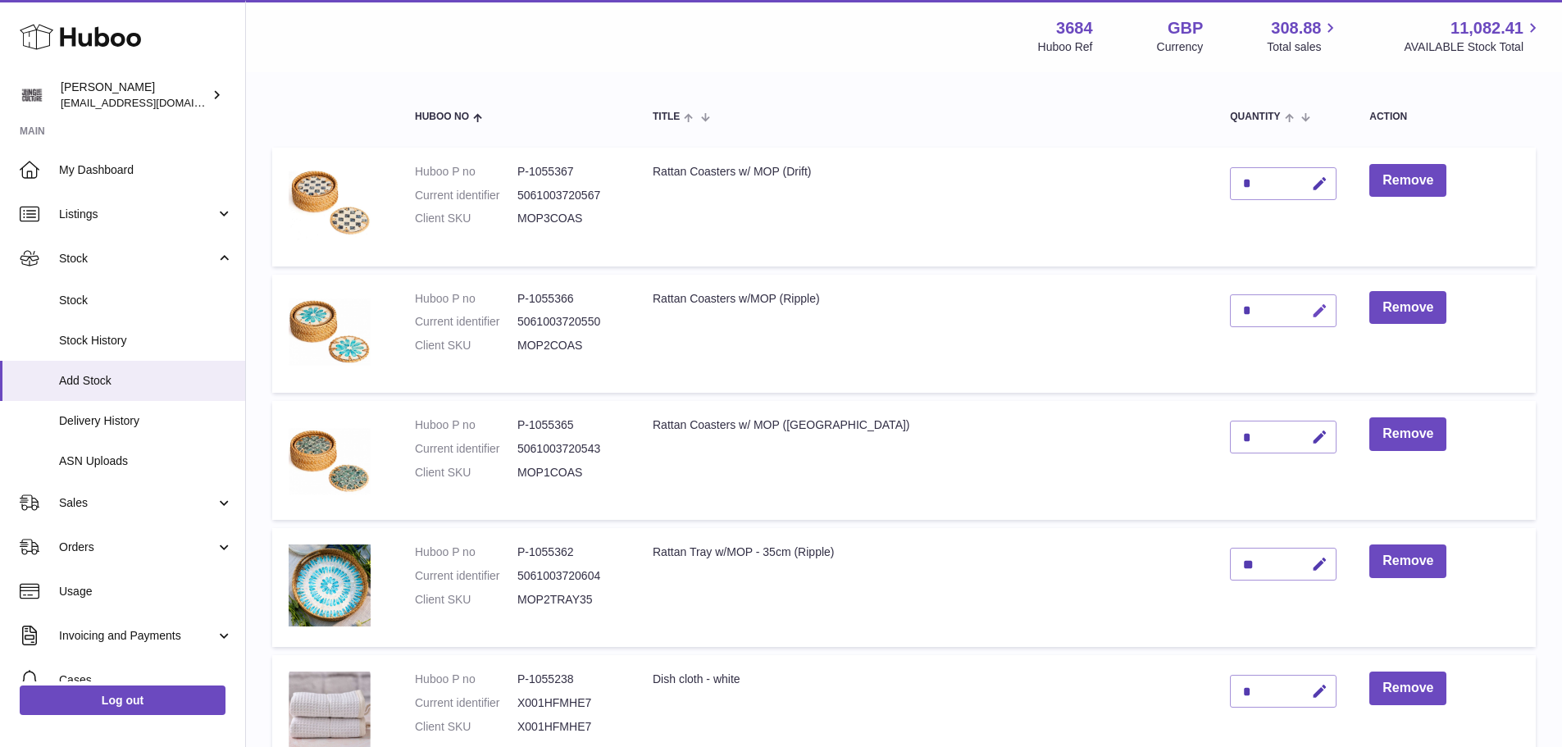
click at [1325, 308] on icon "button" at bounding box center [1319, 311] width 17 height 17
type input "*"
click at [1315, 312] on button "submit" at bounding box center [1317, 311] width 31 height 26
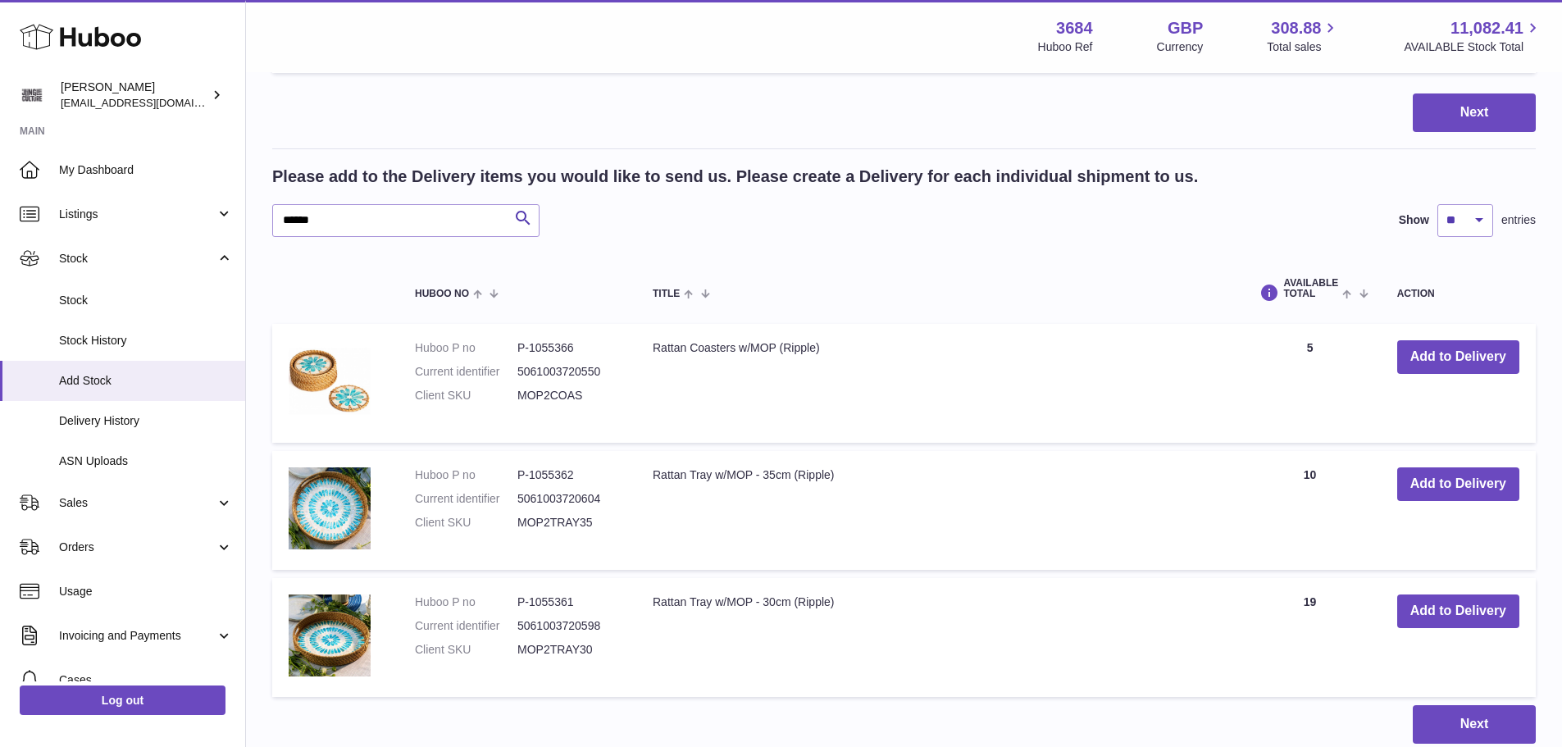
scroll to position [1888, 0]
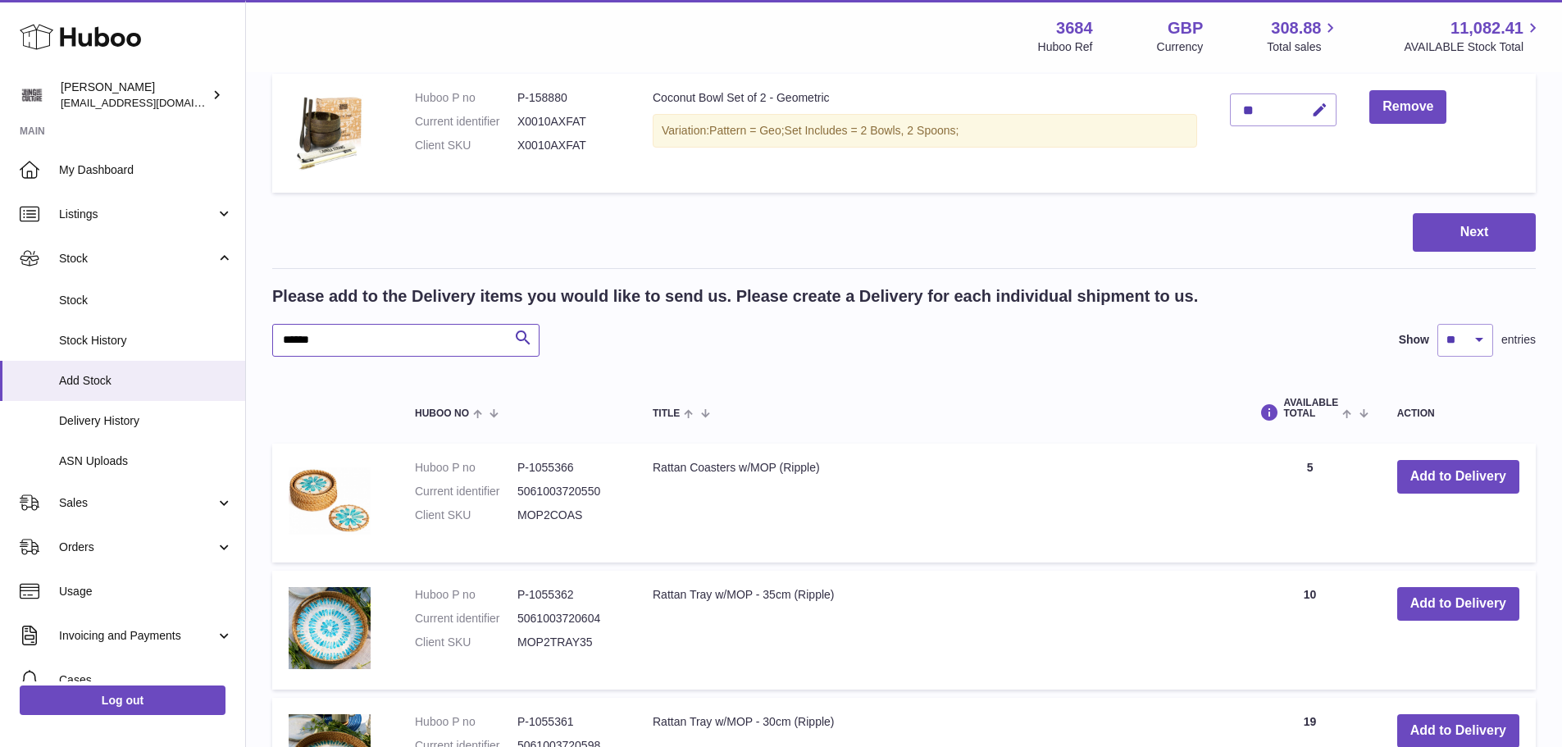
drag, startPoint x: 320, startPoint y: 333, endPoint x: 273, endPoint y: 329, distance: 46.9
click at [273, 329] on input "******" at bounding box center [405, 340] width 267 height 33
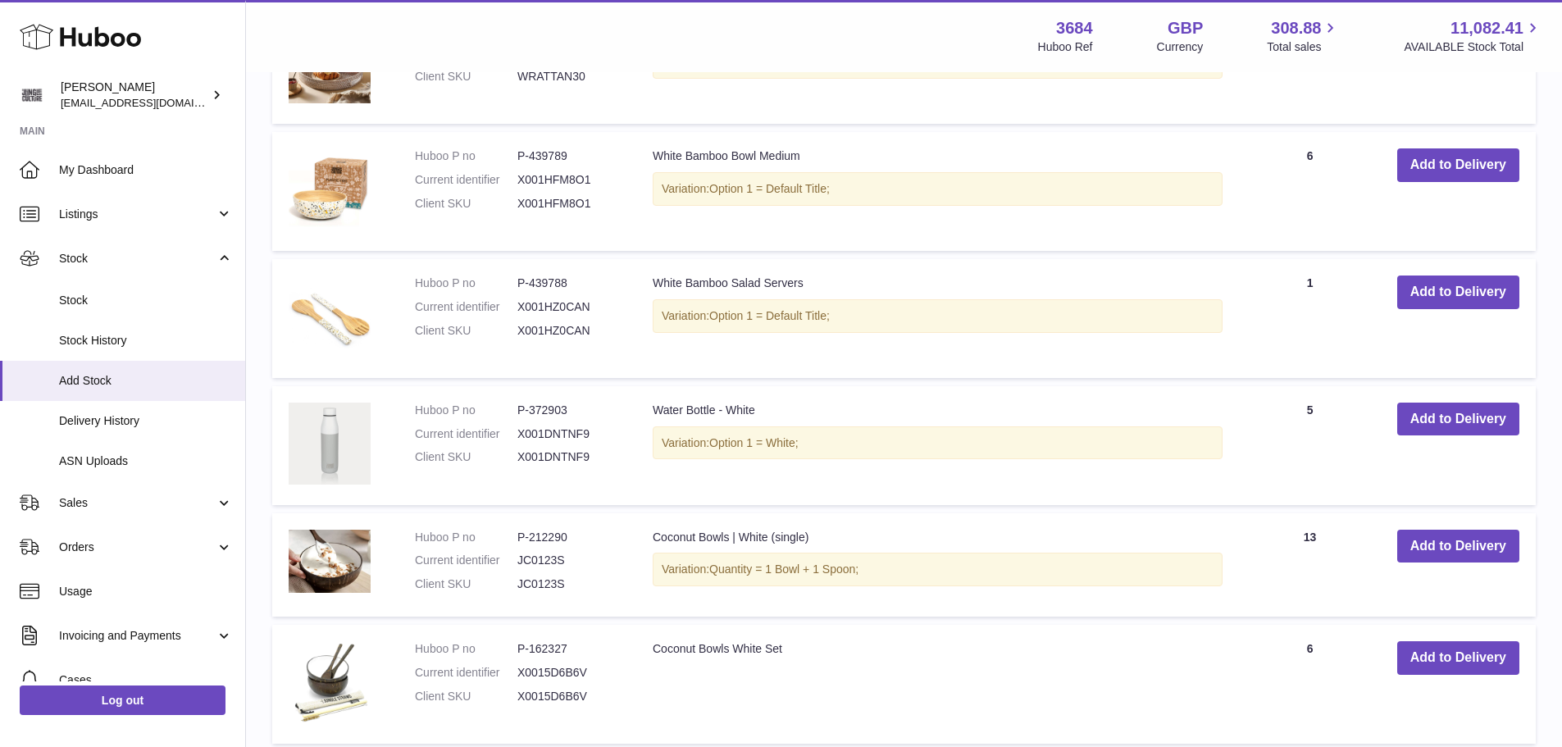
scroll to position [2872, 0]
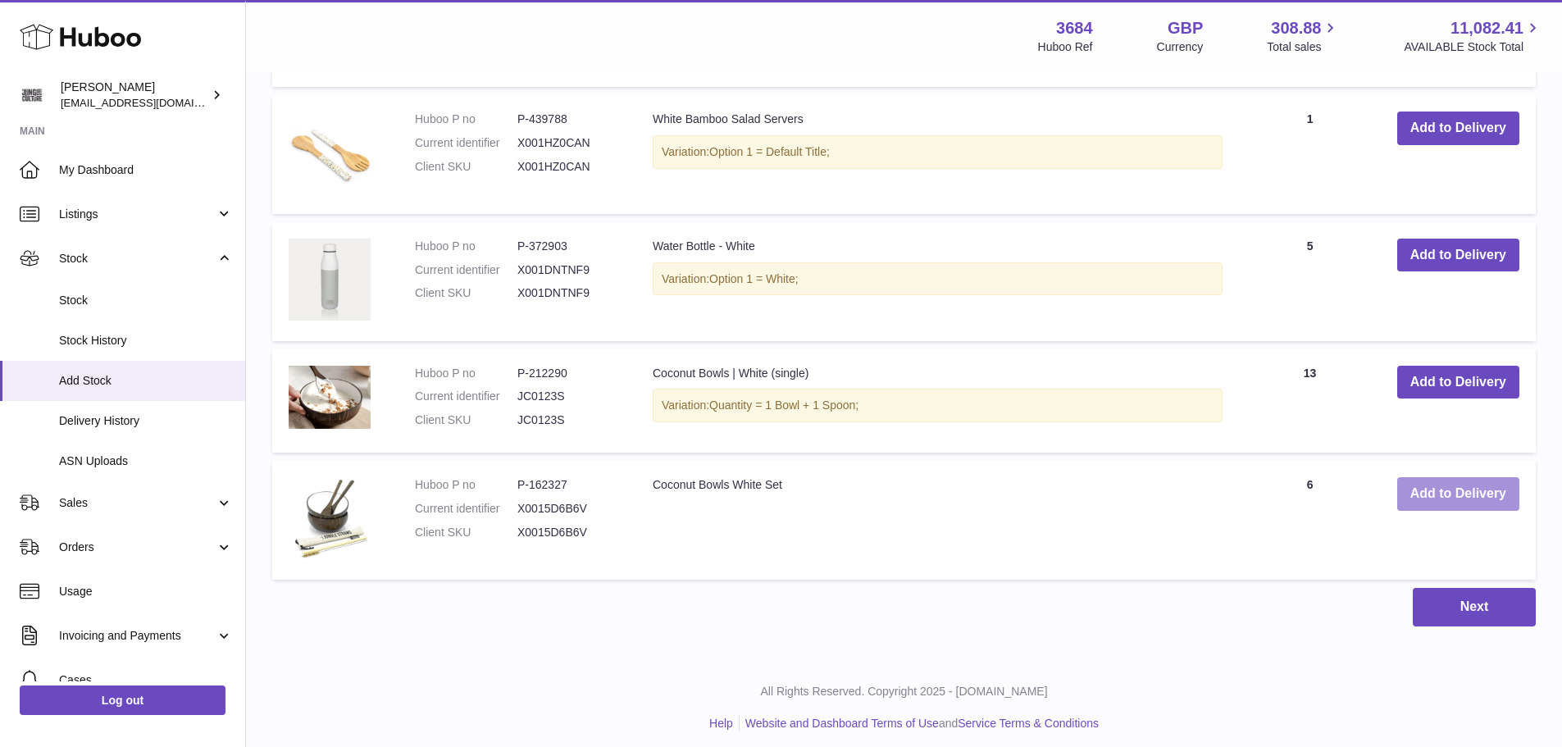
type input "*****"
click at [1482, 492] on button "Add to Delivery" at bounding box center [1458, 494] width 122 height 34
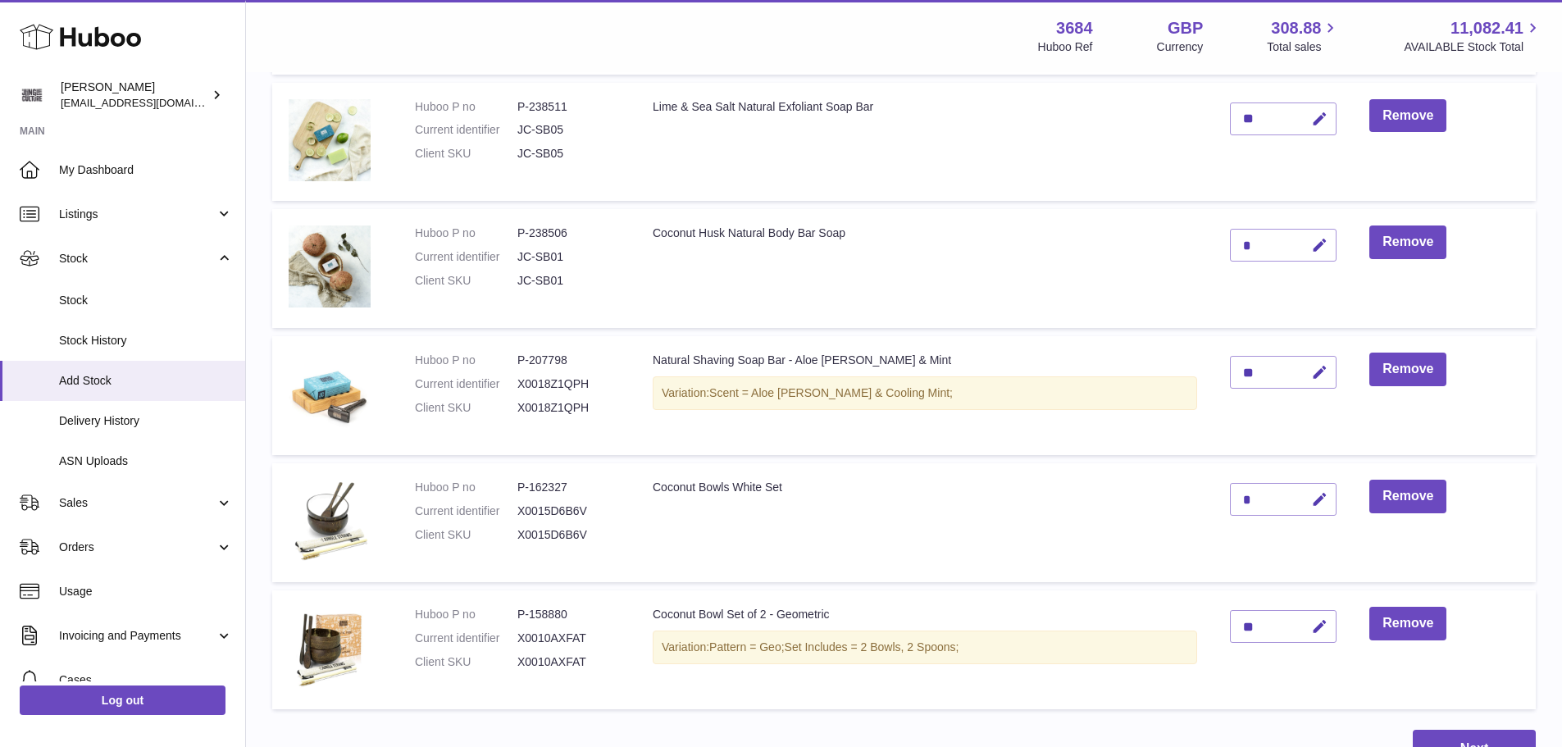
scroll to position [1523, 0]
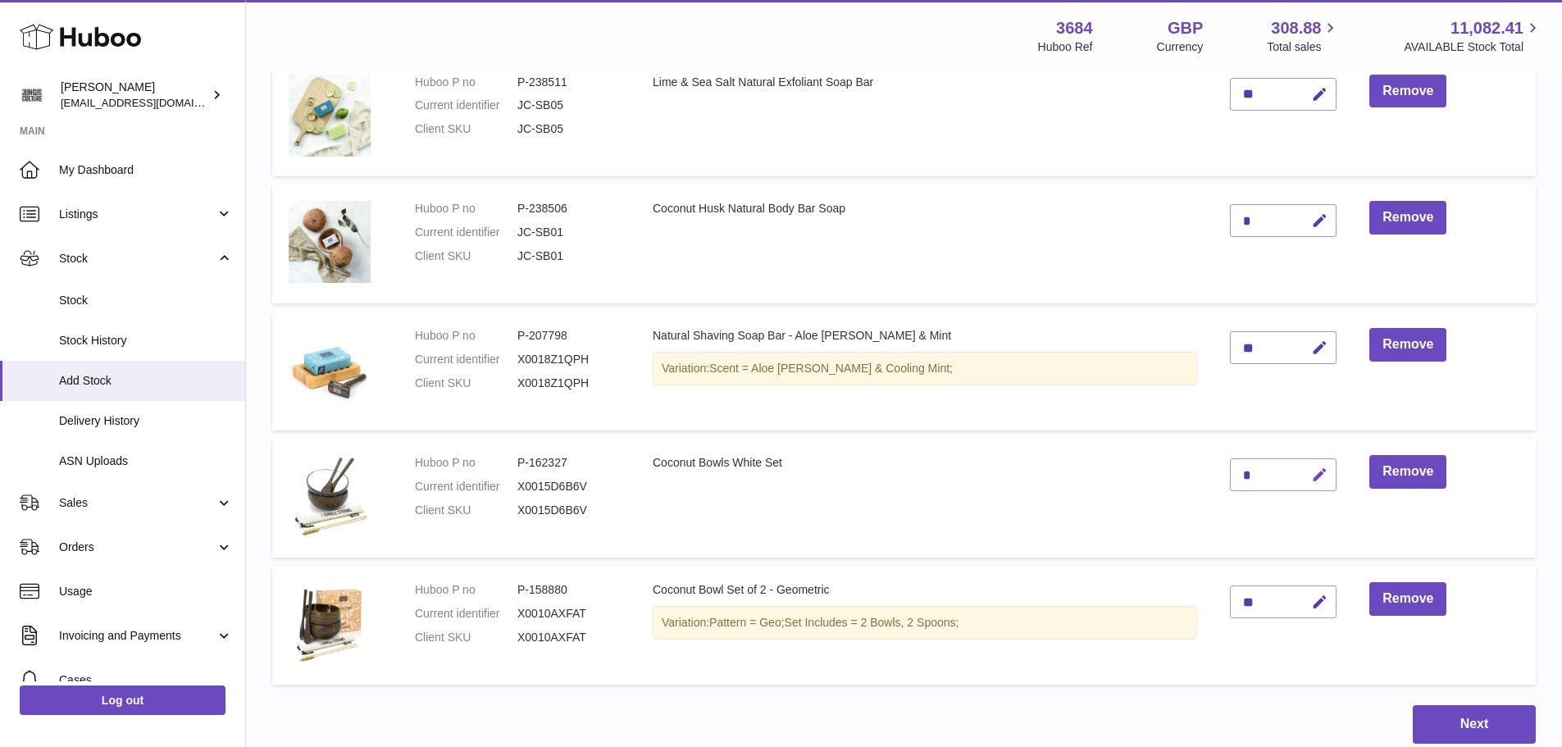
click at [1323, 472] on icon "button" at bounding box center [1319, 474] width 17 height 17
type input "*"
click at [1311, 472] on button "submit" at bounding box center [1317, 475] width 31 height 26
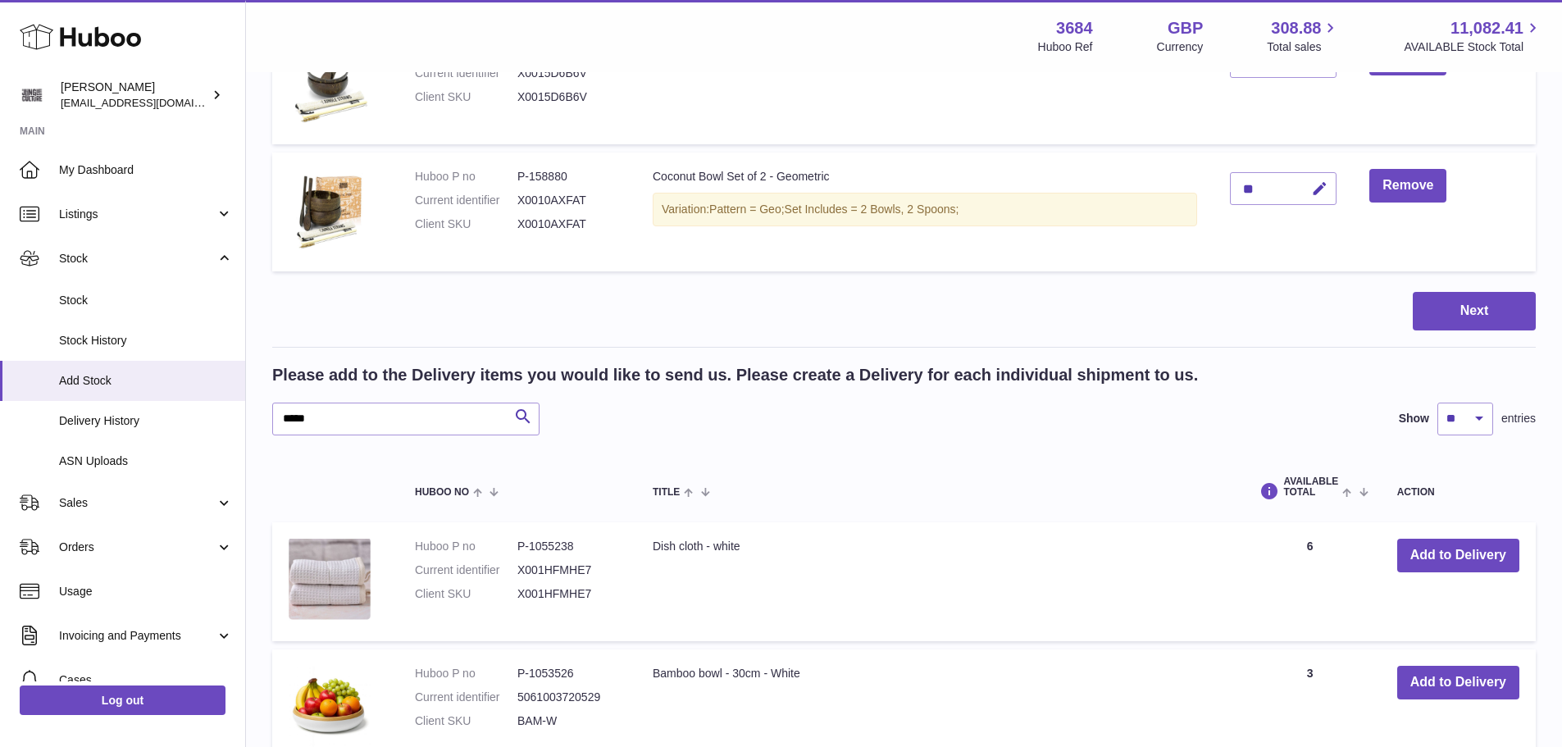
scroll to position [2015, 0]
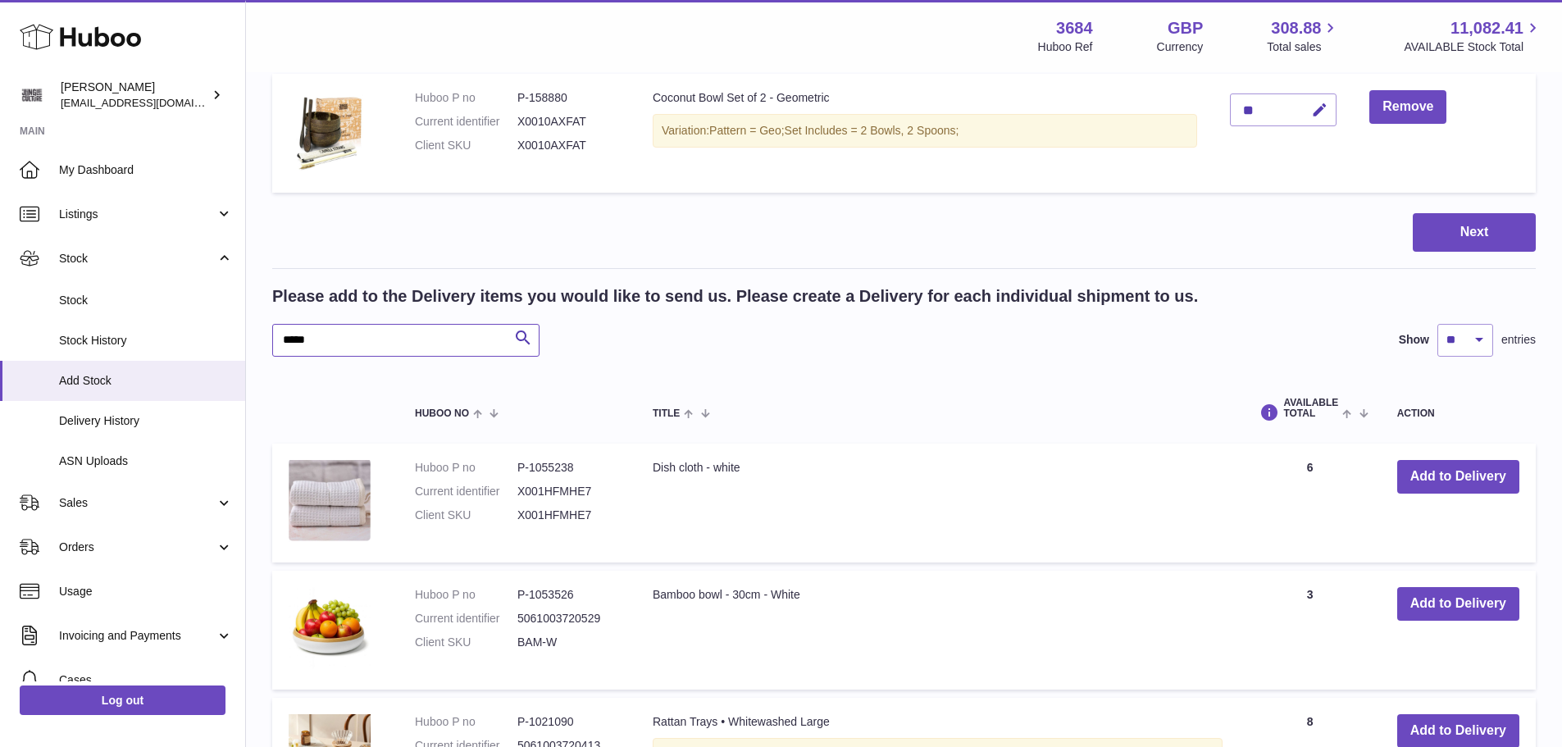
drag, startPoint x: 365, startPoint y: 326, endPoint x: 278, endPoint y: 335, distance: 87.4
click at [278, 335] on input "*****" at bounding box center [405, 340] width 267 height 33
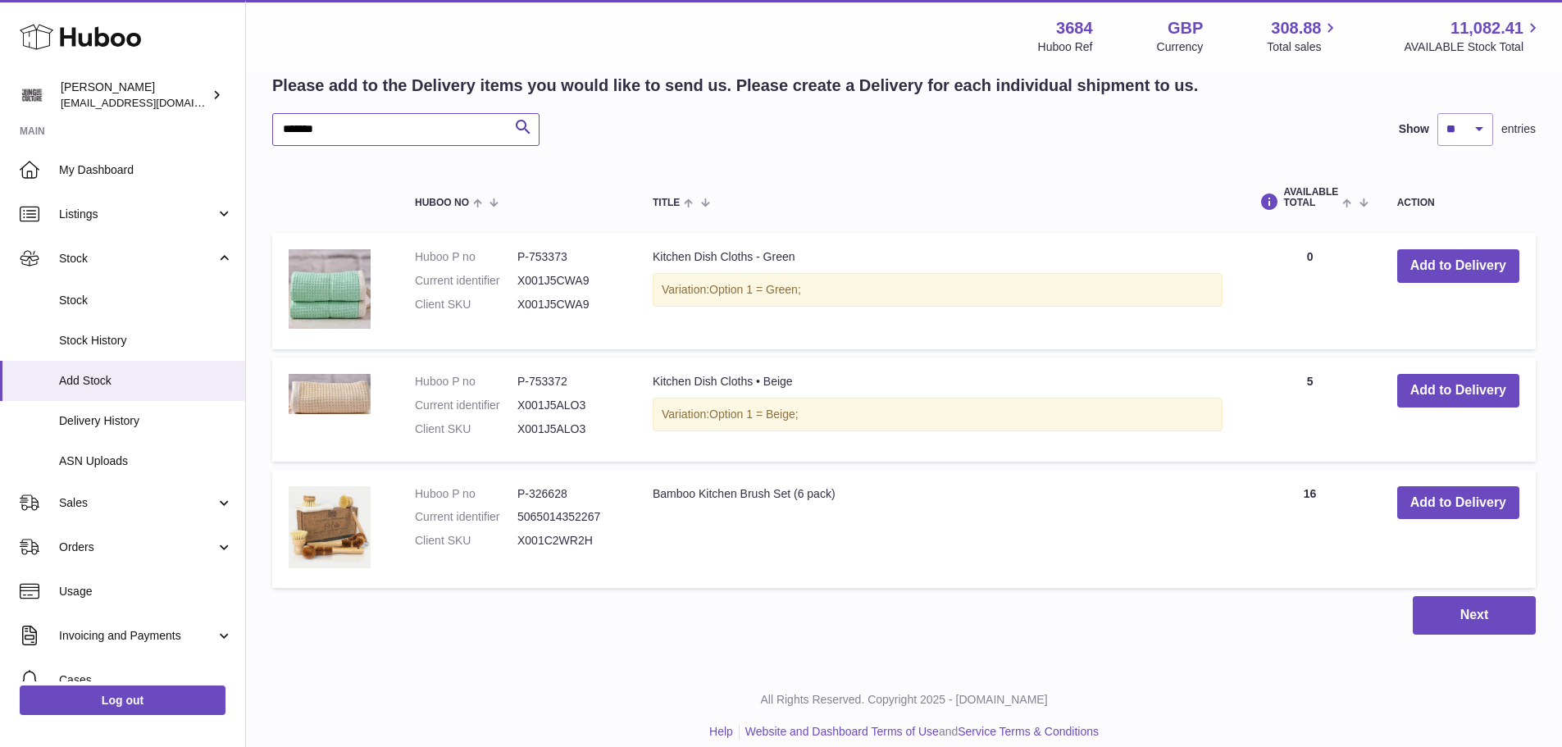
scroll to position [2243, 0]
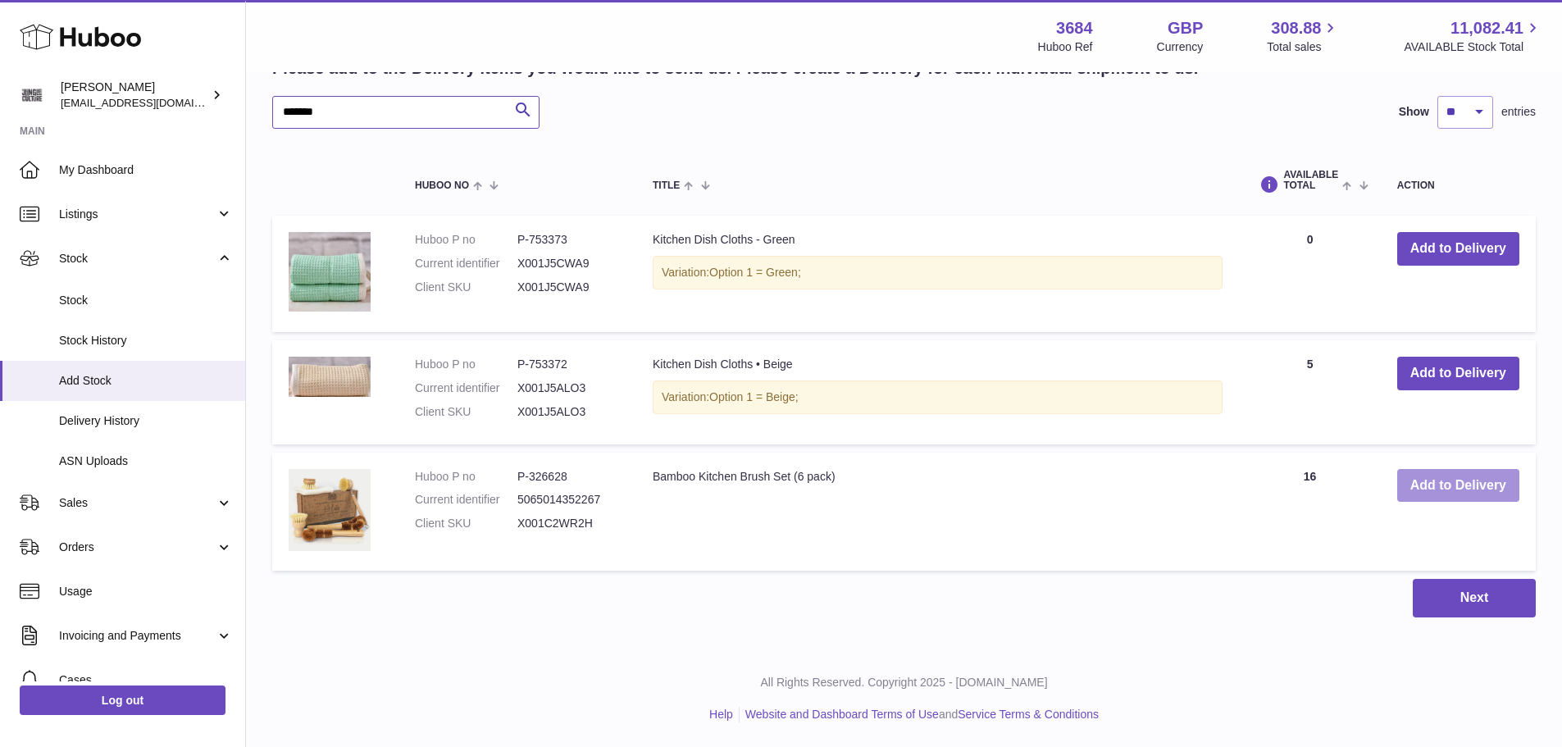
type input "*******"
click at [1465, 485] on button "Add to Delivery" at bounding box center [1458, 486] width 122 height 34
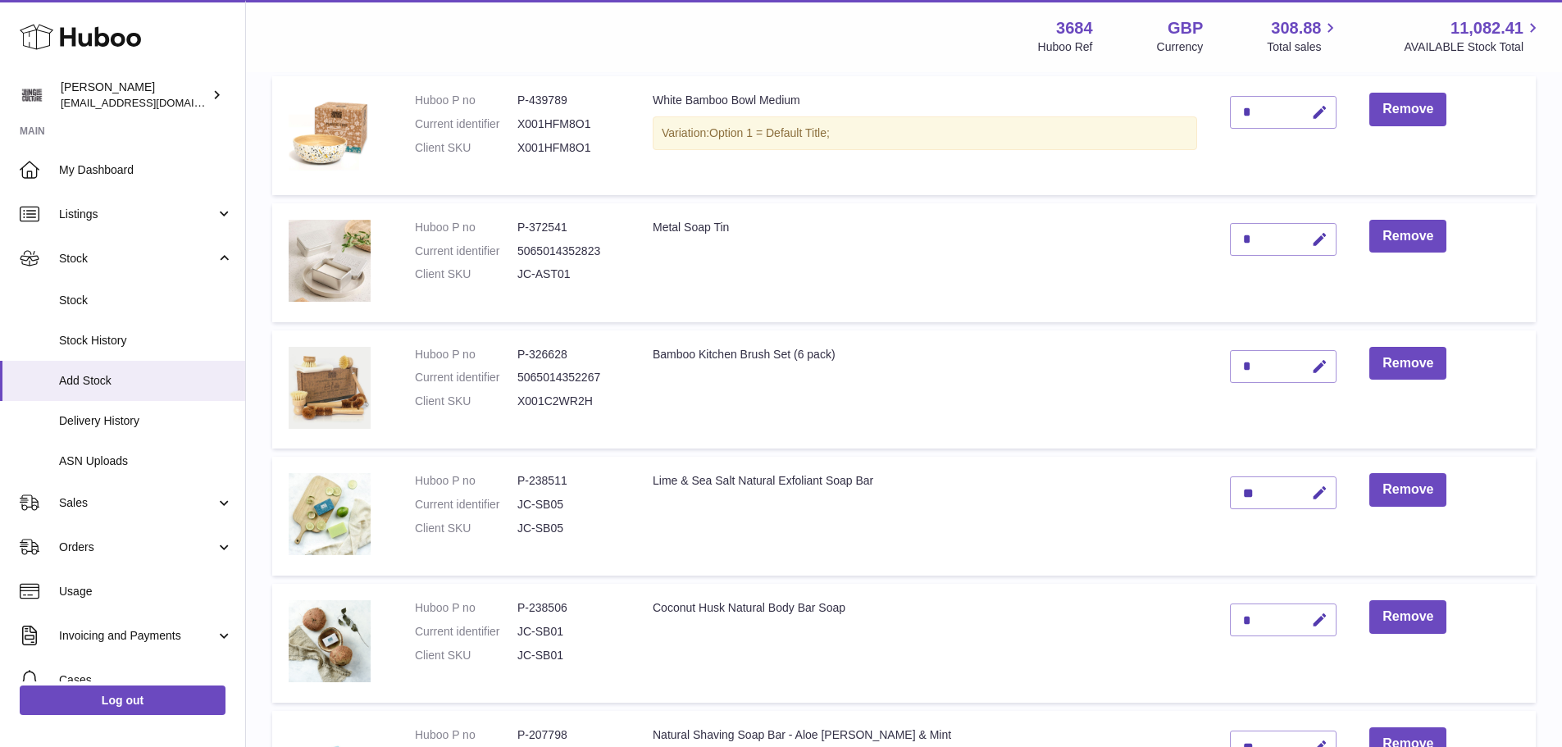
scroll to position [1140, 0]
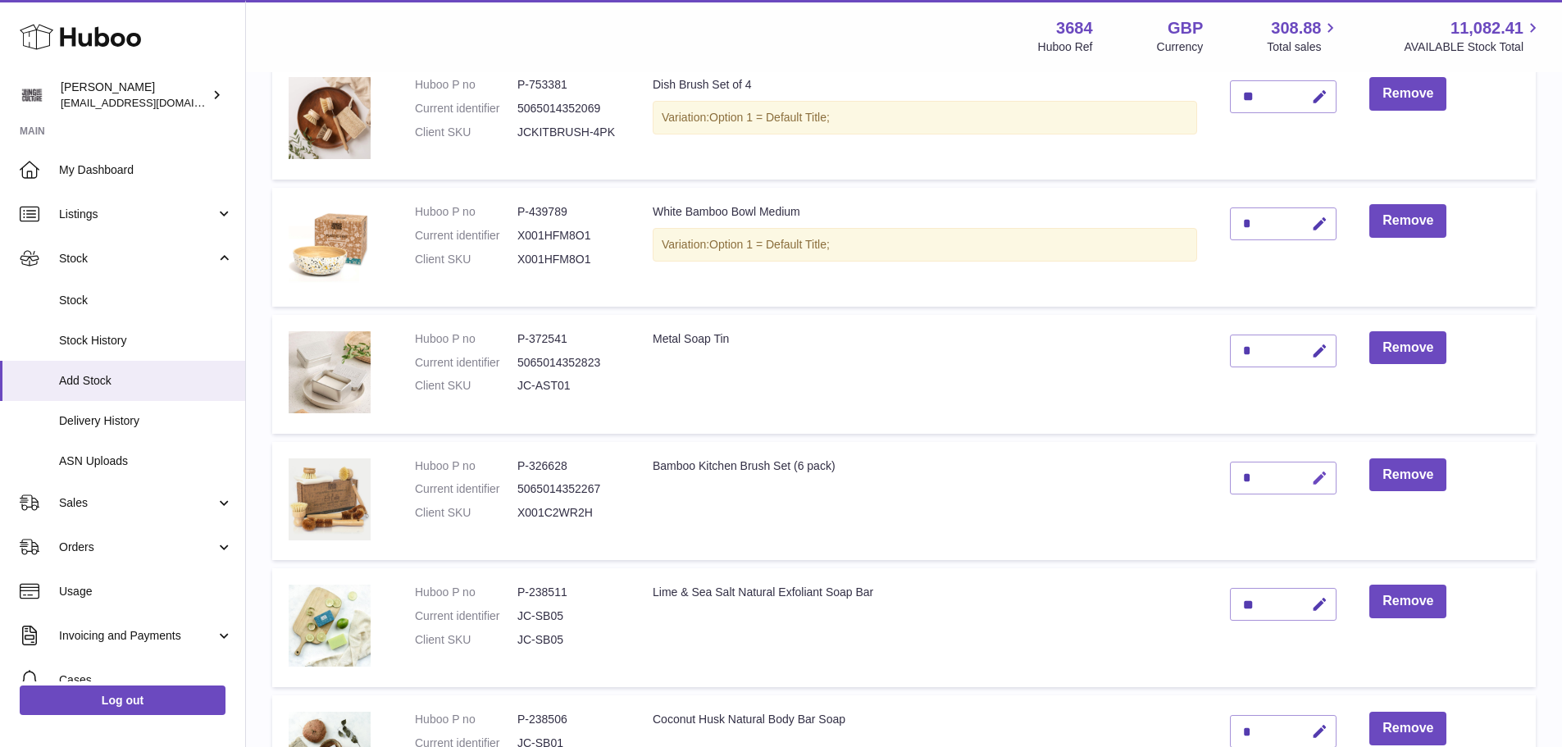
click at [1318, 485] on icon "button" at bounding box center [1319, 478] width 17 height 17
type input "*"
click at [1309, 485] on button "submit" at bounding box center [1317, 478] width 31 height 26
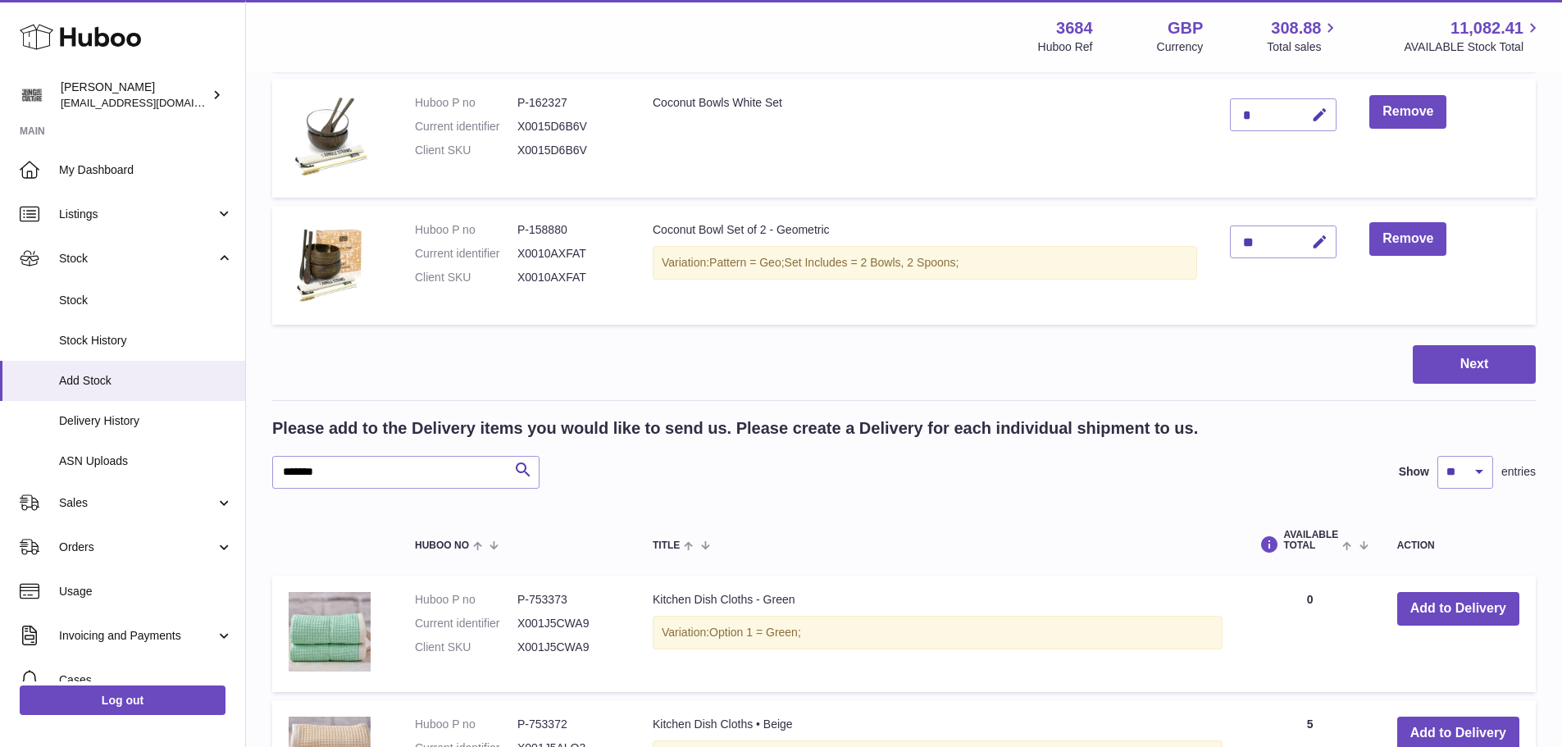
scroll to position [2041, 0]
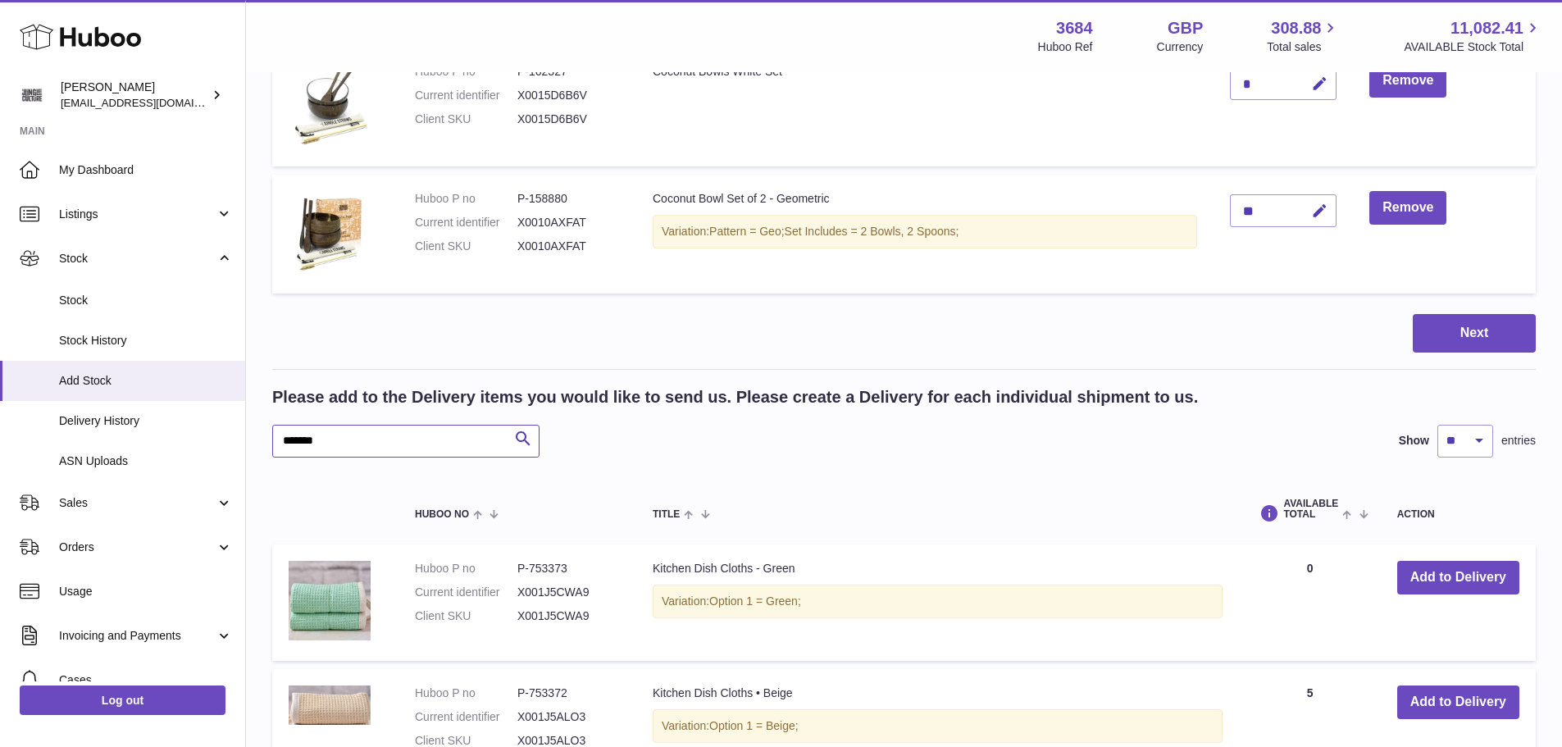
drag, startPoint x: 333, startPoint y: 439, endPoint x: 286, endPoint y: 430, distance: 47.6
click at [286, 430] on input "*******" at bounding box center [405, 441] width 267 height 33
type input "*"
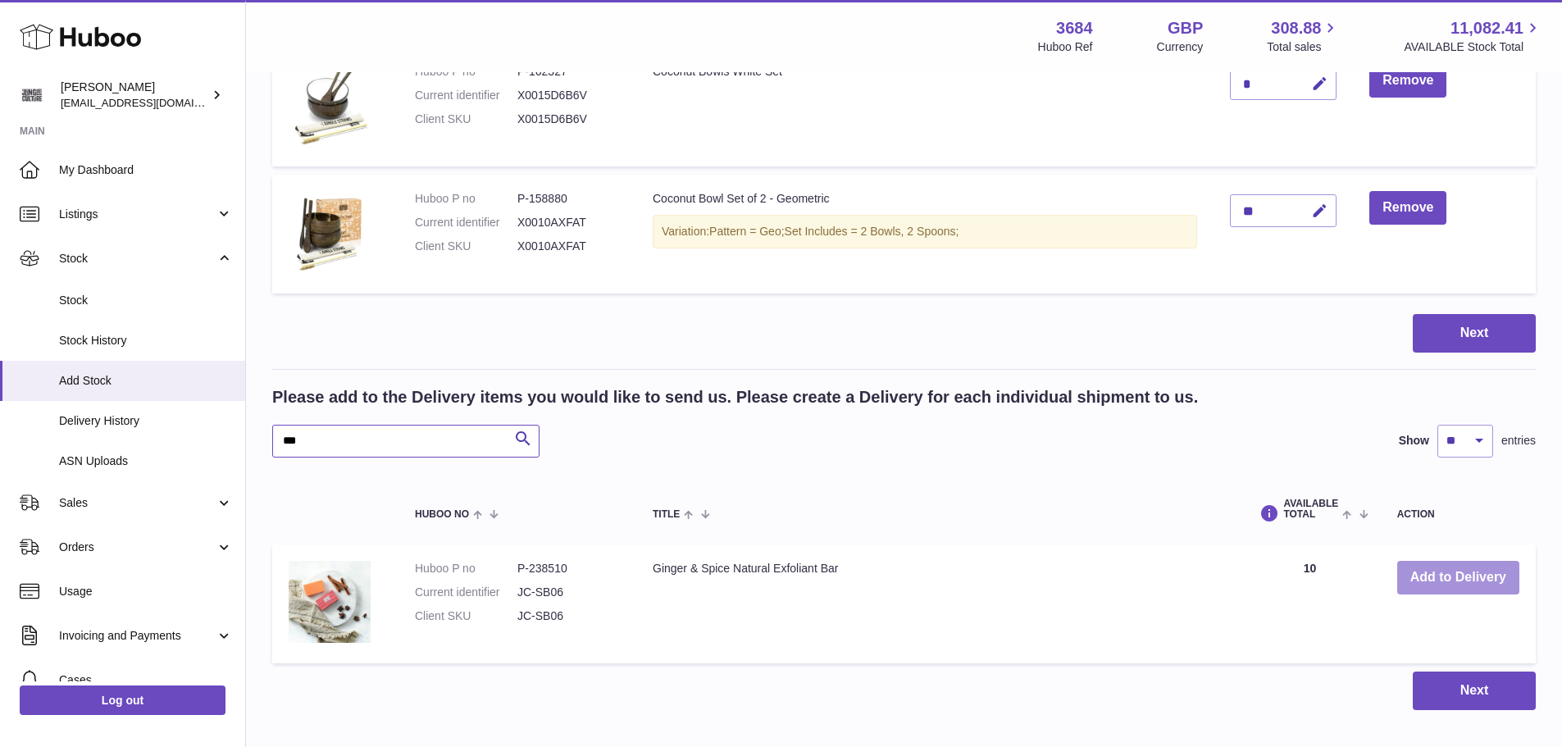
type input "***"
click at [1419, 579] on button "Add to Delivery" at bounding box center [1458, 578] width 122 height 34
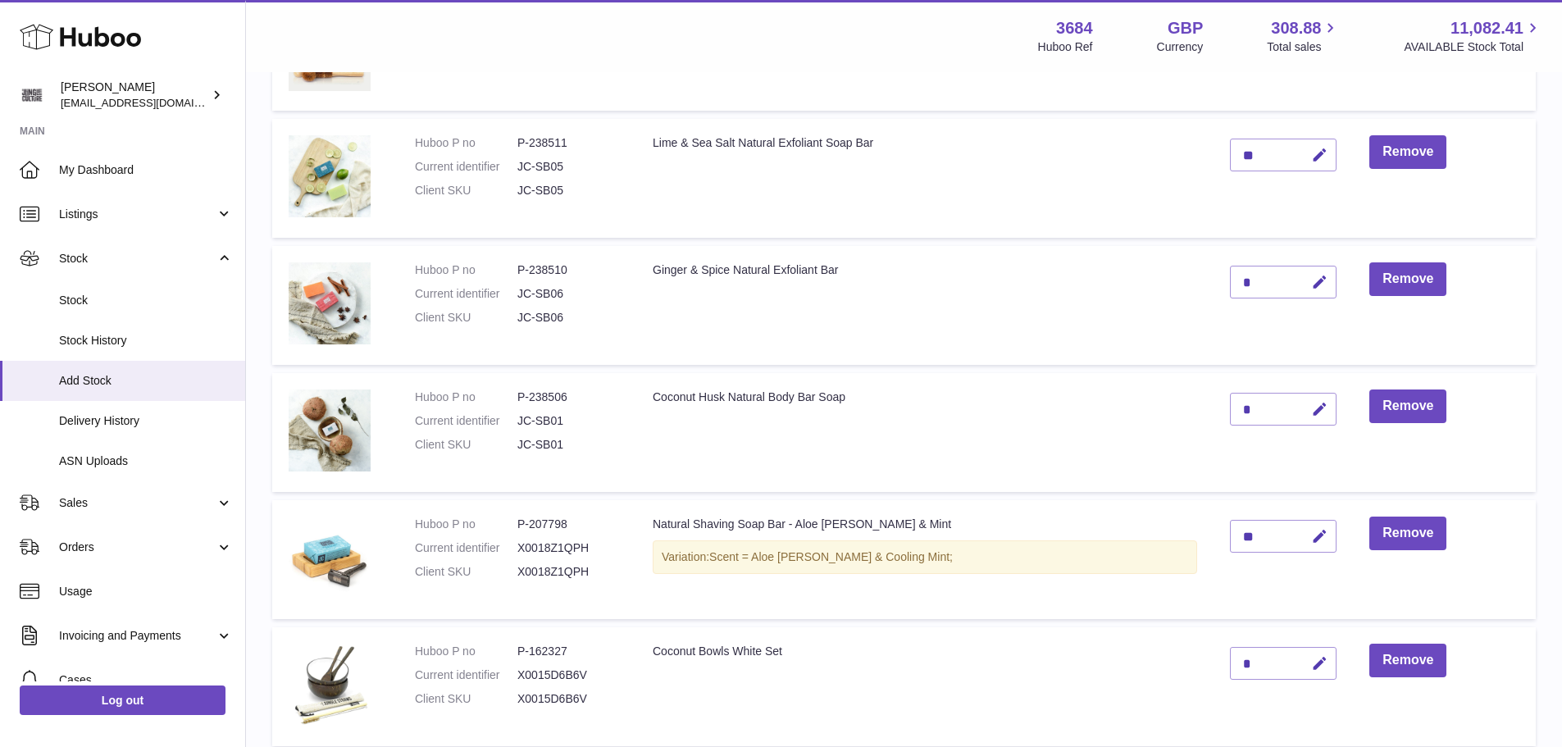
scroll to position [1468, 0]
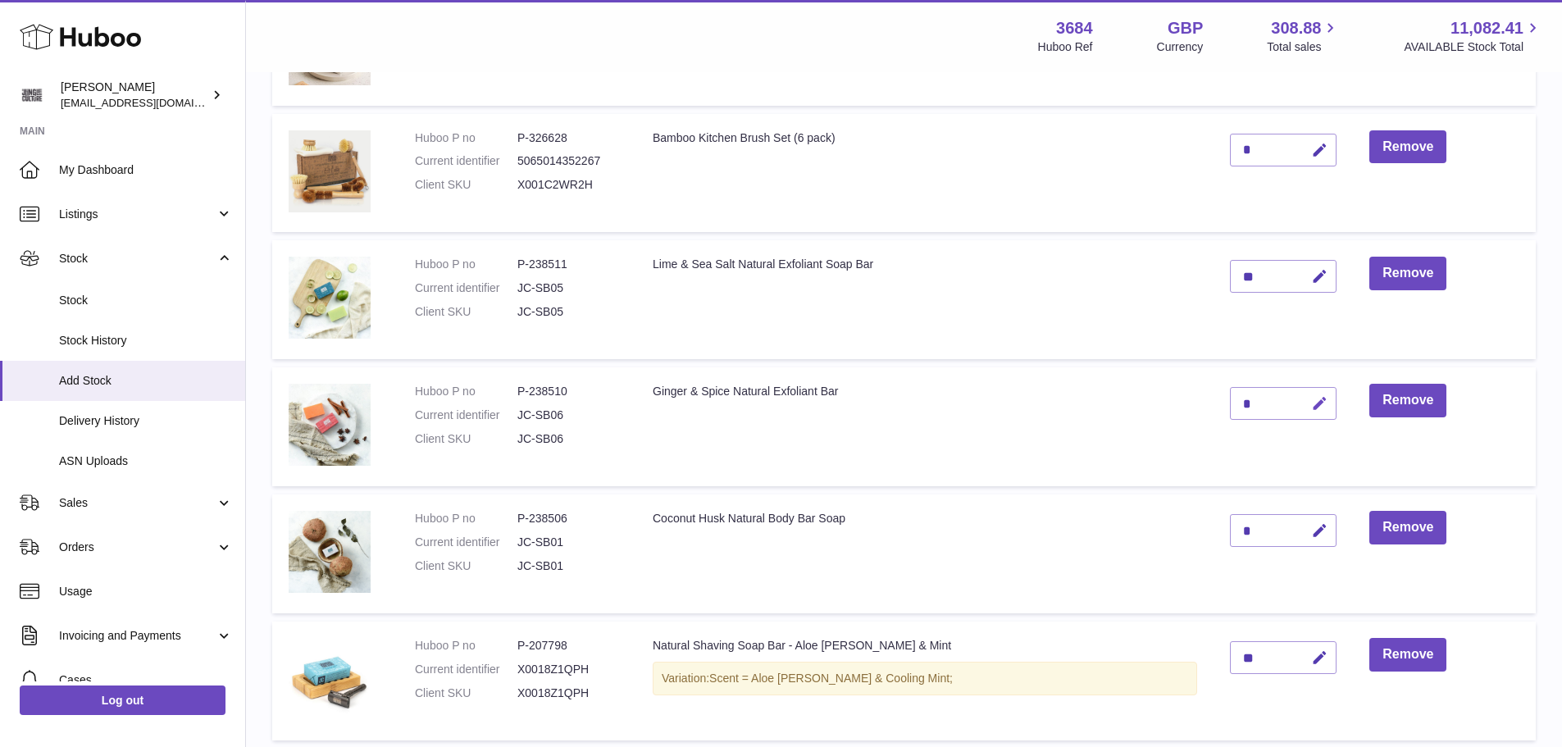
click at [1328, 403] on icon "button" at bounding box center [1319, 403] width 17 height 17
type input "*"
click at [1320, 406] on icon "submit" at bounding box center [1320, 403] width 15 height 15
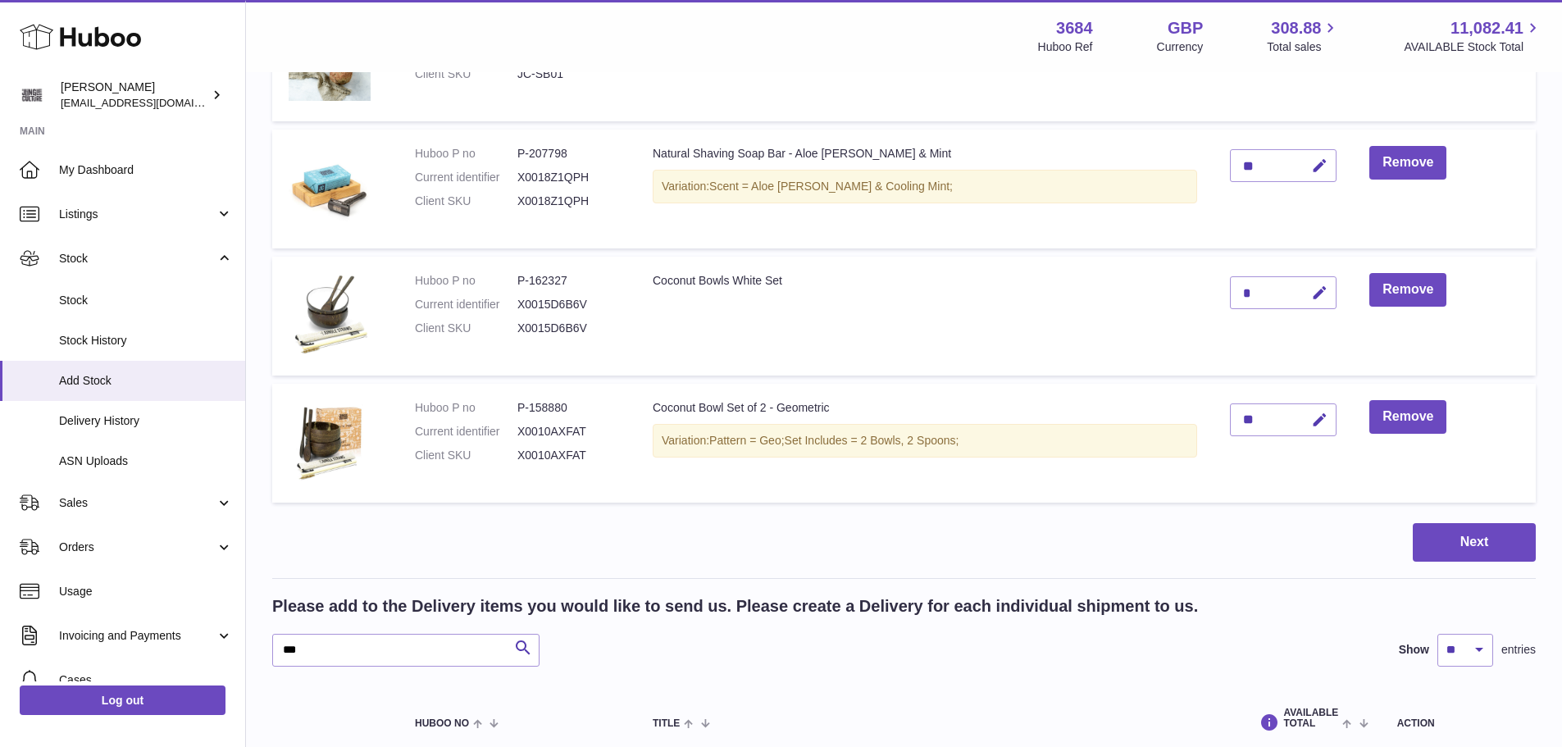
scroll to position [2260, 0]
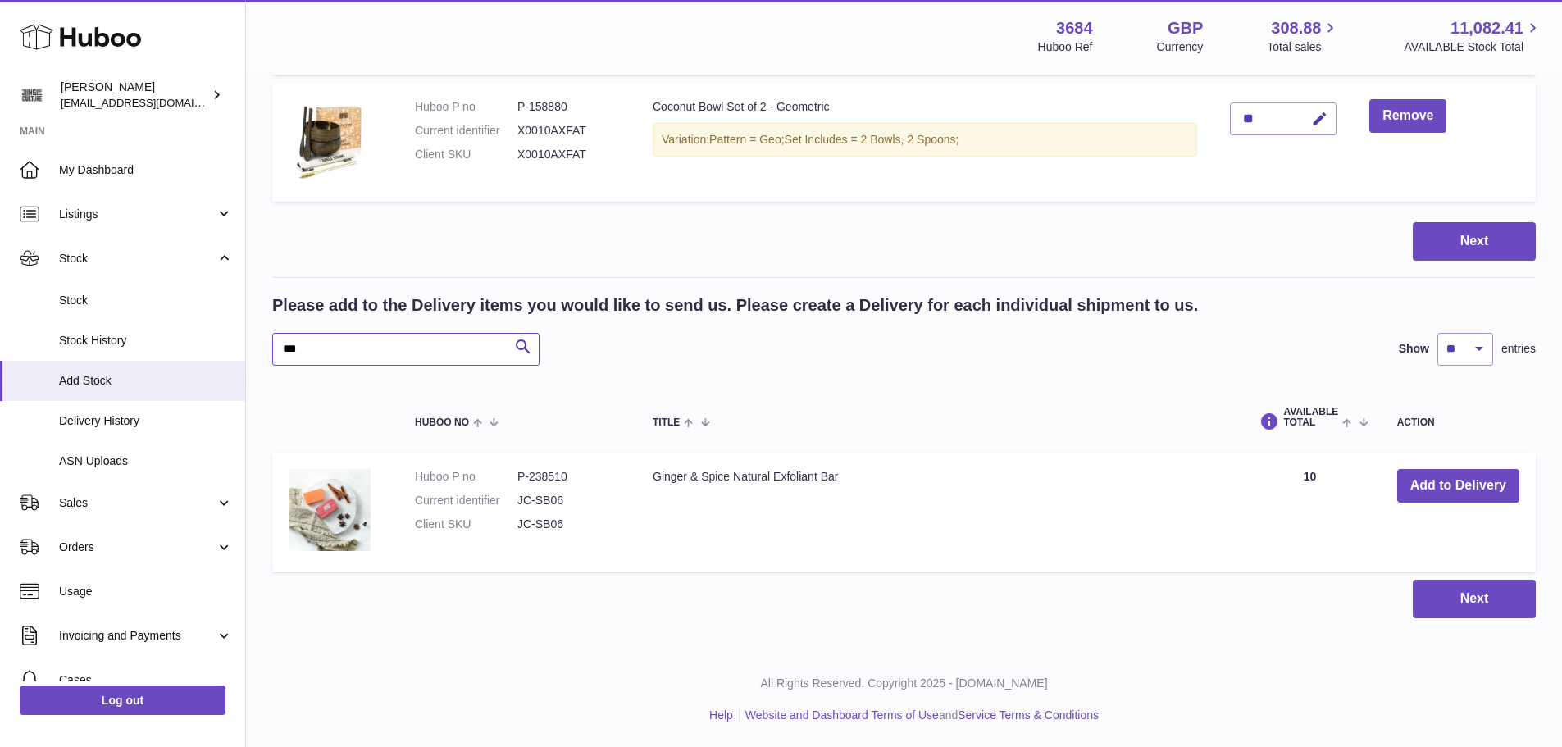
drag, startPoint x: 360, startPoint y: 348, endPoint x: 271, endPoint y: 343, distance: 89.5
click at [277, 343] on input "***" at bounding box center [405, 349] width 267 height 33
type input "****"
click at [1425, 485] on button "Add to Delivery" at bounding box center [1458, 486] width 122 height 34
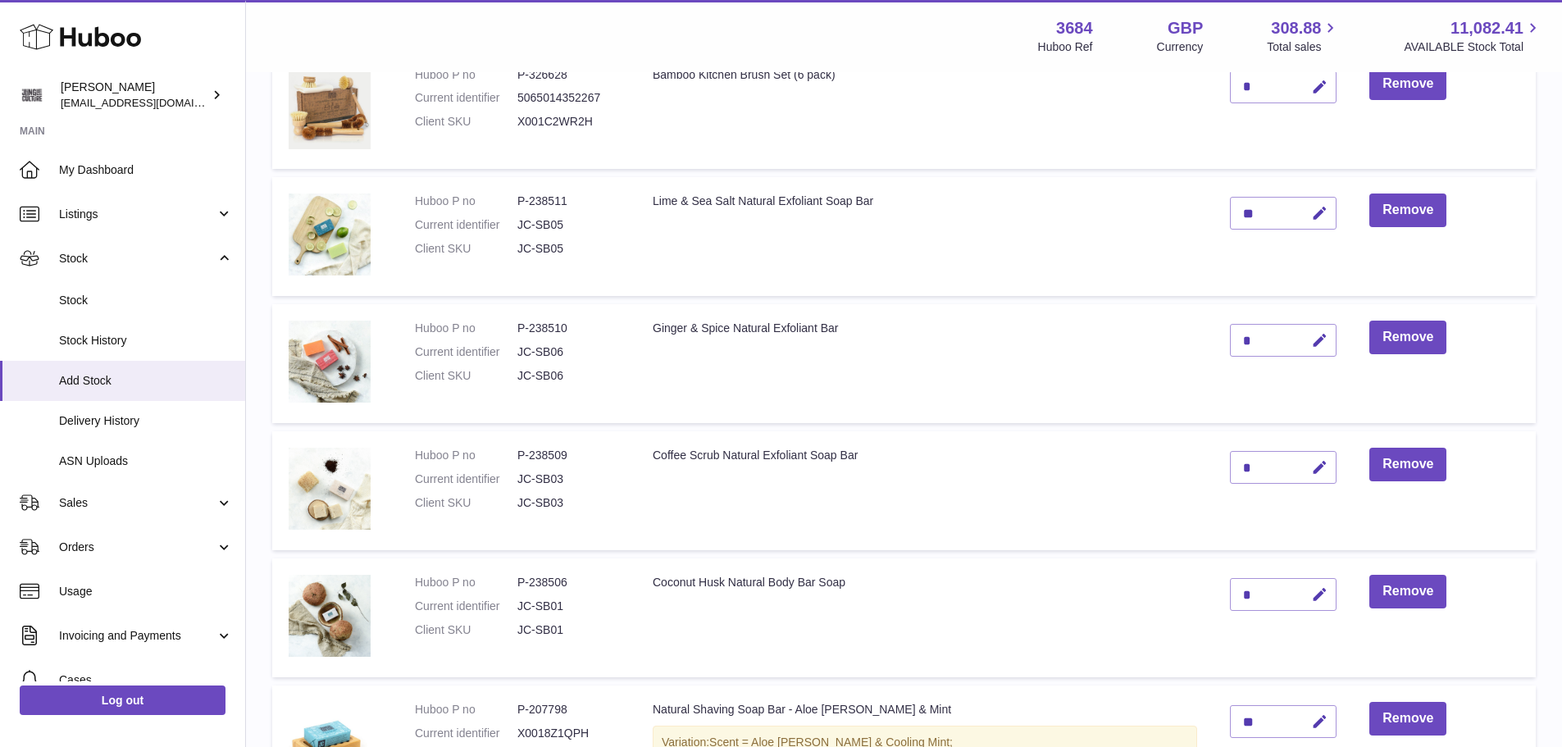
scroll to position [1522, 0]
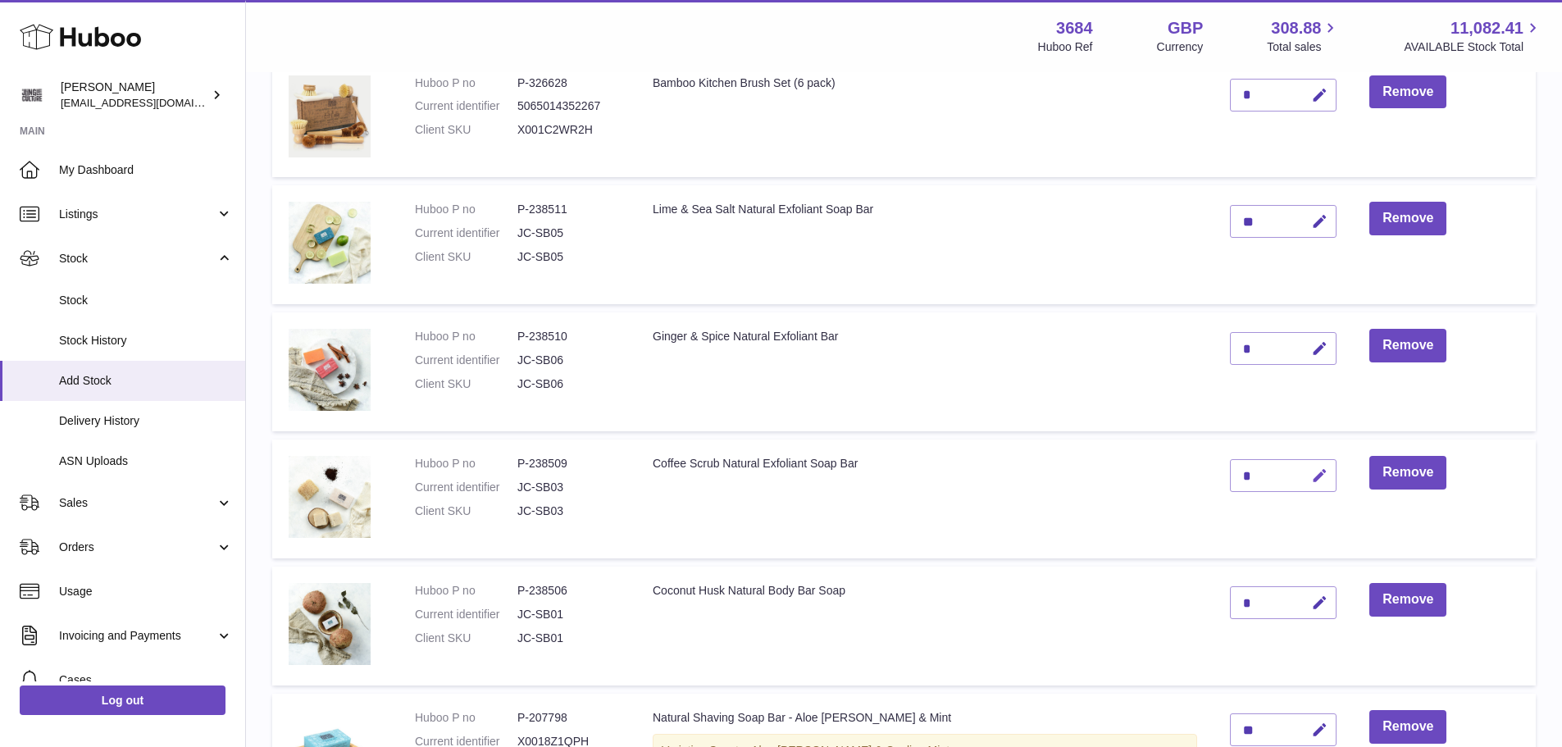
click at [1316, 479] on icon "button" at bounding box center [1319, 475] width 17 height 17
type input "*"
click at [1320, 473] on icon "submit" at bounding box center [1320, 475] width 15 height 15
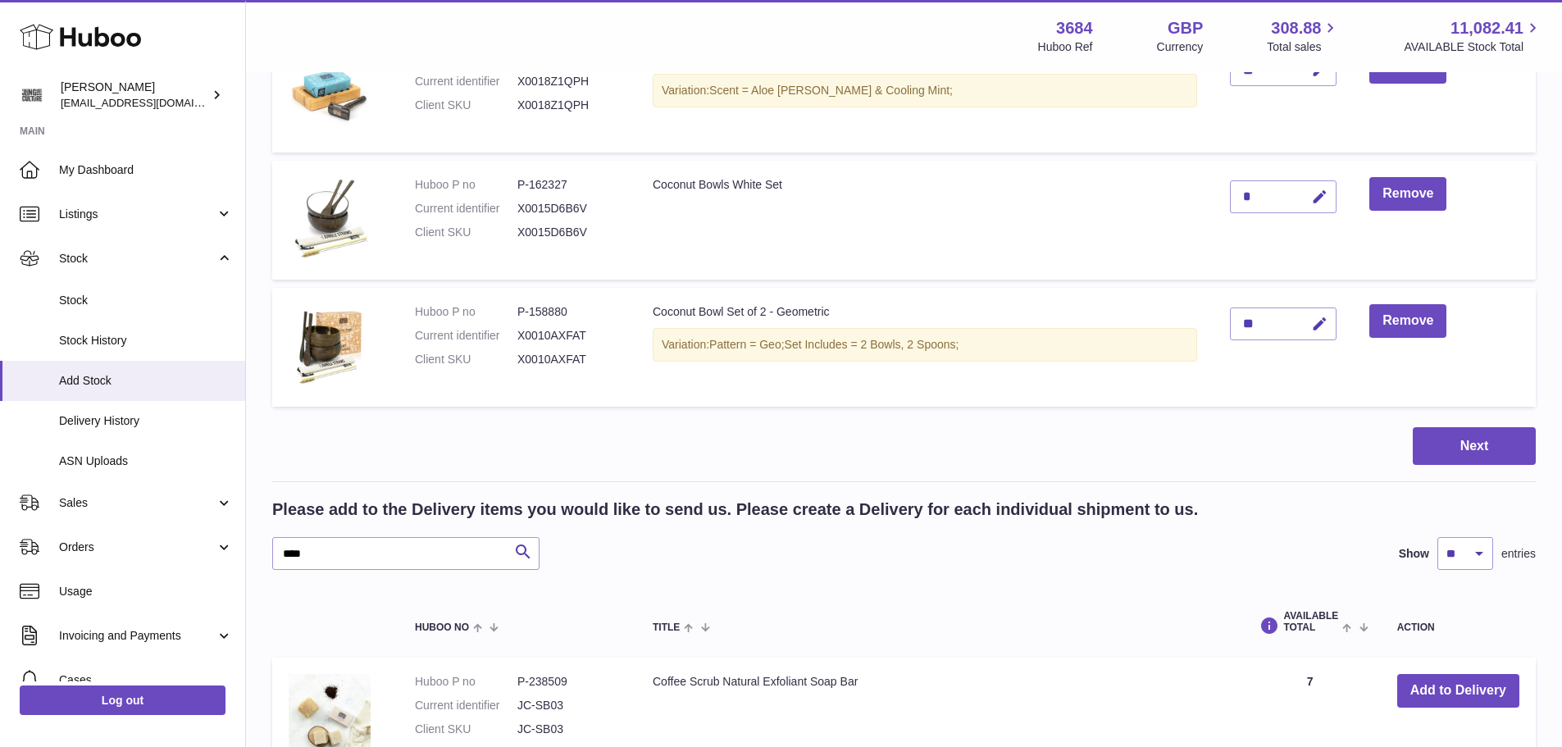
scroll to position [2387, 0]
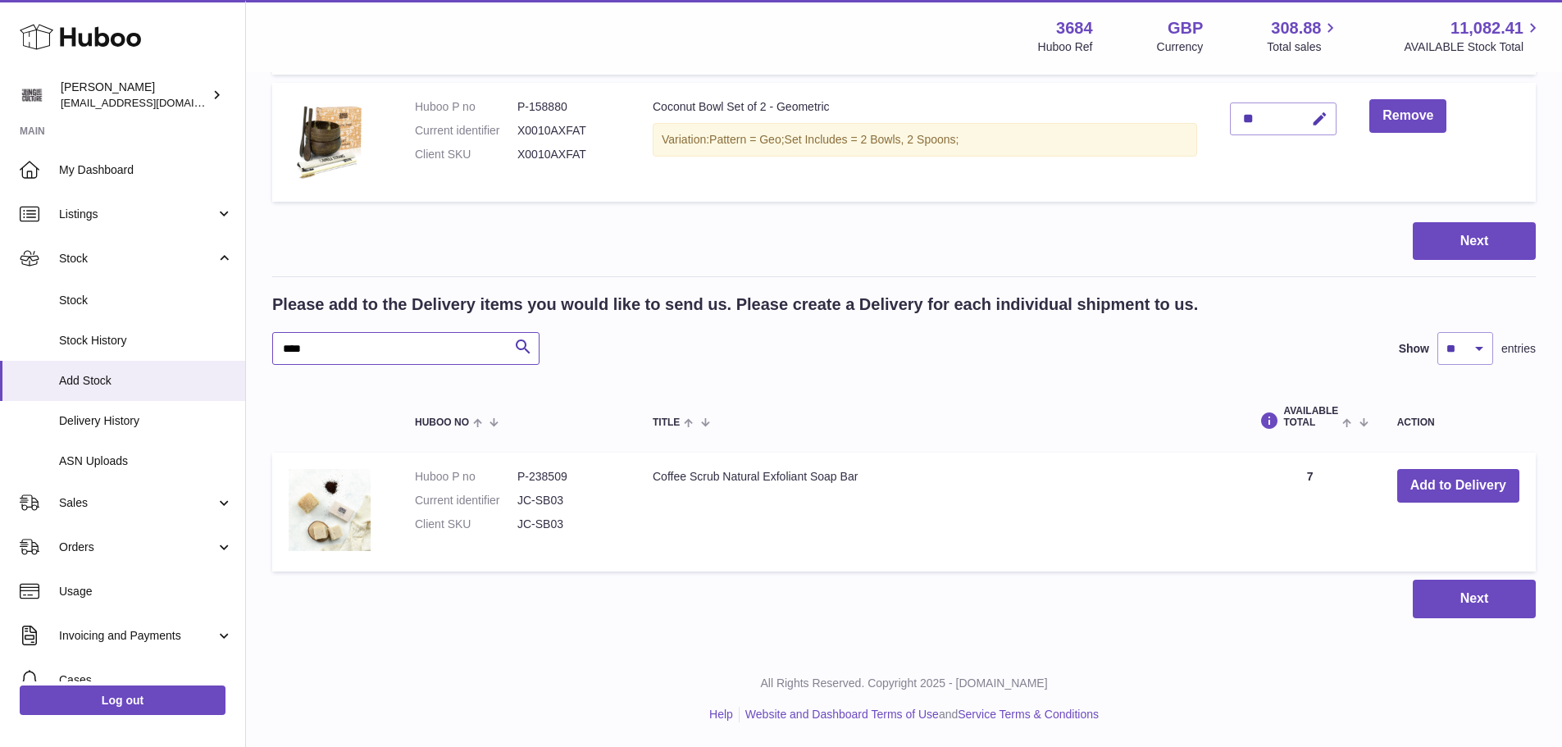
drag, startPoint x: 347, startPoint y: 339, endPoint x: 260, endPoint y: 344, distance: 87.0
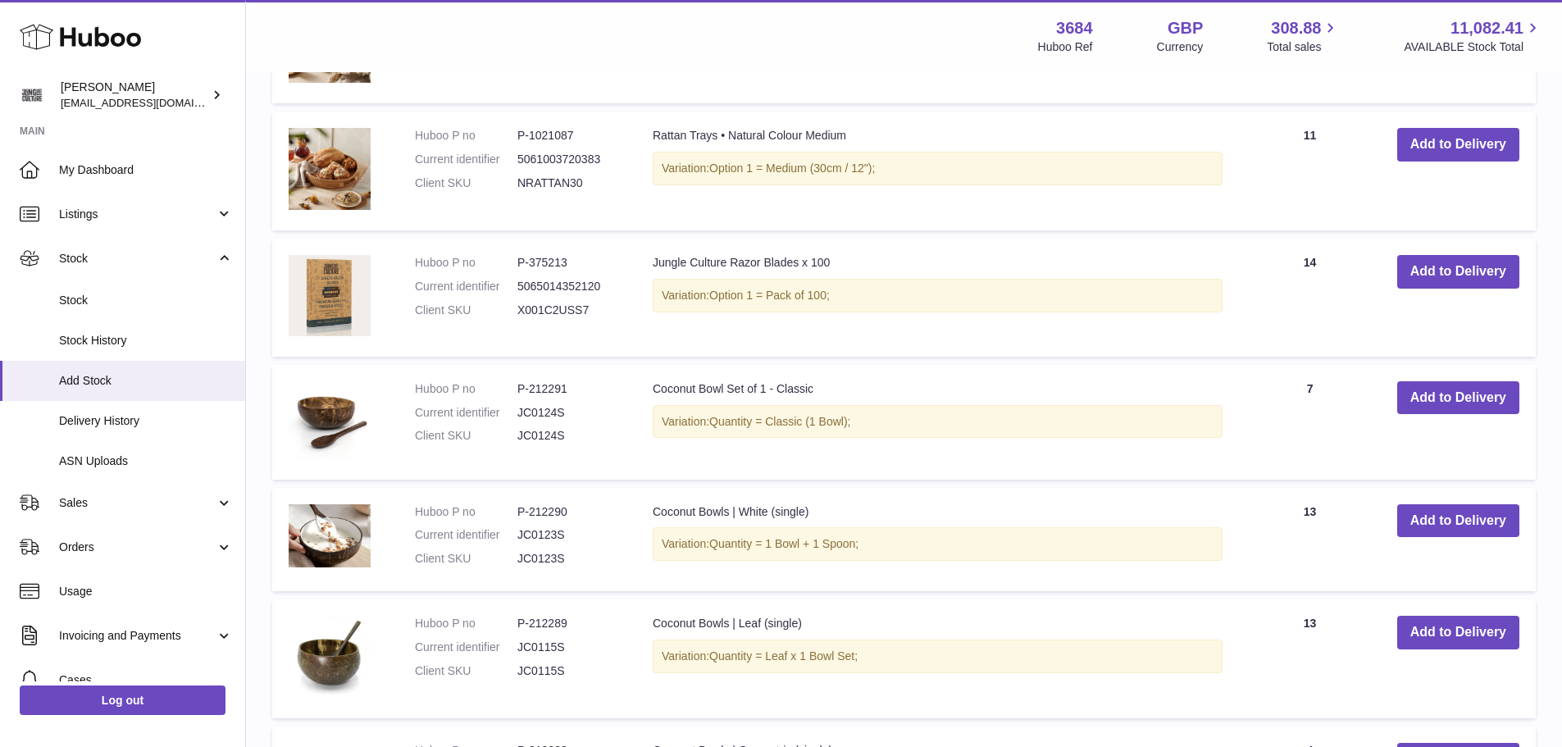
scroll to position [3535, 0]
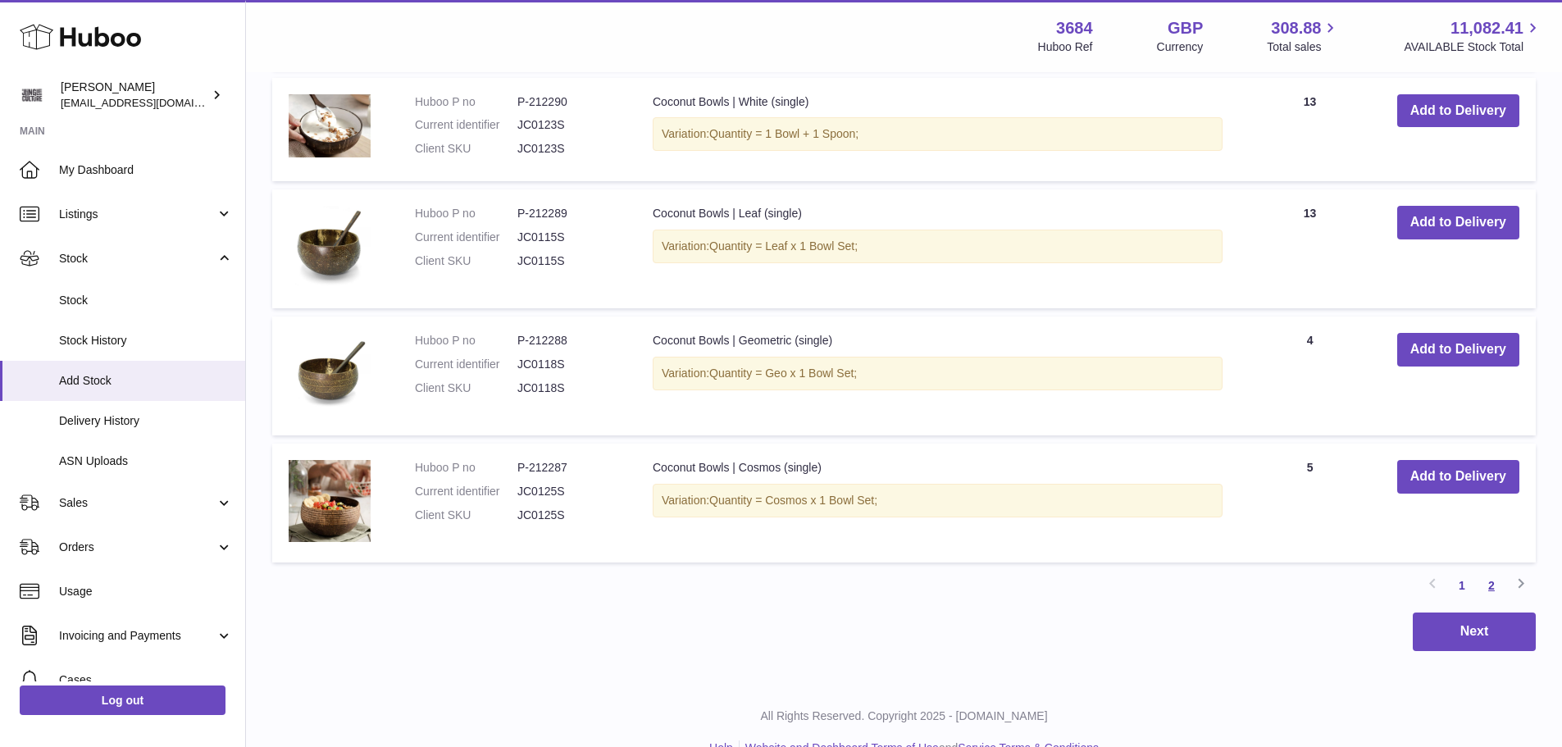
type input "**"
click at [1493, 589] on link "2" at bounding box center [1492, 586] width 30 height 30
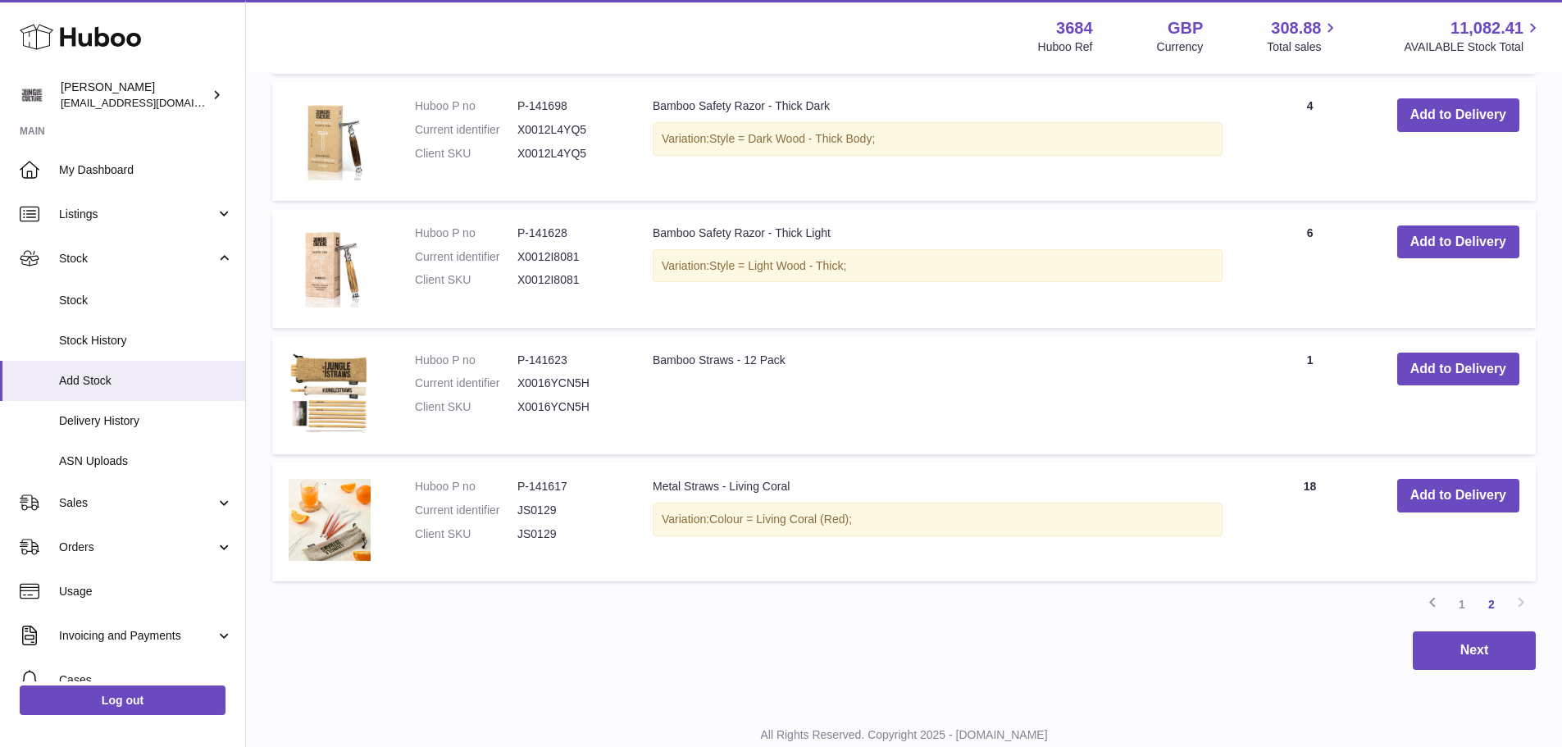
scroll to position [3025, 0]
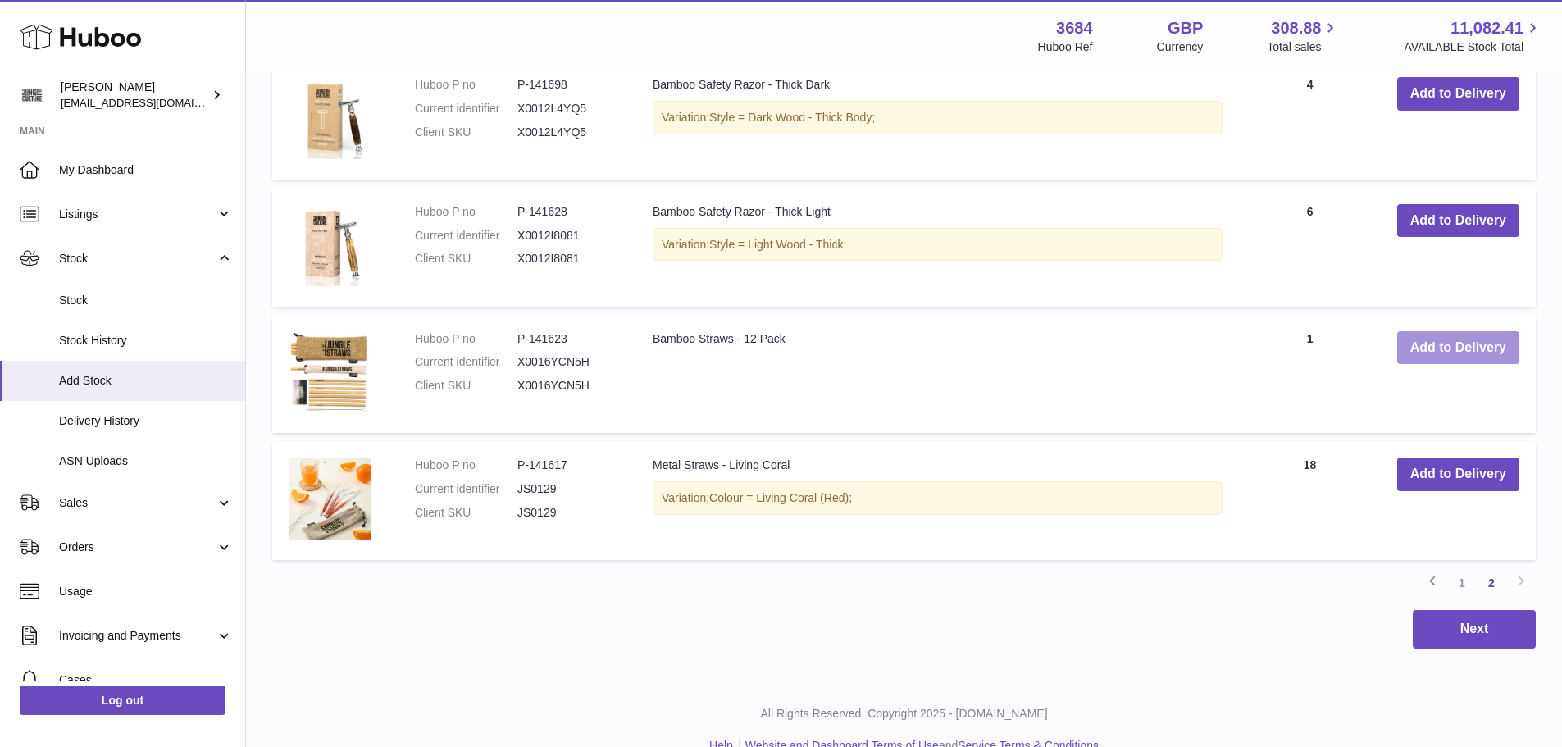
click at [1420, 346] on button "Add to Delivery" at bounding box center [1458, 348] width 122 height 34
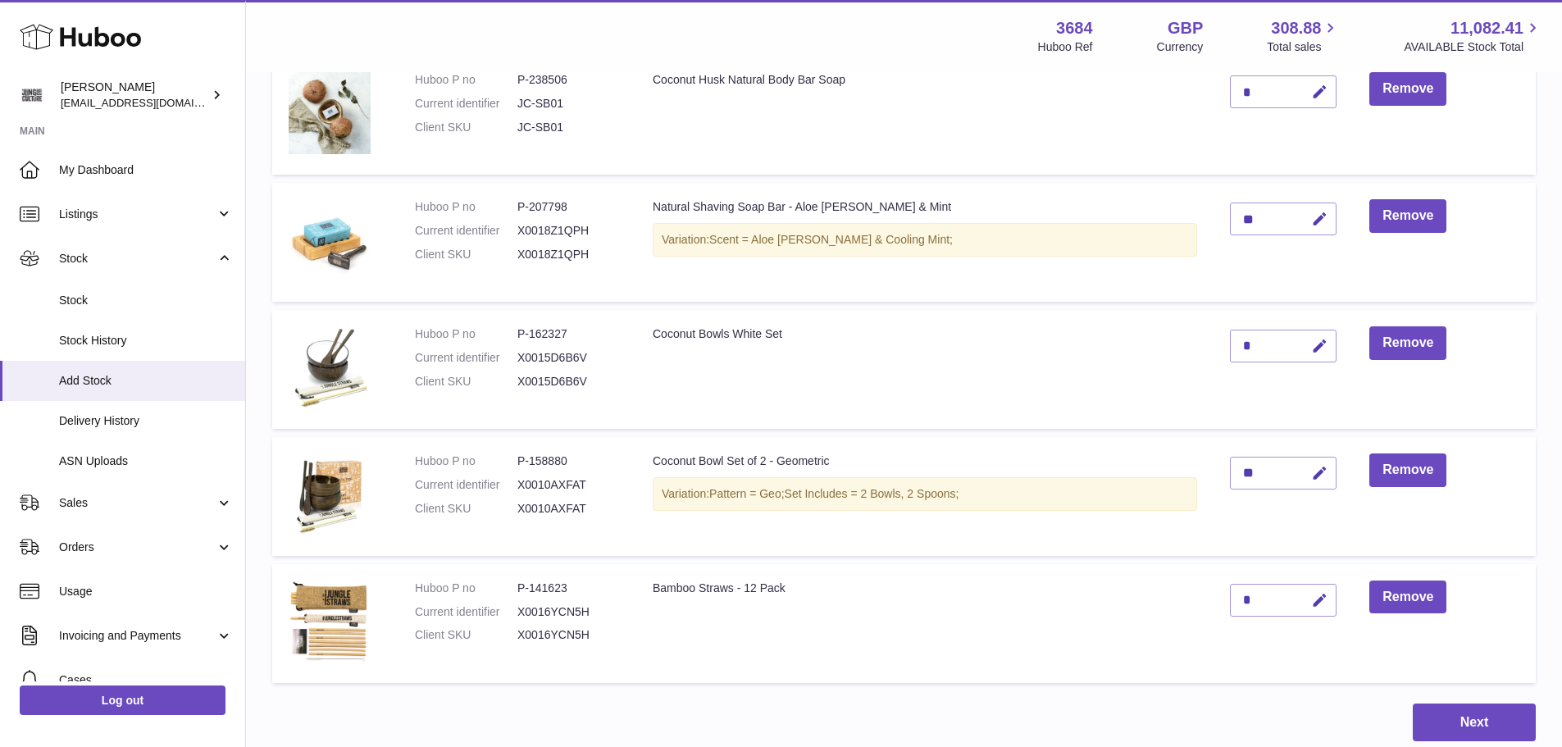
scroll to position [2005, 0]
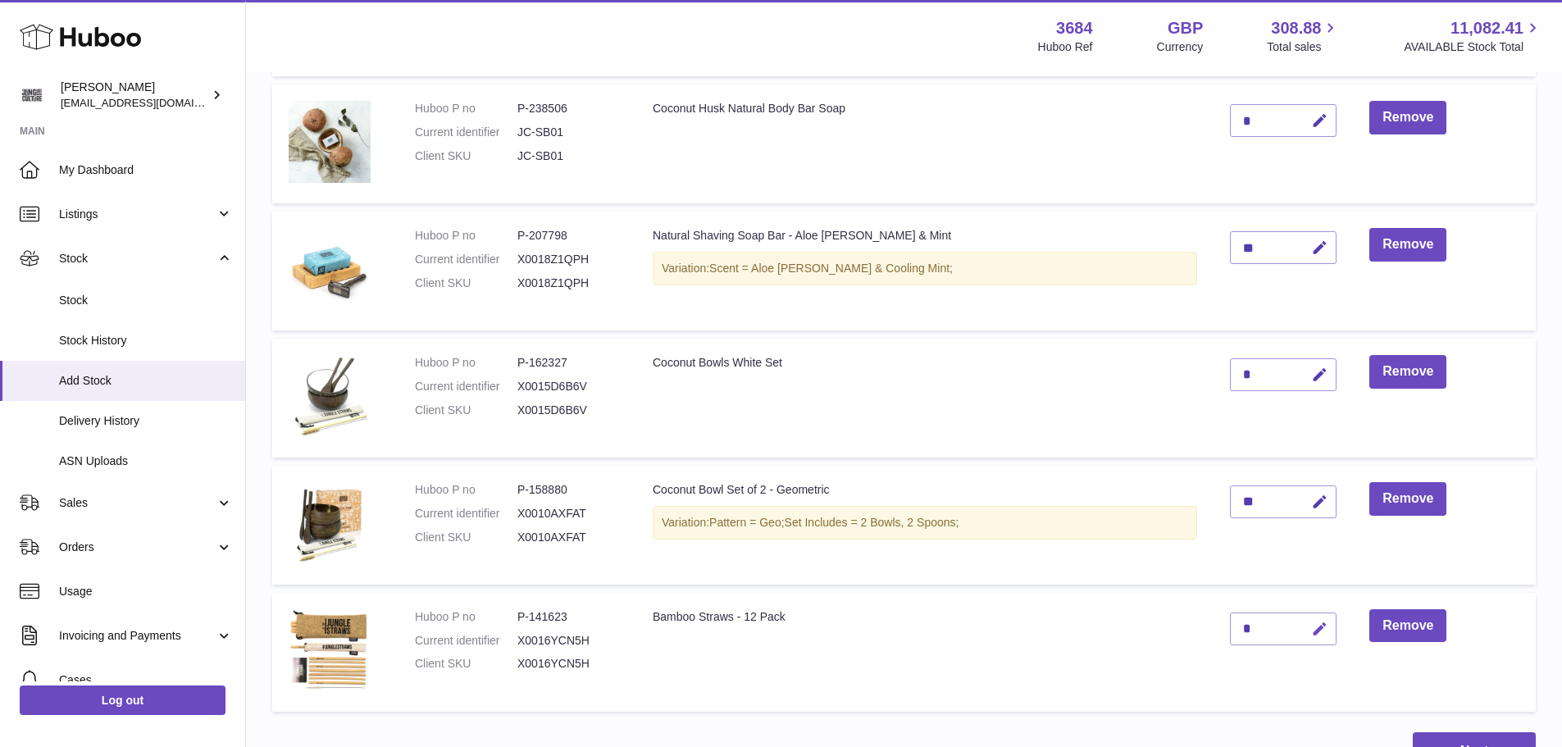
click at [1327, 628] on icon "button" at bounding box center [1319, 629] width 17 height 17
type input "*"
click at [1327, 635] on icon "submit" at bounding box center [1320, 628] width 15 height 15
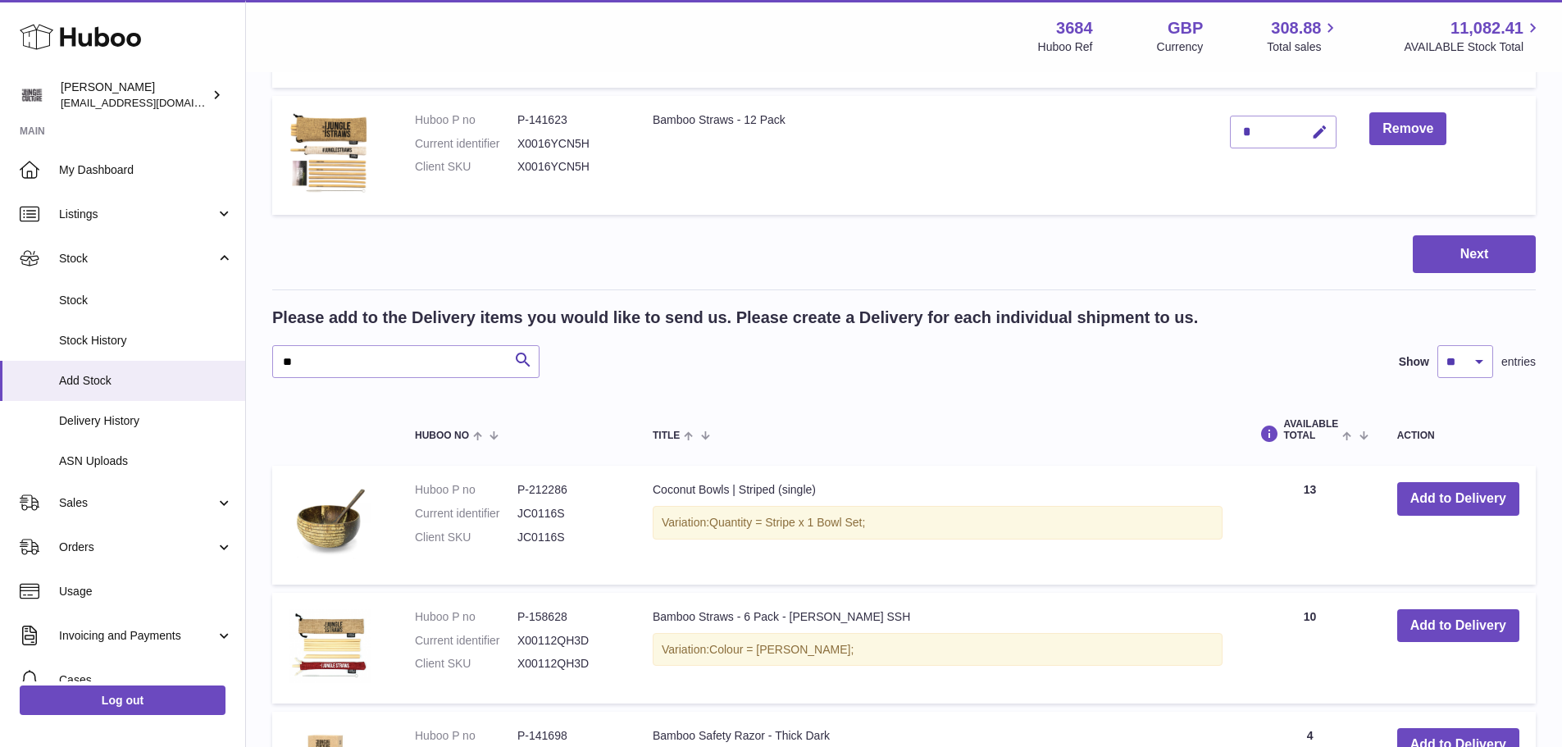
scroll to position [2742, 0]
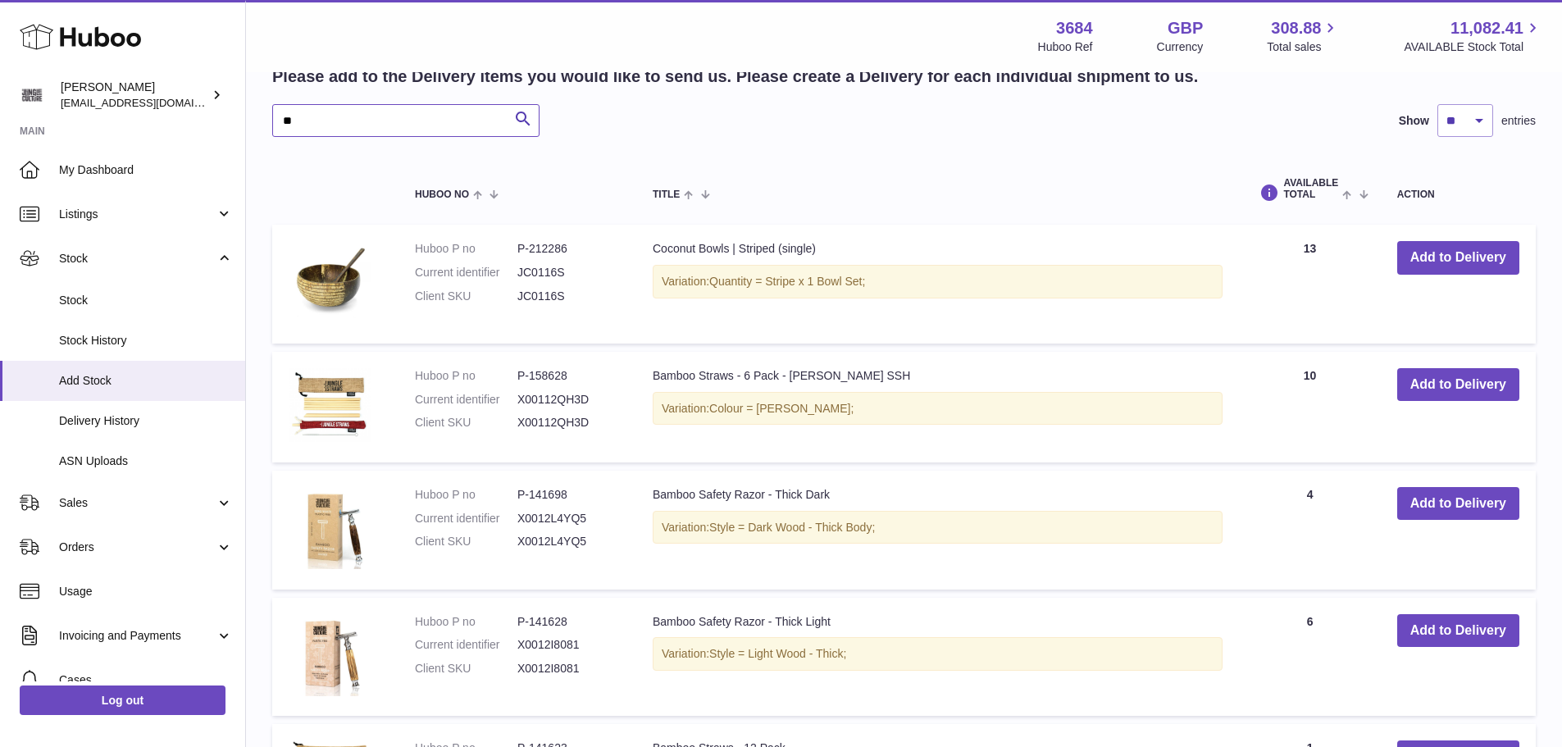
drag, startPoint x: 307, startPoint y: 125, endPoint x: 281, endPoint y: 116, distance: 27.7
click at [282, 116] on input "**" at bounding box center [405, 120] width 267 height 33
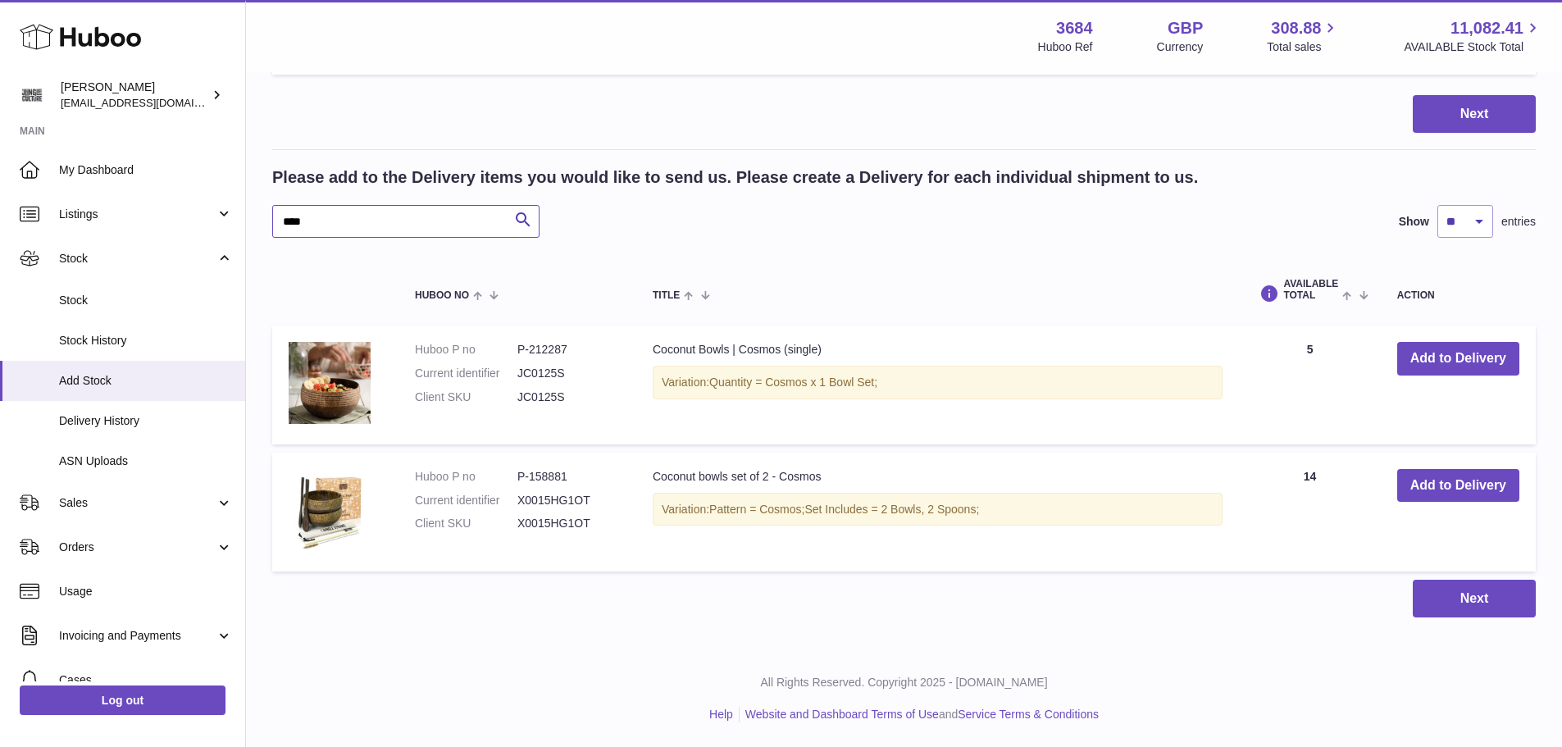
scroll to position [2642, 0]
type input "****"
click at [1418, 482] on button "Add to Delivery" at bounding box center [1458, 486] width 122 height 34
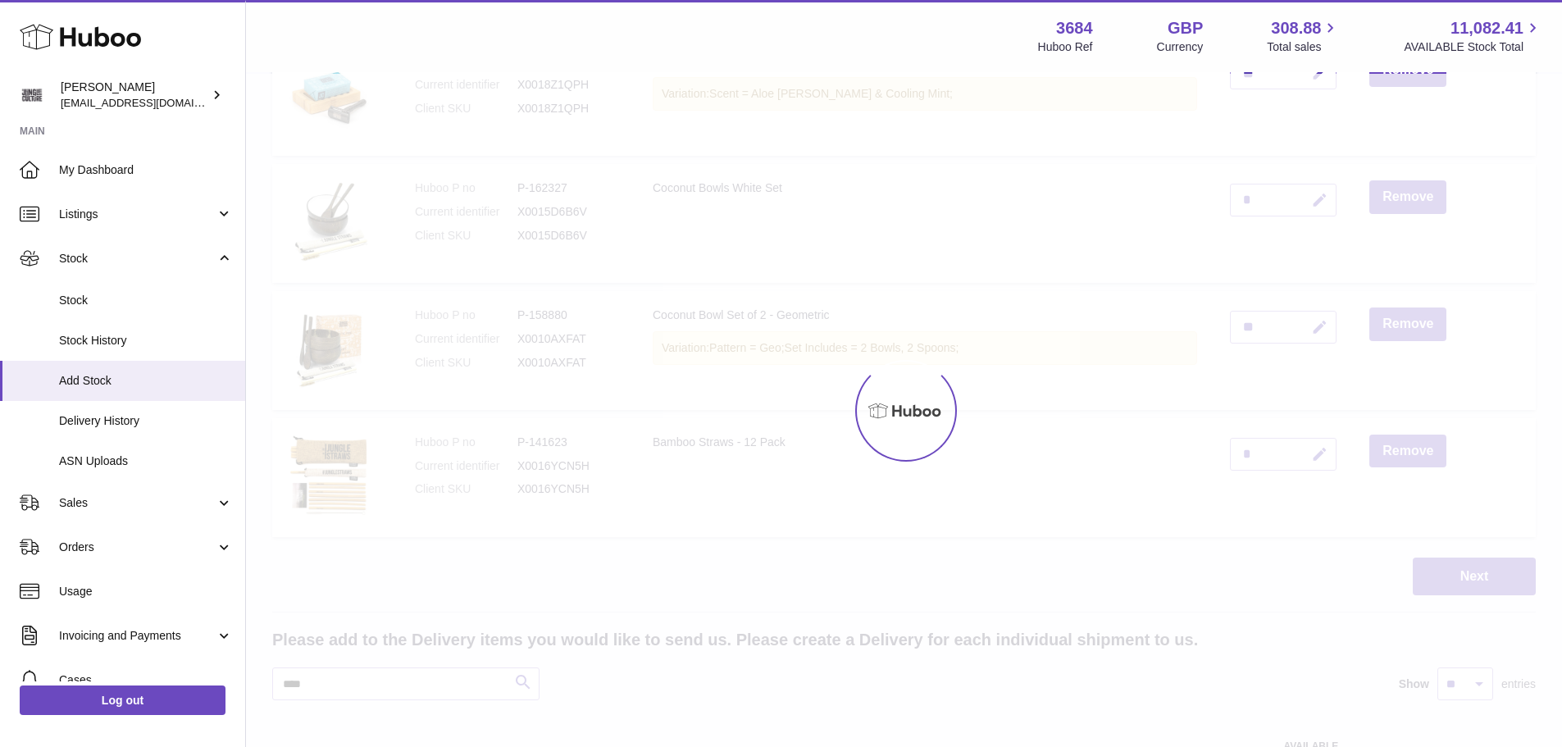
scroll to position [2150, 0]
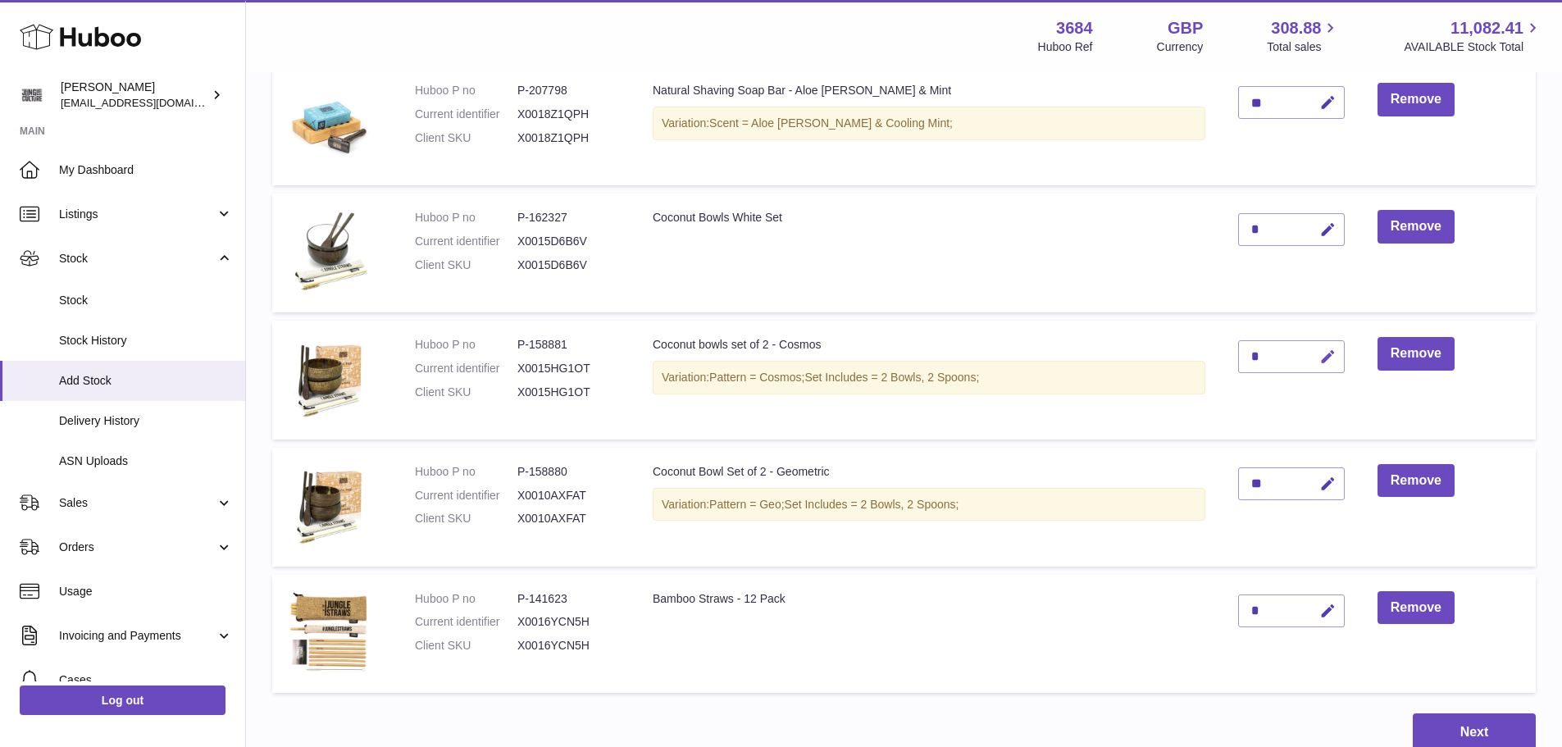
click at [1327, 357] on icon "button" at bounding box center [1327, 356] width 17 height 17
type input "*"
click at [1336, 357] on icon "submit" at bounding box center [1328, 356] width 15 height 15
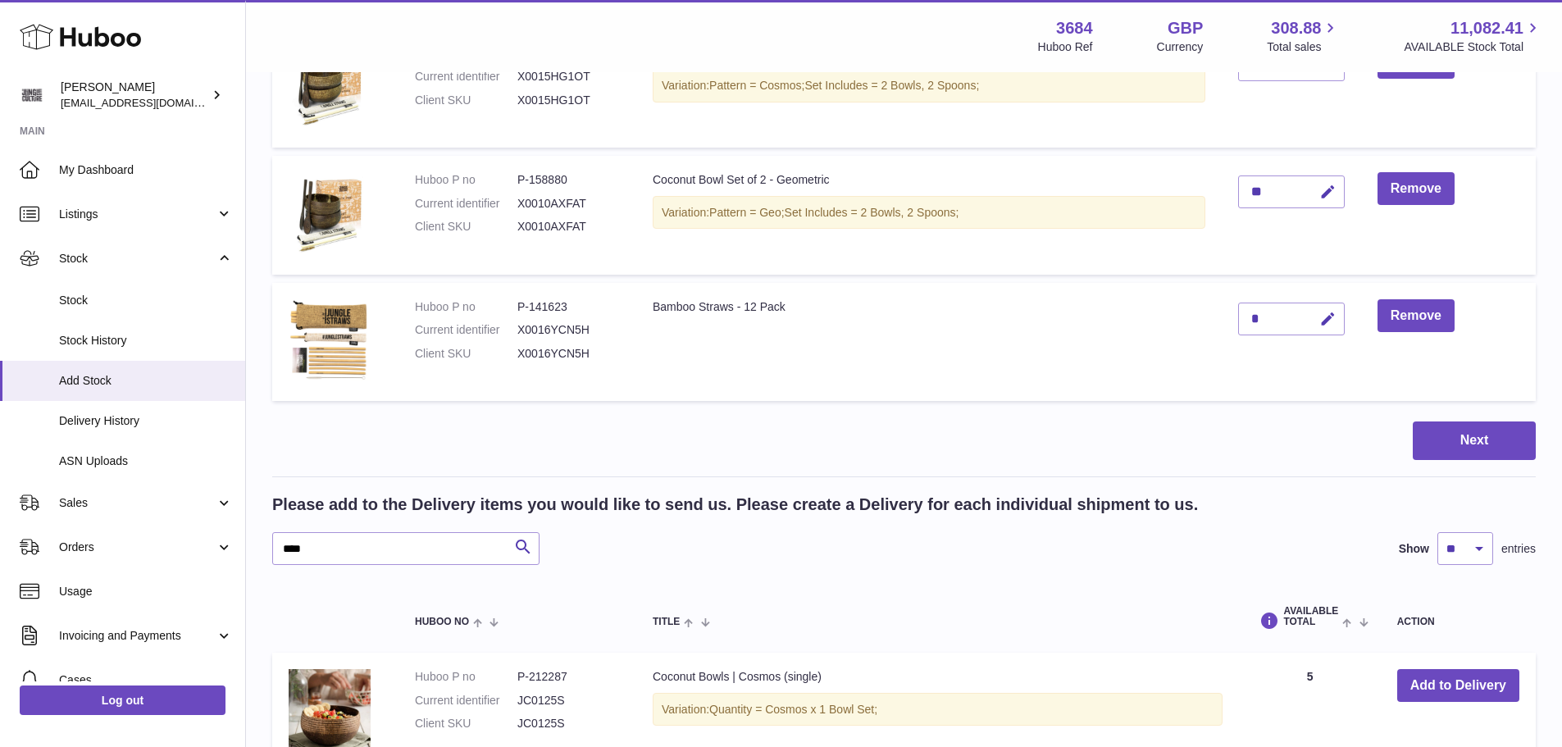
scroll to position [2478, 0]
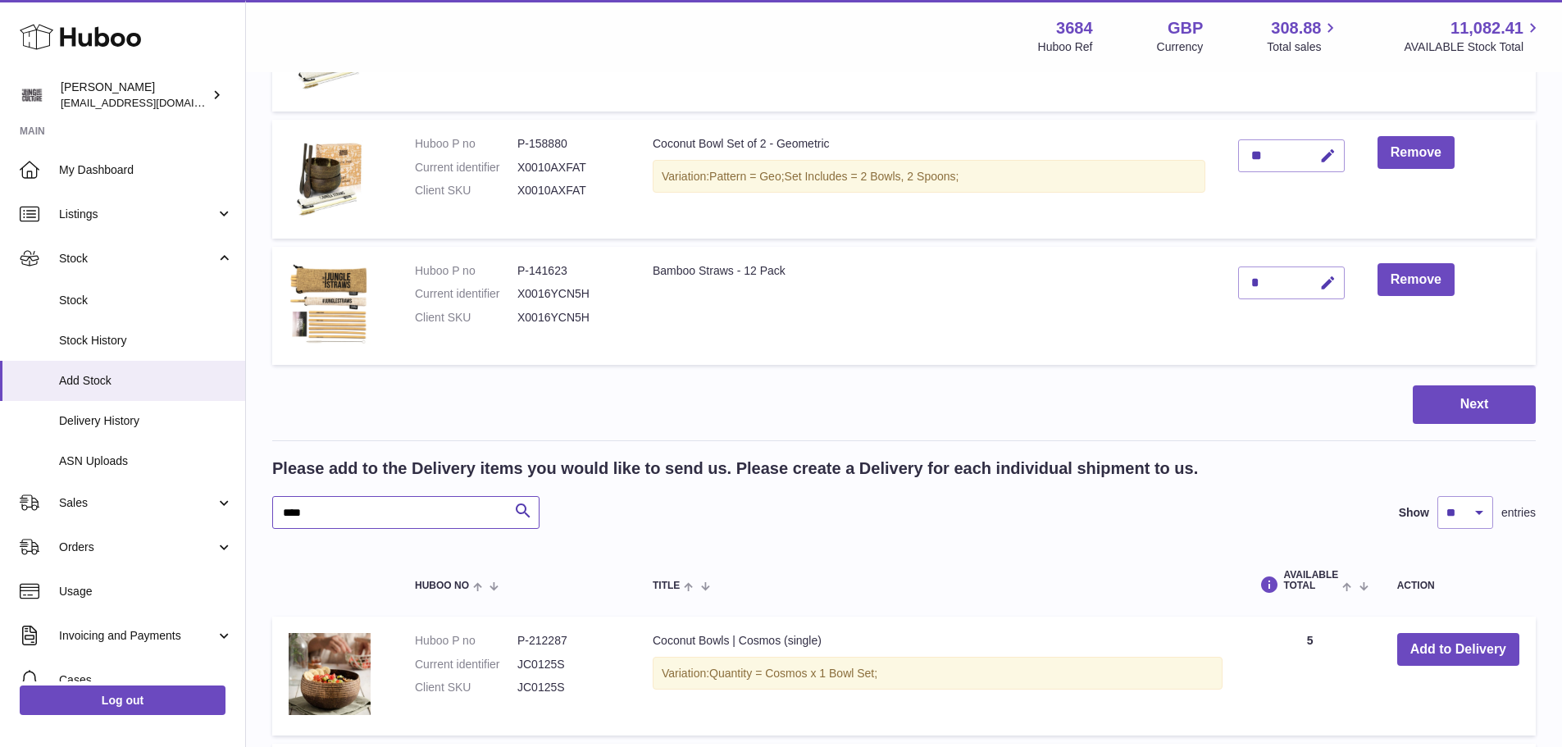
drag, startPoint x: 376, startPoint y: 503, endPoint x: 264, endPoint y: 502, distance: 112.3
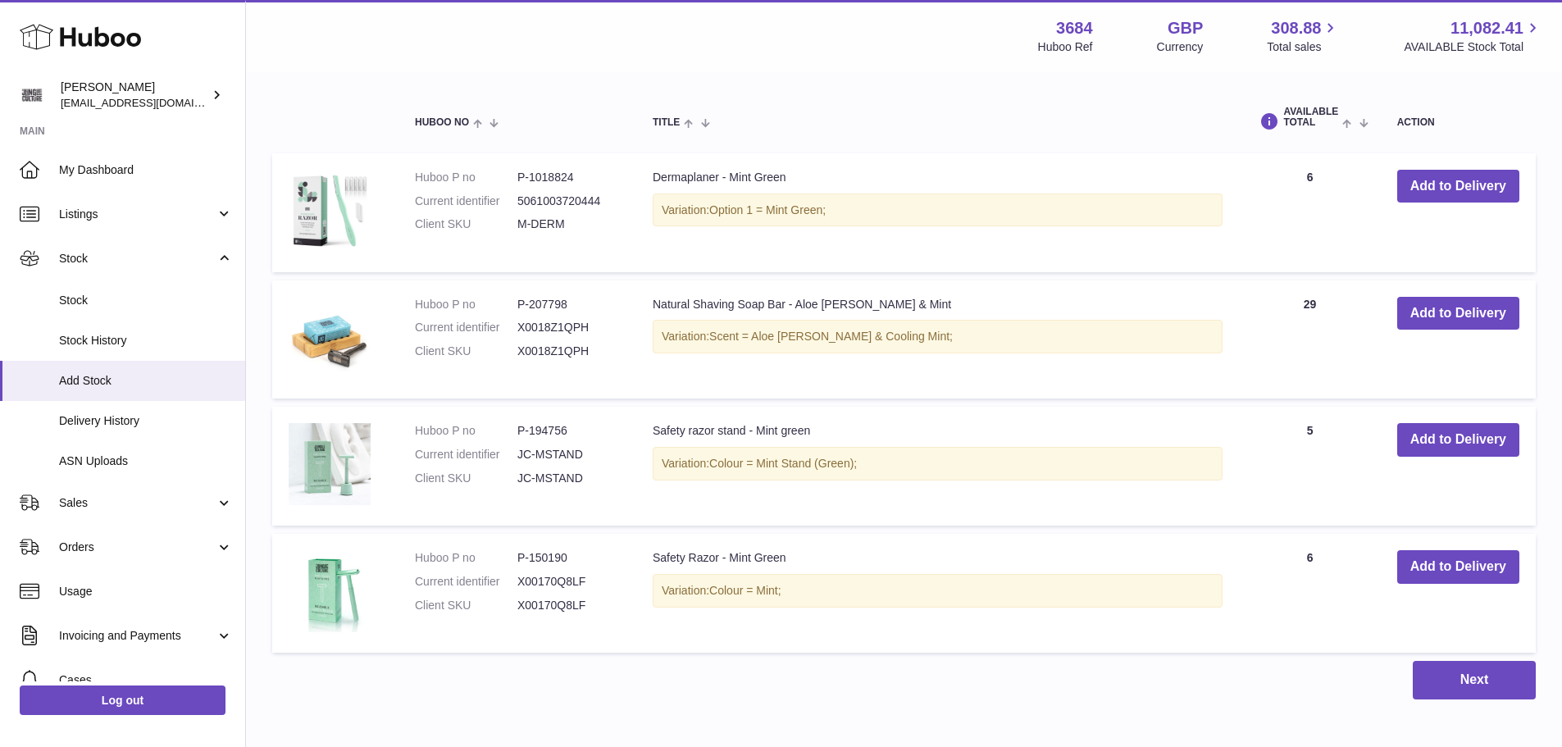
scroll to position [2970, 0]
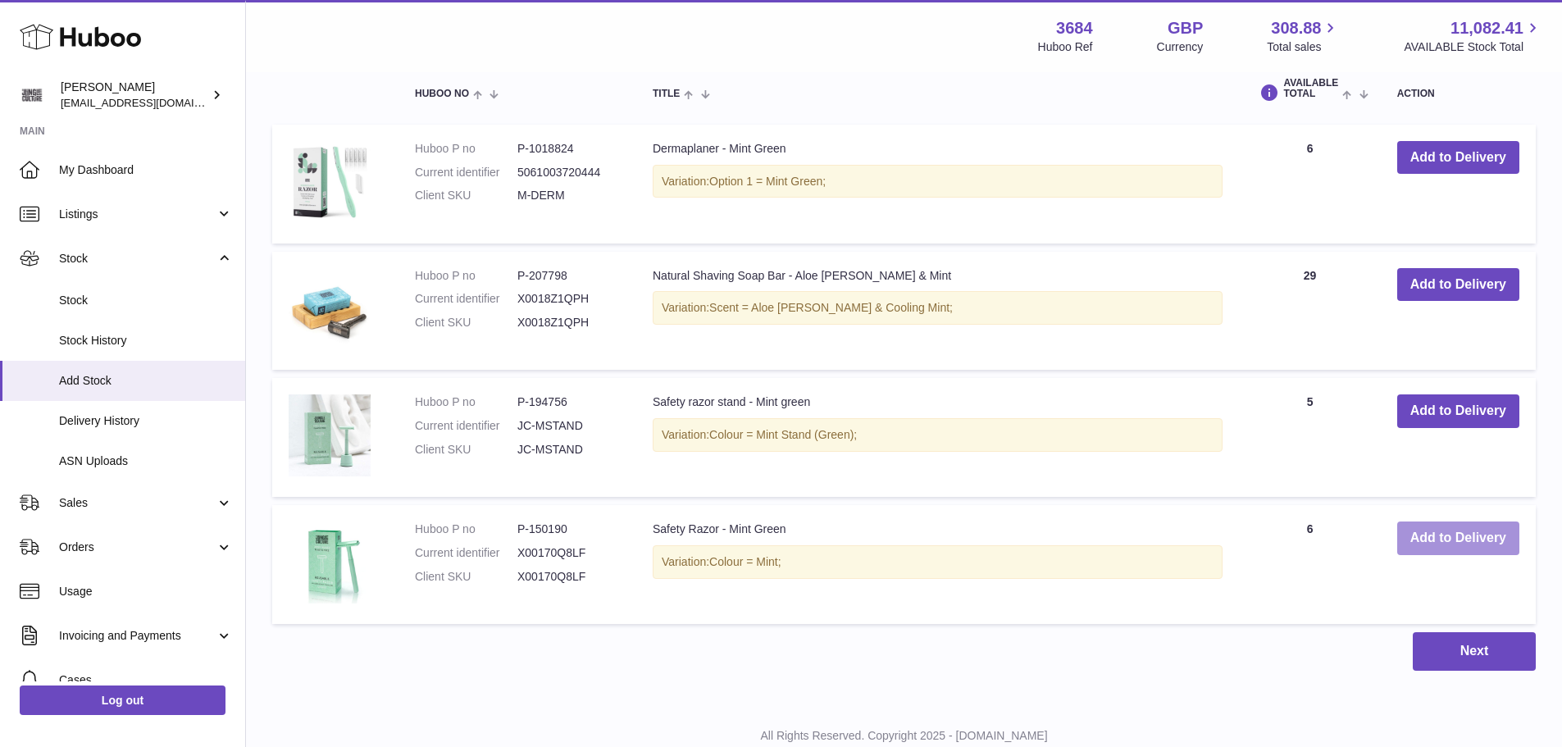
type input "****"
click at [1406, 546] on button "Add to Delivery" at bounding box center [1458, 538] width 122 height 34
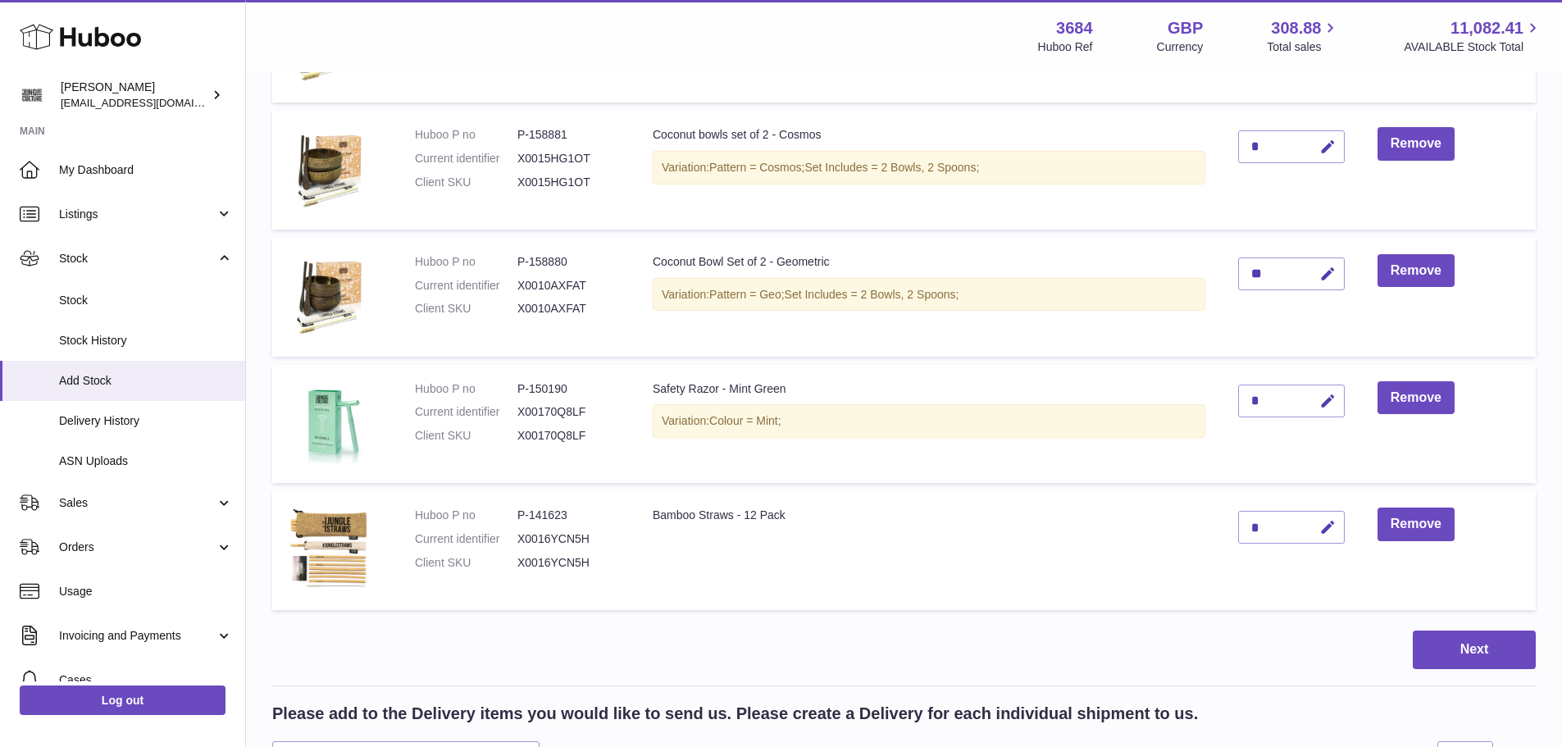
scroll to position [2359, 0]
click at [1329, 401] on icon "button" at bounding box center [1327, 402] width 17 height 17
type input "*"
click at [1327, 410] on button "submit" at bounding box center [1325, 402] width 31 height 26
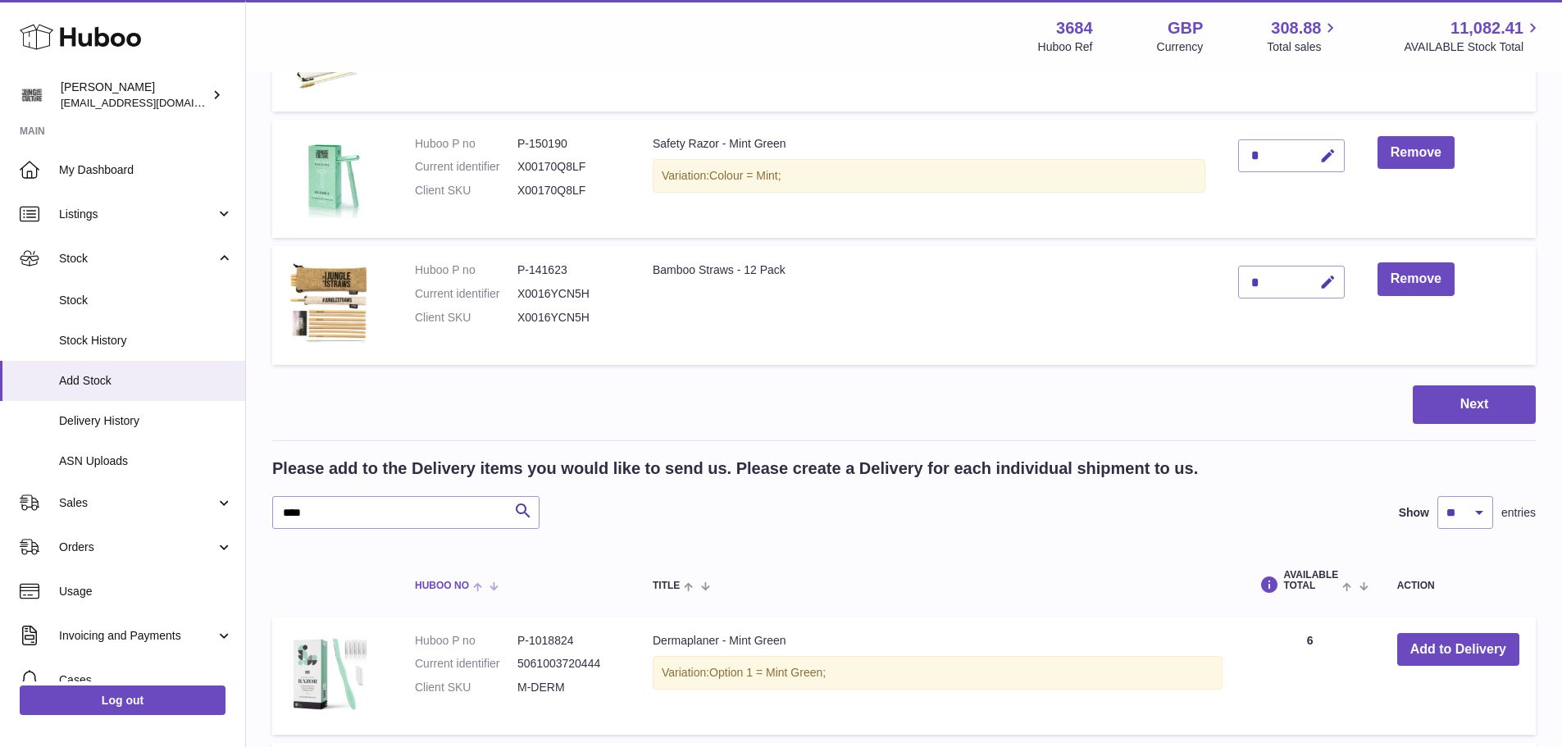
scroll to position [2769, 0]
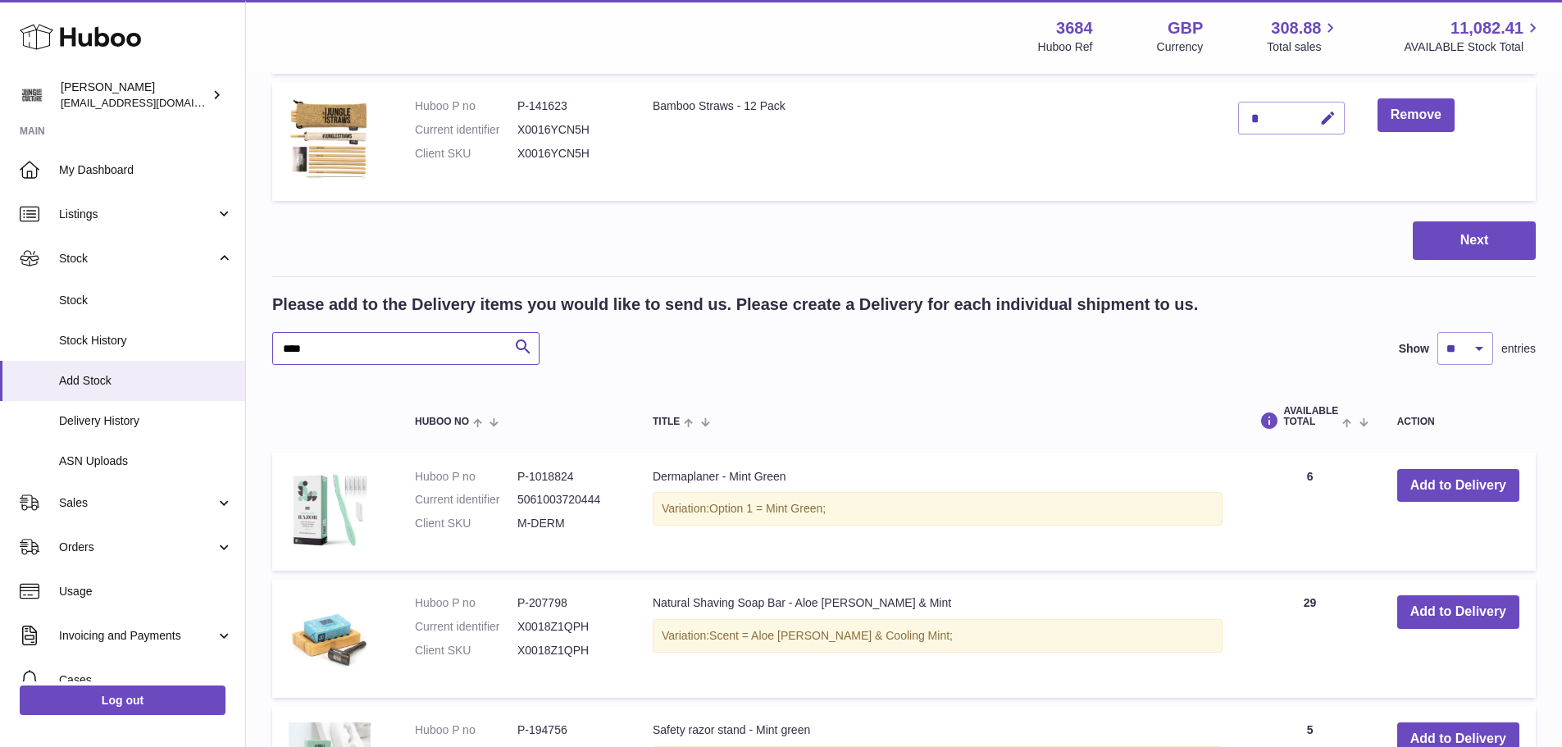
drag, startPoint x: 318, startPoint y: 352, endPoint x: 271, endPoint y: 346, distance: 47.1
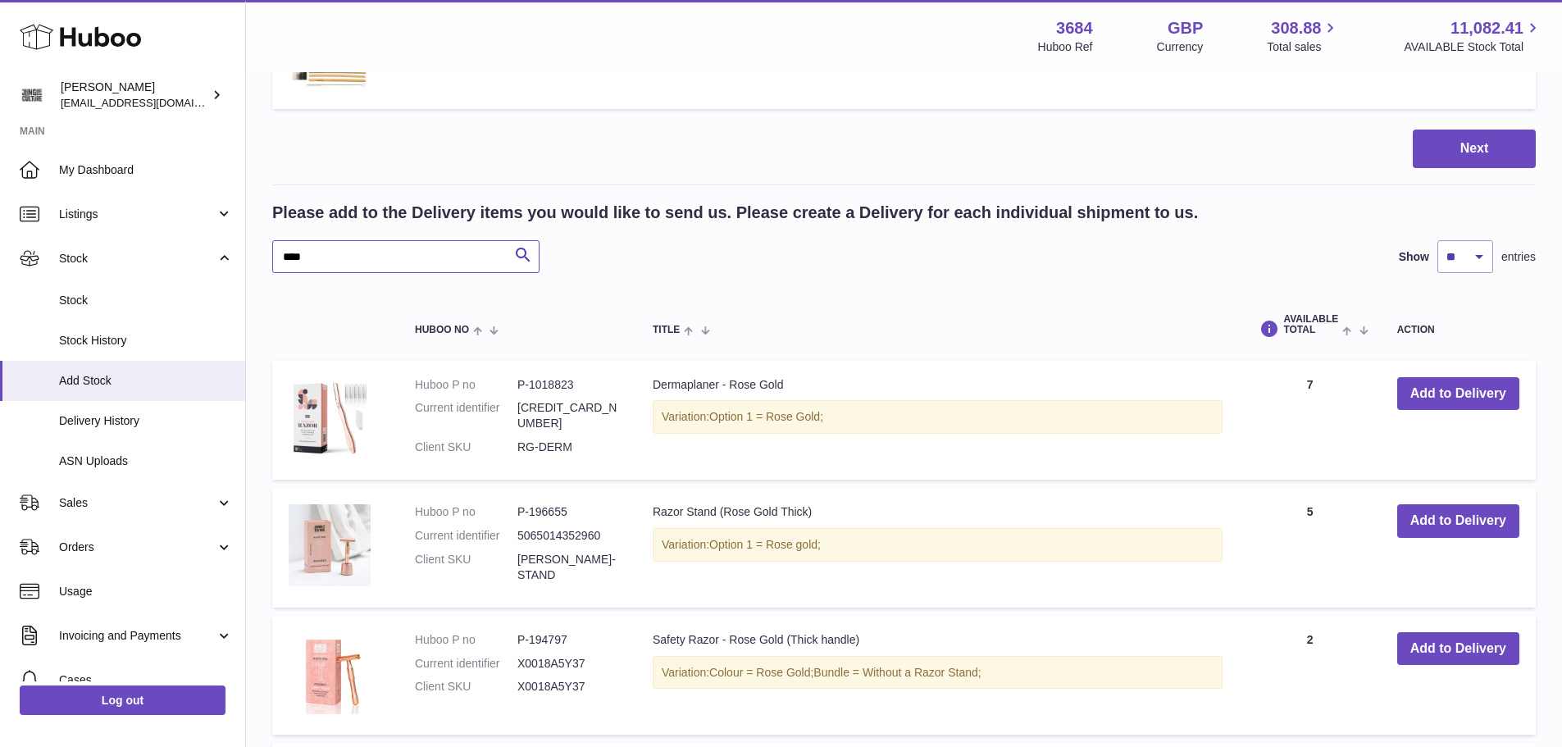
scroll to position [3097, 0]
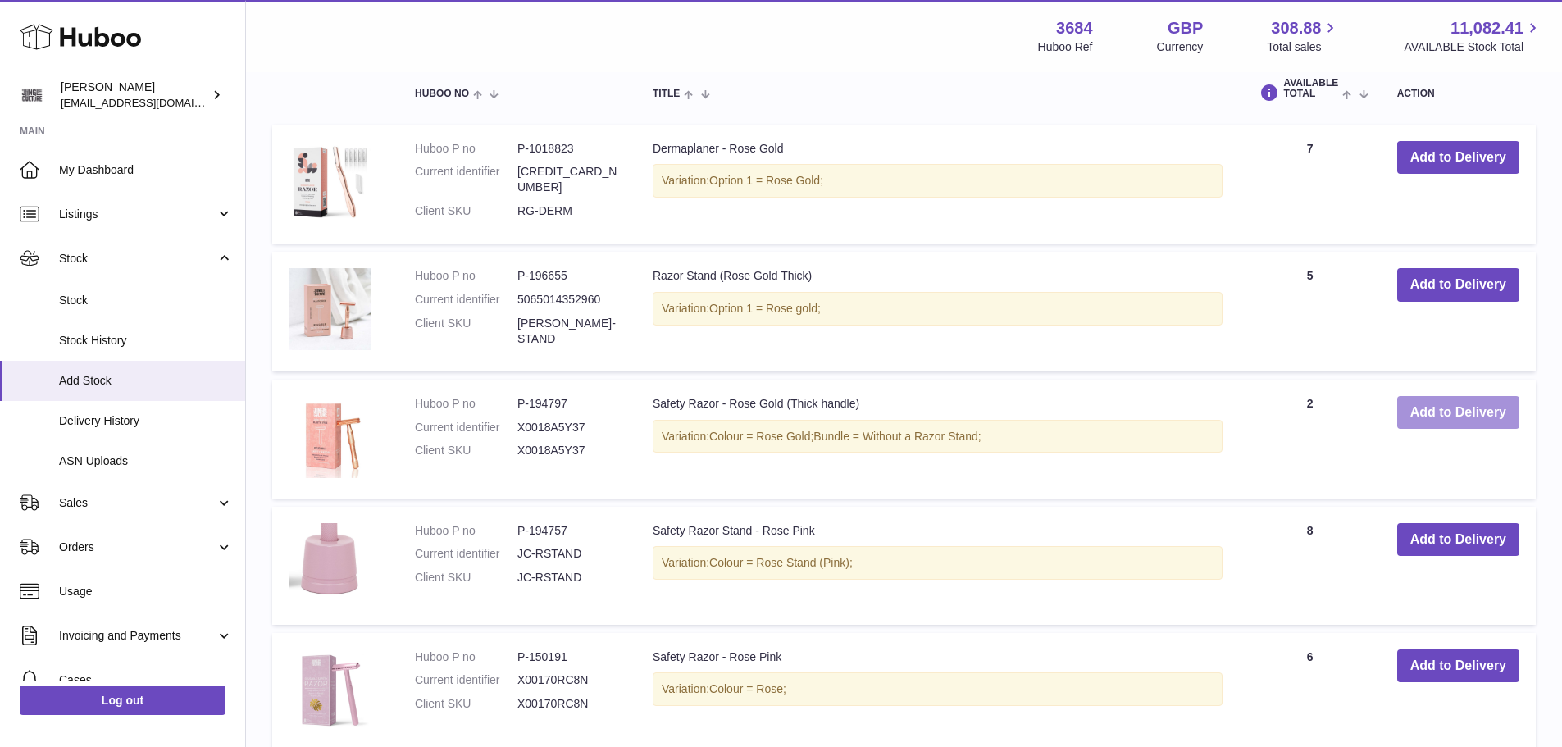
type input "****"
click at [1469, 421] on button "Add to Delivery" at bounding box center [1458, 413] width 122 height 34
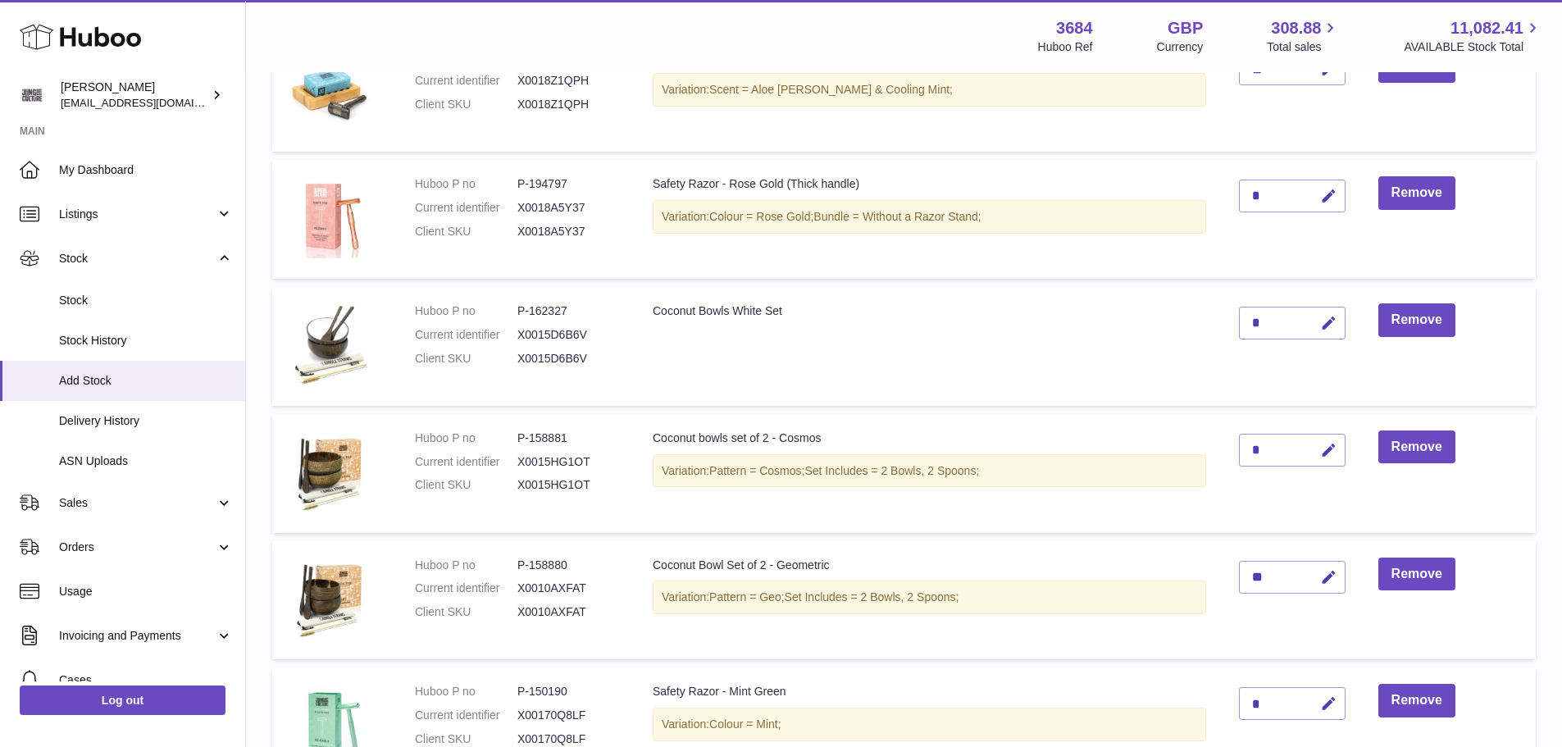
scroll to position [2076, 0]
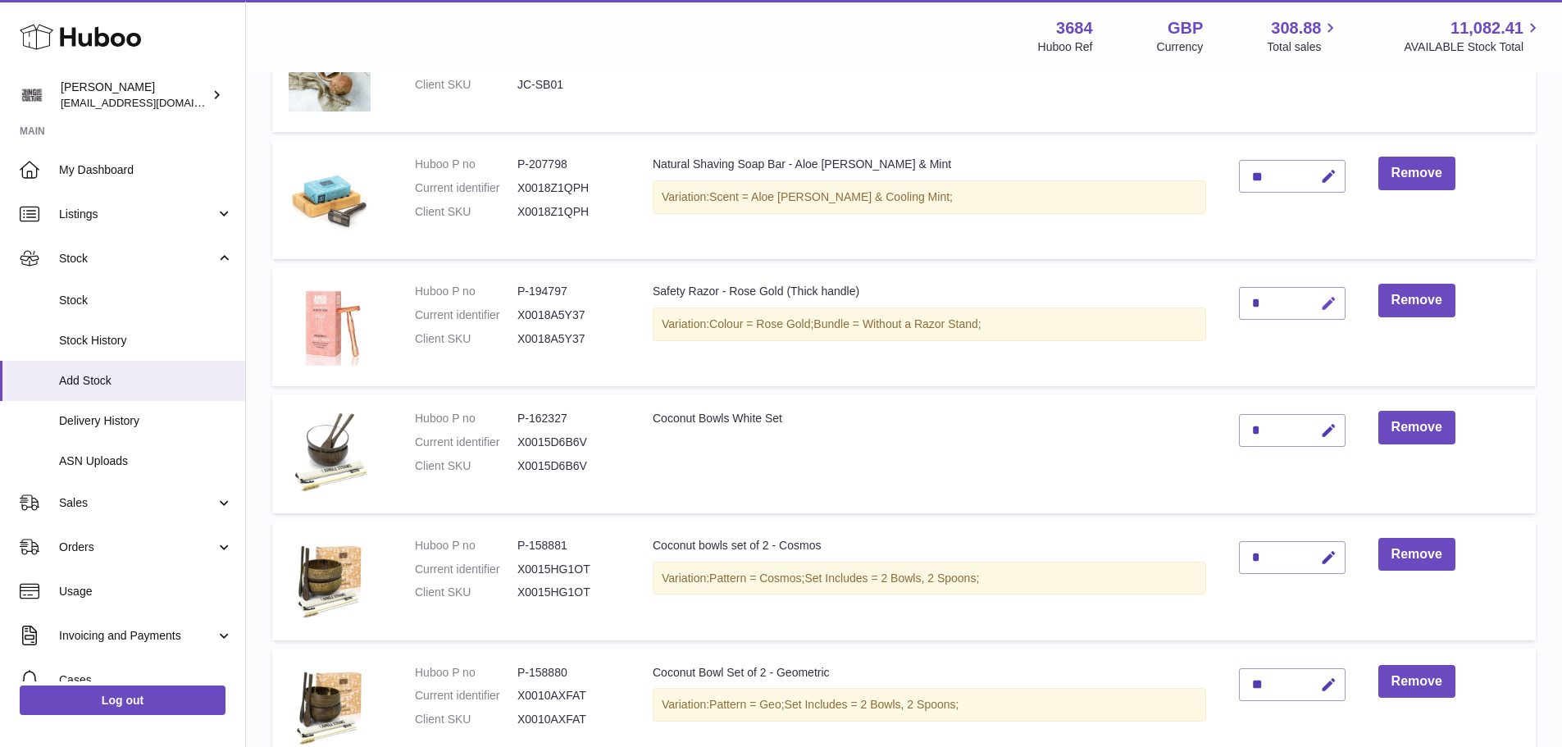
click at [1335, 307] on icon "button" at bounding box center [1328, 303] width 17 height 17
type input "*"
click at [1330, 309] on icon "submit" at bounding box center [1329, 303] width 15 height 15
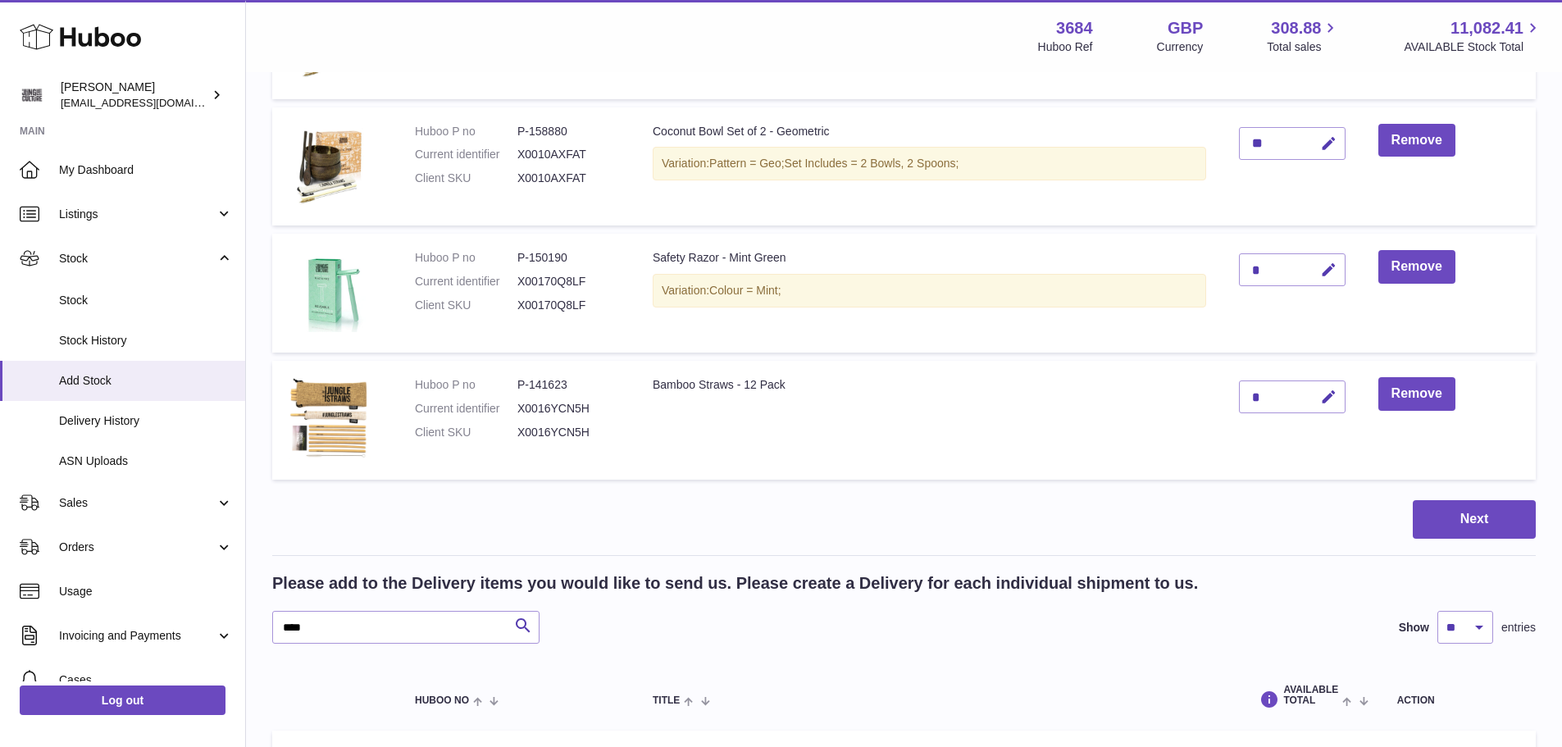
scroll to position [2896, 0]
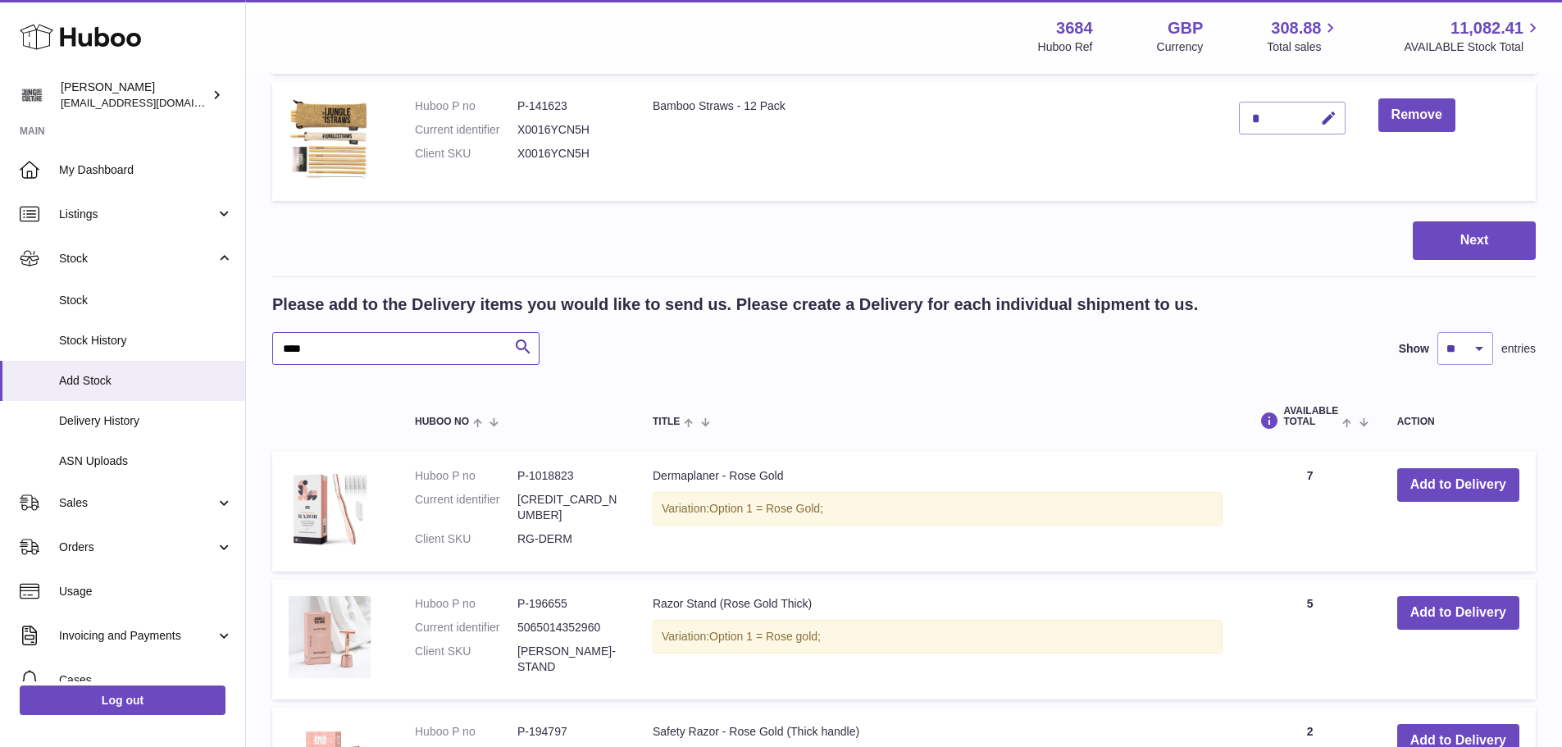
drag, startPoint x: 349, startPoint y: 337, endPoint x: 273, endPoint y: 339, distance: 76.3
click at [277, 340] on input "****" at bounding box center [405, 348] width 267 height 33
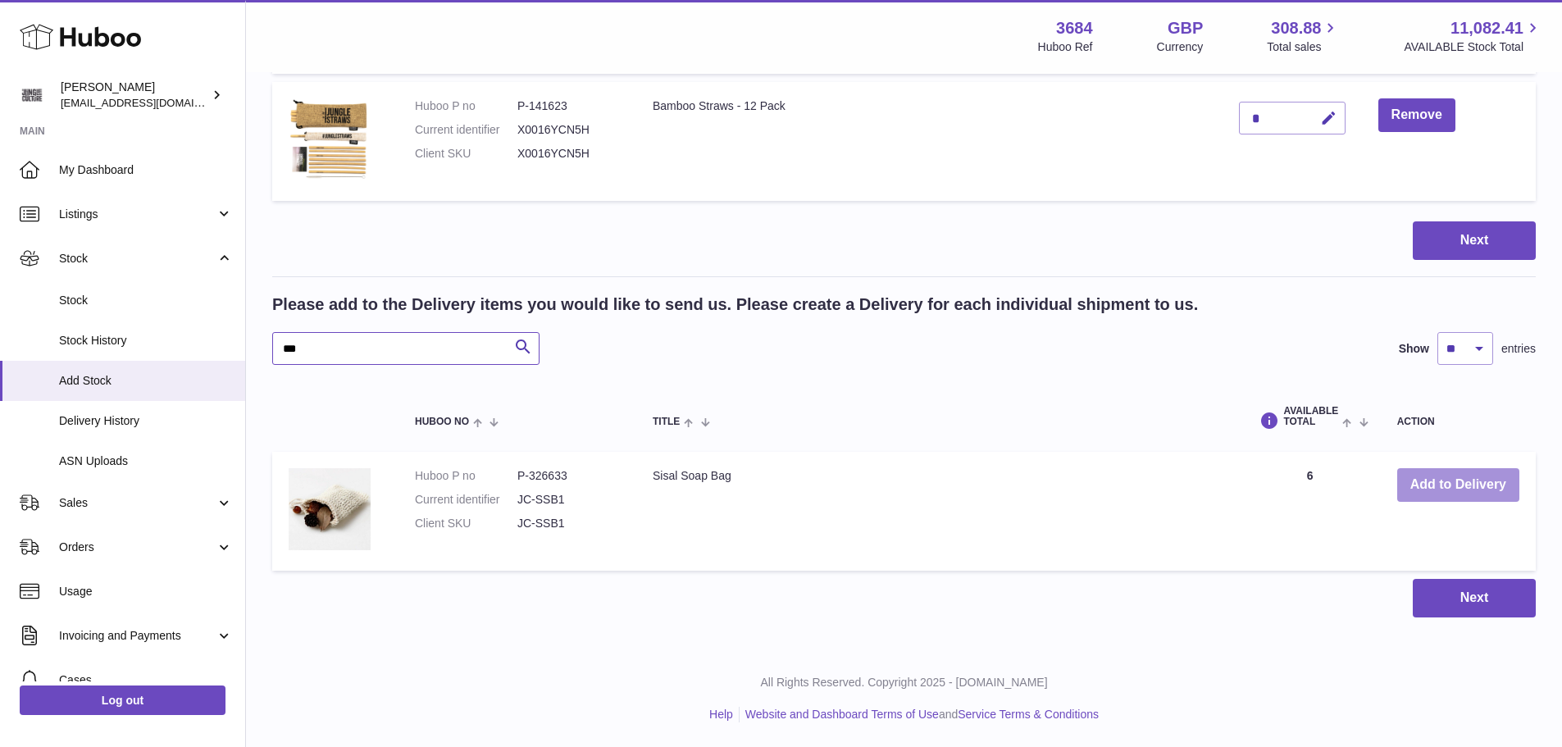
type input "***"
click at [1415, 469] on button "Add to Delivery" at bounding box center [1458, 485] width 122 height 34
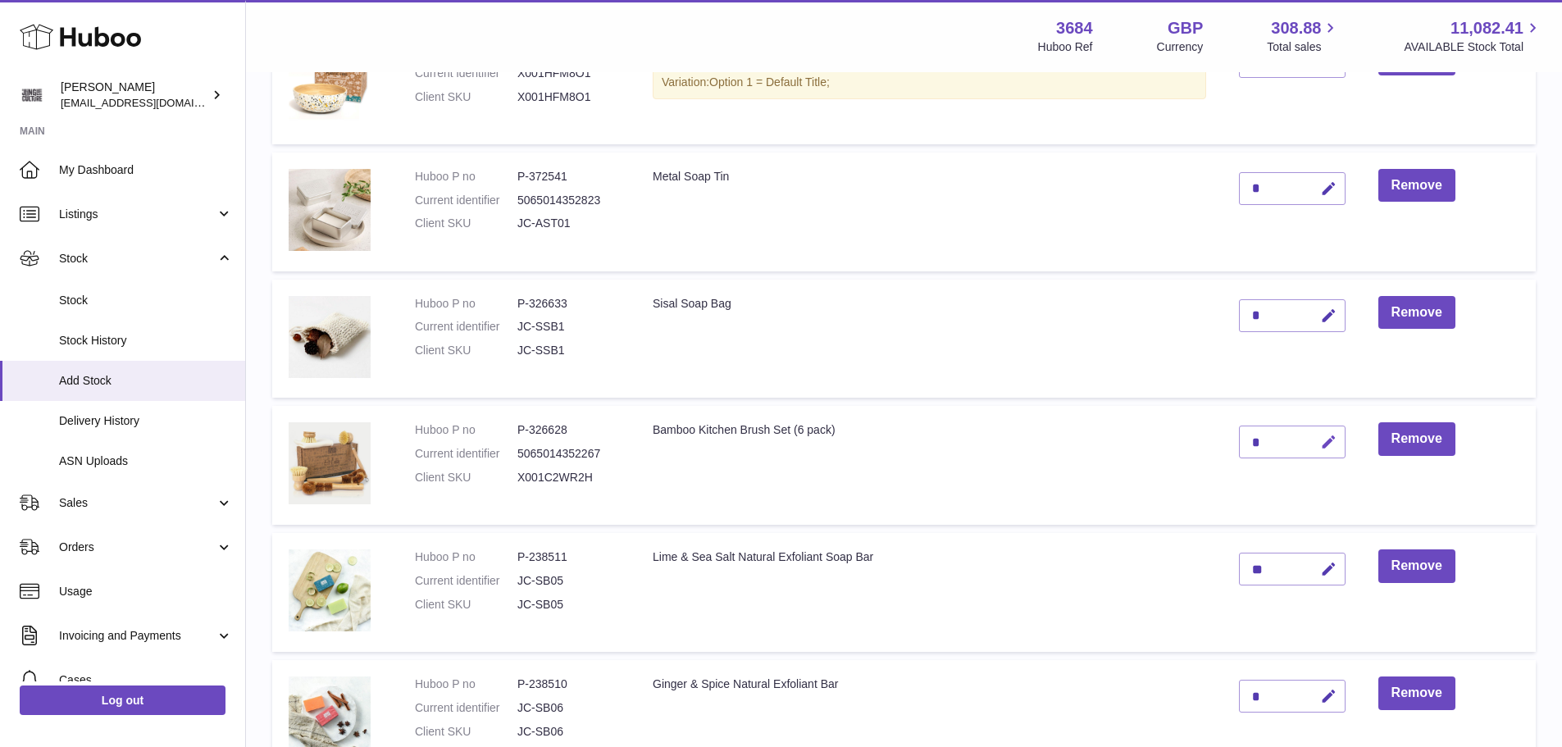
scroll to position [1301, 0]
click at [1336, 312] on icon "button" at bounding box center [1328, 316] width 17 height 17
type input "*"
click at [1327, 316] on icon "submit" at bounding box center [1329, 316] width 15 height 15
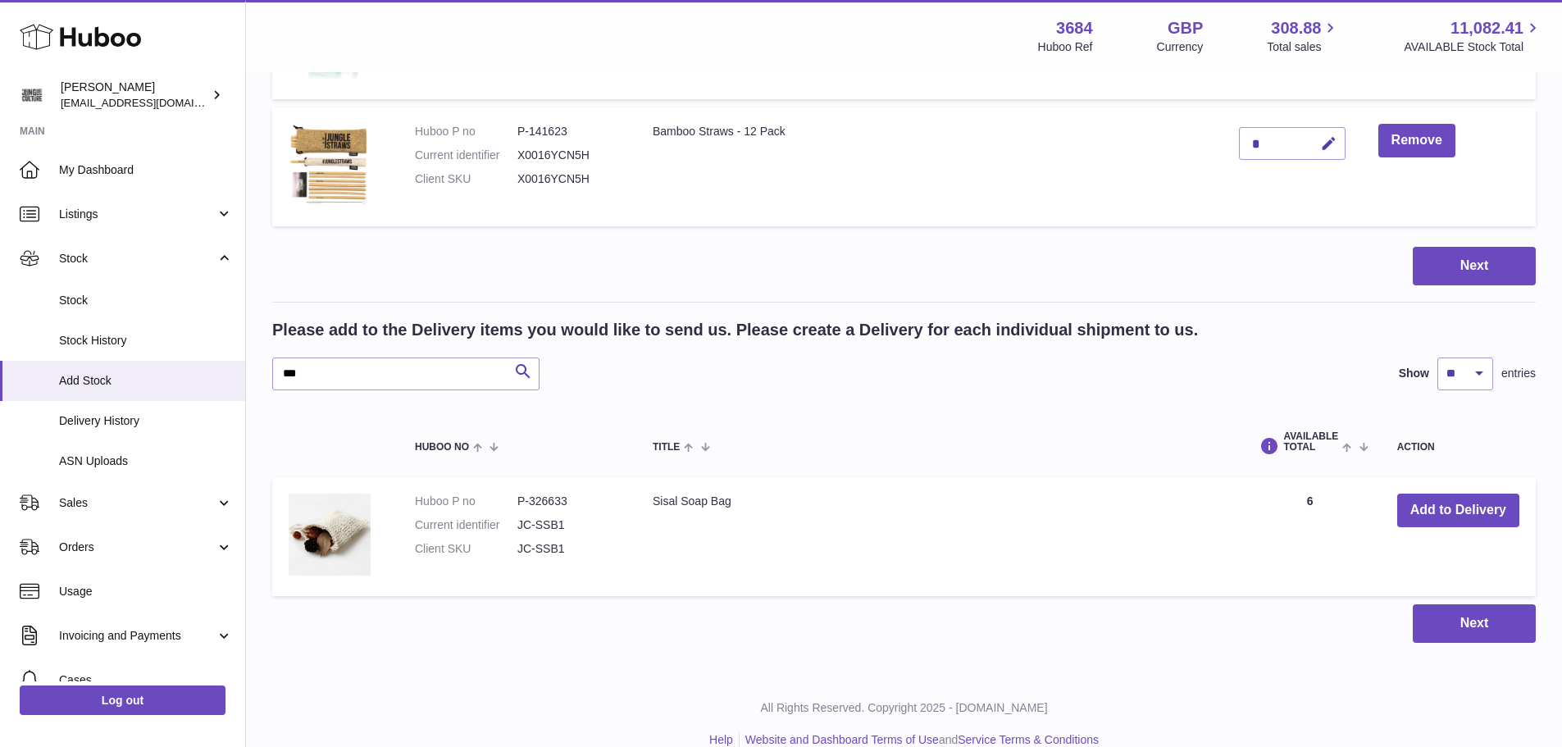
scroll to position [3023, 0]
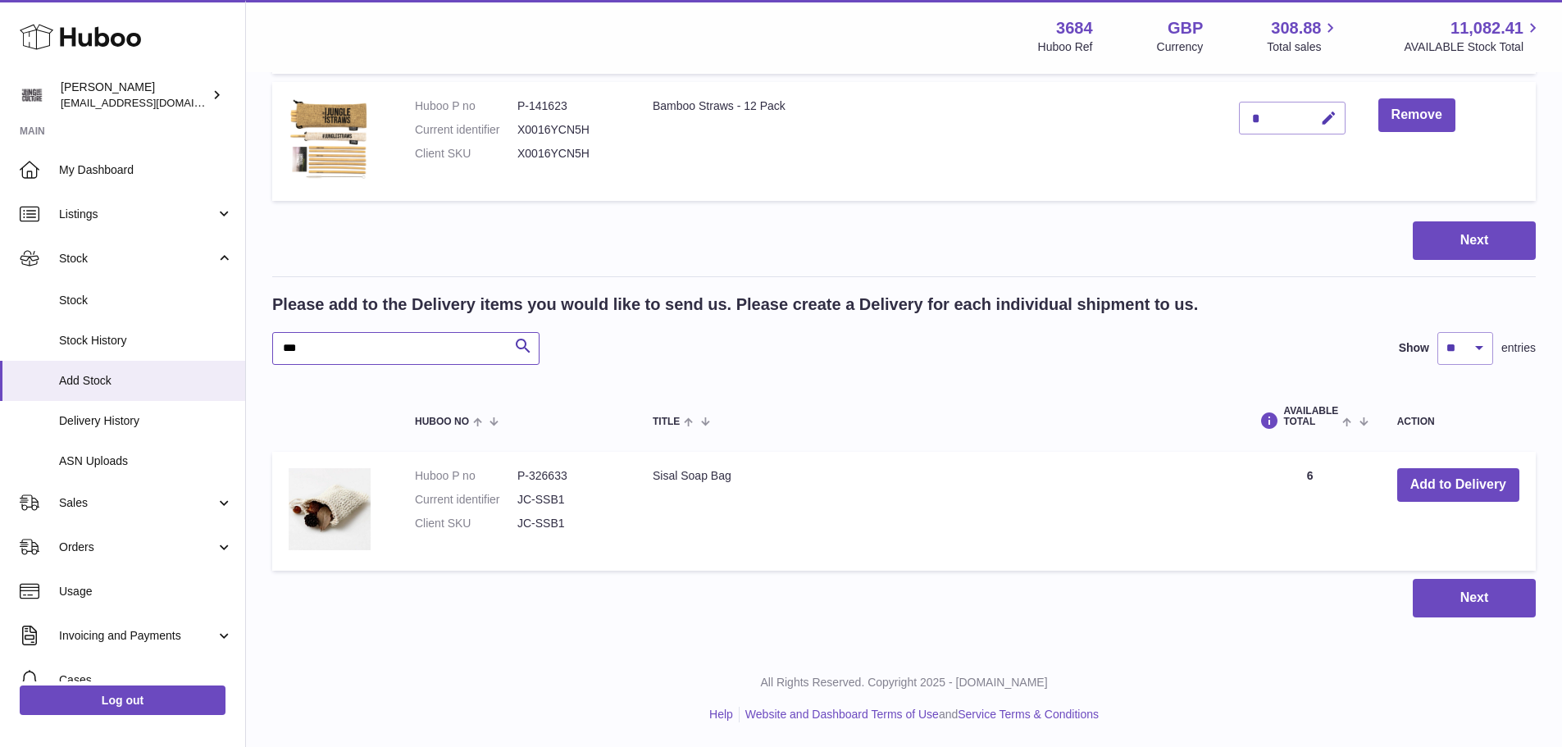
drag, startPoint x: 384, startPoint y: 345, endPoint x: 292, endPoint y: 348, distance: 91.9
click at [292, 348] on input "***" at bounding box center [405, 348] width 267 height 33
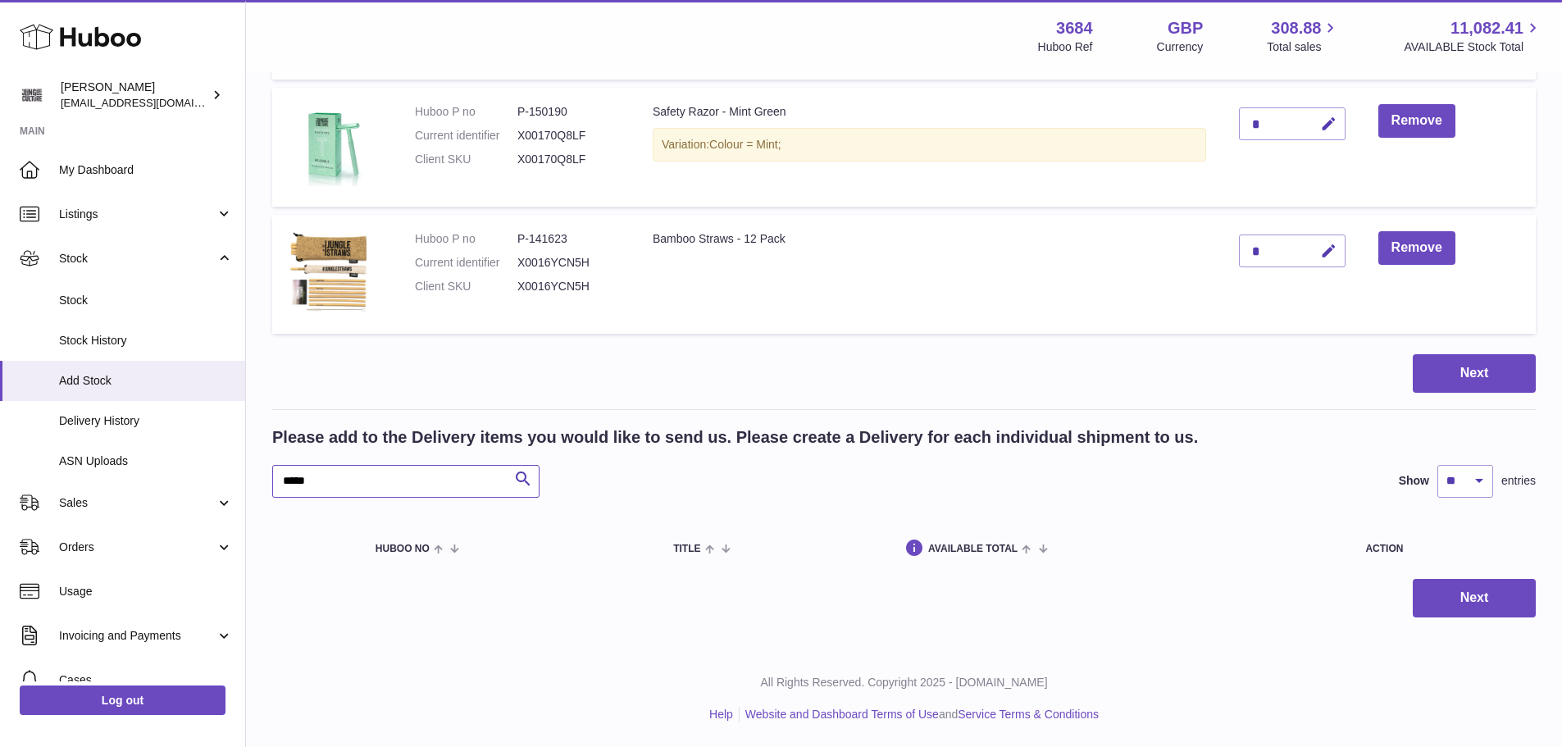
scroll to position [2890, 0]
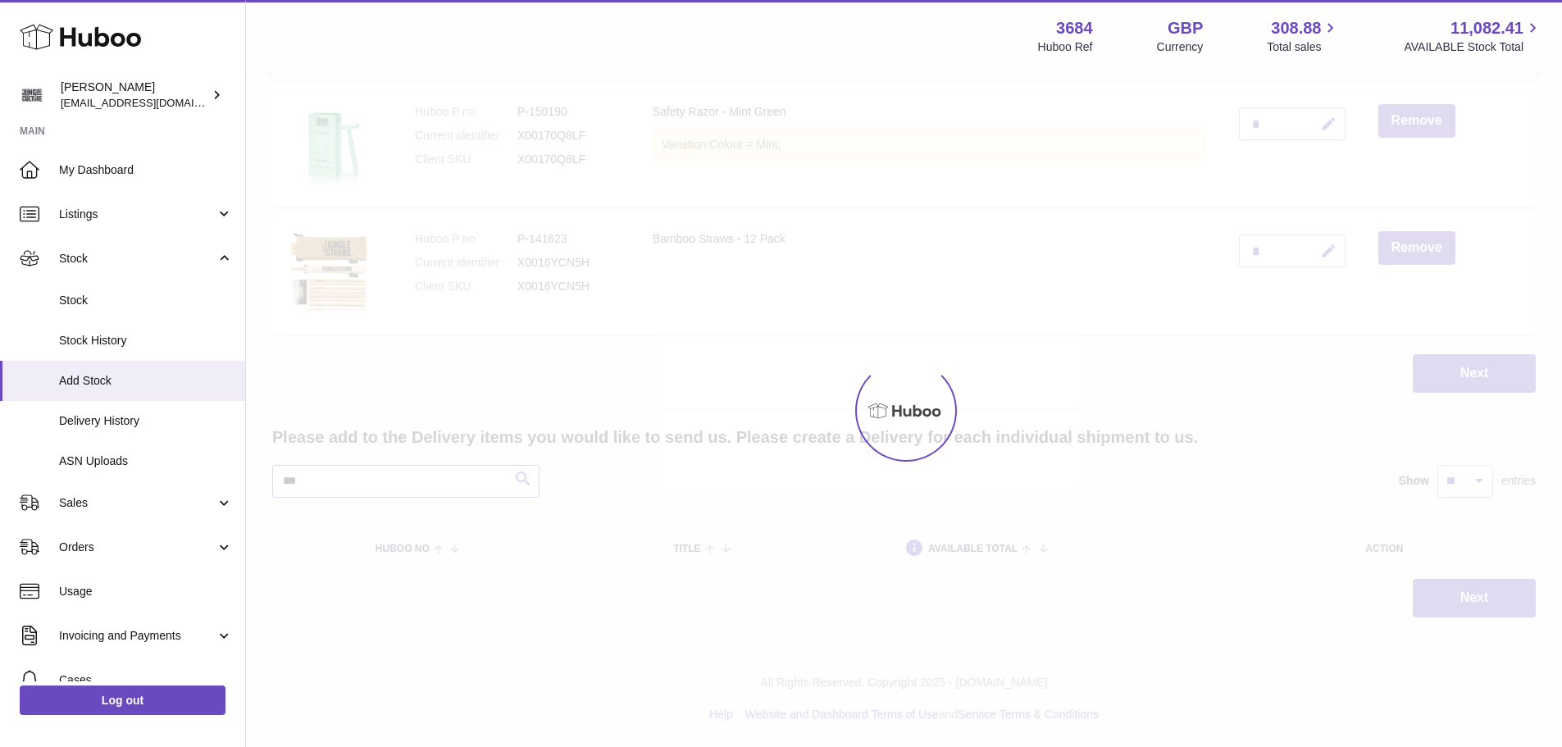
scroll to position [3023, 0]
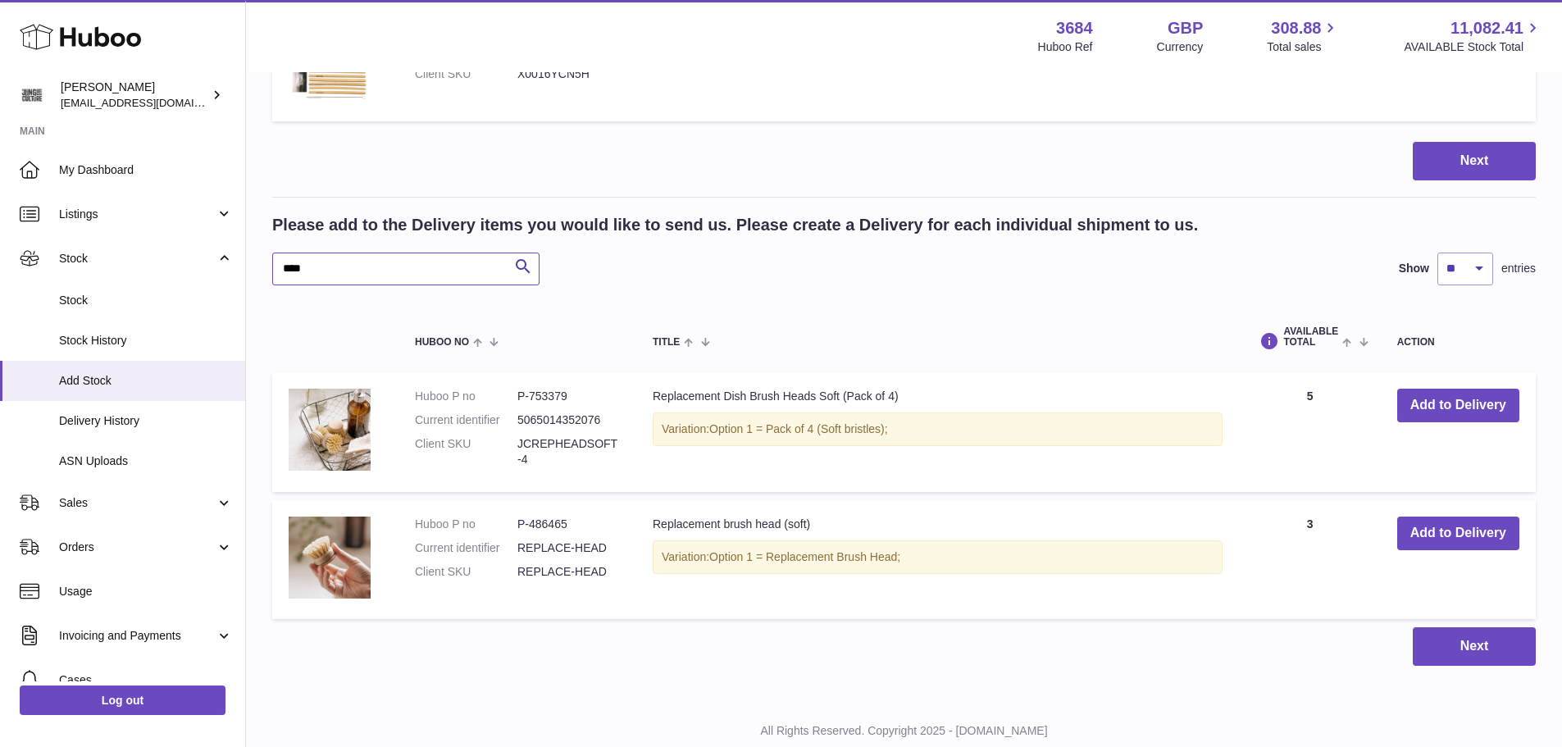
scroll to position [3150, 0]
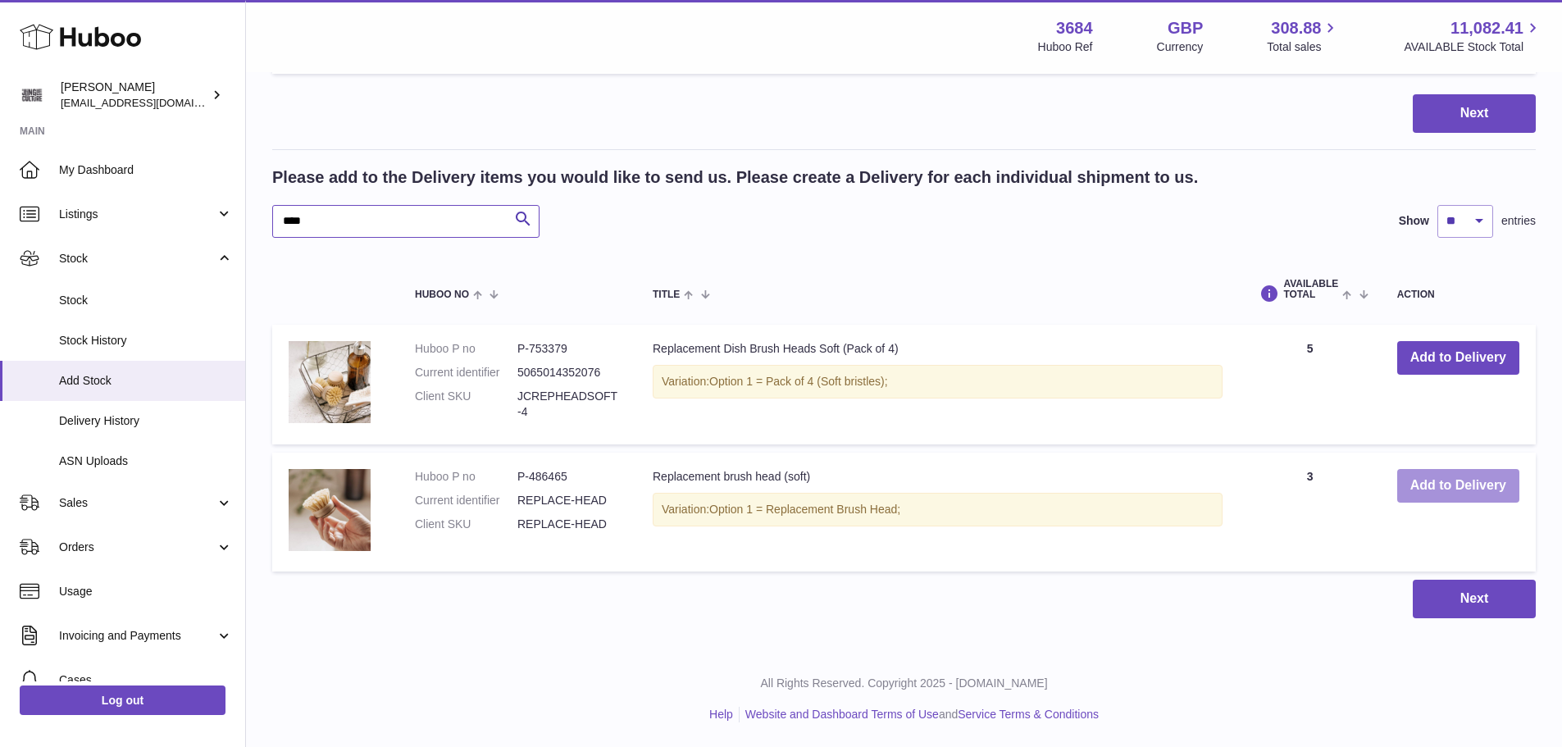
type input "****"
click at [1413, 493] on button "Add to Delivery" at bounding box center [1458, 486] width 122 height 34
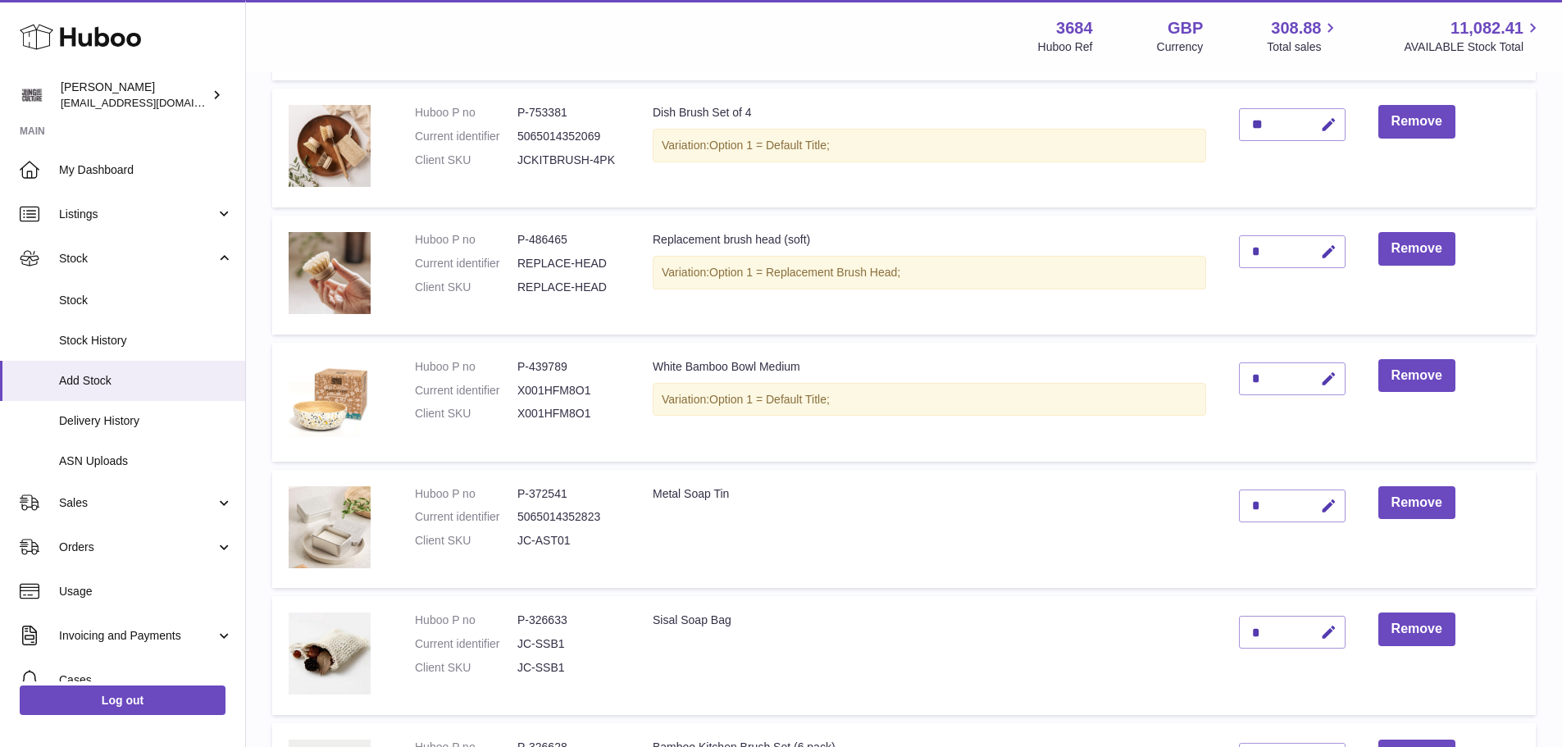
scroll to position [1063, 0]
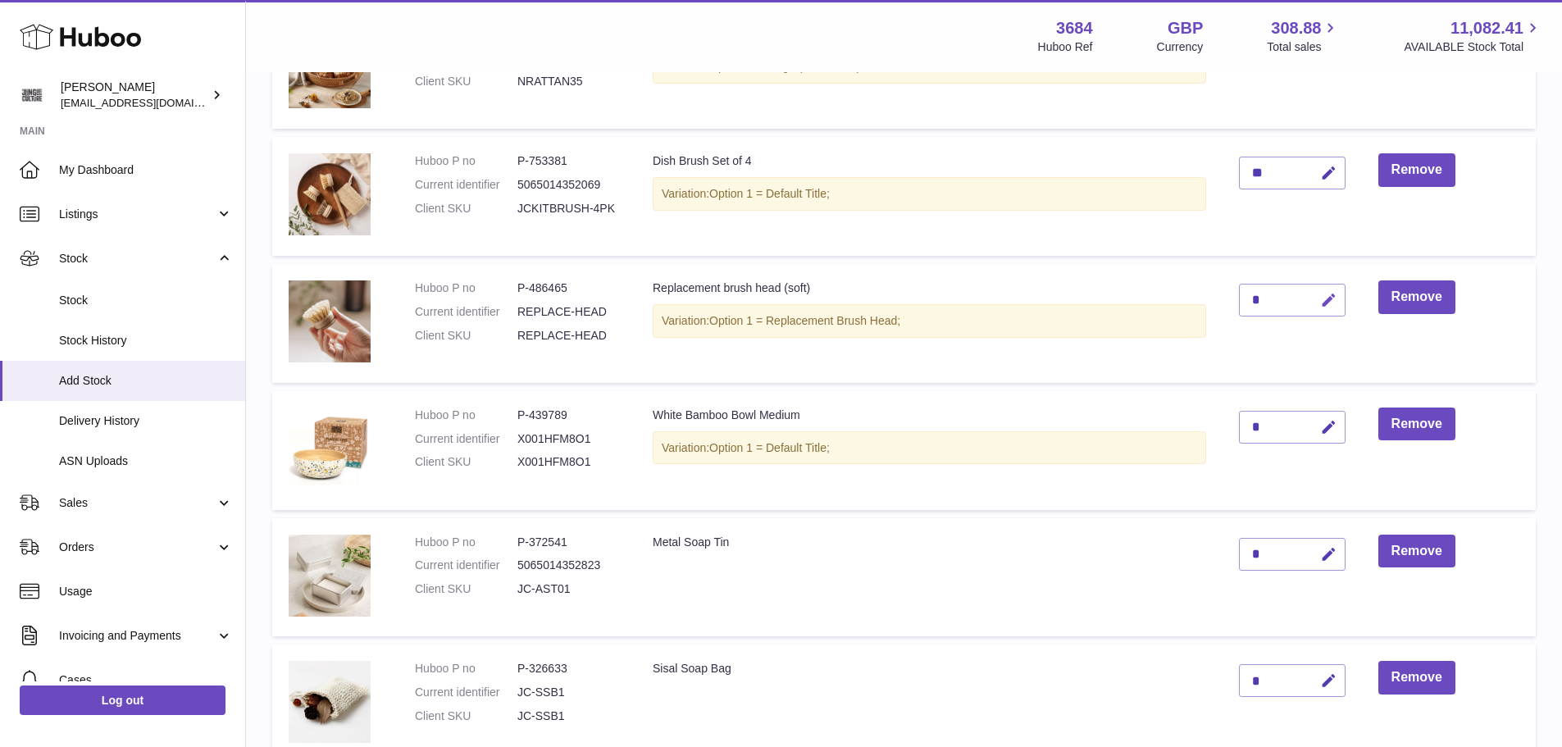
click at [1328, 302] on icon "button" at bounding box center [1328, 300] width 17 height 17
type input "*"
click at [1328, 299] on icon "submit" at bounding box center [1329, 300] width 15 height 15
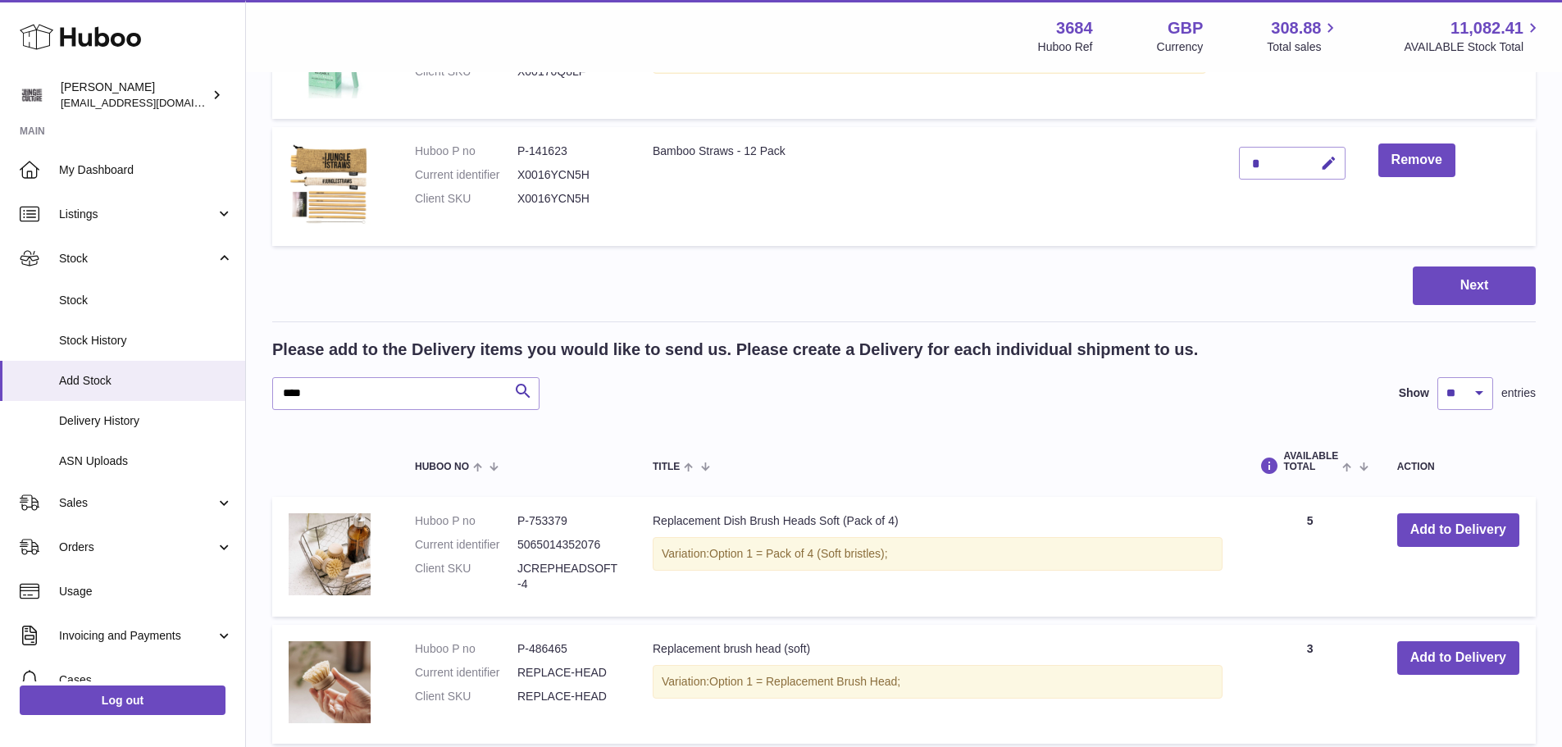
scroll to position [3277, 0]
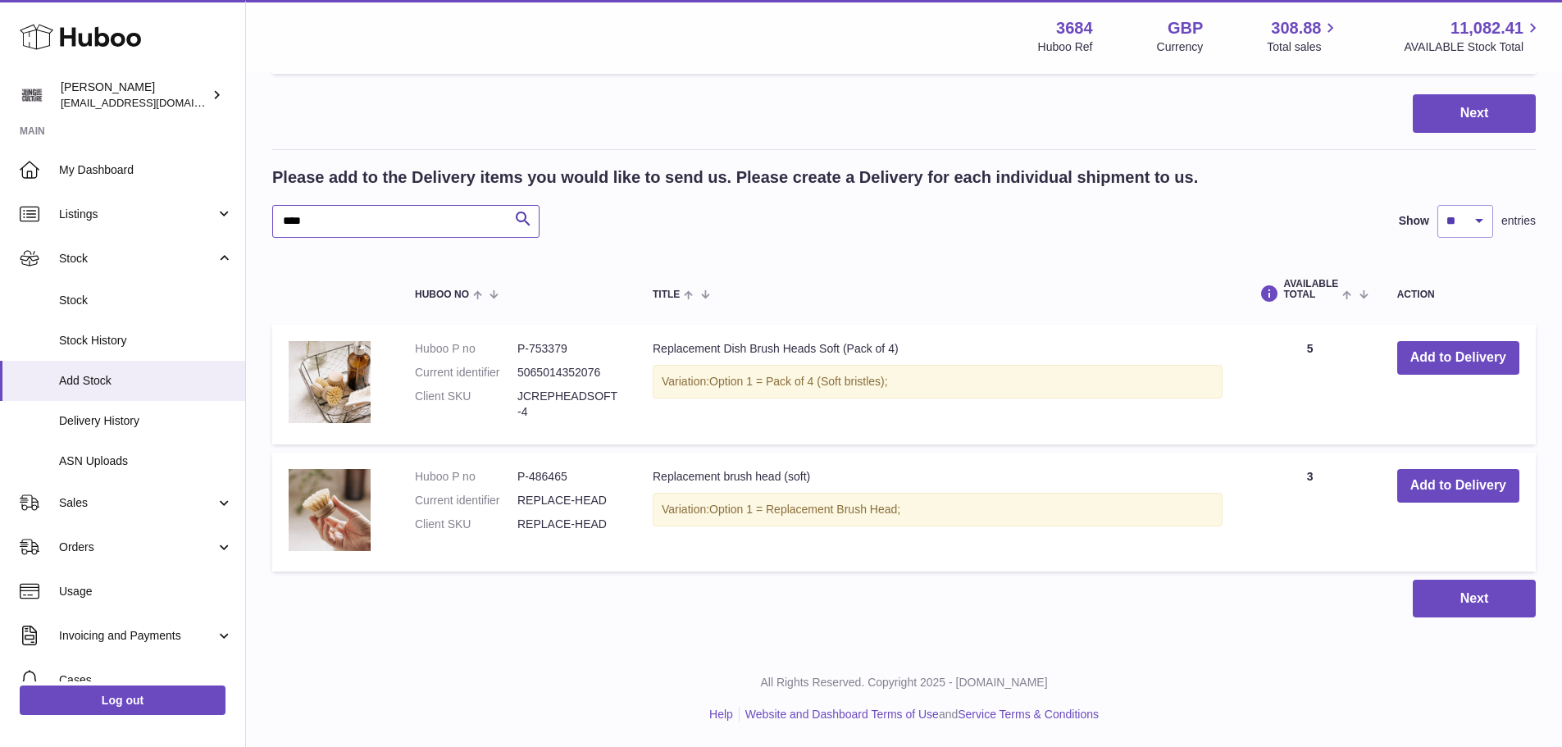
drag, startPoint x: 366, startPoint y: 230, endPoint x: 274, endPoint y: 215, distance: 93.9
click at [274, 215] on input "****" at bounding box center [405, 221] width 267 height 33
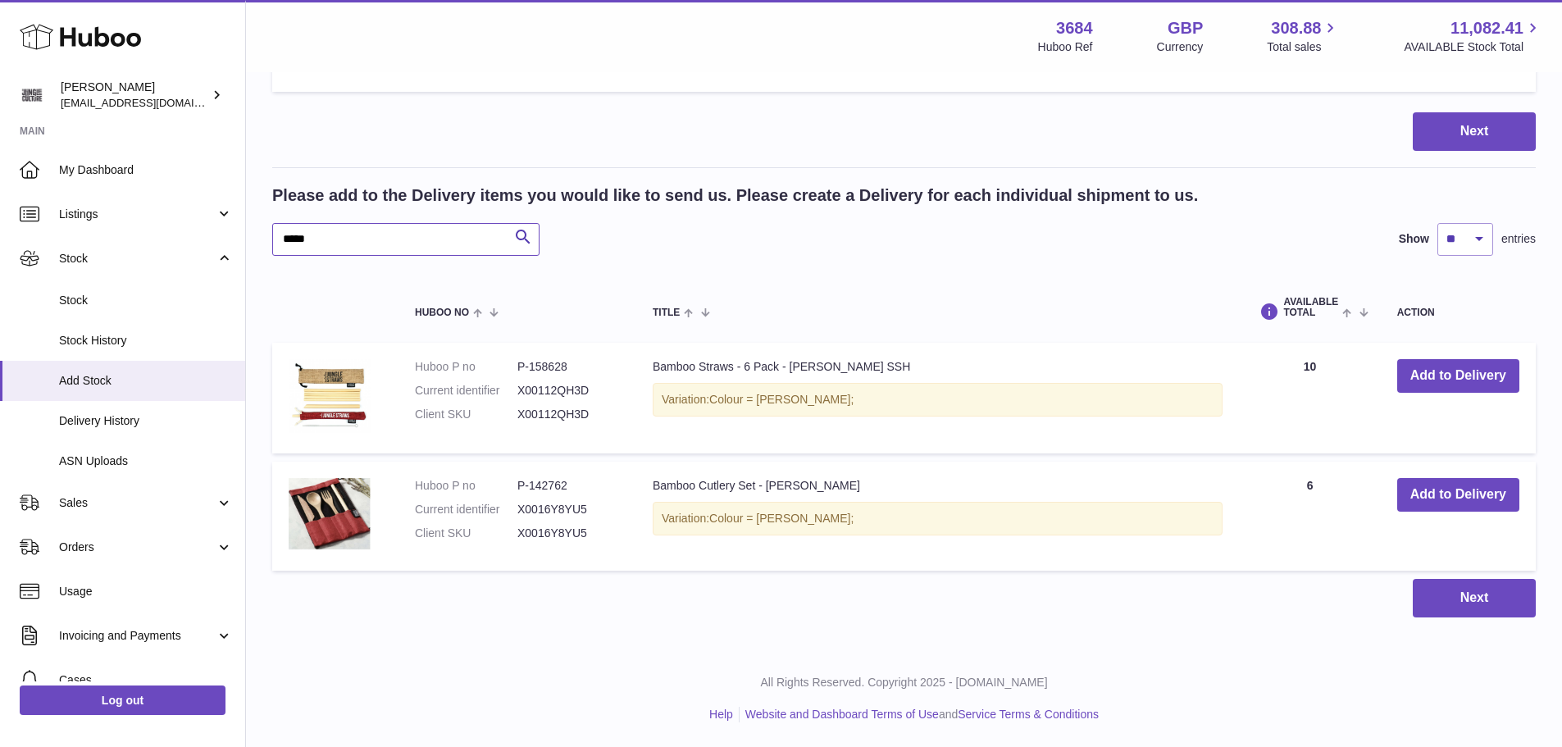
scroll to position [3259, 0]
type input "*****"
click at [1431, 495] on button "Add to Delivery" at bounding box center [1458, 495] width 122 height 34
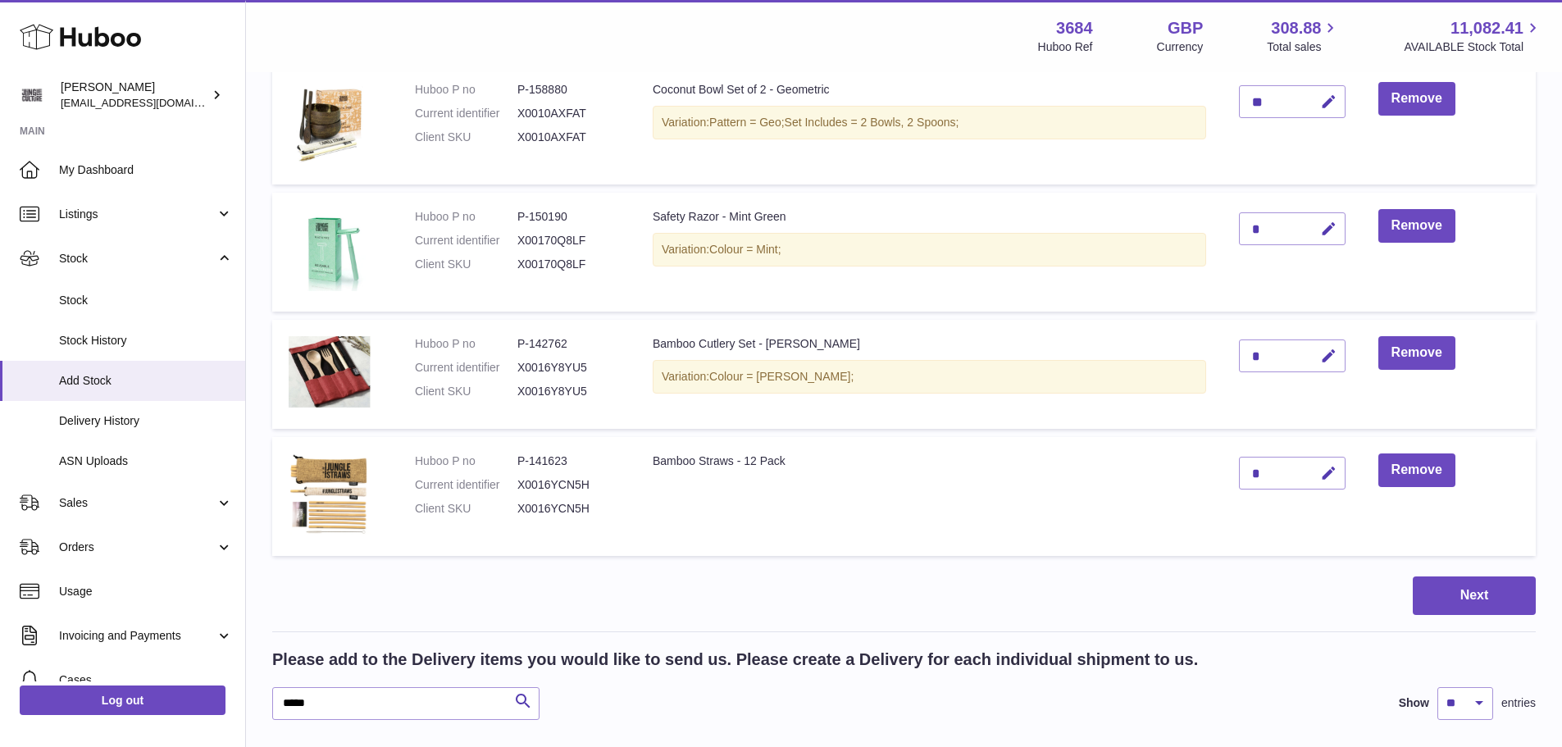
scroll to position [2802, 0]
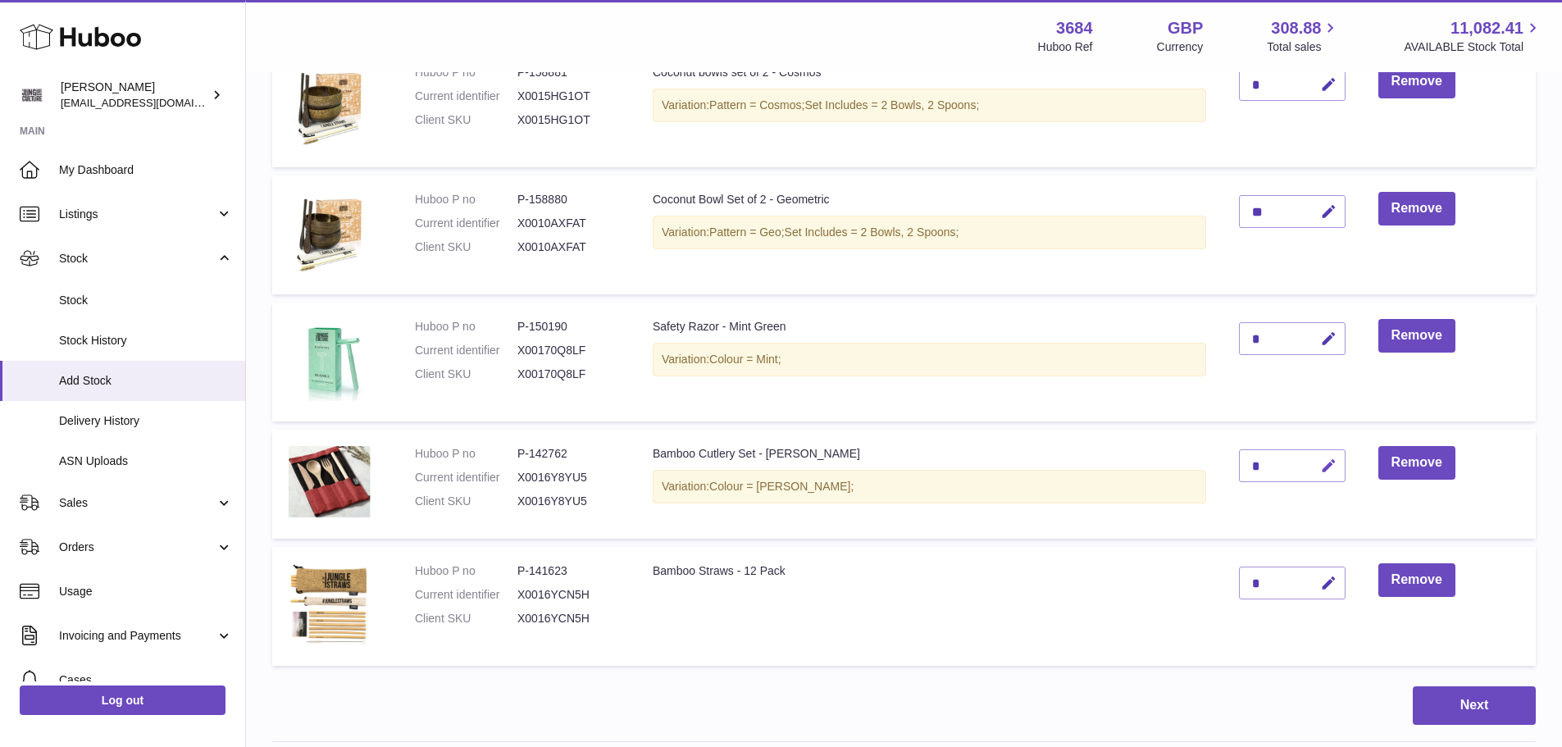
click at [1328, 457] on icon "button" at bounding box center [1328, 465] width 17 height 17
type input "*"
click at [1328, 457] on button "submit" at bounding box center [1326, 466] width 31 height 26
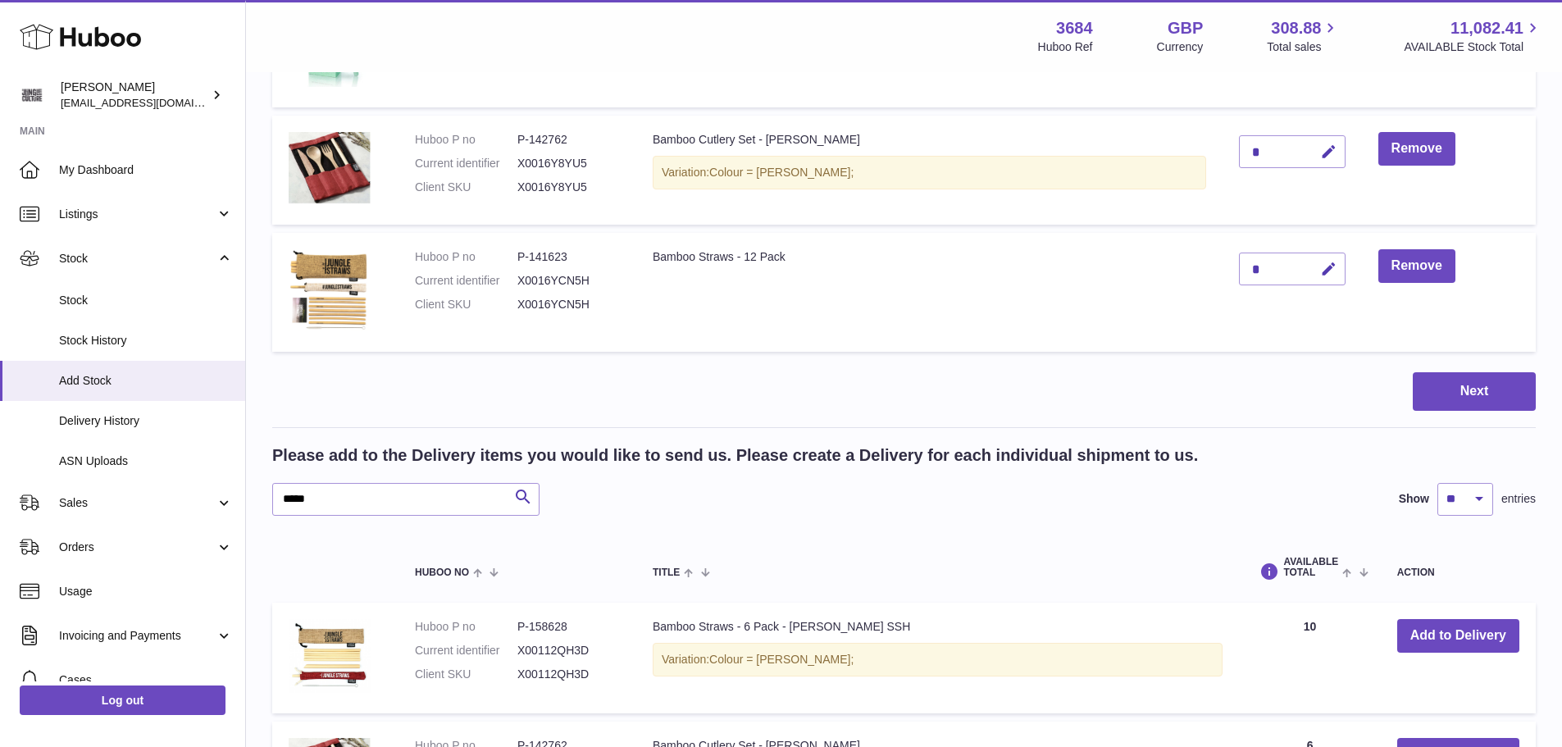
scroll to position [3130, 0]
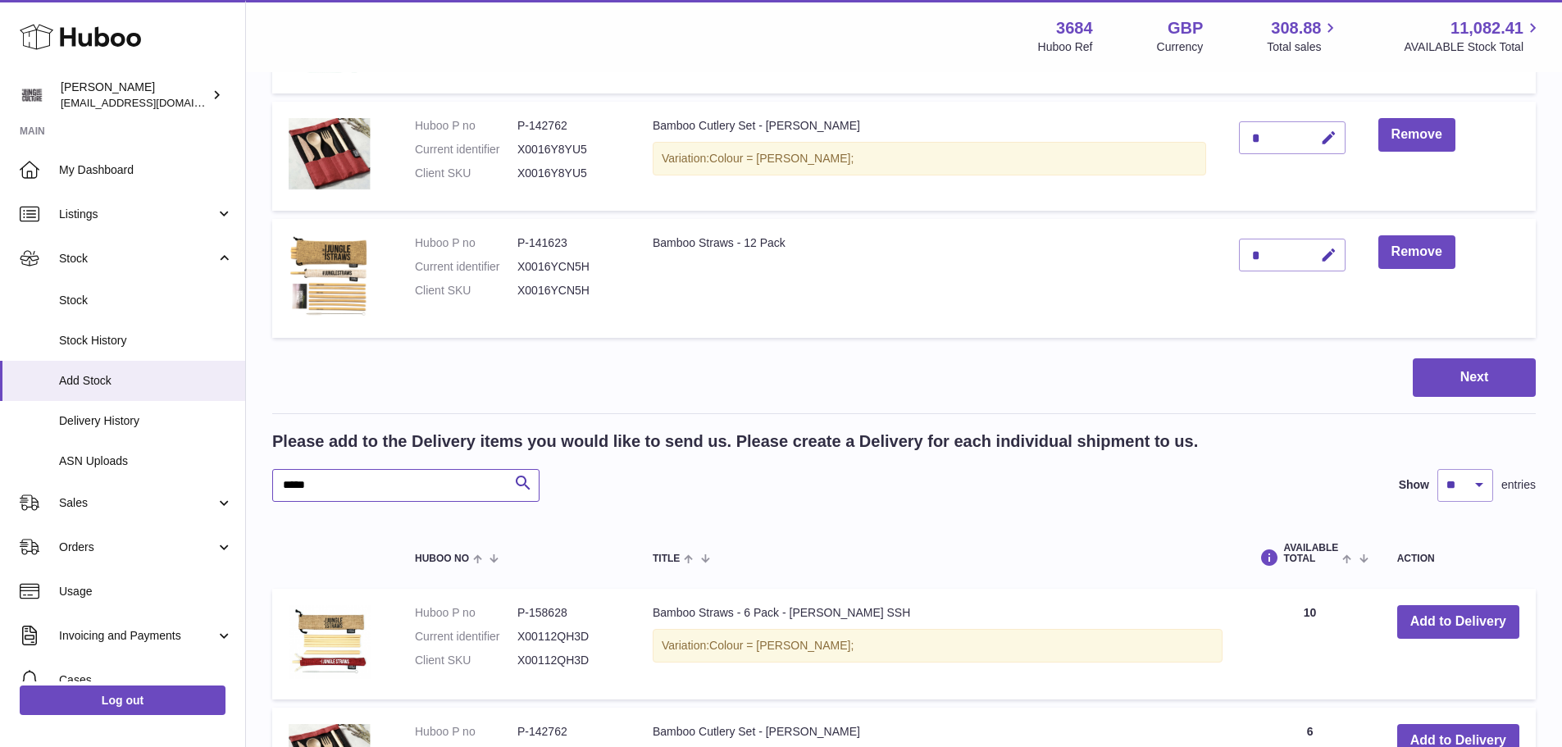
drag, startPoint x: 356, startPoint y: 498, endPoint x: 280, endPoint y: 482, distance: 77.2
click at [283, 485] on input "*****" at bounding box center [405, 485] width 267 height 33
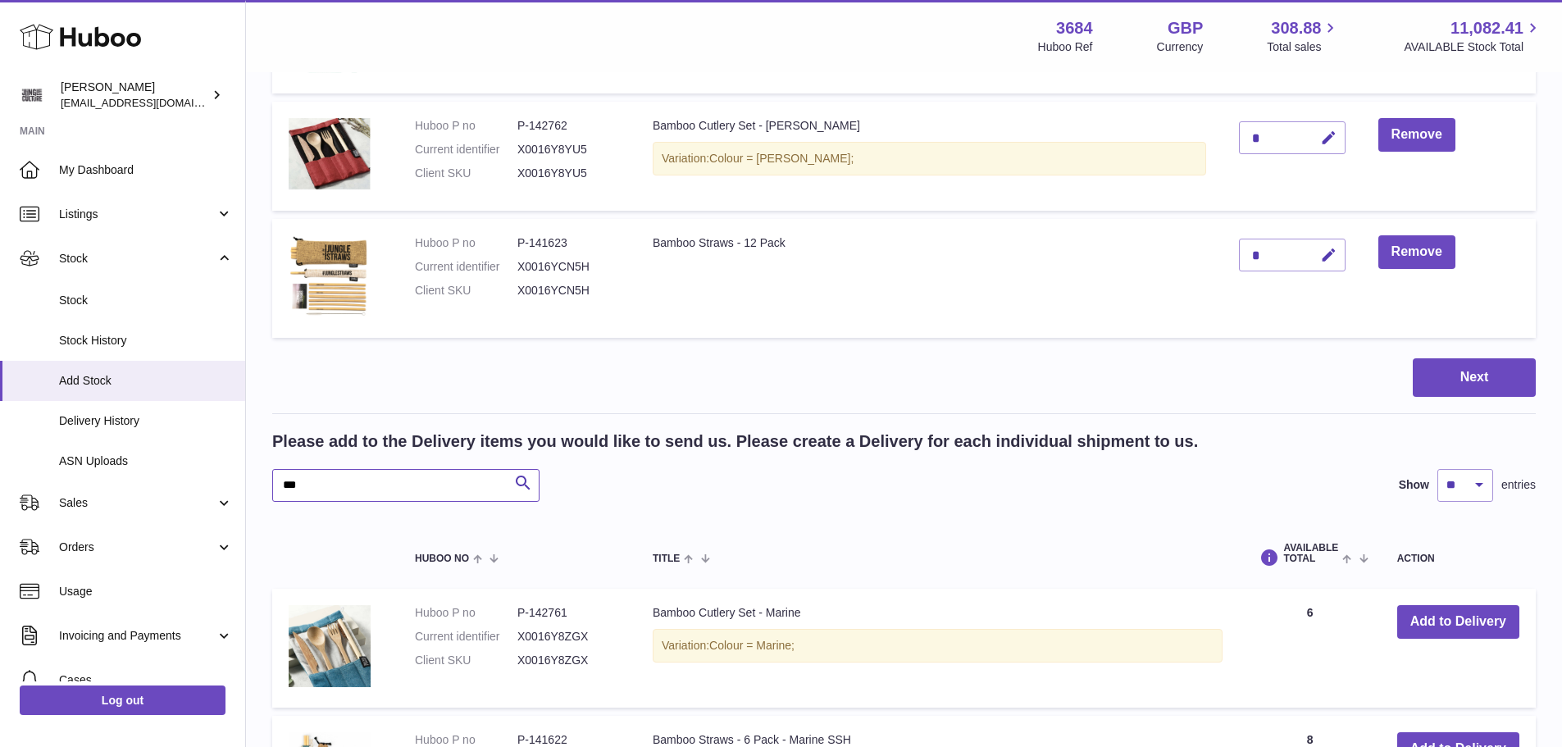
scroll to position [3376, 0]
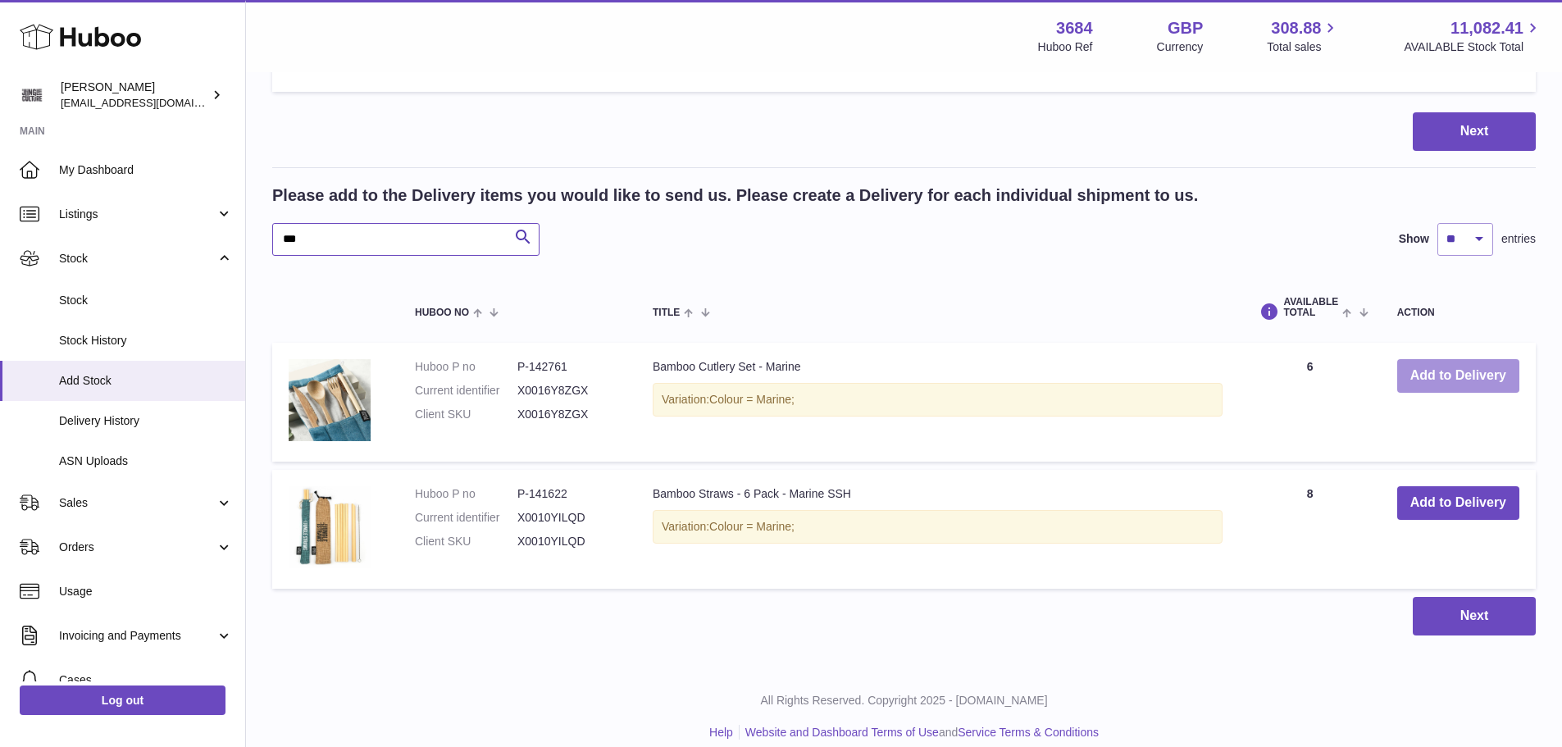
type input "***"
click at [1459, 371] on button "Add to Delivery" at bounding box center [1458, 376] width 122 height 34
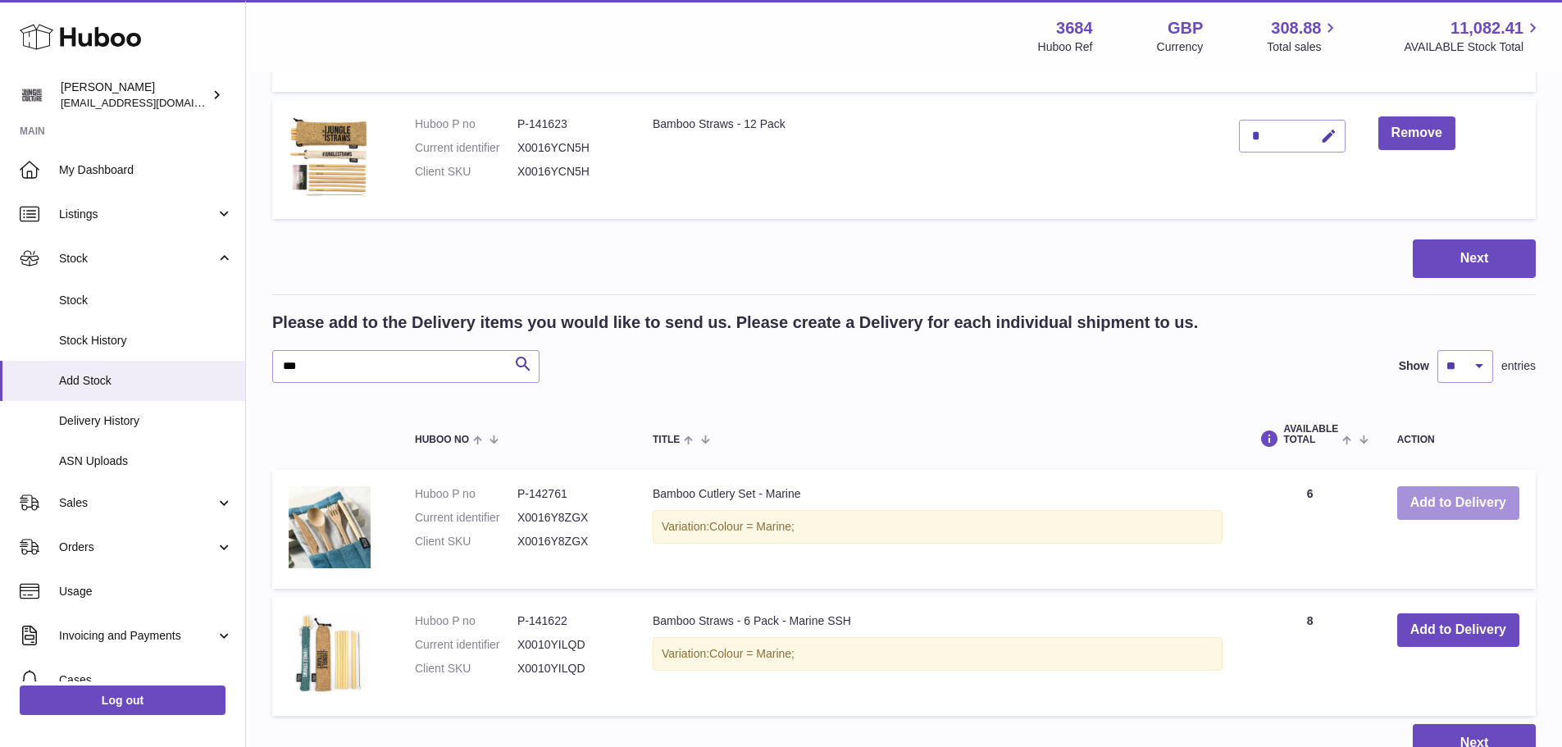
scroll to position [3503, 0]
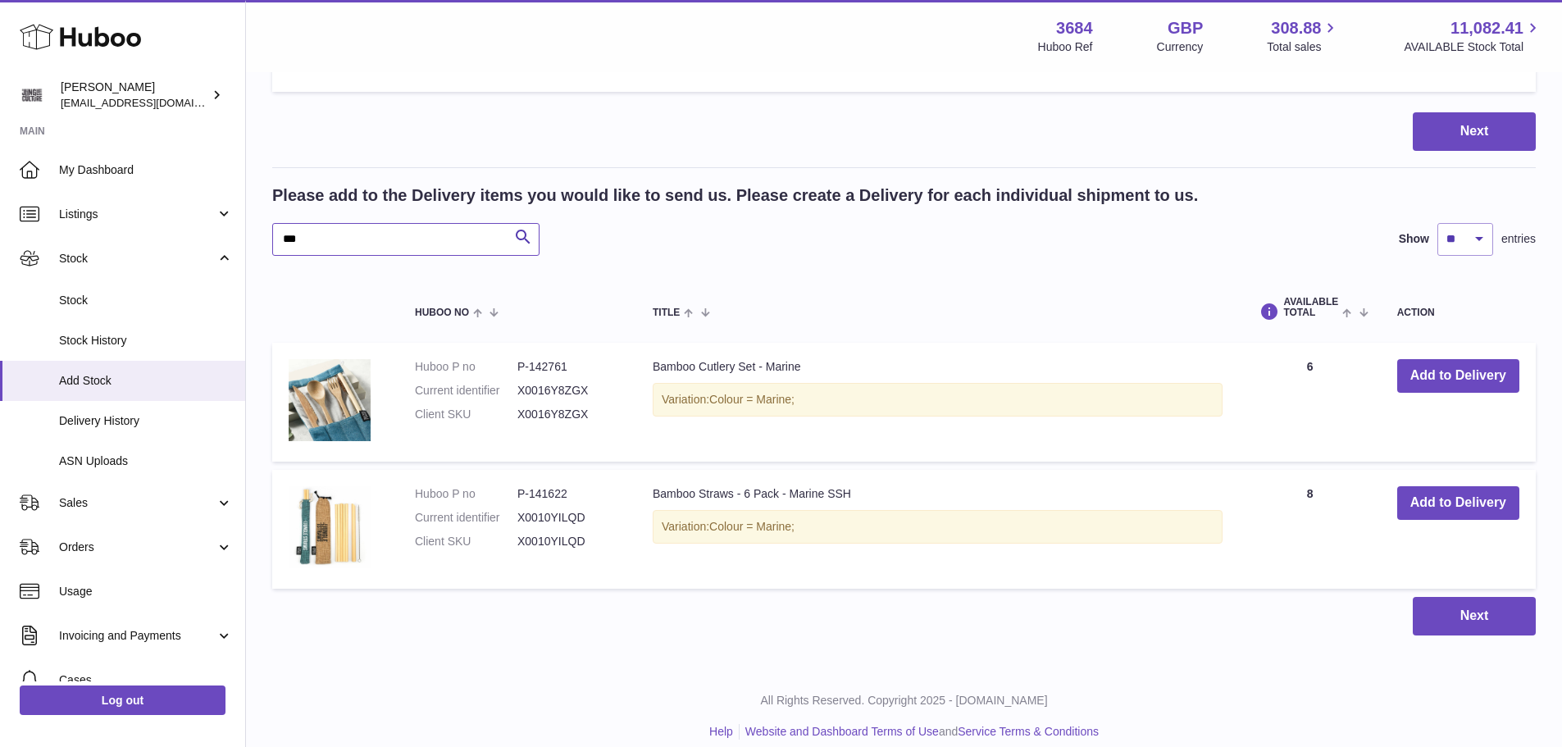
drag, startPoint x: 313, startPoint y: 240, endPoint x: 267, endPoint y: 237, distance: 46.0
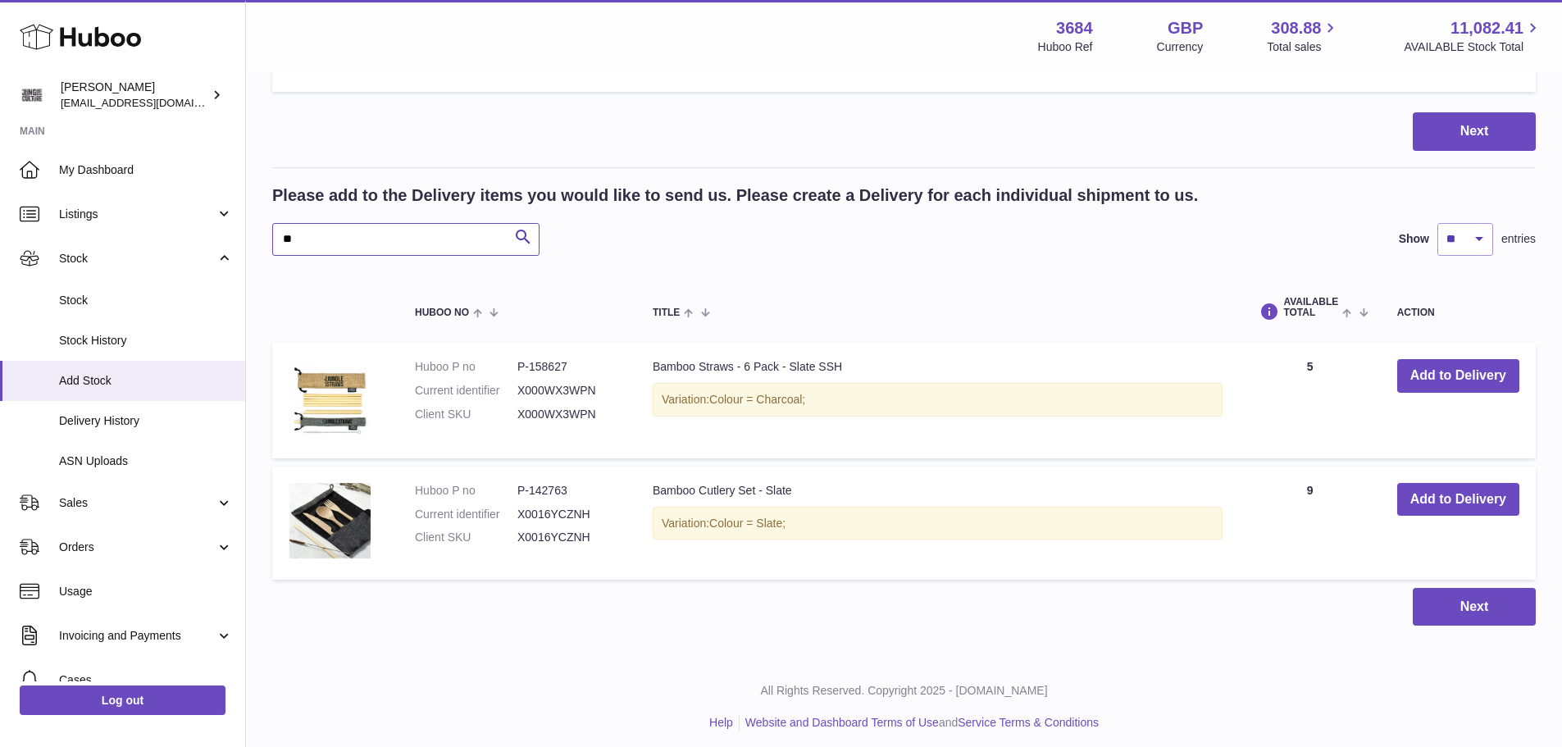
type input "*"
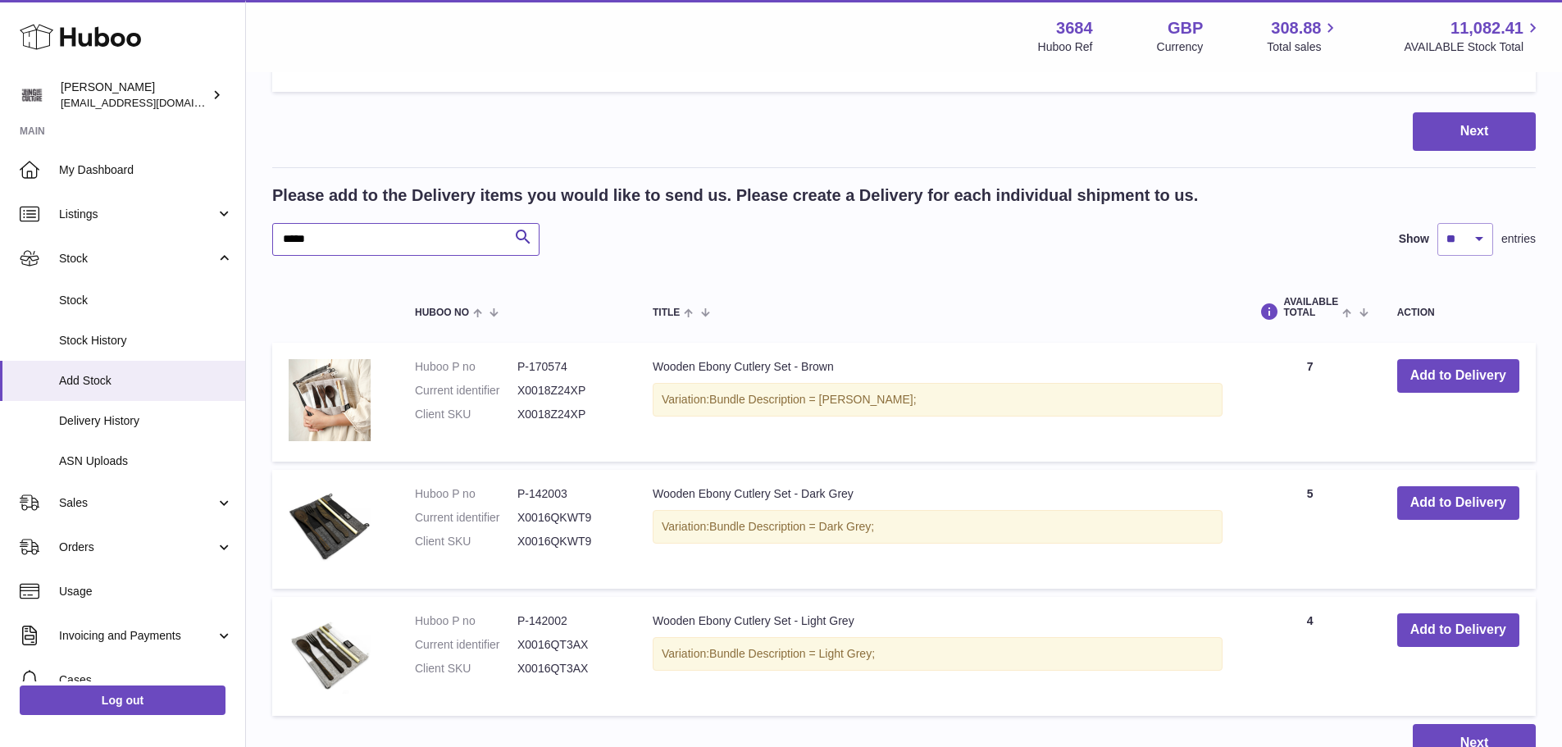
scroll to position [3585, 0]
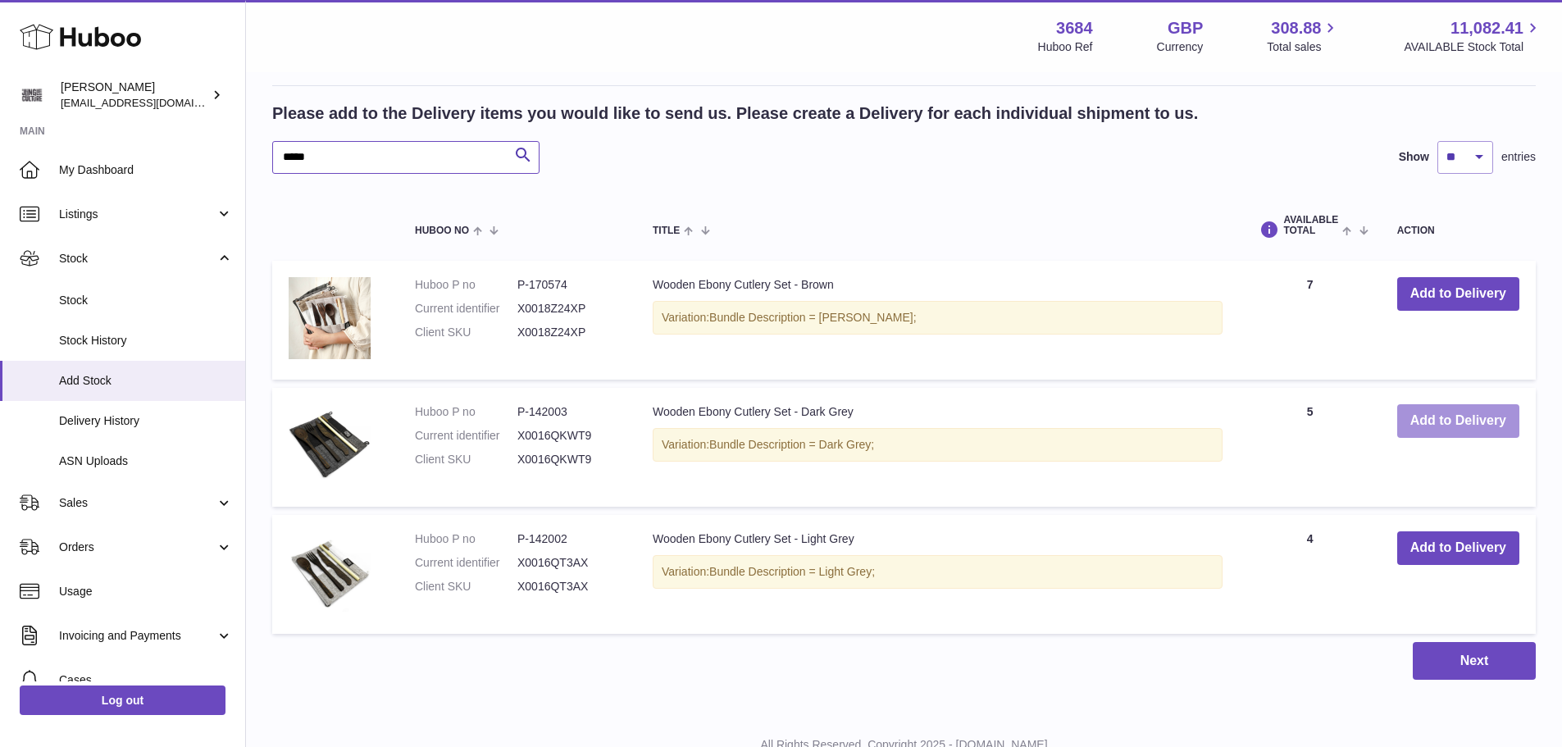
type input "*****"
click at [1442, 417] on button "Add to Delivery" at bounding box center [1458, 421] width 122 height 34
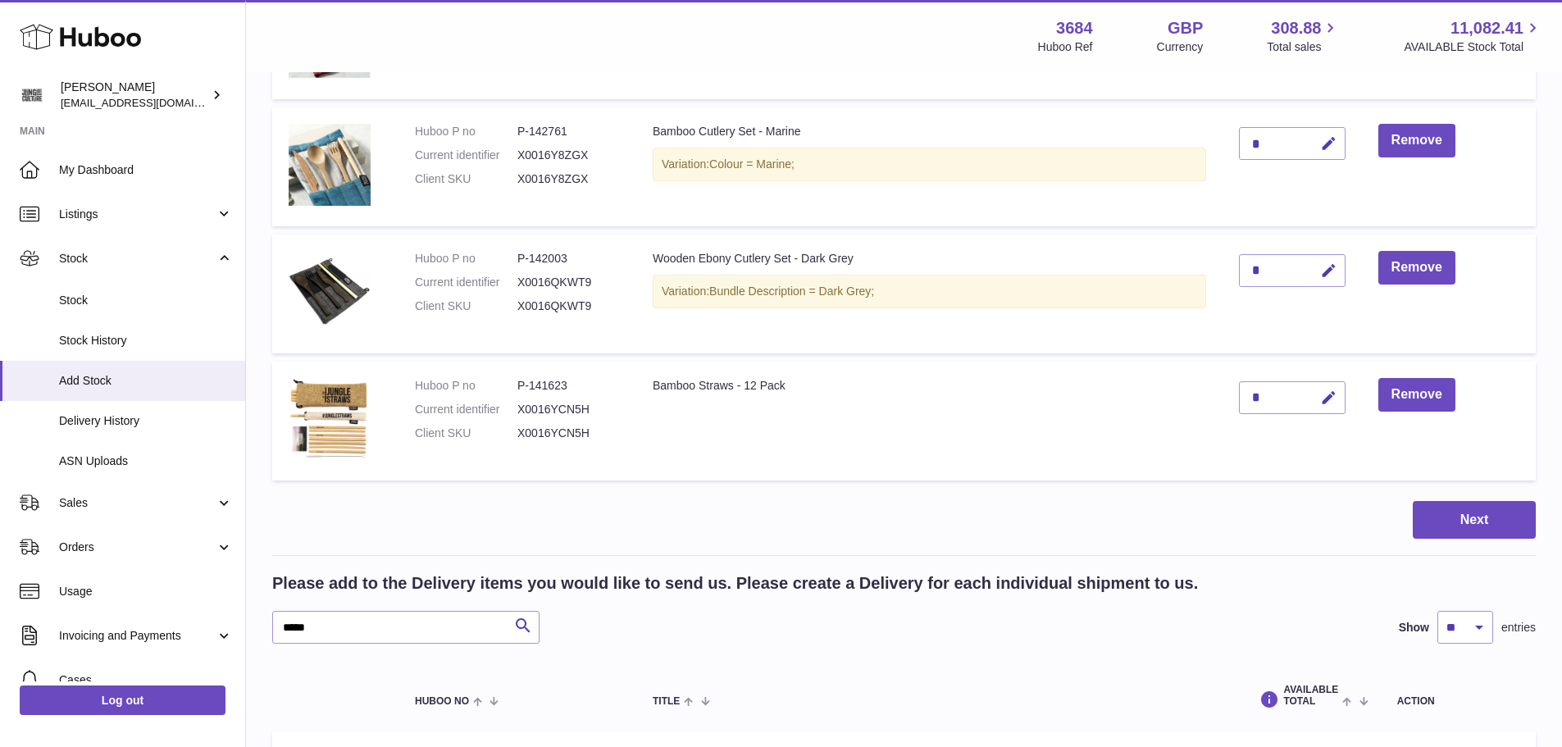
scroll to position [3220, 0]
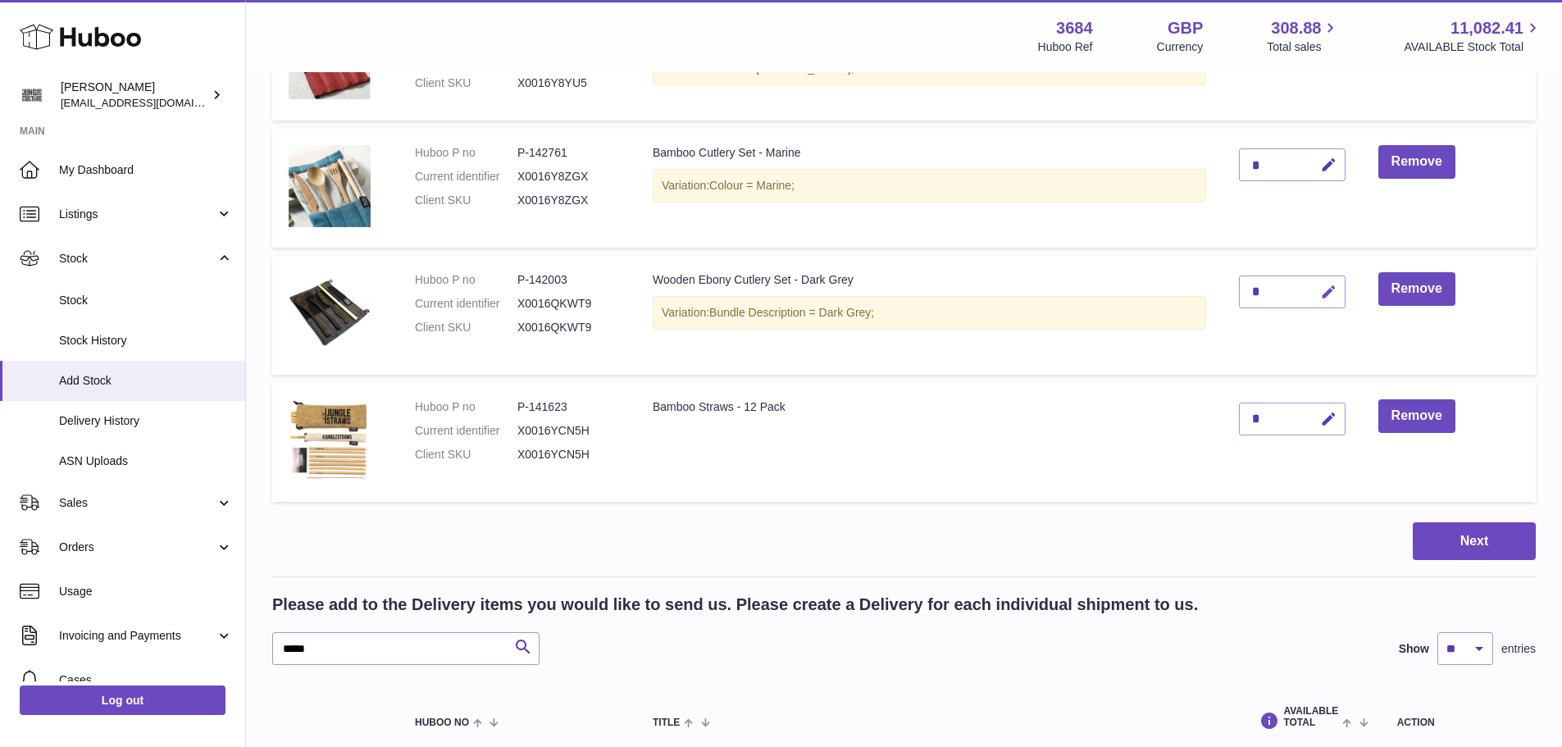
click at [1327, 292] on icon "button" at bounding box center [1328, 292] width 17 height 17
type input "*"
click at [1331, 302] on button "submit" at bounding box center [1326, 292] width 31 height 26
click at [1330, 165] on icon "button" at bounding box center [1328, 165] width 17 height 17
type input "*"
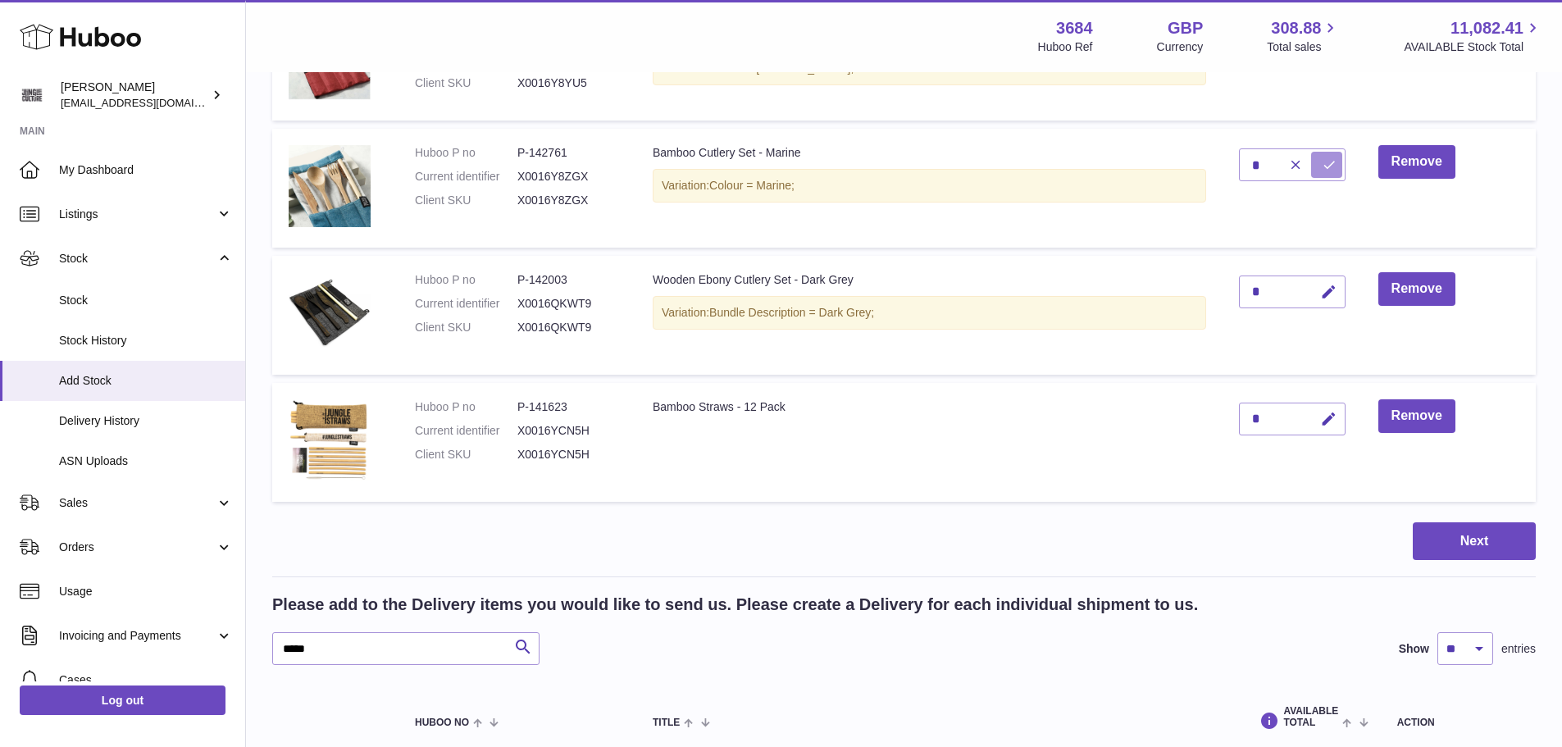
click at [1316, 171] on button "submit" at bounding box center [1326, 165] width 31 height 26
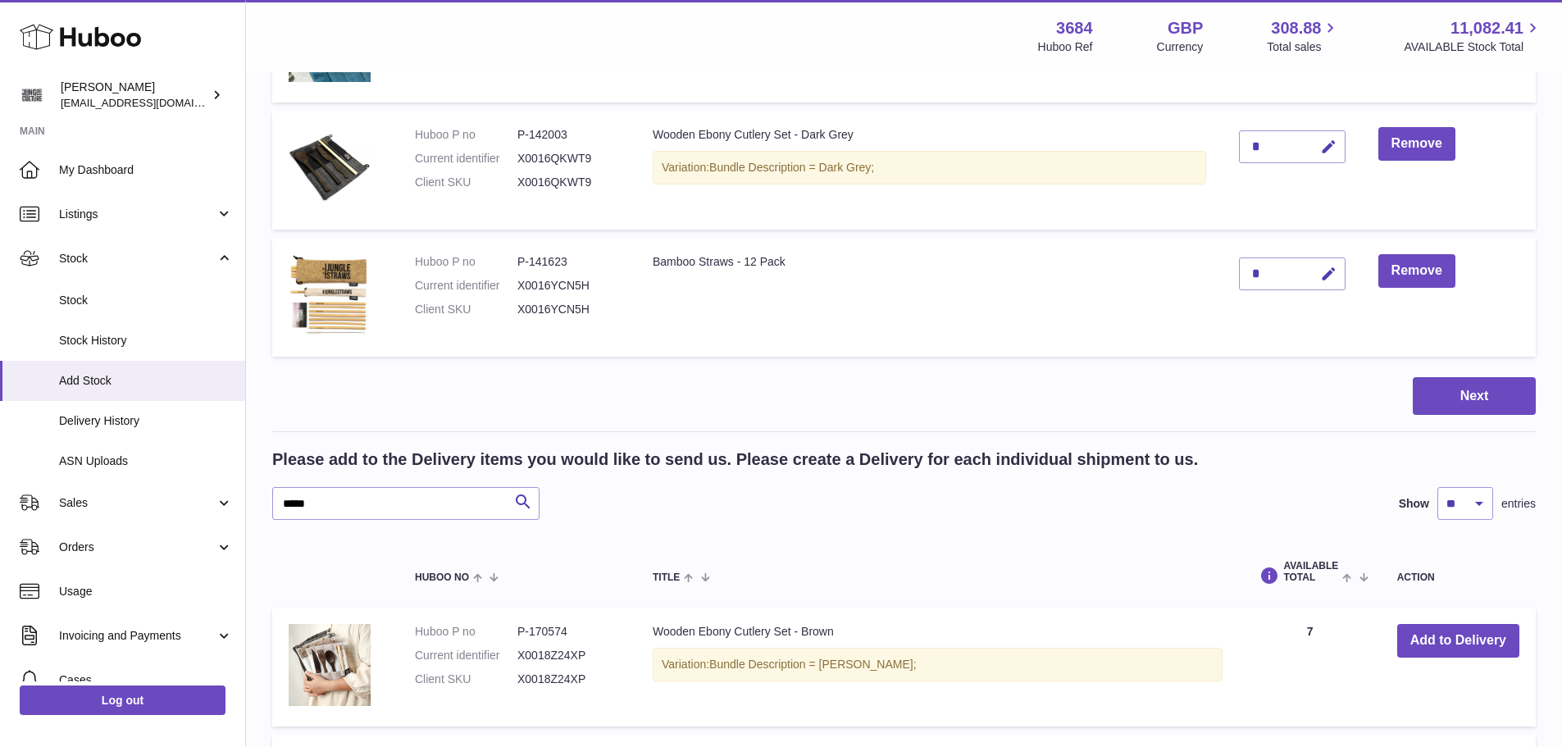
scroll to position [3466, 0]
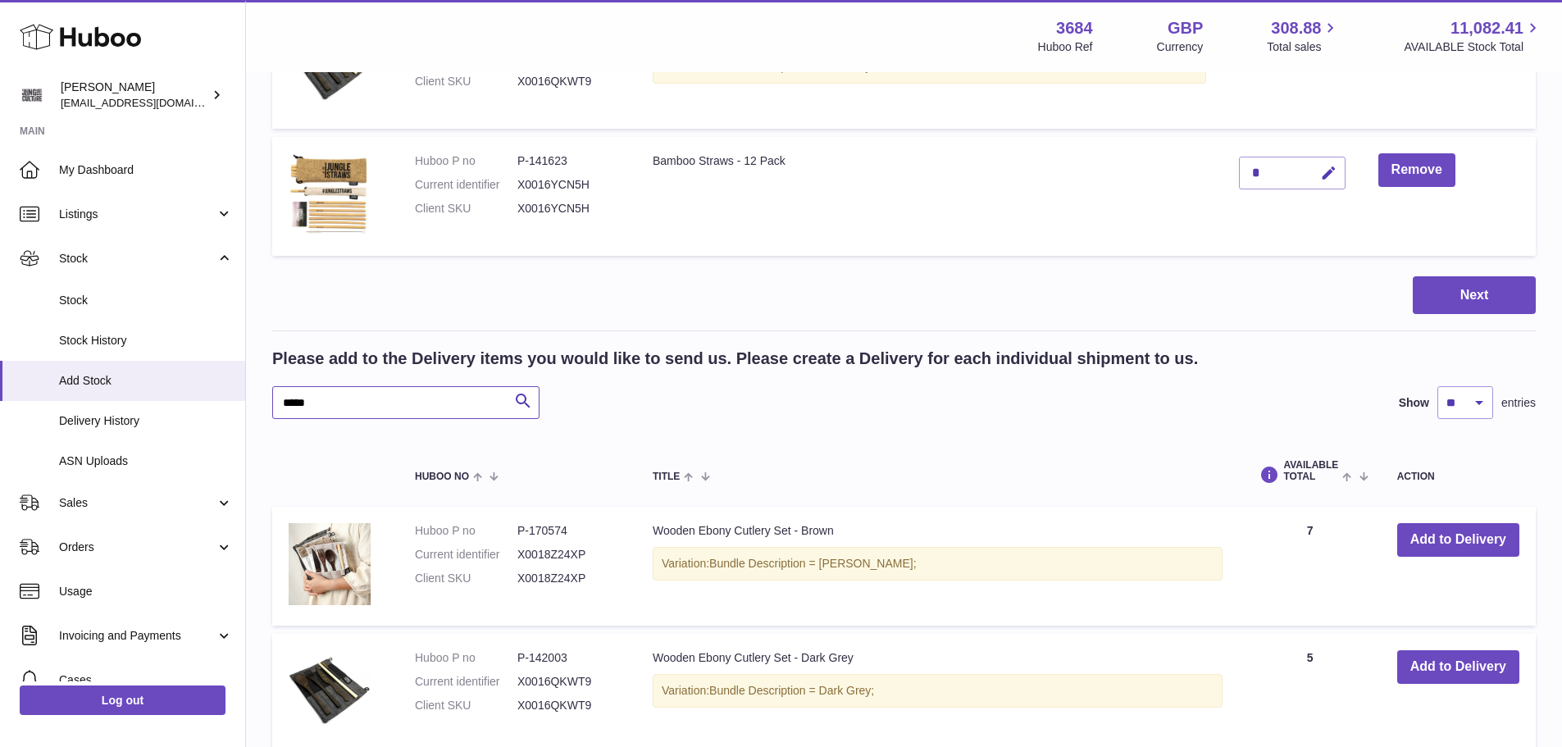
drag, startPoint x: 352, startPoint y: 392, endPoint x: 279, endPoint y: 398, distance: 73.3
click at [279, 398] on input "*****" at bounding box center [405, 402] width 267 height 33
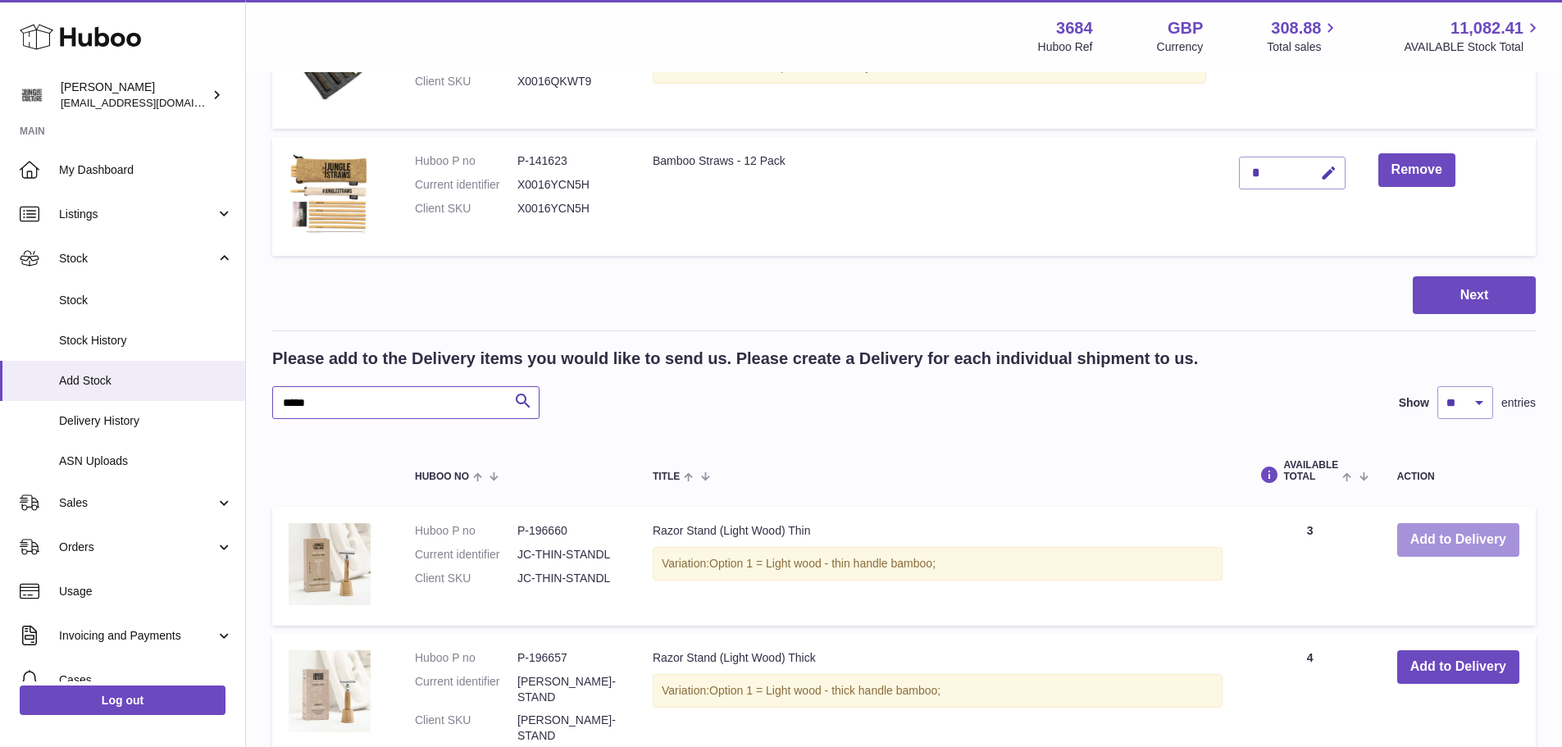
type input "*****"
click at [1482, 542] on button "Add to Delivery" at bounding box center [1458, 540] width 122 height 34
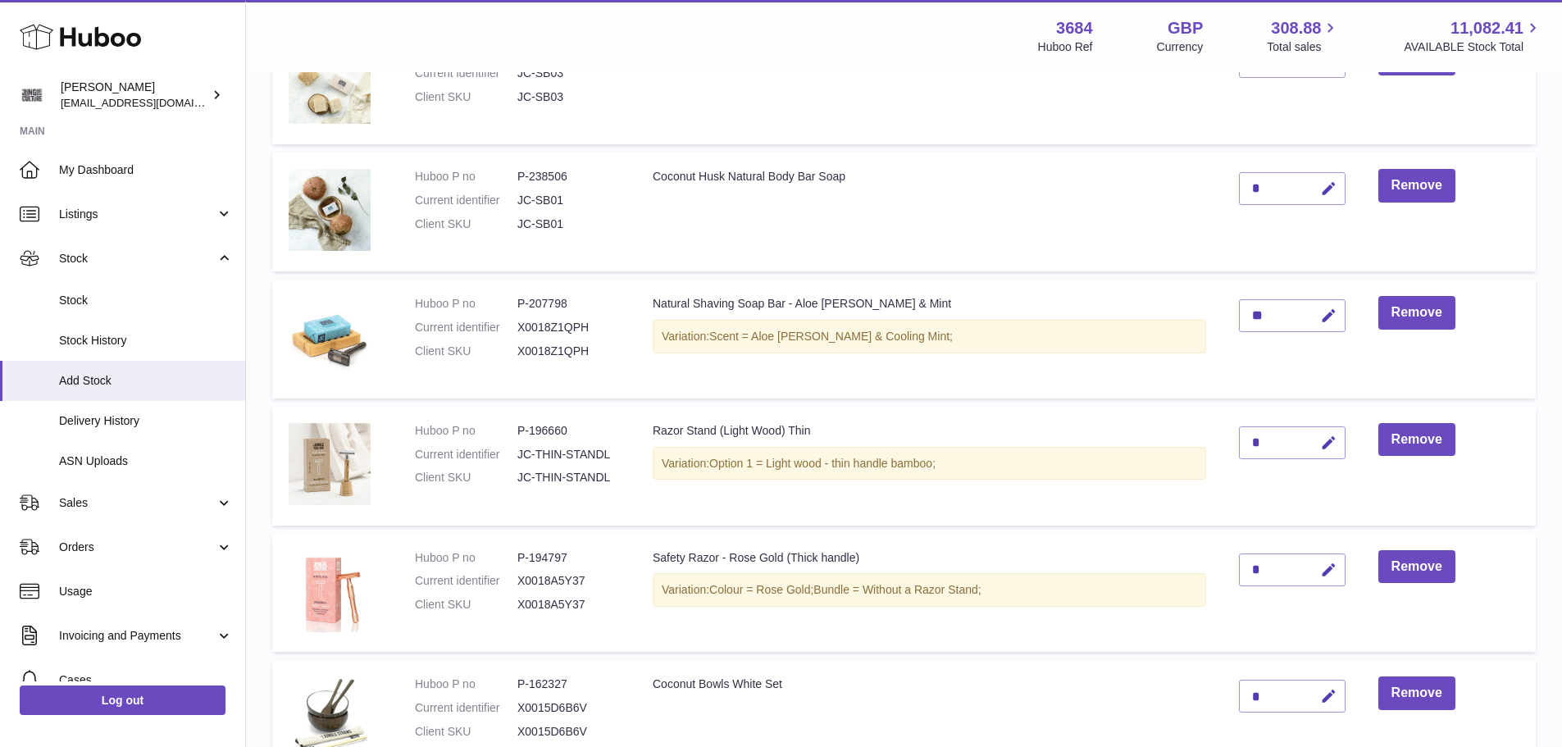
scroll to position [2036, 0]
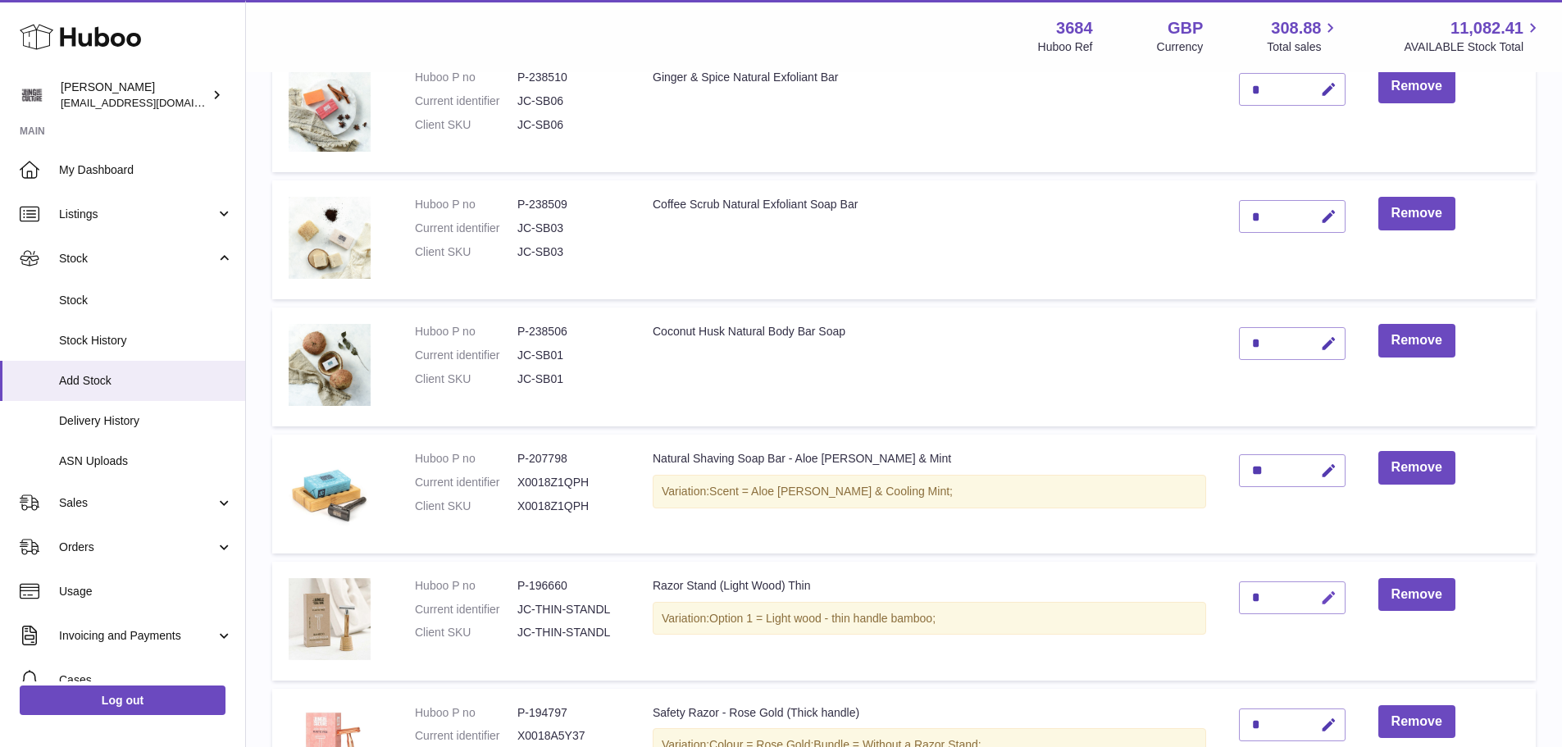
click at [1336, 594] on icon "button" at bounding box center [1328, 597] width 17 height 17
type input "*"
click at [1326, 596] on icon "submit" at bounding box center [1329, 597] width 15 height 15
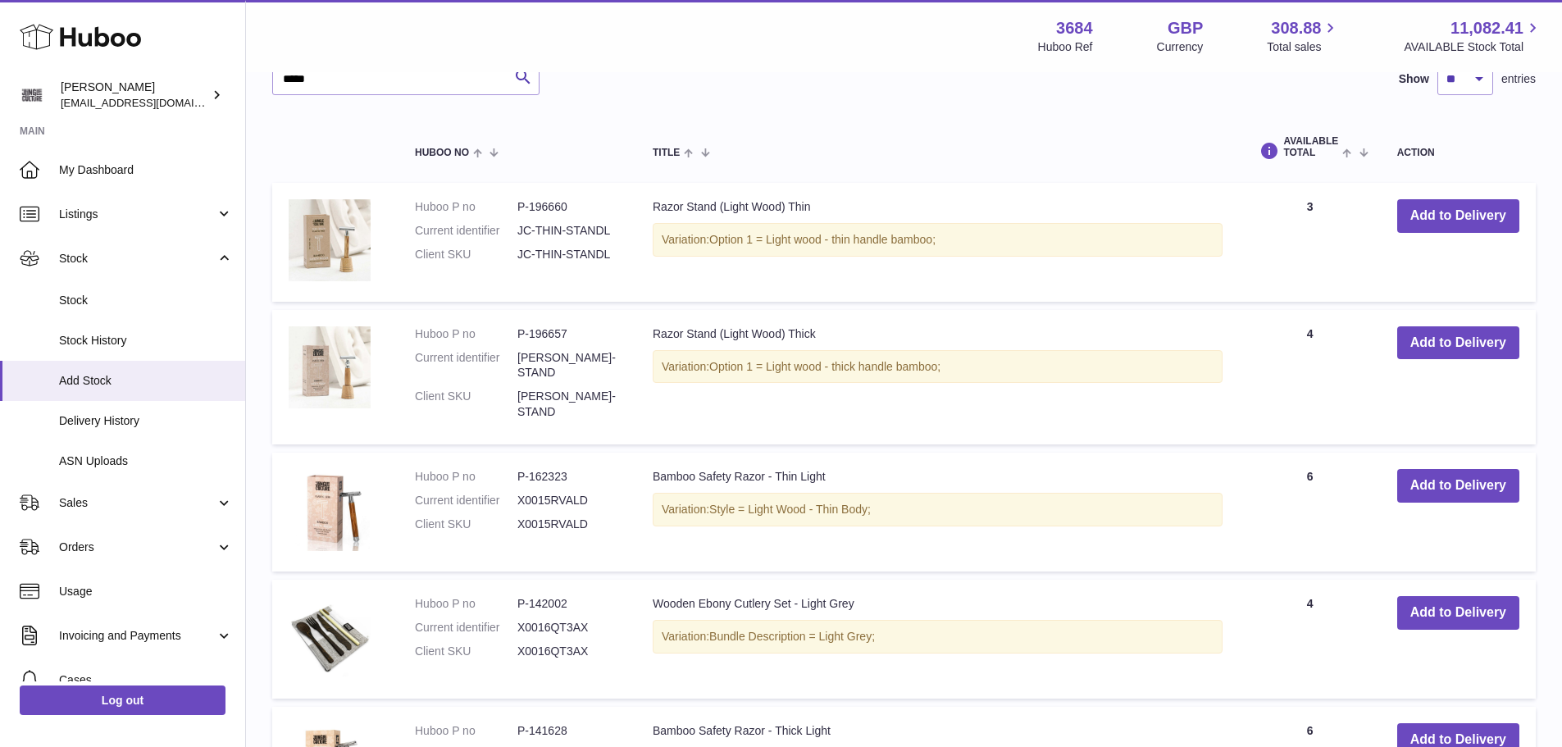
scroll to position [3757, 0]
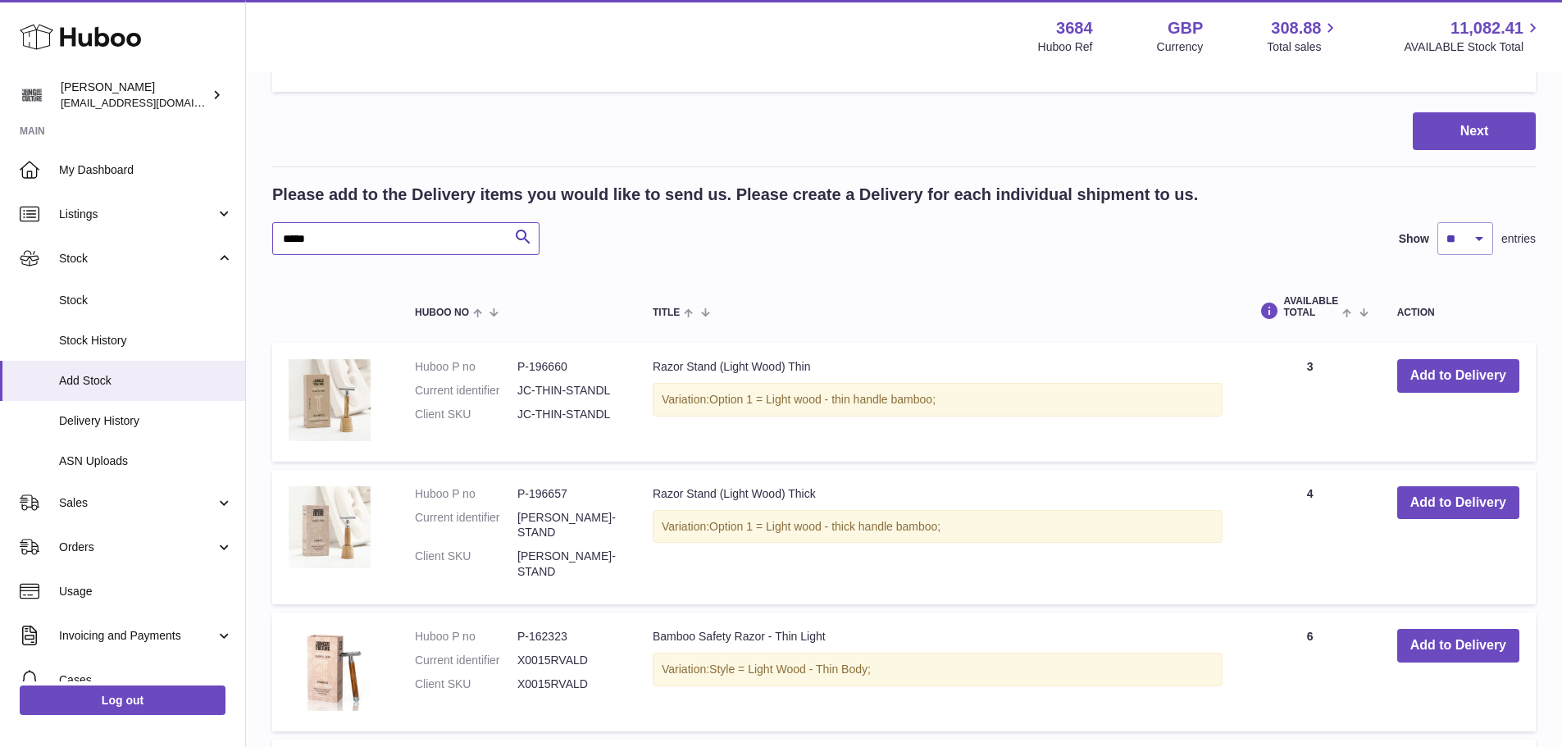
drag, startPoint x: 313, startPoint y: 237, endPoint x: 281, endPoint y: 231, distance: 32.5
click at [283, 232] on input "*****" at bounding box center [405, 238] width 267 height 33
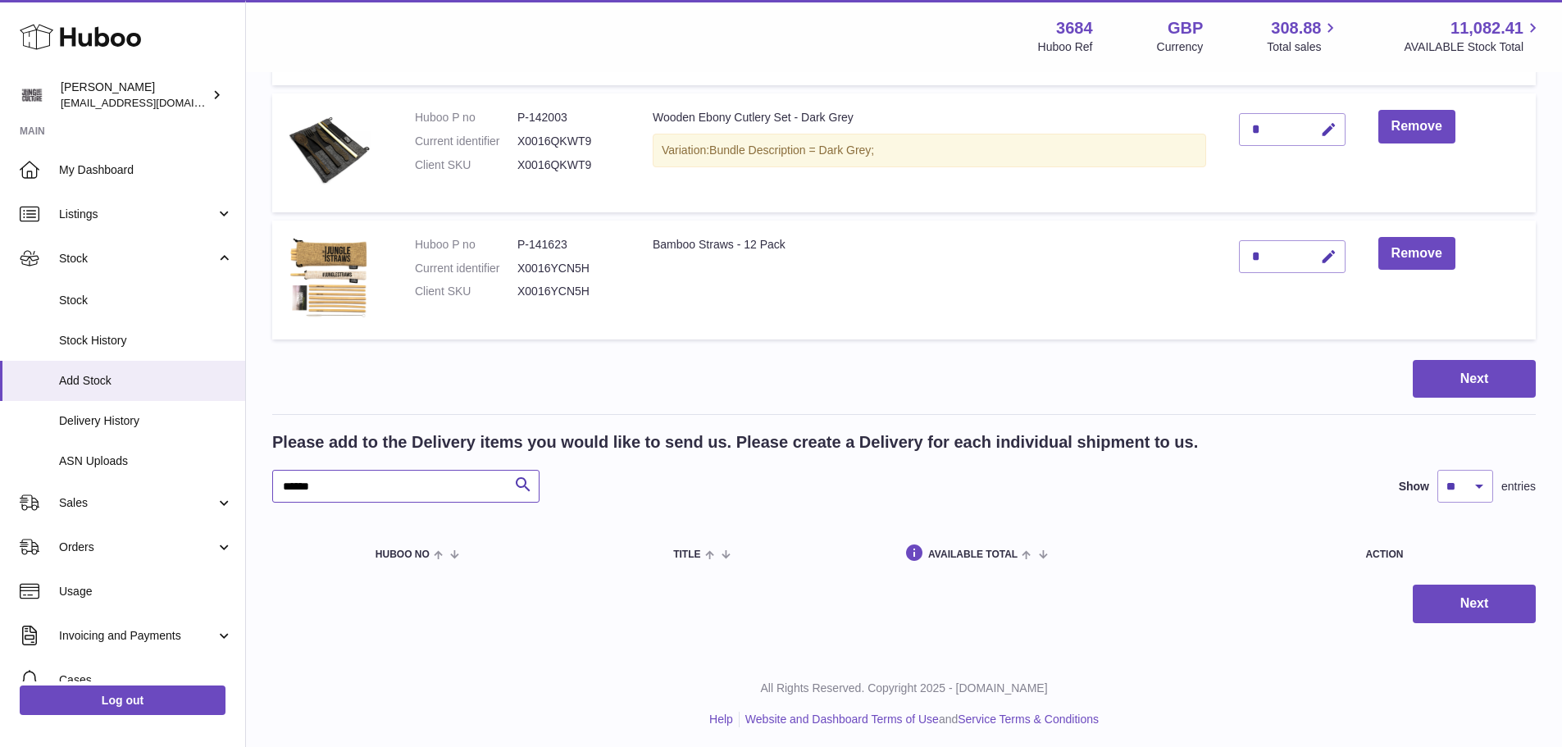
scroll to position [3515, 0]
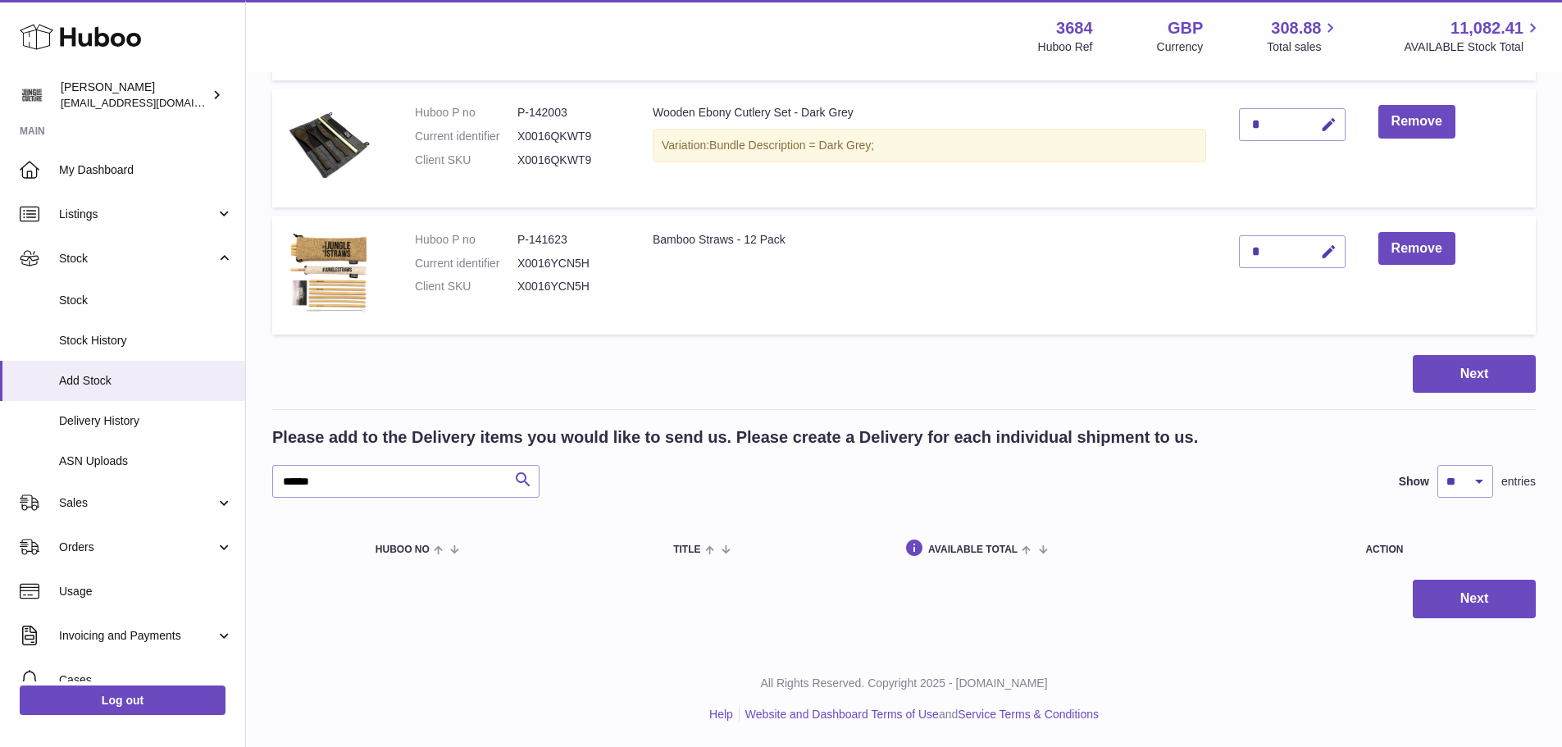
click at [521, 479] on icon "submit" at bounding box center [523, 480] width 20 height 20
click at [445, 483] on input "******" at bounding box center [405, 481] width 267 height 33
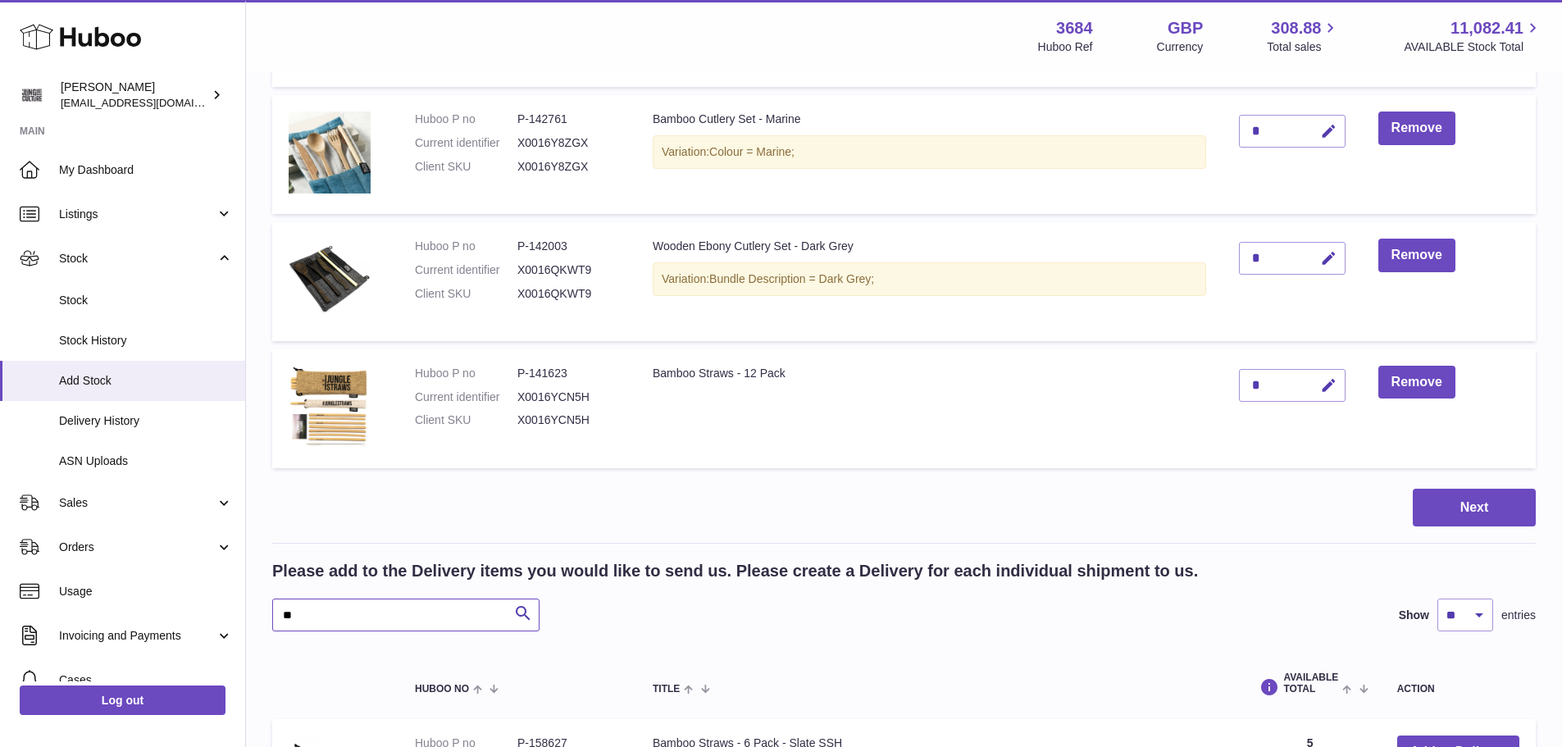
scroll to position [3520, 0]
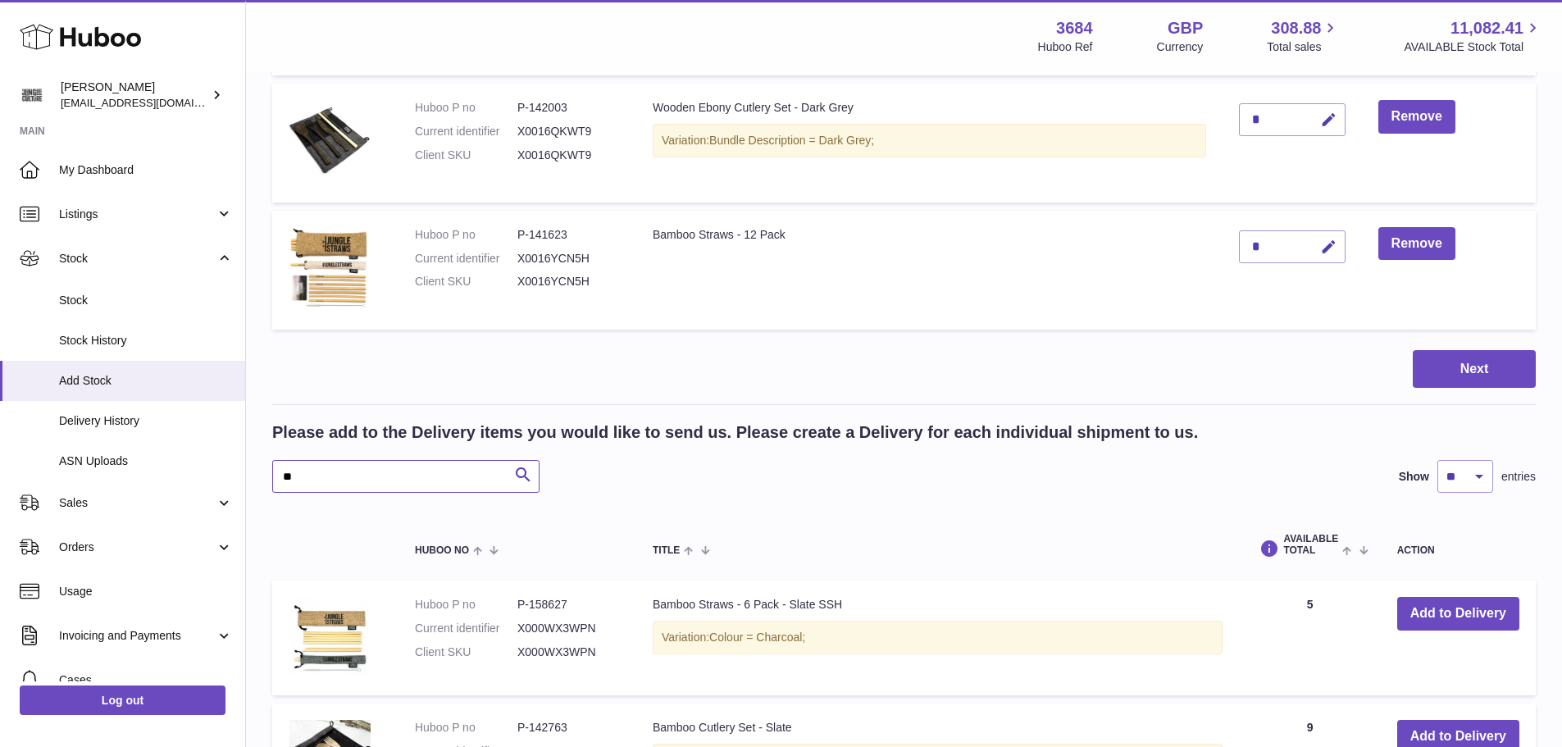
type input "*"
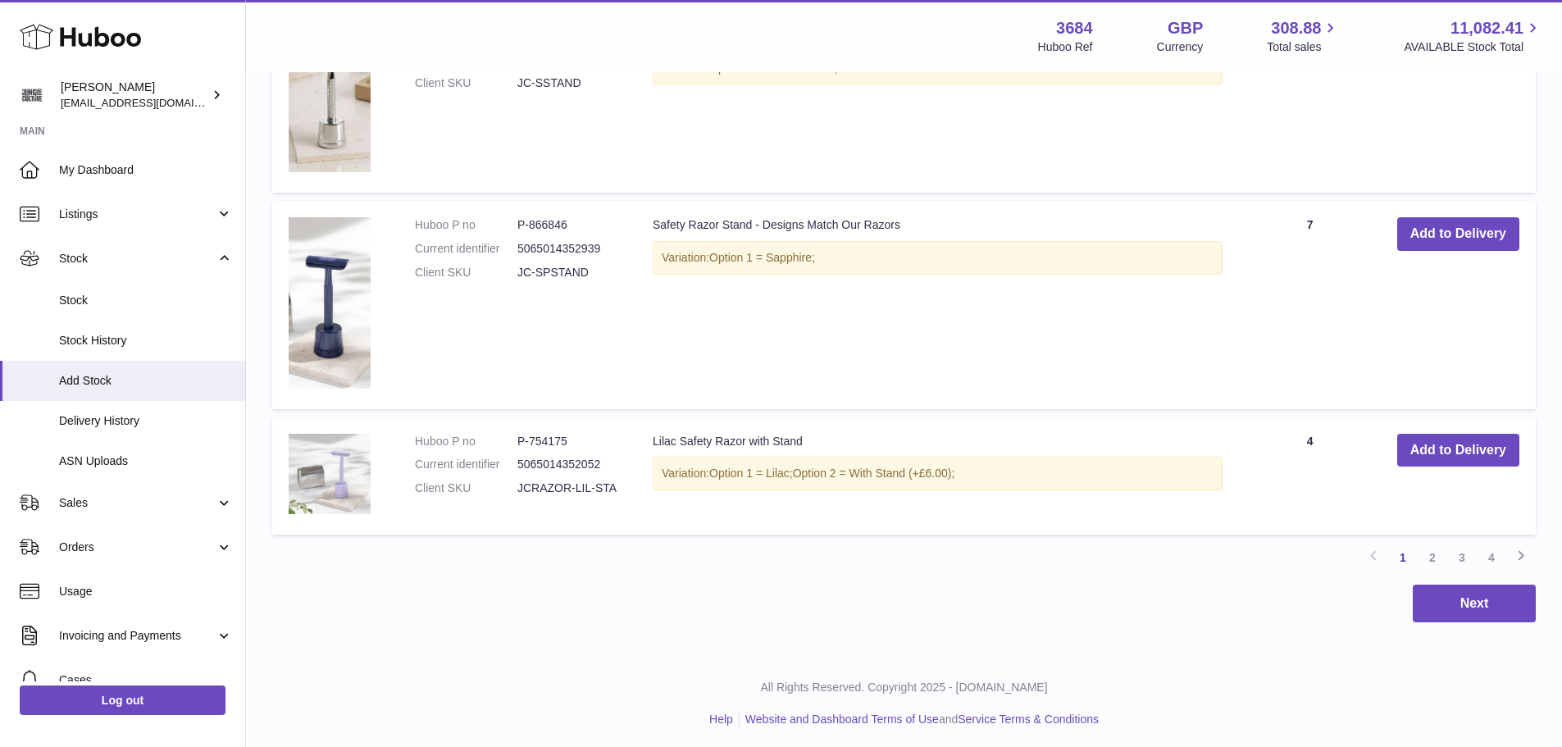
scroll to position [5082, 0]
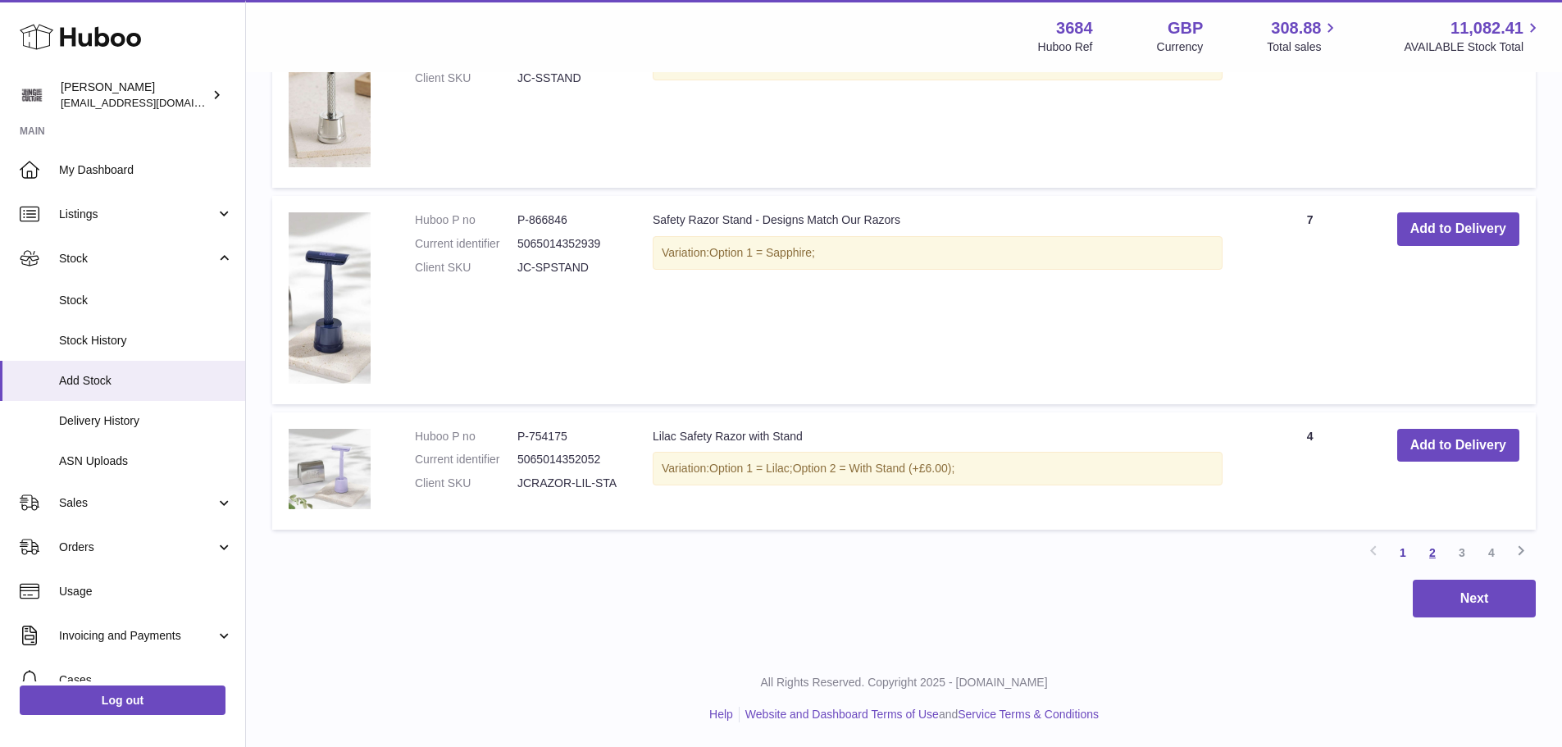
type input "*****"
click at [1432, 552] on link "2" at bounding box center [1433, 553] width 30 height 30
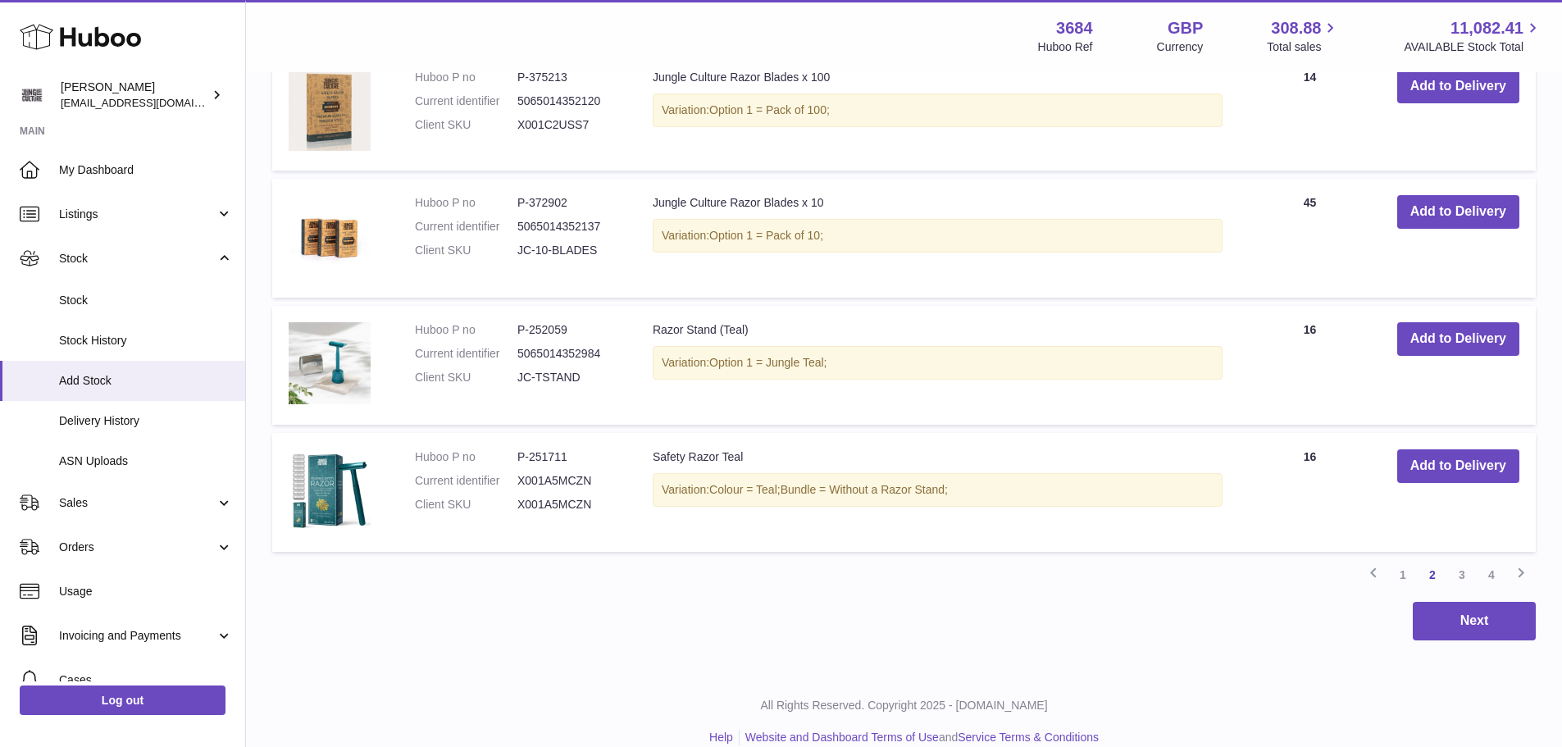
scroll to position [4863, 0]
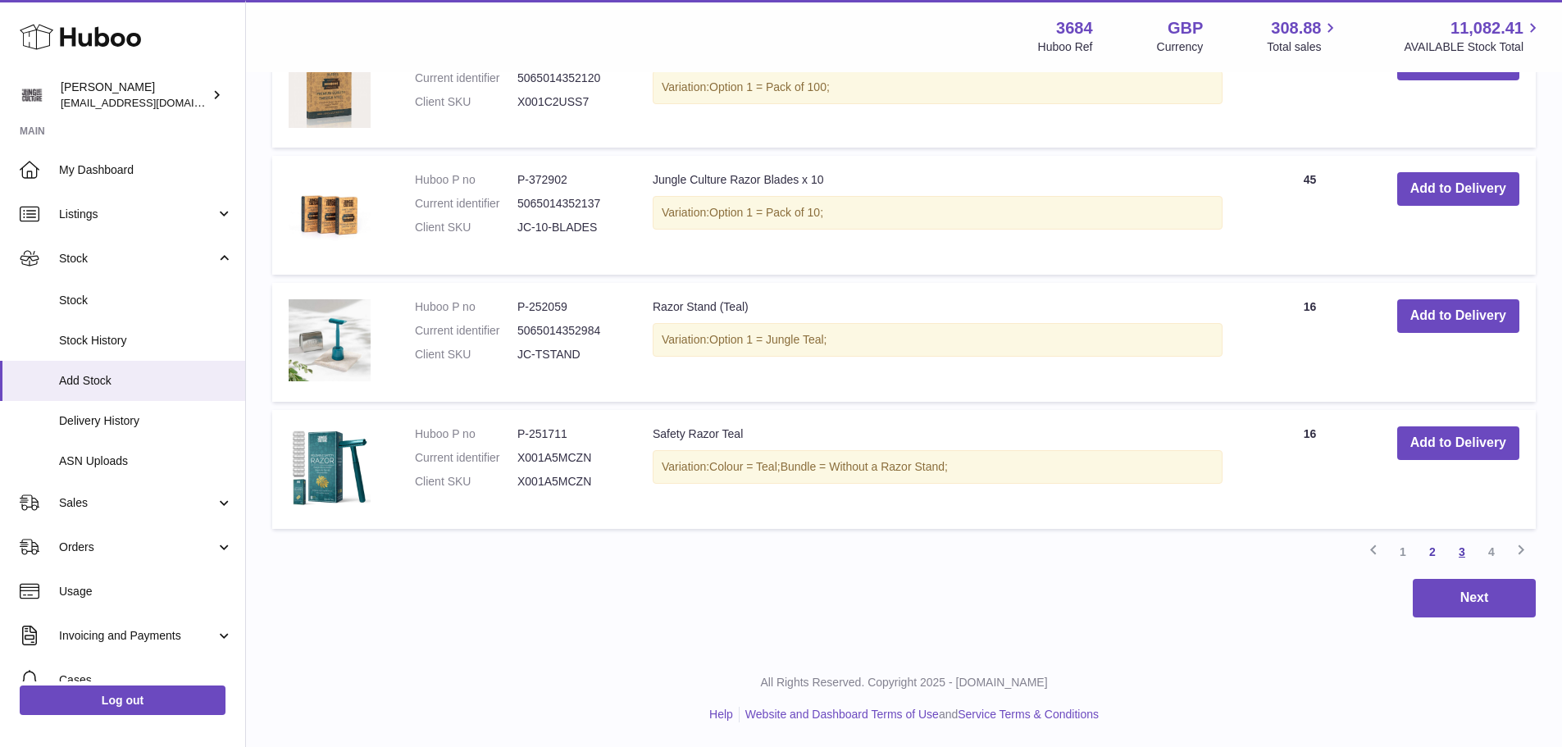
click at [1457, 550] on link "3" at bounding box center [1462, 552] width 30 height 30
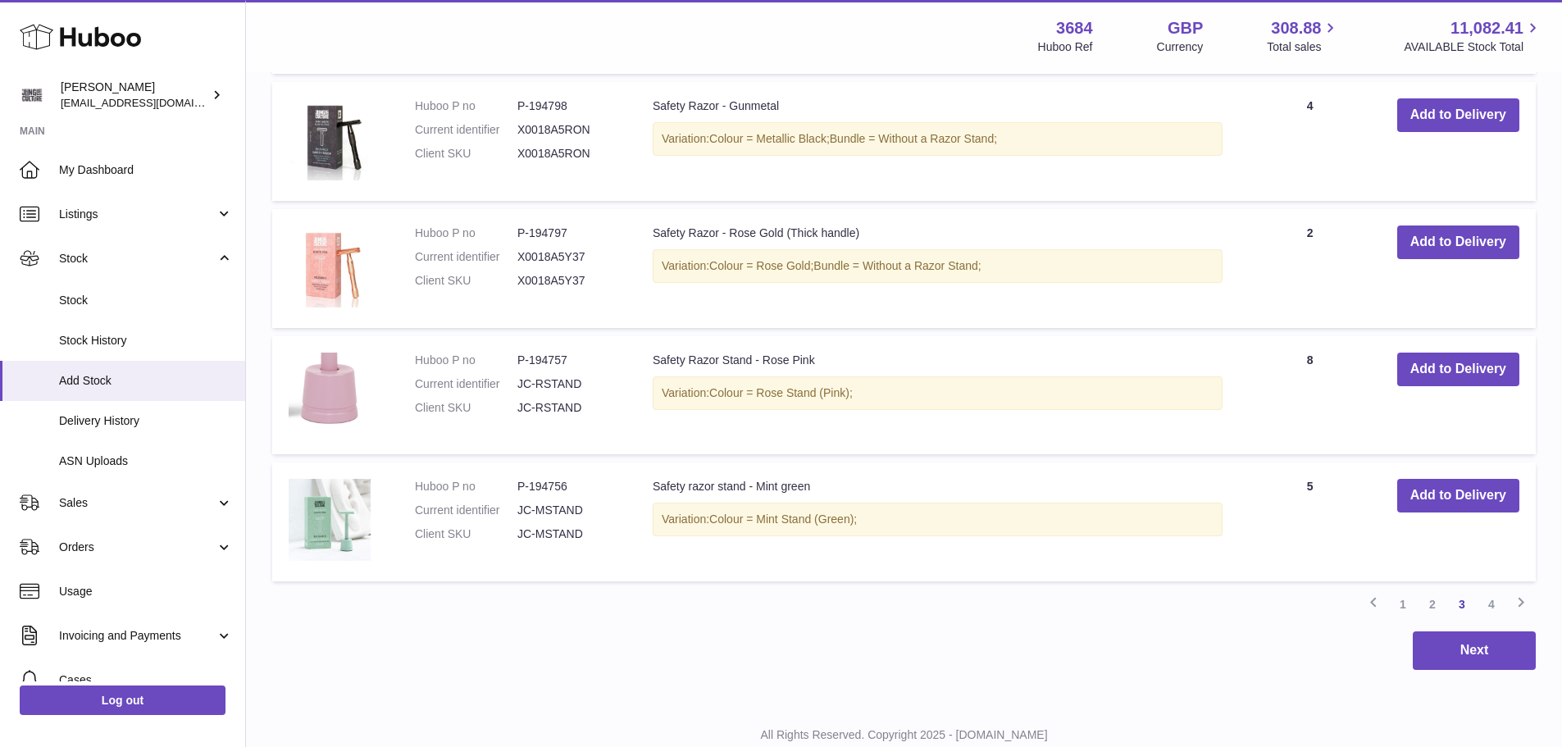
scroll to position [4829, 0]
click at [1486, 589] on link "4" at bounding box center [1492, 604] width 30 height 30
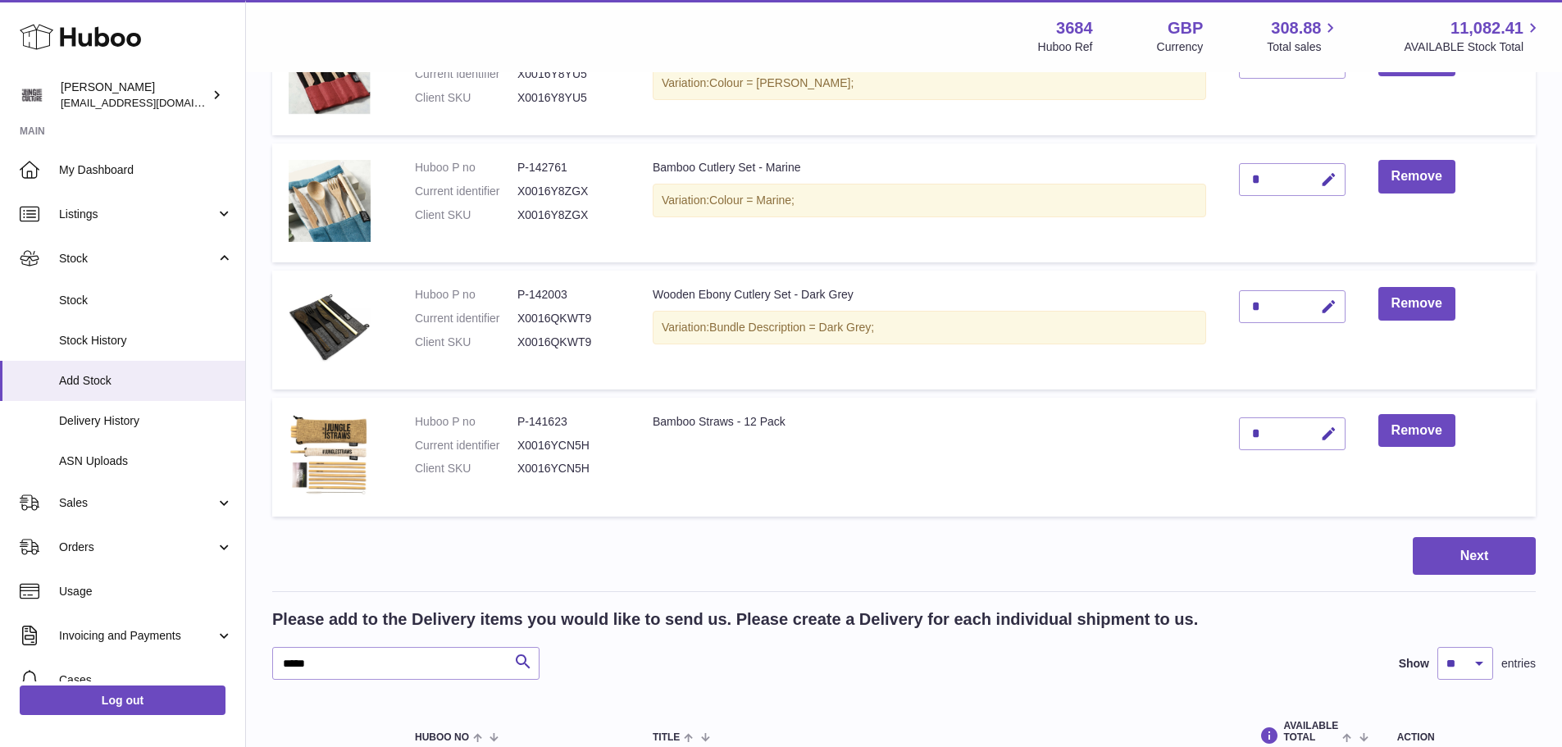
scroll to position [3561, 0]
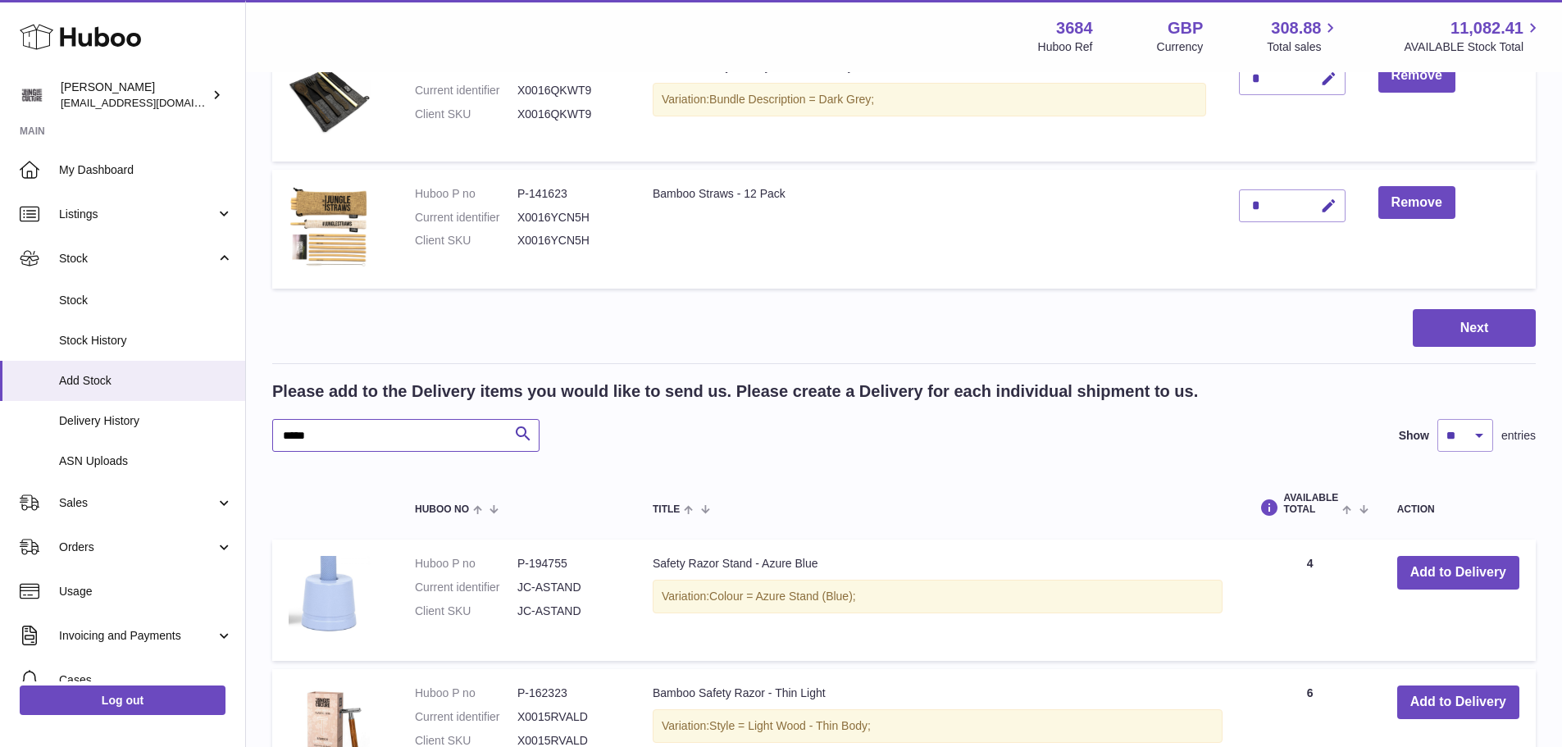
drag, startPoint x: 330, startPoint y: 439, endPoint x: 276, endPoint y: 433, distance: 53.6
click at [276, 433] on input "*****" at bounding box center [405, 435] width 267 height 33
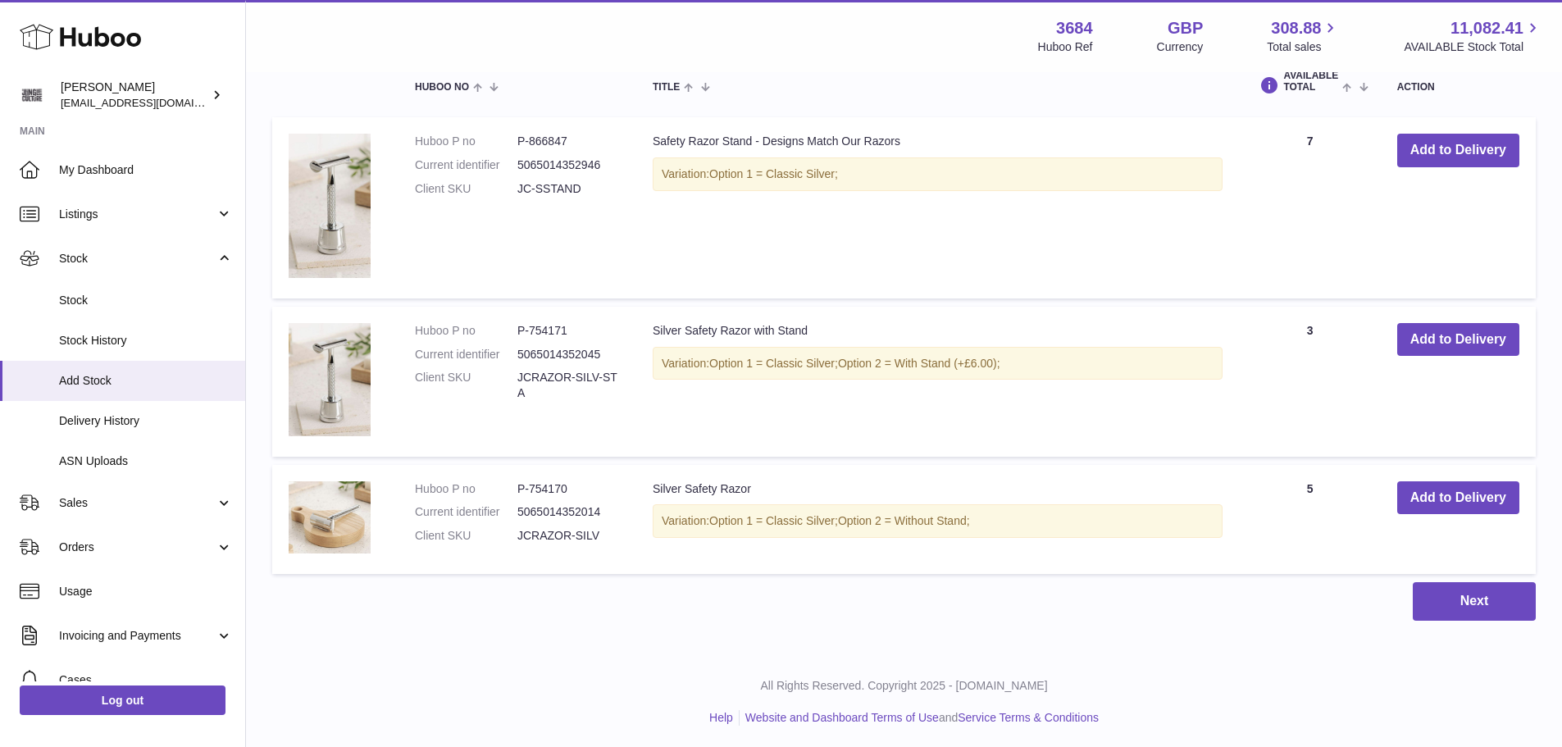
scroll to position [3986, 0]
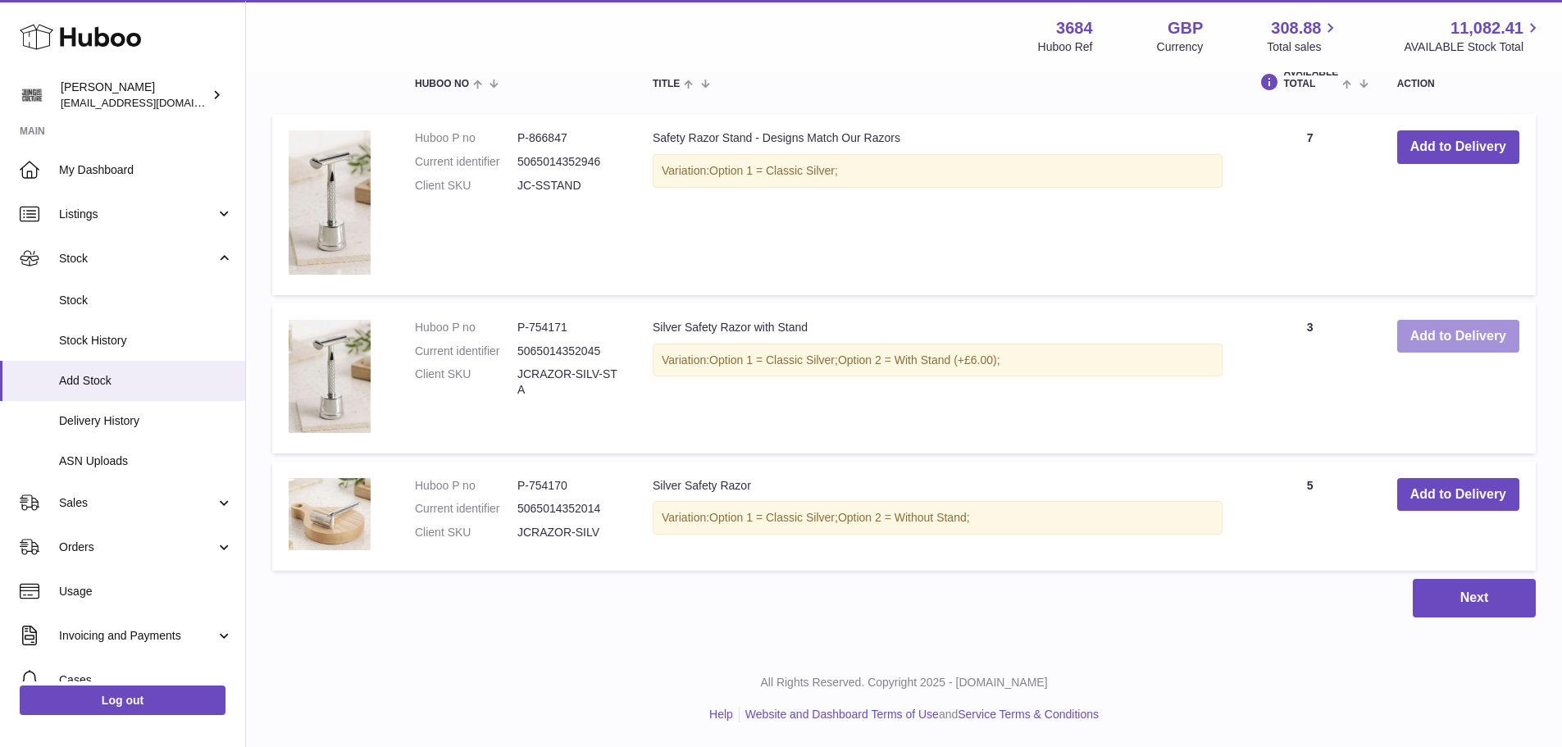
type input "***"
click at [1420, 340] on button "Add to Delivery" at bounding box center [1458, 337] width 122 height 34
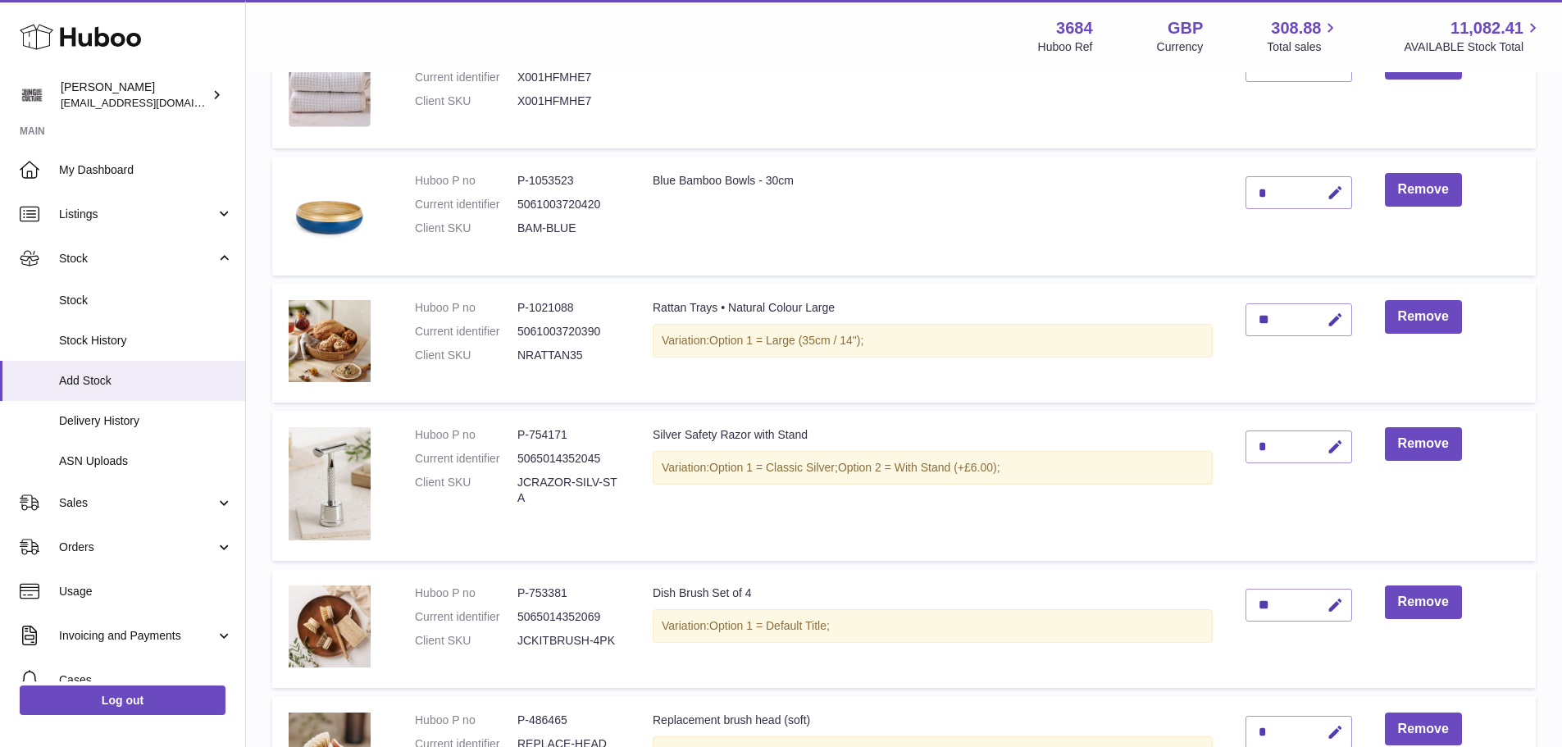
scroll to position [783, 0]
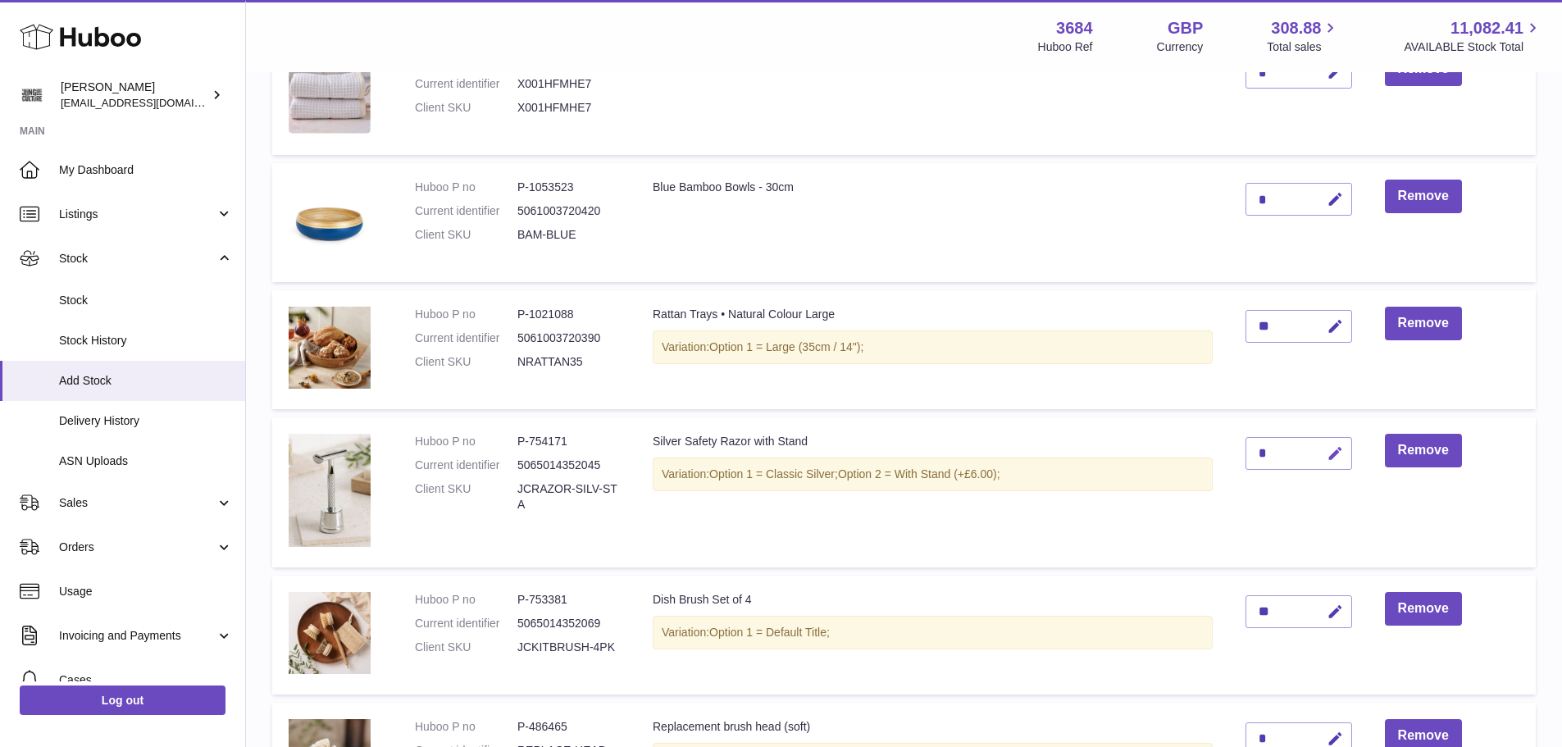
click at [1339, 455] on icon "button" at bounding box center [1335, 453] width 17 height 17
type input "*"
click at [1336, 457] on icon "submit" at bounding box center [1335, 453] width 15 height 15
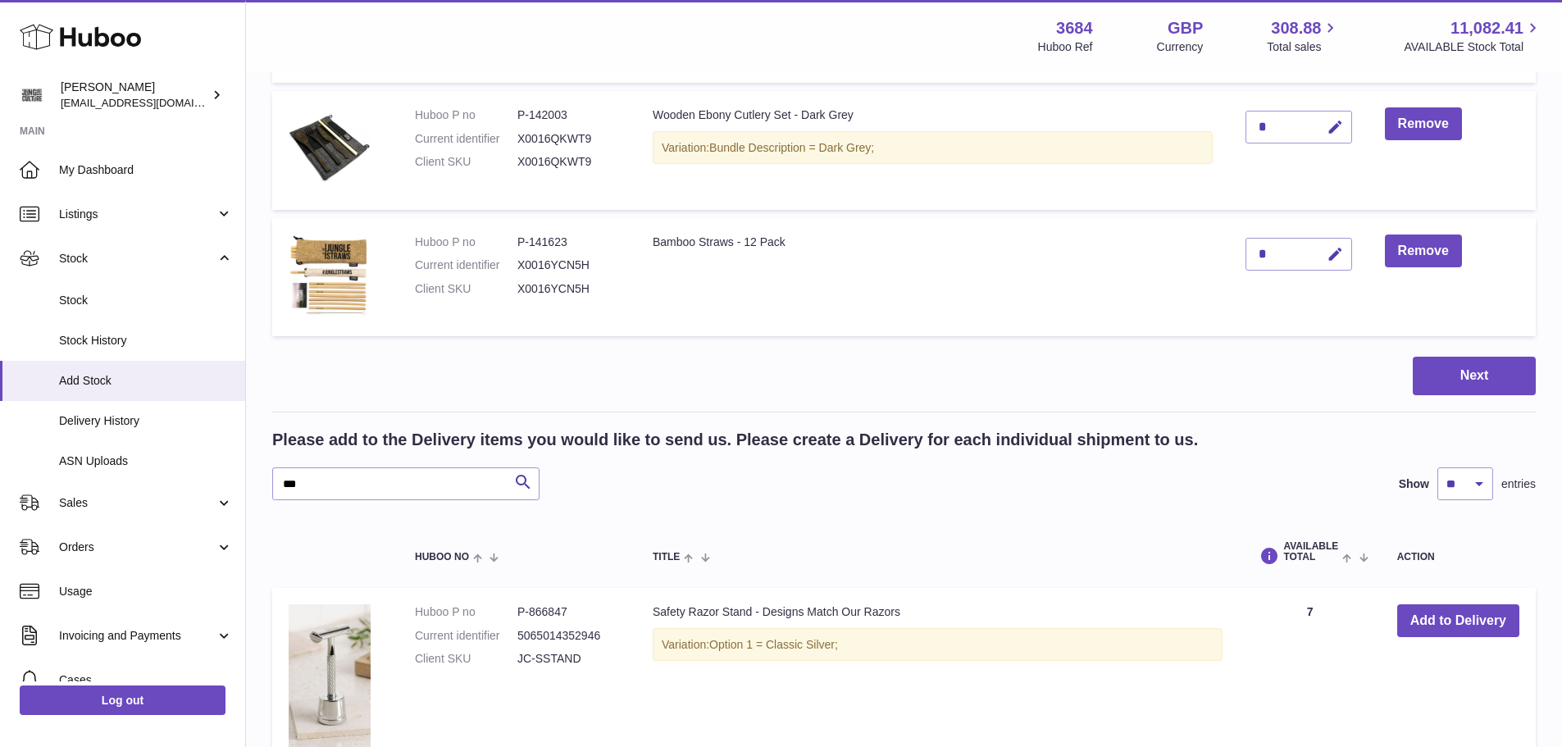
scroll to position [3898, 0]
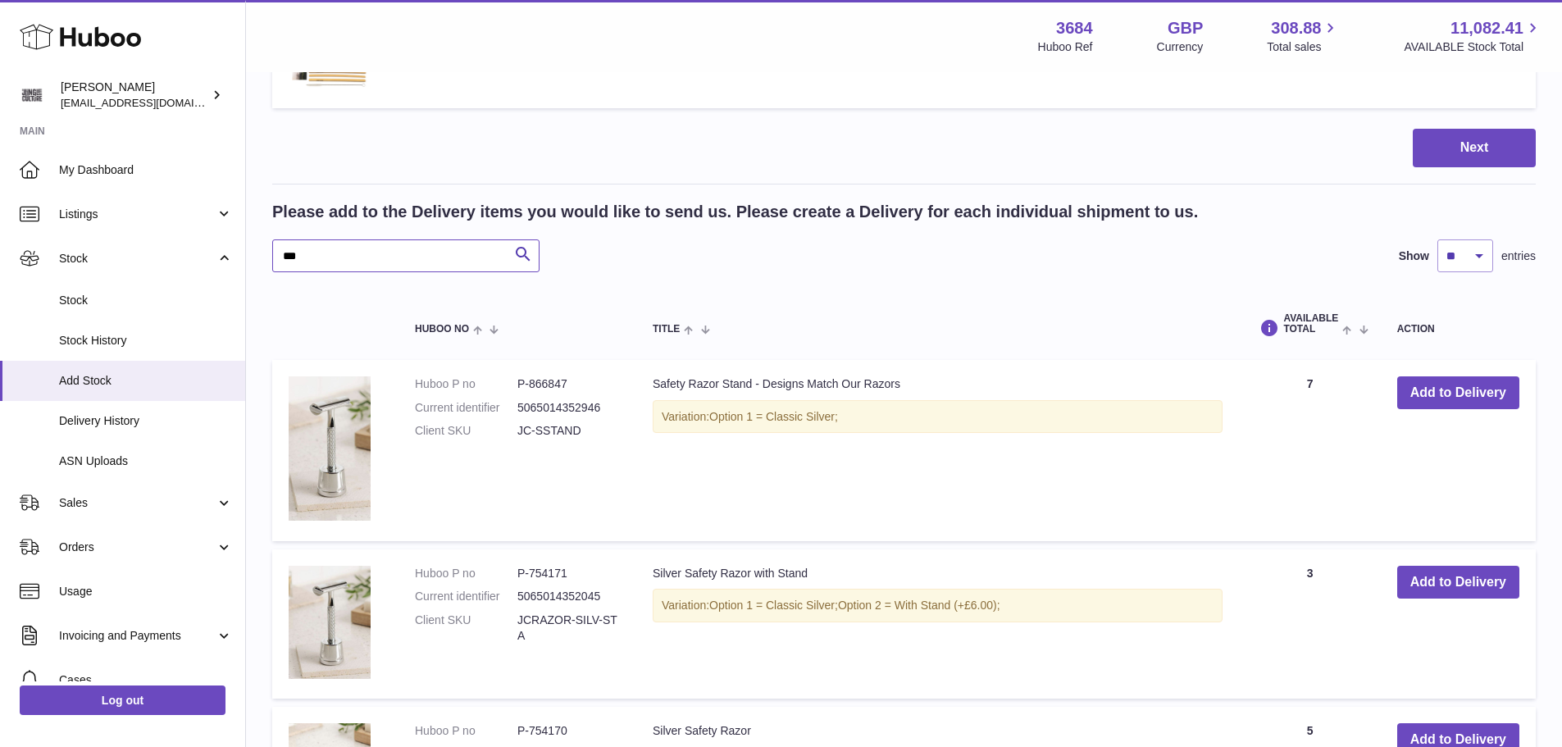
drag, startPoint x: 294, startPoint y: 251, endPoint x: 282, endPoint y: 251, distance: 12.3
click at [282, 251] on input "***" at bounding box center [405, 255] width 267 height 33
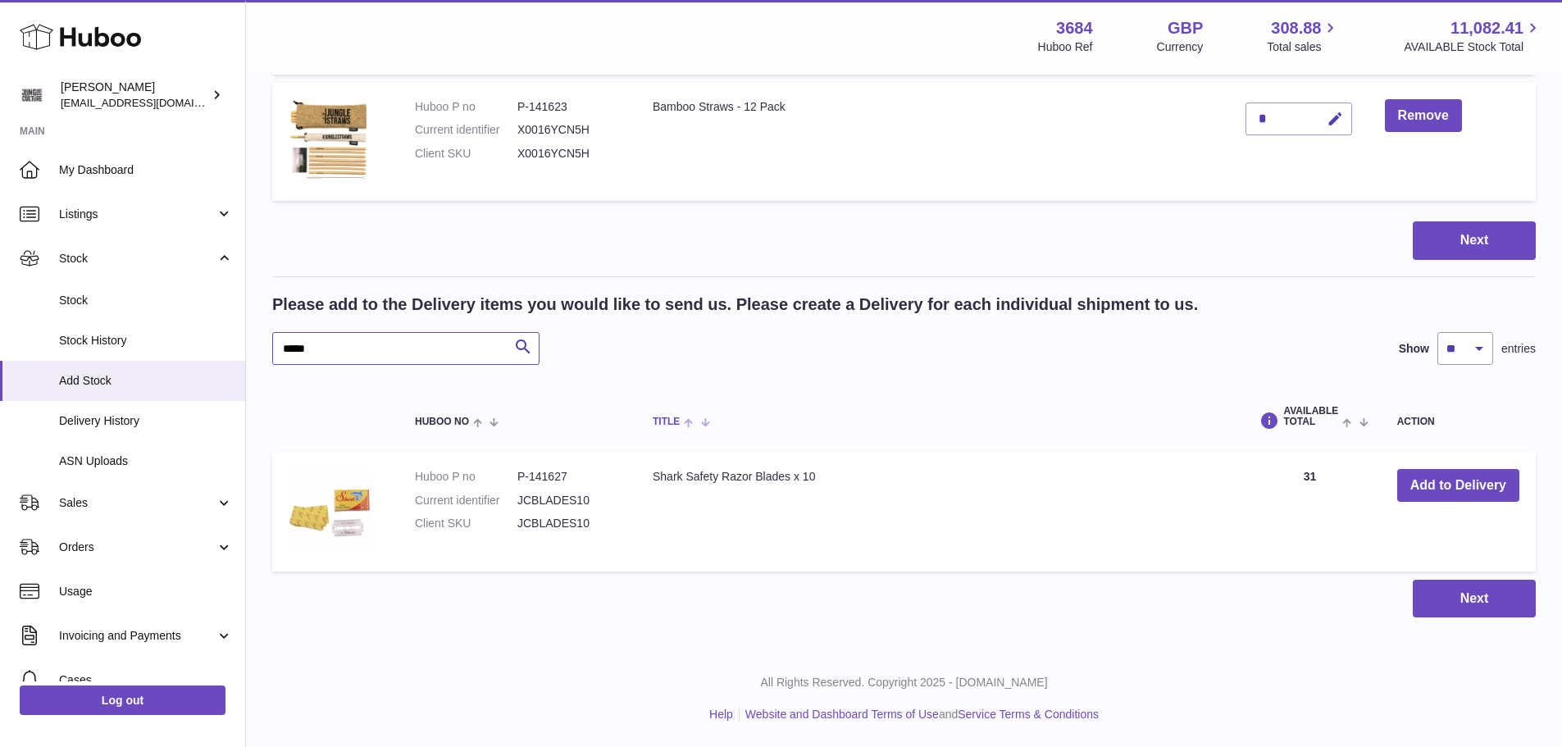
scroll to position [3806, 0]
type input "*****"
click at [1445, 487] on button "Add to Delivery" at bounding box center [1458, 486] width 122 height 34
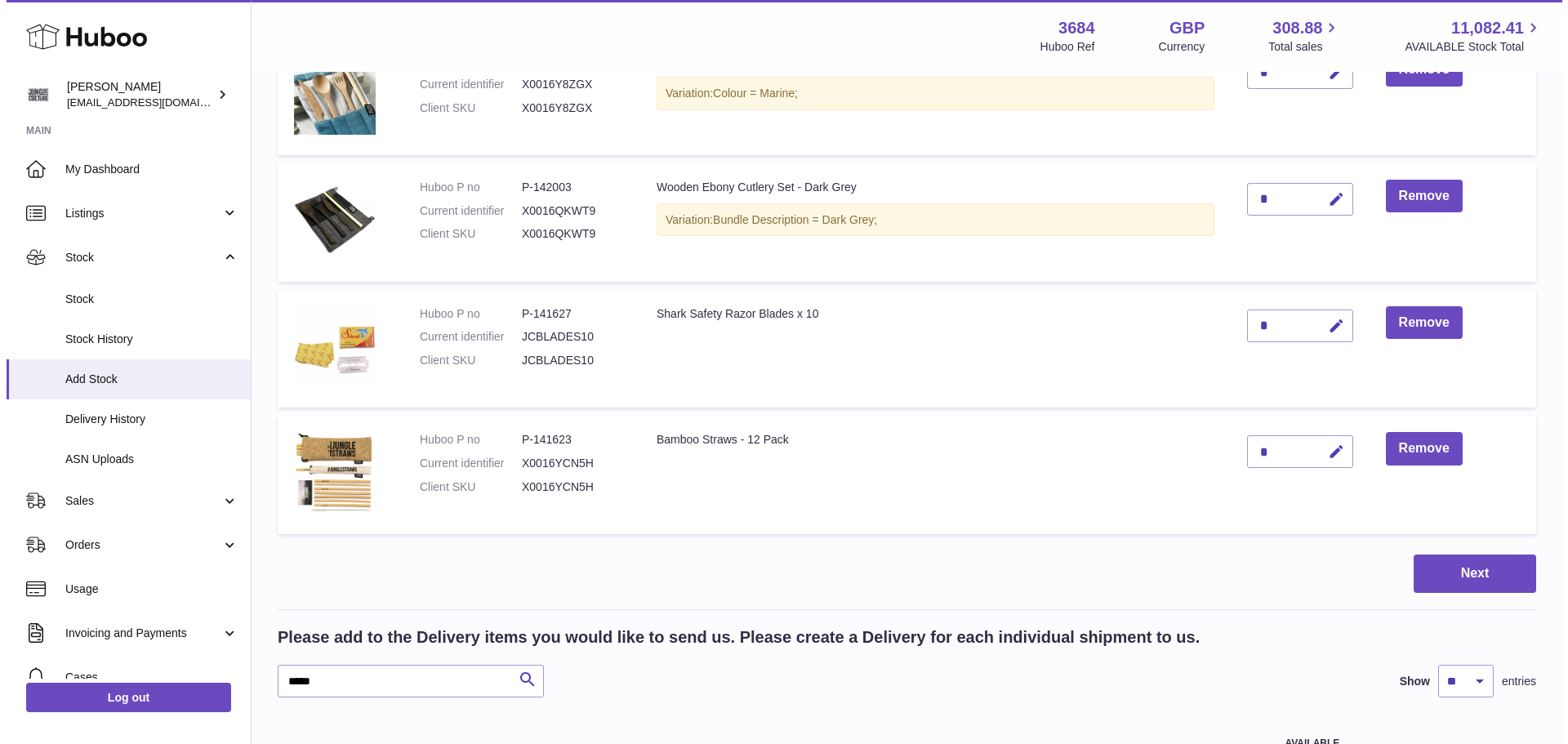
scroll to position [3546, 0]
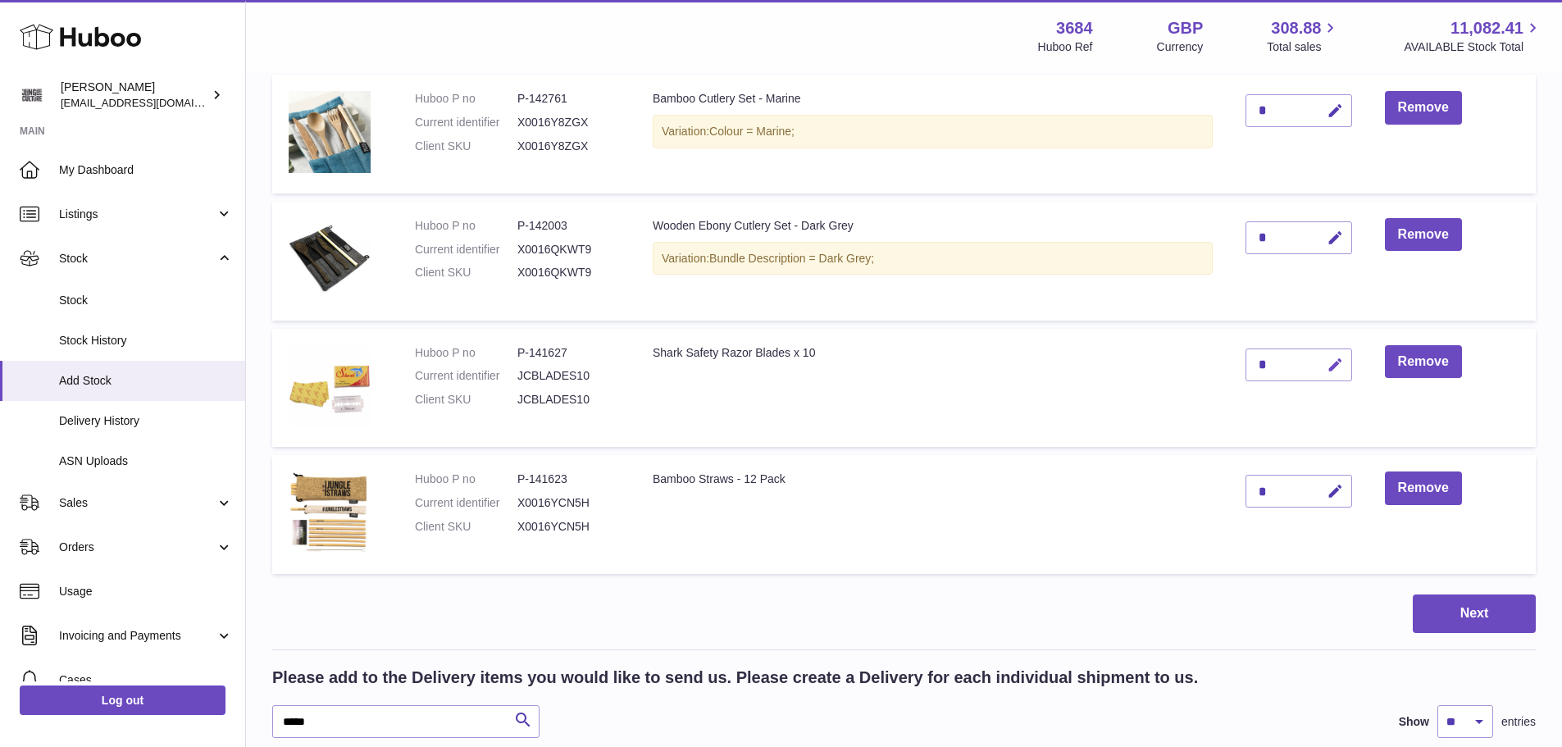
click at [1338, 368] on icon "button" at bounding box center [1335, 365] width 17 height 17
type input "**"
click at [1322, 366] on button "submit" at bounding box center [1333, 365] width 31 height 26
click at [1452, 613] on button "Next" at bounding box center [1474, 613] width 123 height 39
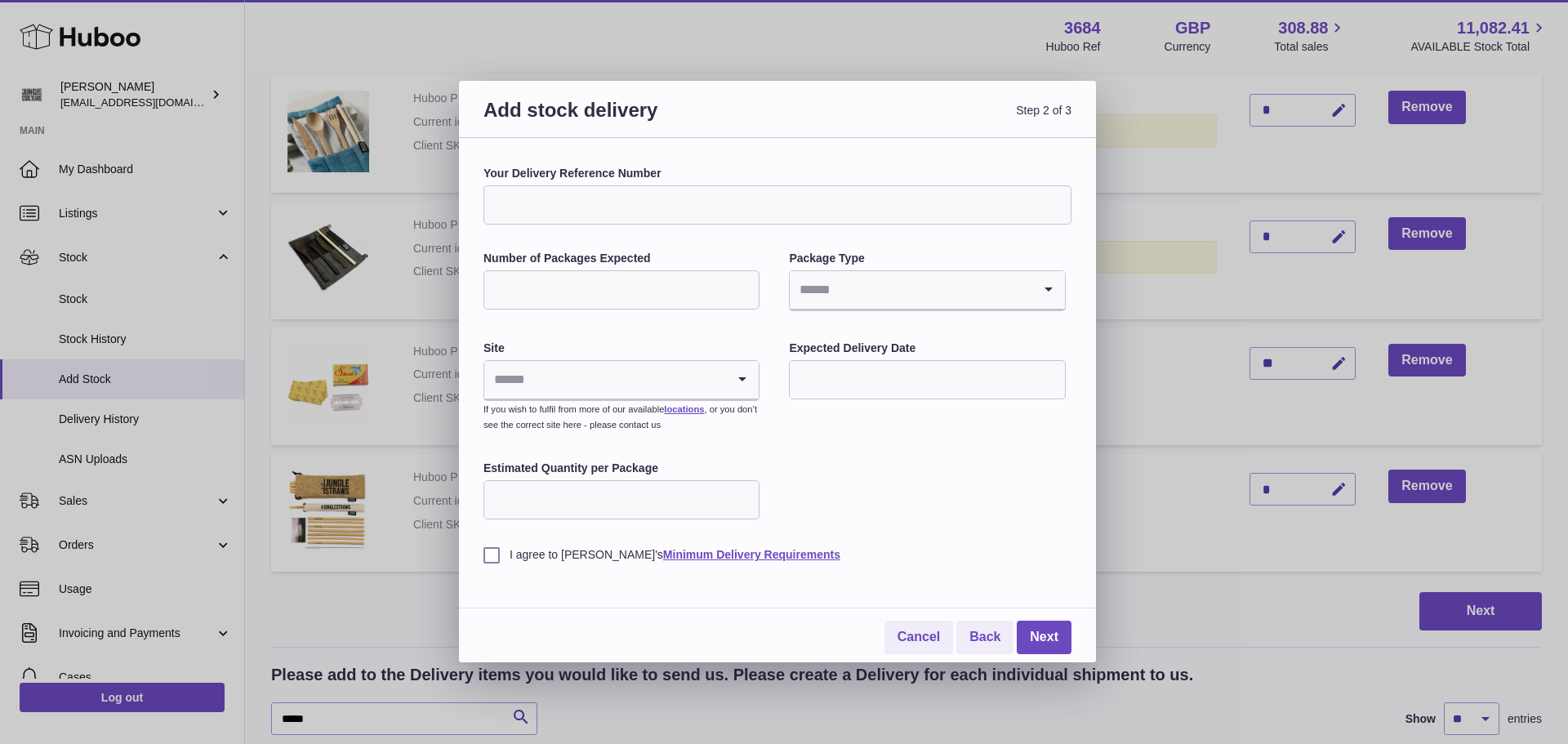
click at [641, 207] on input "Your Delivery Reference Number" at bounding box center [777, 204] width 588 height 39
type input "*******"
click at [585, 275] on input "Number of Packages Expected" at bounding box center [621, 289] width 276 height 39
type input "*"
click at [828, 286] on input "Search for option" at bounding box center [911, 290] width 242 height 38
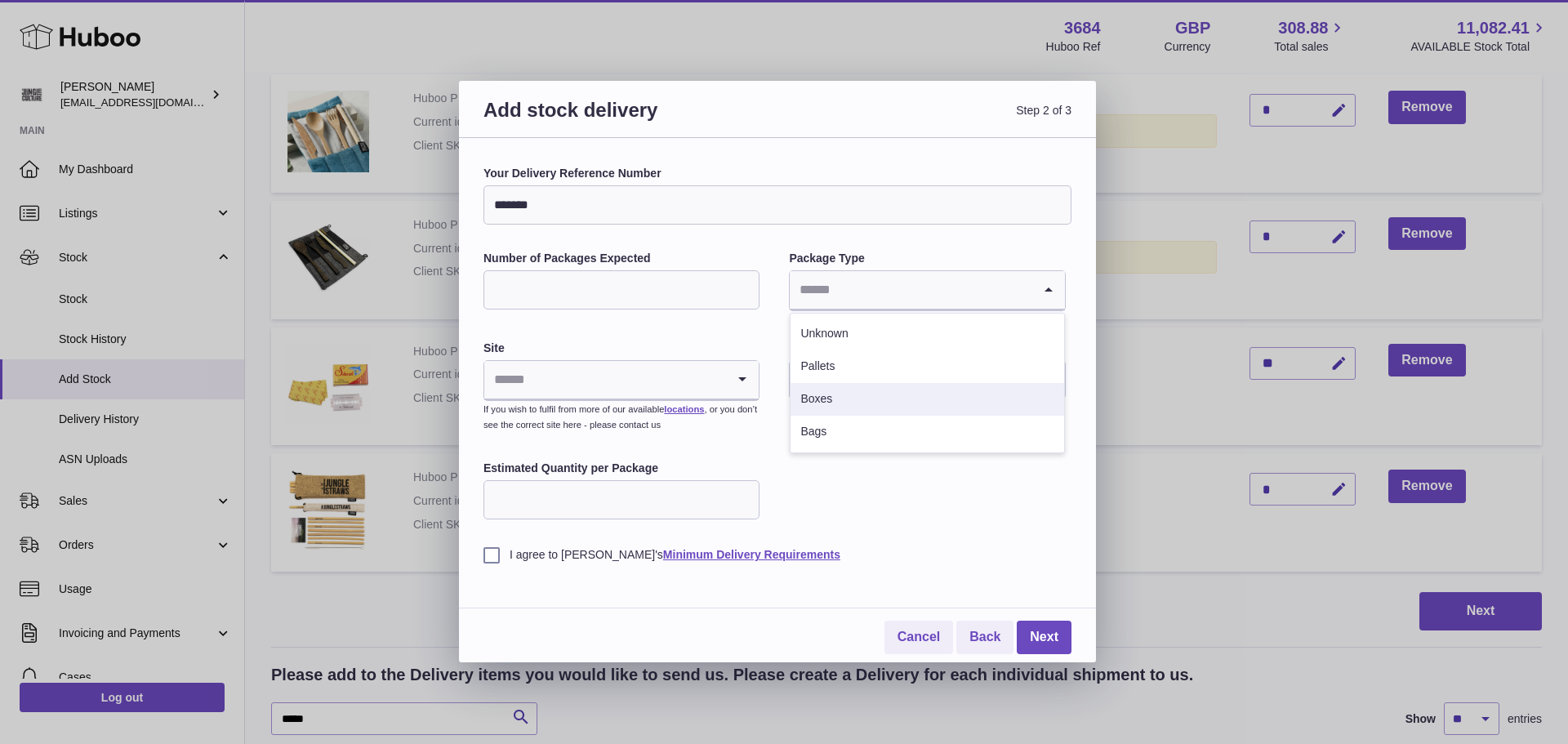
click at [834, 394] on li "Boxes" at bounding box center [927, 399] width 273 height 33
click at [651, 372] on input "Search for option" at bounding box center [605, 379] width 242 height 38
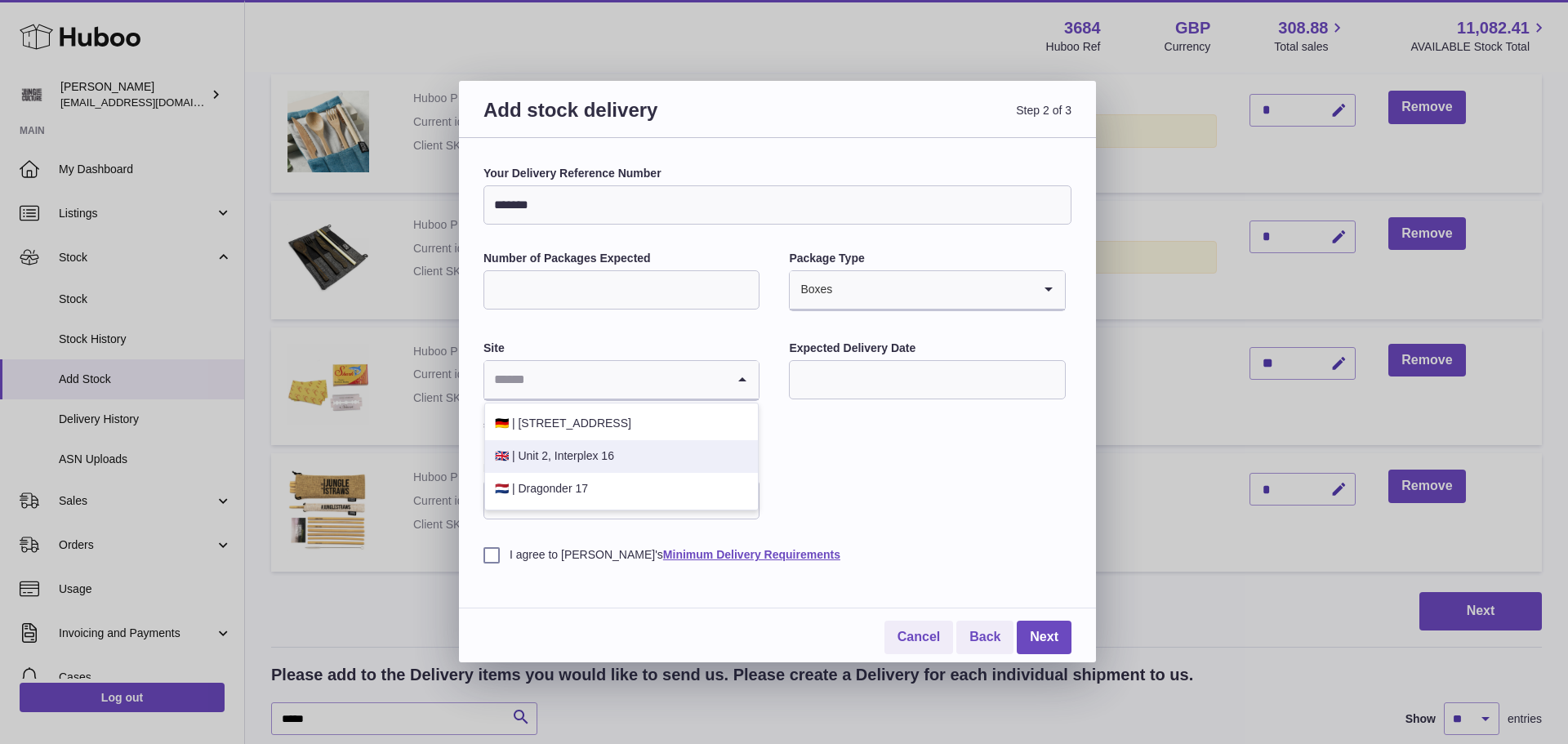
click at [614, 457] on li "🇬🇧 | Unit 2, Interplex 16" at bounding box center [622, 456] width 273 height 33
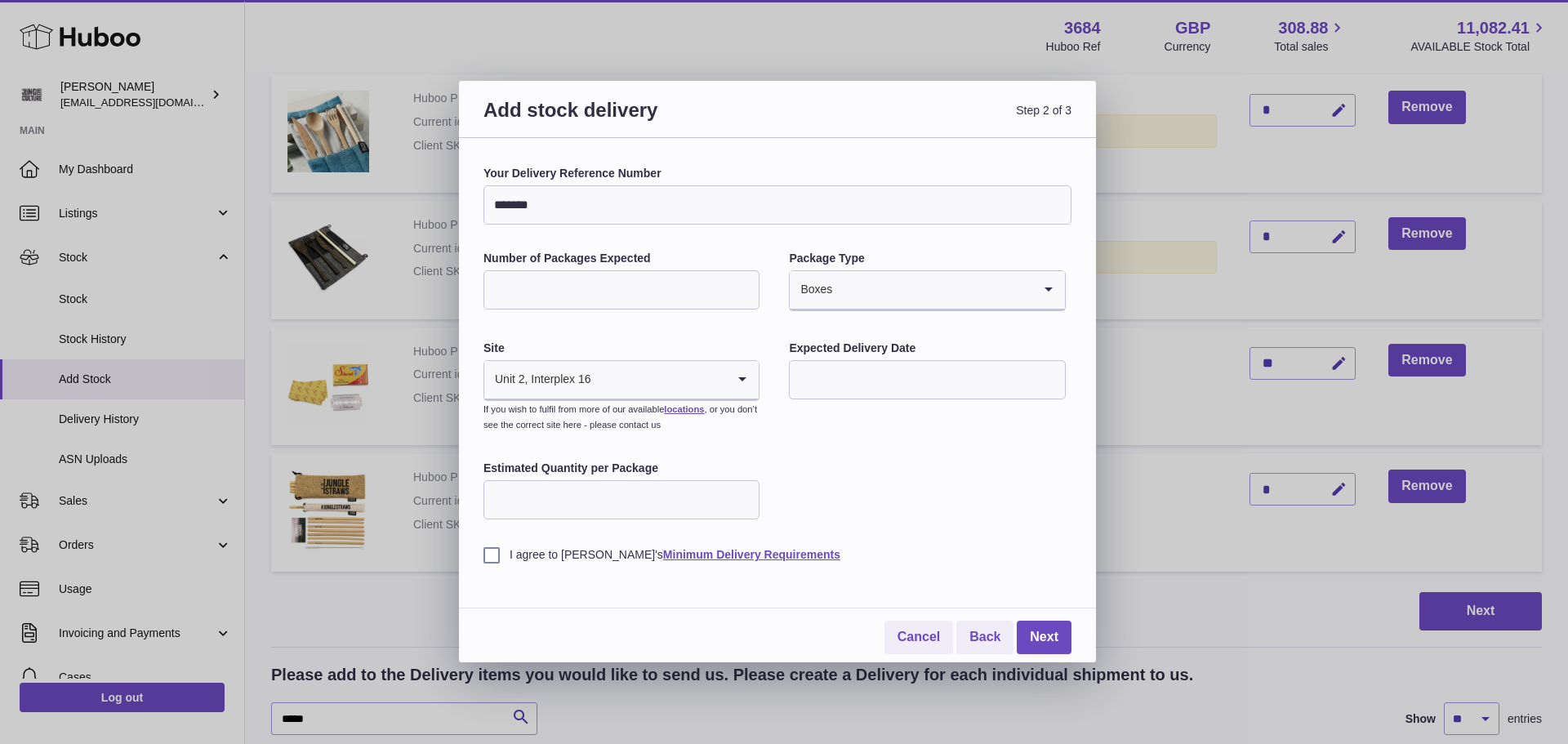
click at [895, 367] on input "text" at bounding box center [926, 379] width 276 height 39
click at [823, 505] on span "8" at bounding box center [815, 516] width 30 height 30
click at [891, 382] on input "**********" at bounding box center [926, 379] width 276 height 39
click at [978, 478] on span "6" at bounding box center [978, 483] width 30 height 30
type input "**********"
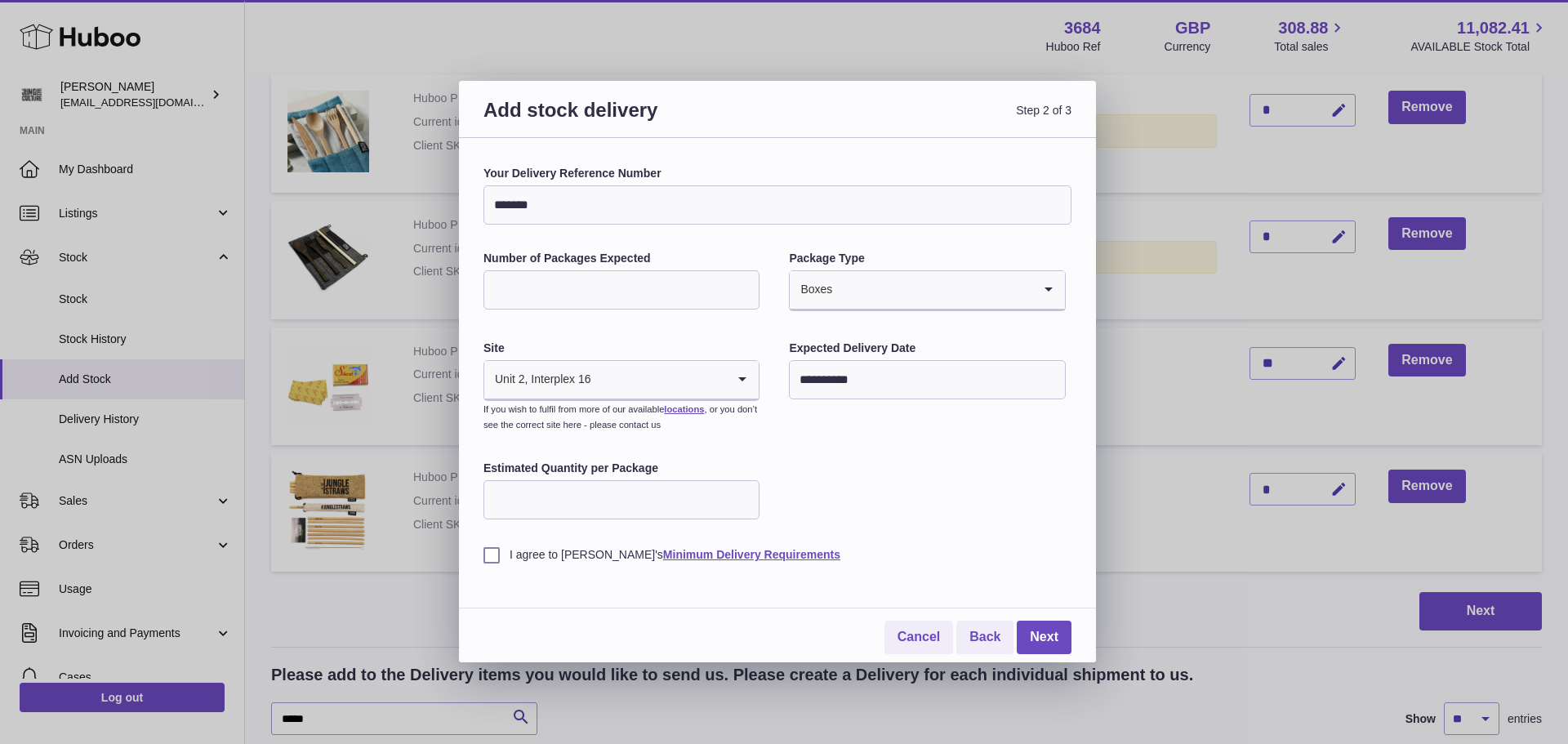
click at [566, 491] on input "Estimated Quantity per Package" at bounding box center [621, 499] width 276 height 39
type input "**"
click at [492, 558] on label "I agree to [PERSON_NAME]'s Minimum Delivery Requirements" at bounding box center [777, 555] width 588 height 16
click at [1056, 636] on link "Next" at bounding box center [1044, 637] width 55 height 34
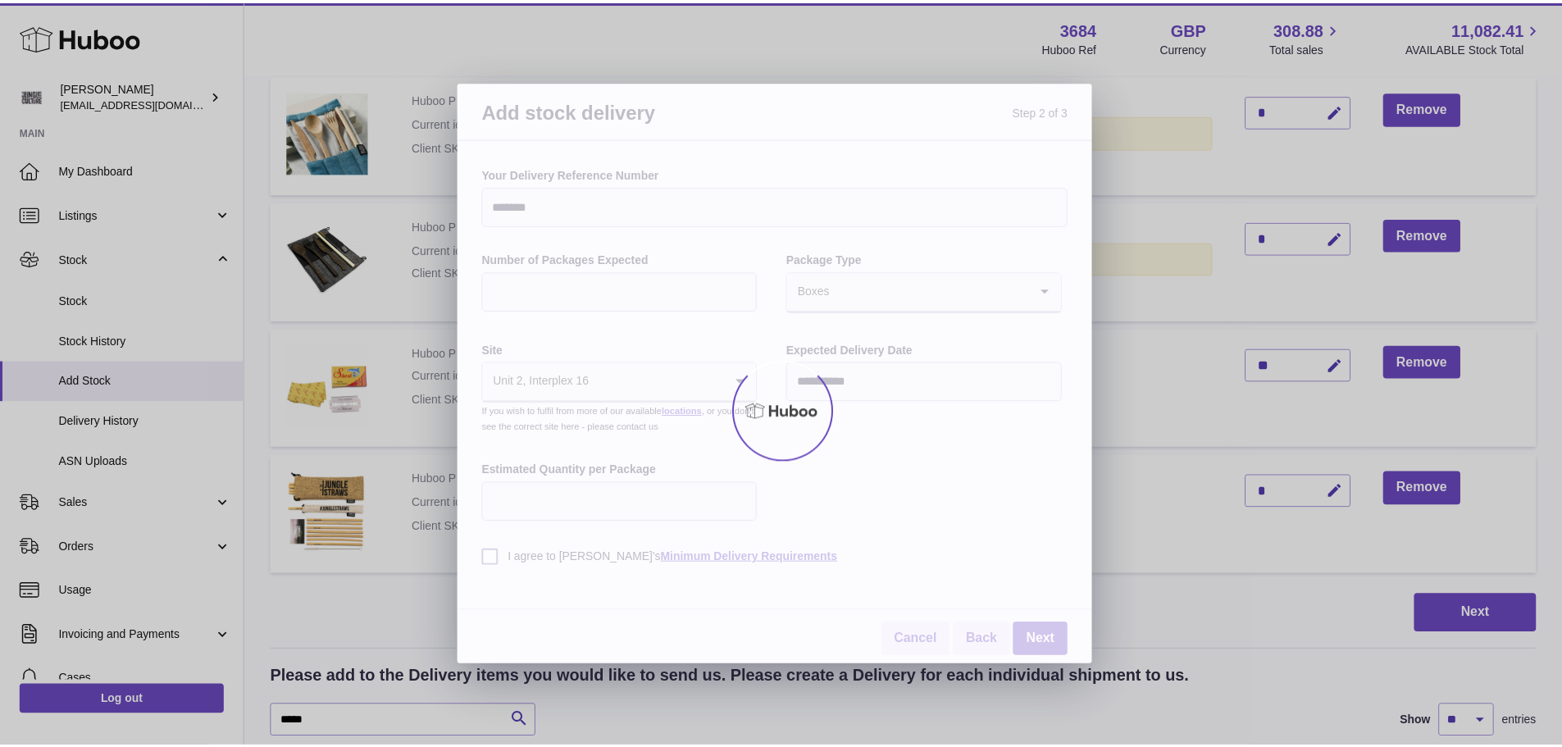
scroll to position [75, 0]
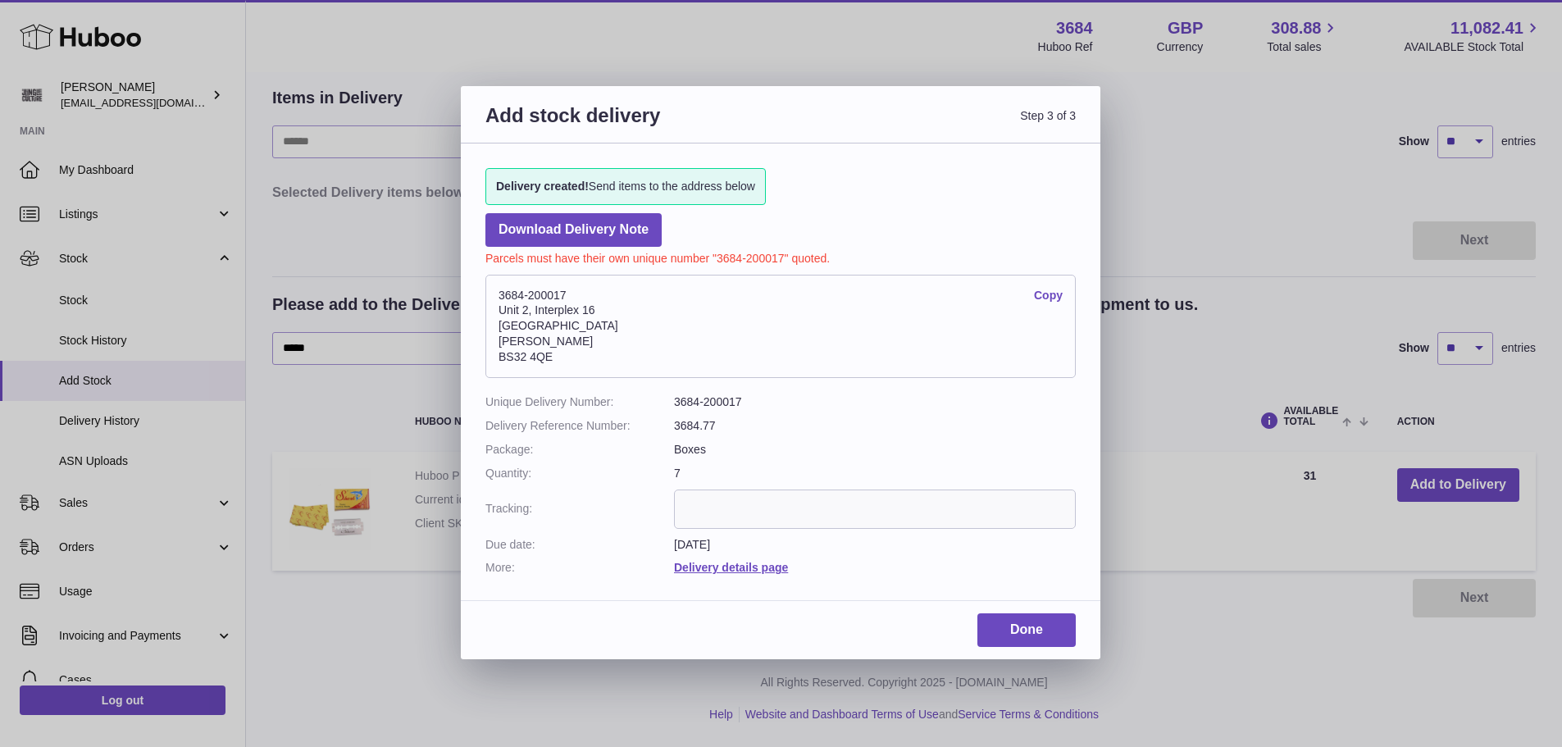
drag, startPoint x: 572, startPoint y: 292, endPoint x: 498, endPoint y: 293, distance: 74.6
click at [498, 293] on address "3684-200017 Copy [STREET_ADDRESS][PERSON_NAME]" at bounding box center [780, 326] width 590 height 103
copy address "3684-200017"
click at [572, 223] on link "Download Delivery Note" at bounding box center [573, 230] width 176 height 34
